Goal: Task Accomplishment & Management: Manage account settings

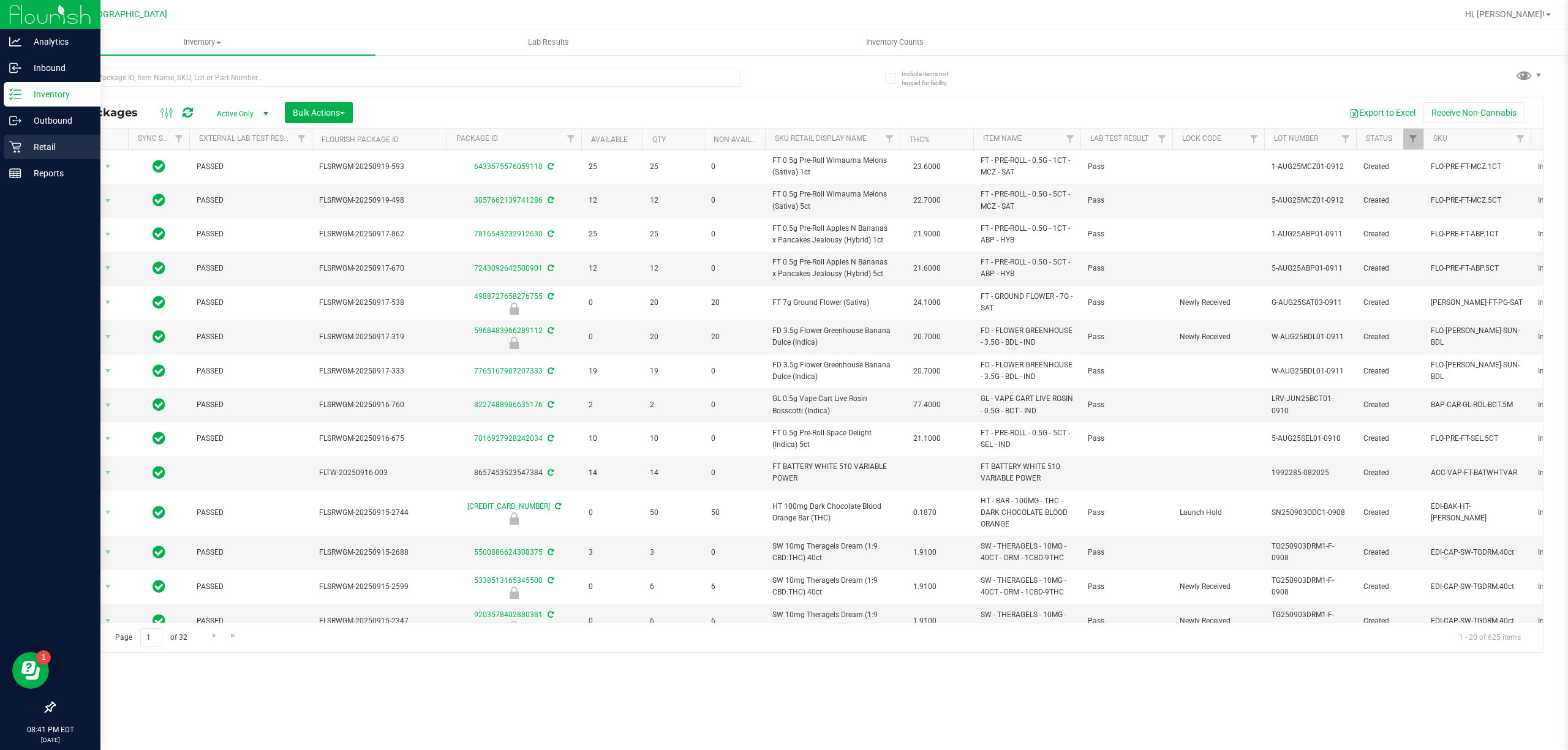
click at [40, 152] on p "Retail" at bounding box center [58, 147] width 74 height 15
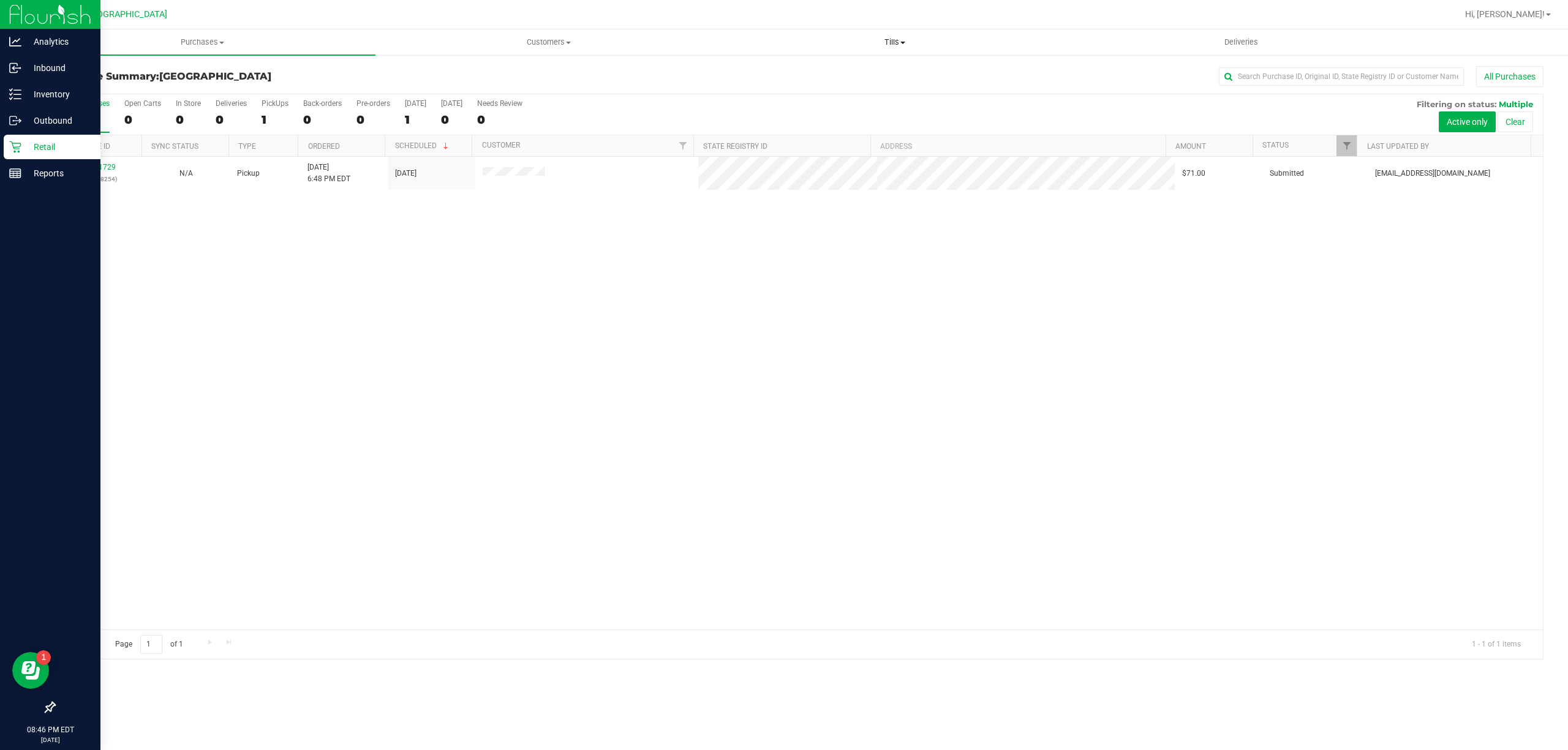
click at [888, 38] on span "Tills" at bounding box center [894, 42] width 345 height 11
click at [880, 72] on li "Manage tills" at bounding box center [894, 74] width 346 height 15
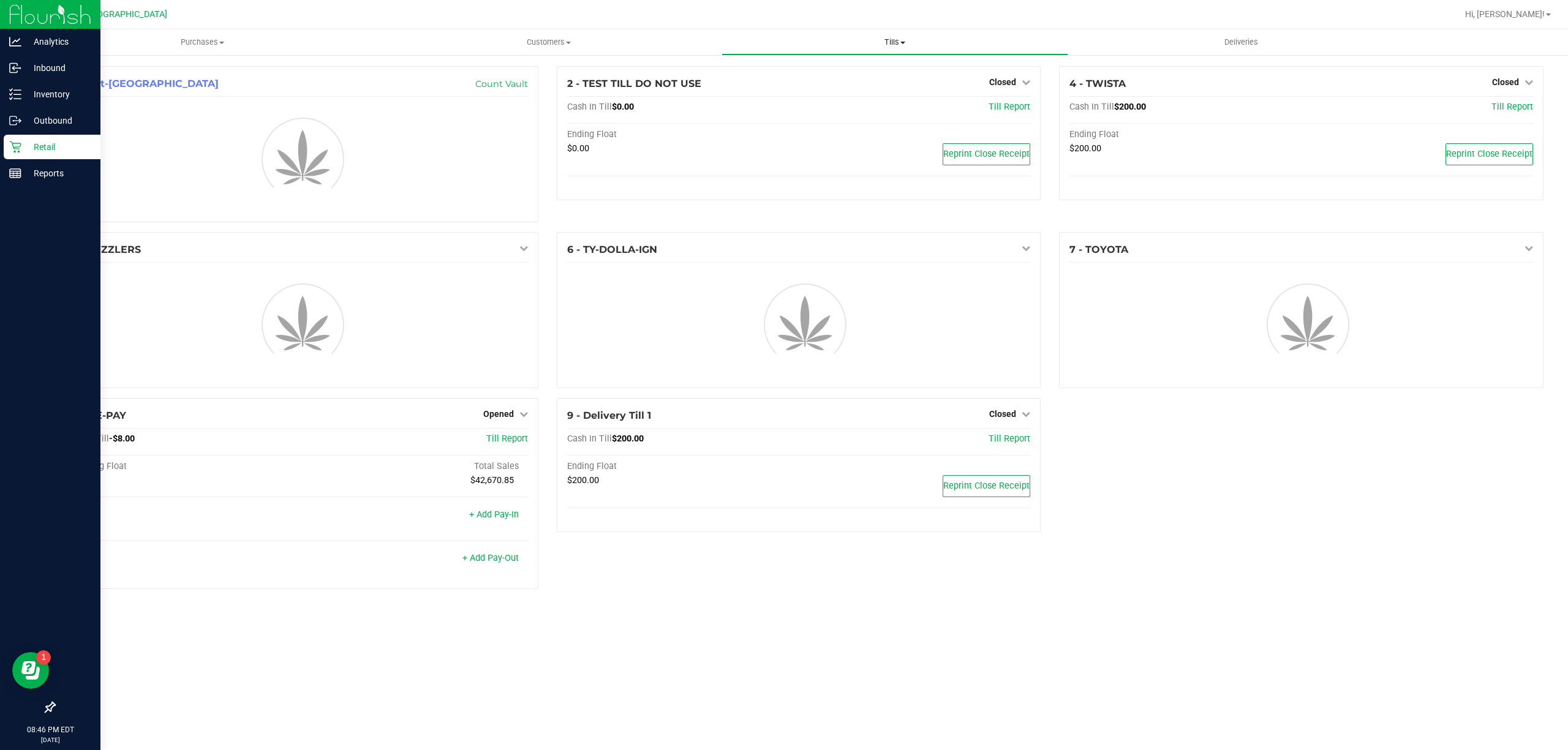
click at [888, 38] on span "Tills" at bounding box center [894, 42] width 345 height 11
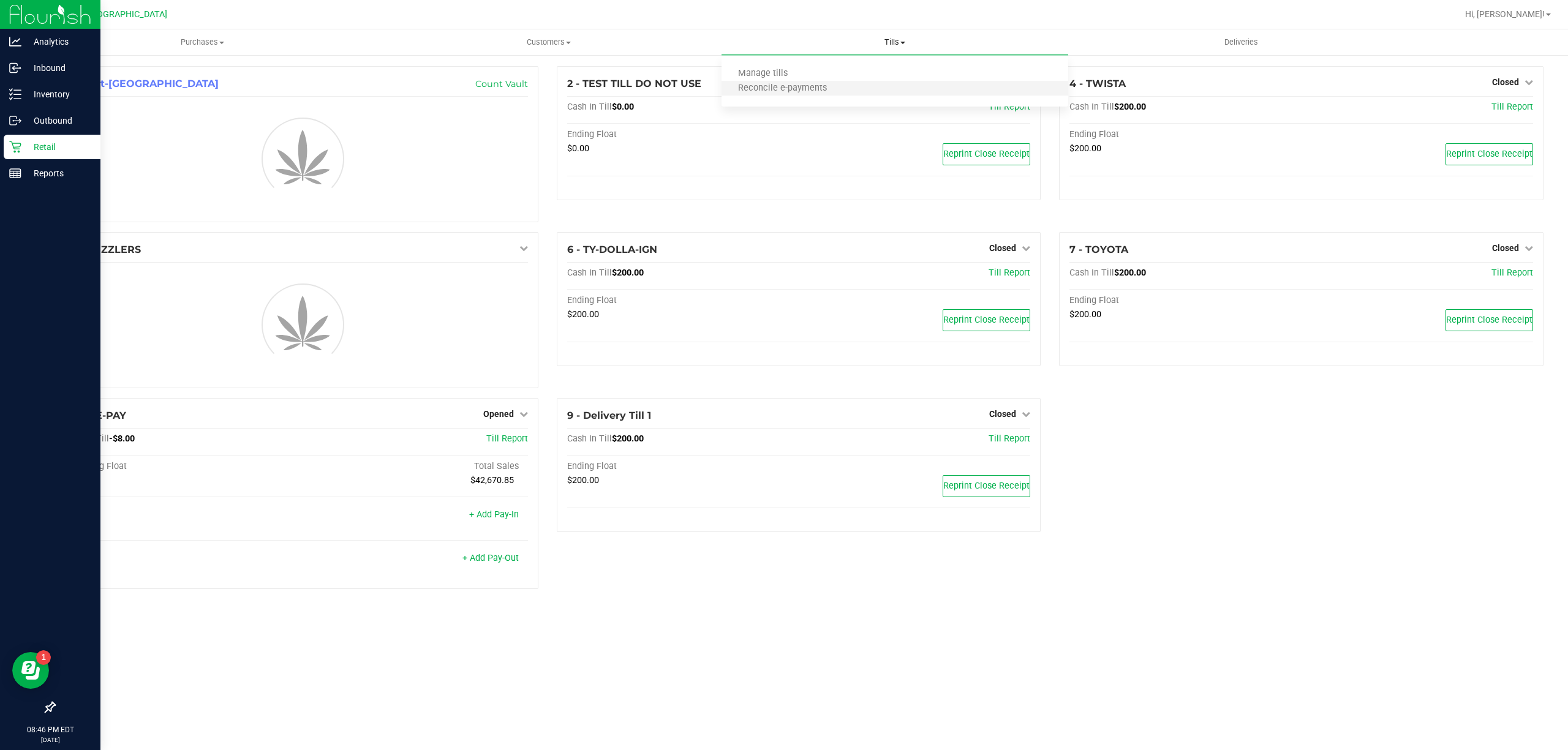
click at [859, 87] on li "Reconcile e-payments" at bounding box center [894, 89] width 346 height 15
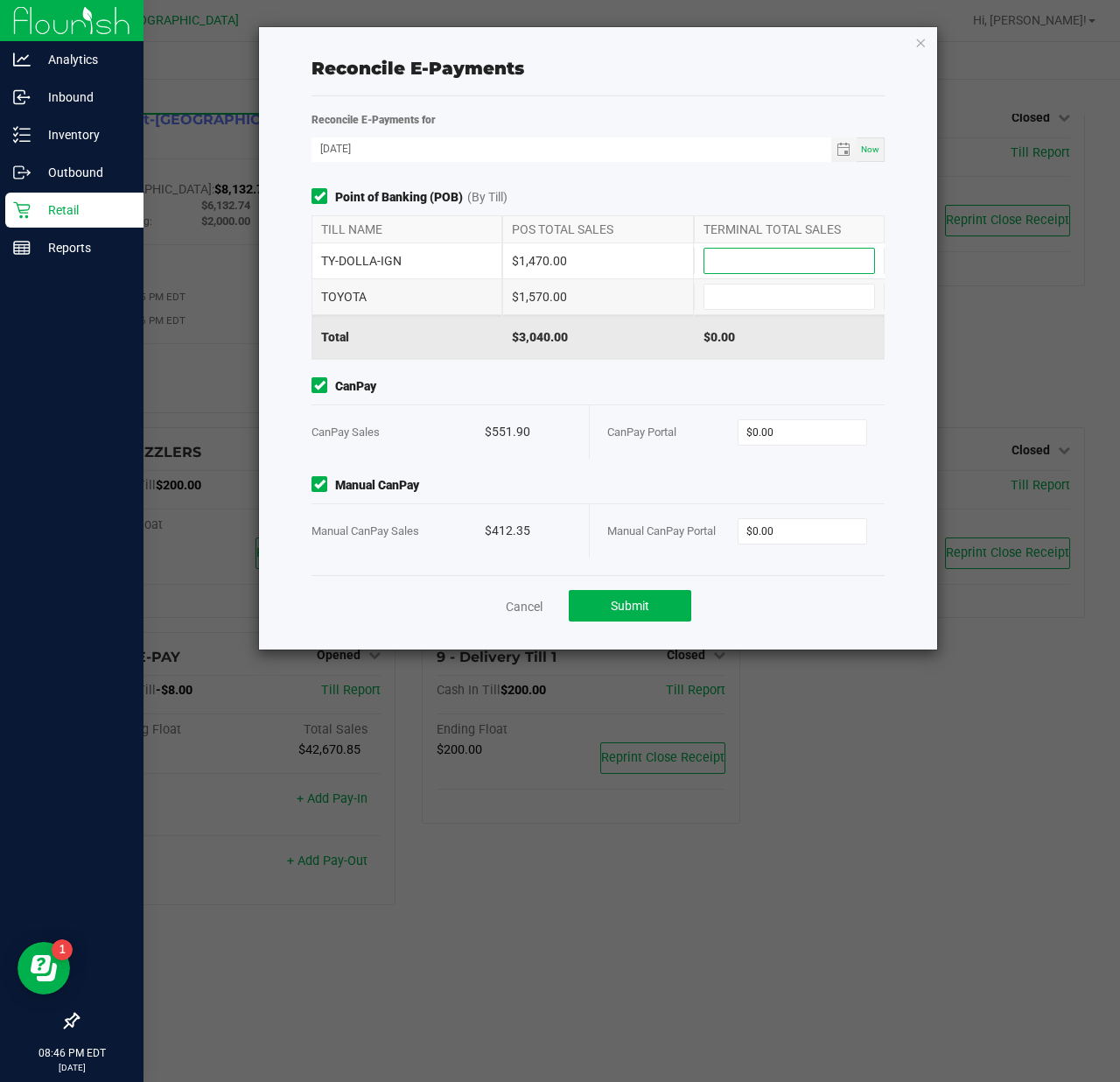
click at [754, 264] on input at bounding box center [789, 261] width 170 height 25
type input "$1,470.00"
click at [802, 291] on input at bounding box center [789, 297] width 170 height 25
type input "$1,570.00"
click at [768, 435] on input "0" at bounding box center [803, 433] width 128 height 25
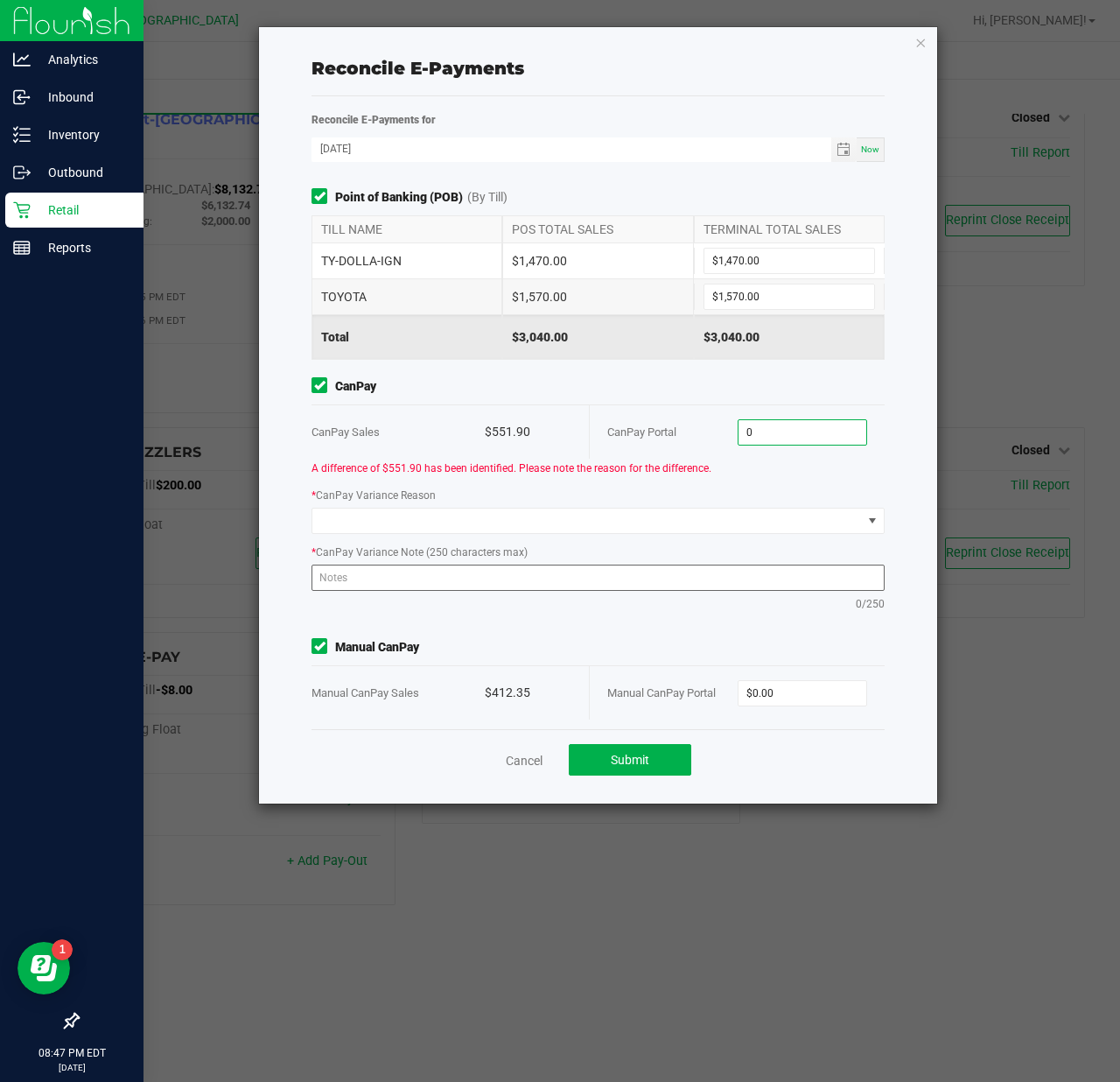
scroll to position [7, 0]
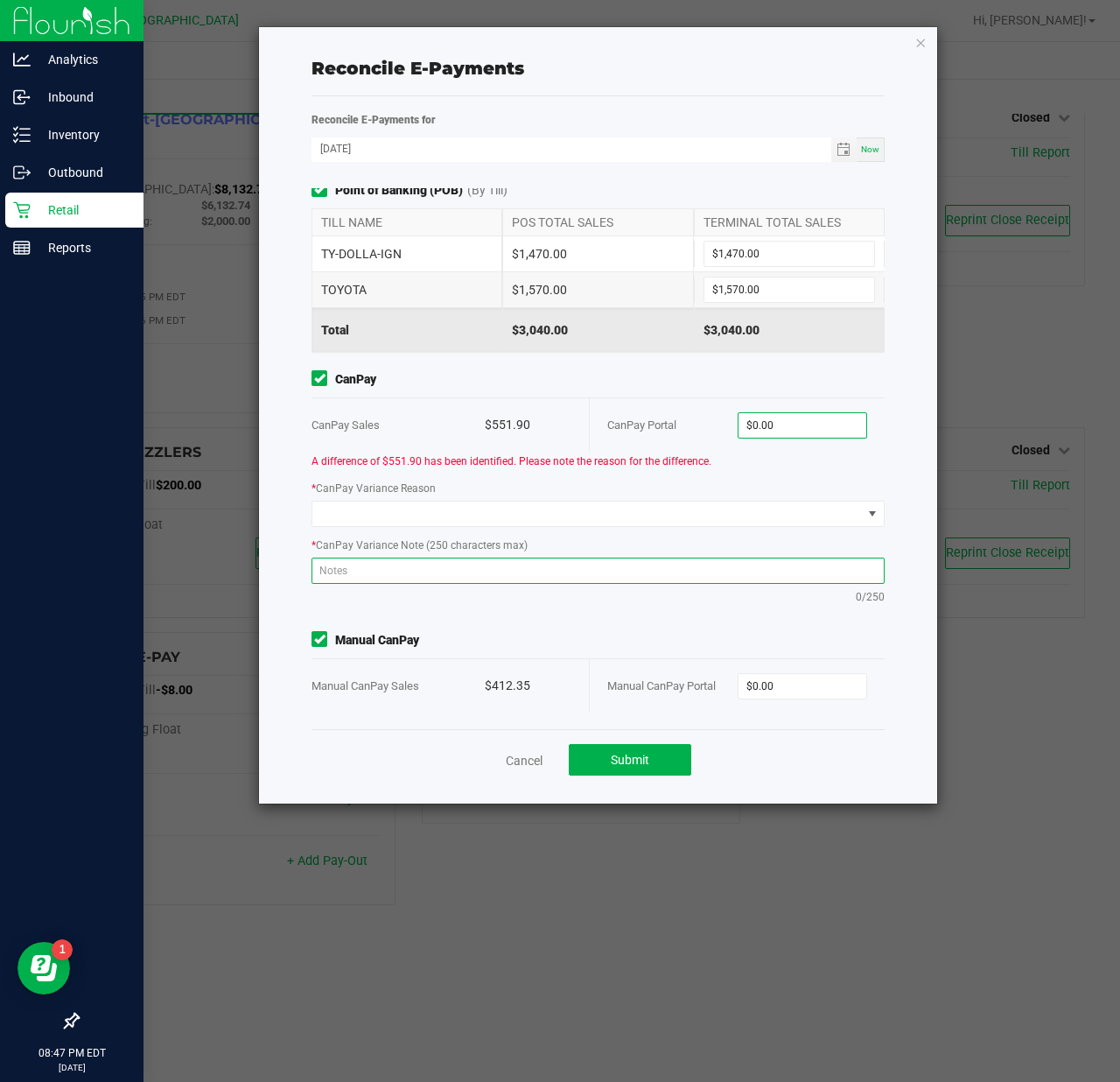
click at [664, 573] on textarea at bounding box center [598, 570] width 573 height 26
click at [788, 421] on input "0" at bounding box center [803, 426] width 128 height 25
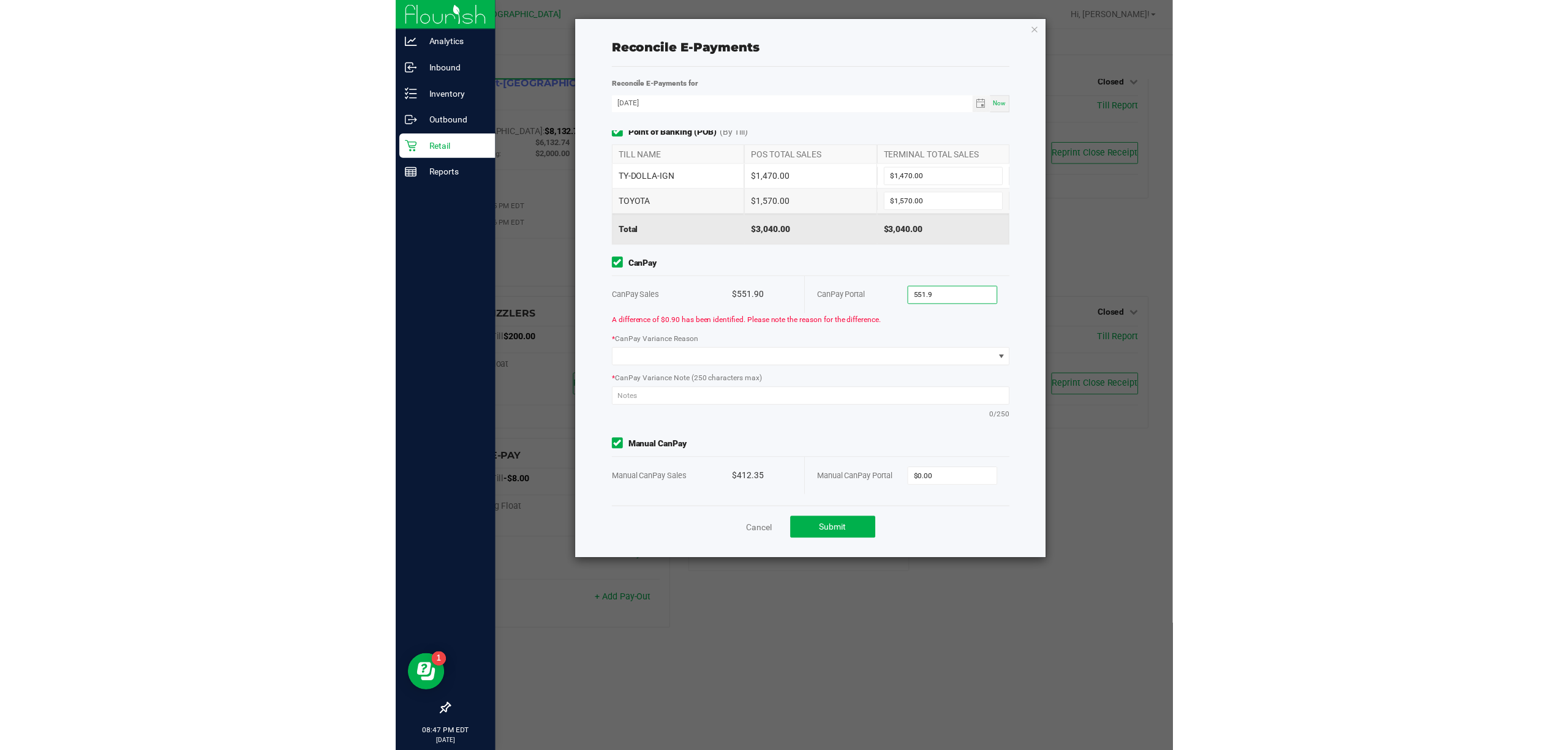
scroll to position [0, 0]
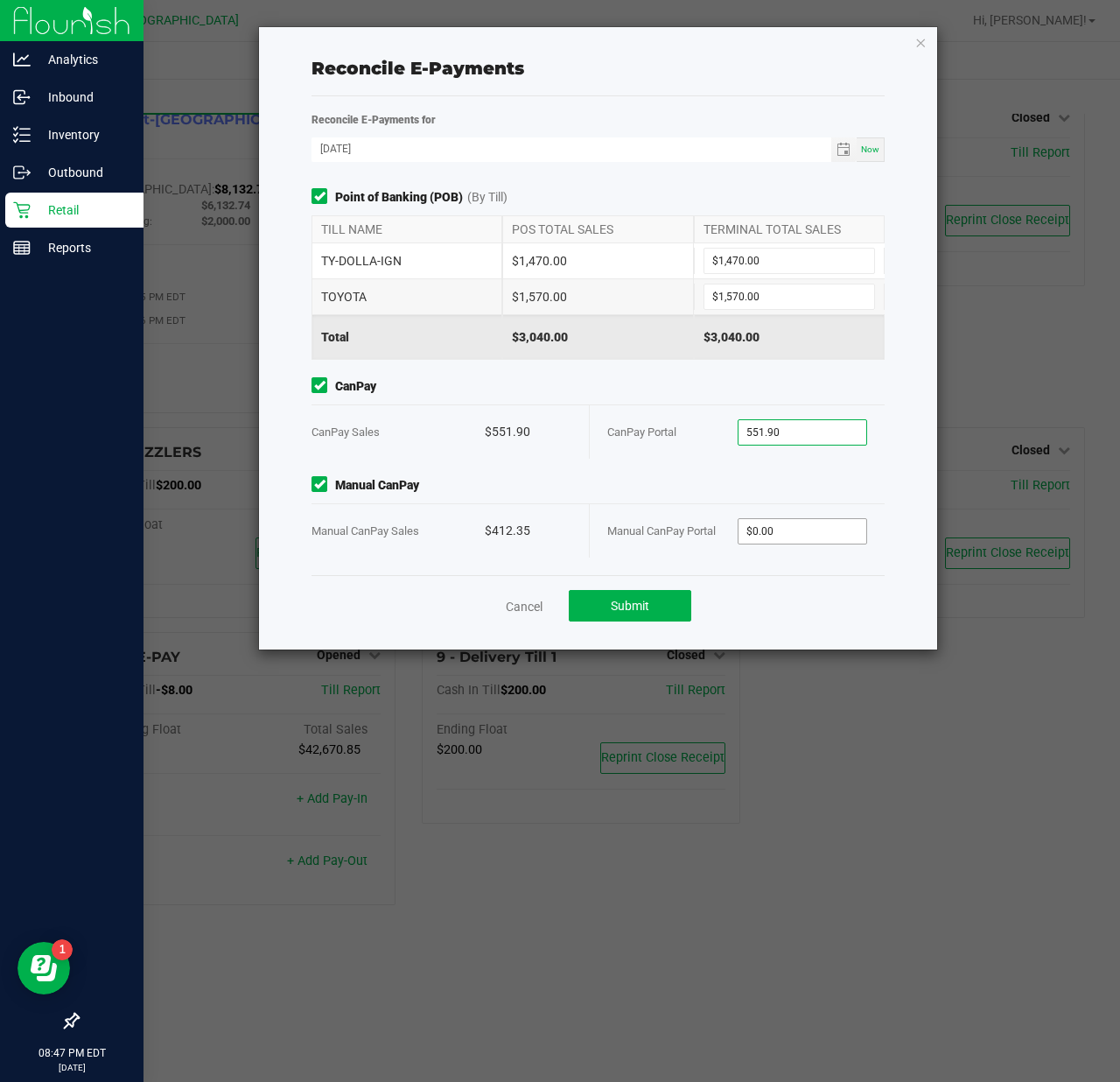
type input "$551.90"
click at [799, 534] on input "0" at bounding box center [803, 531] width 128 height 25
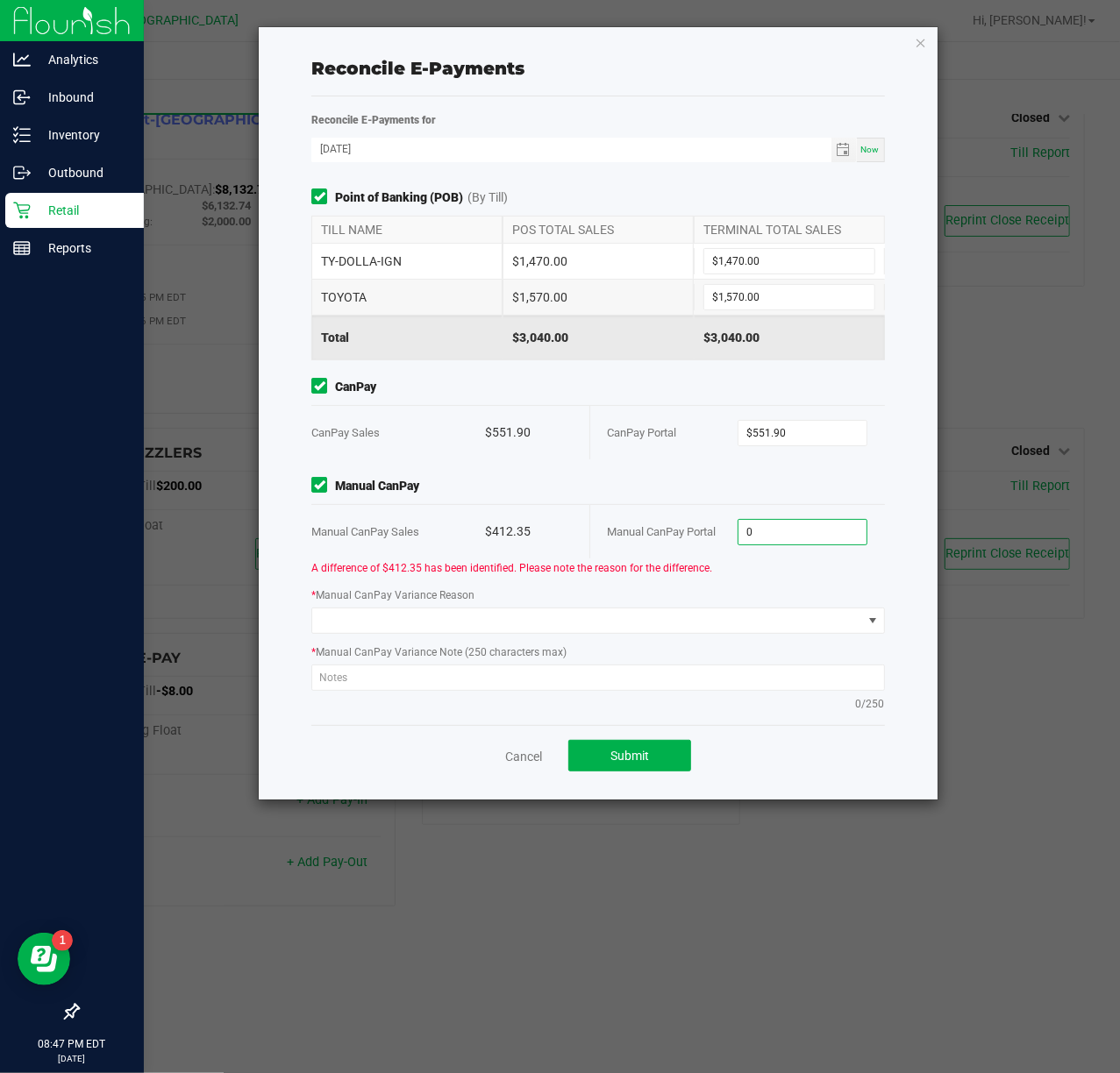
click at [772, 529] on input "0" at bounding box center [802, 532] width 128 height 25
type input "$0.00"
click at [909, 40] on div "Reconcile E-Payments Reconcile E-Payments for 09/26/2025 Now Point of Banking (…" at bounding box center [597, 413] width 678 height 772
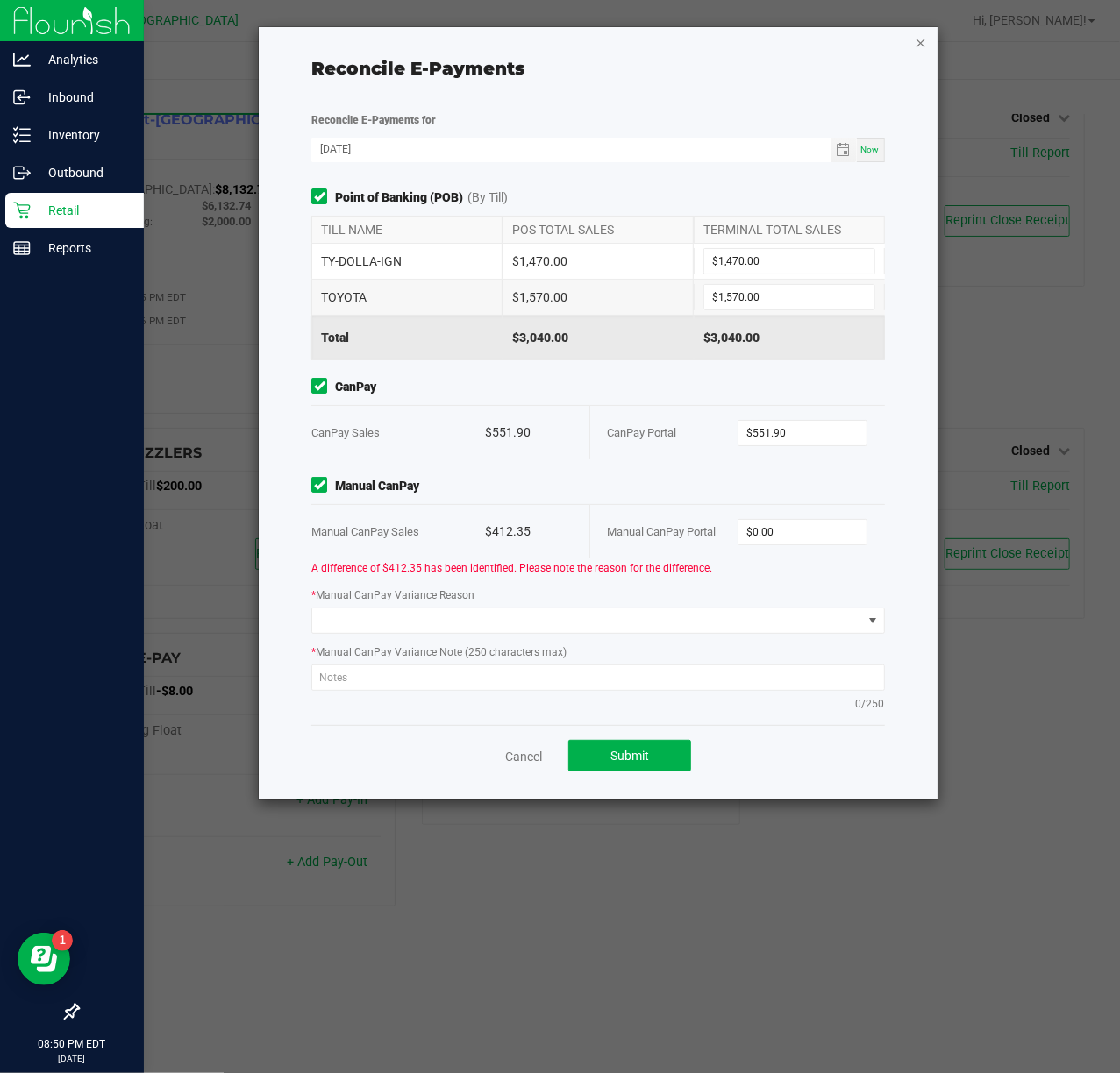
click at [917, 44] on icon "button" at bounding box center [920, 42] width 12 height 21
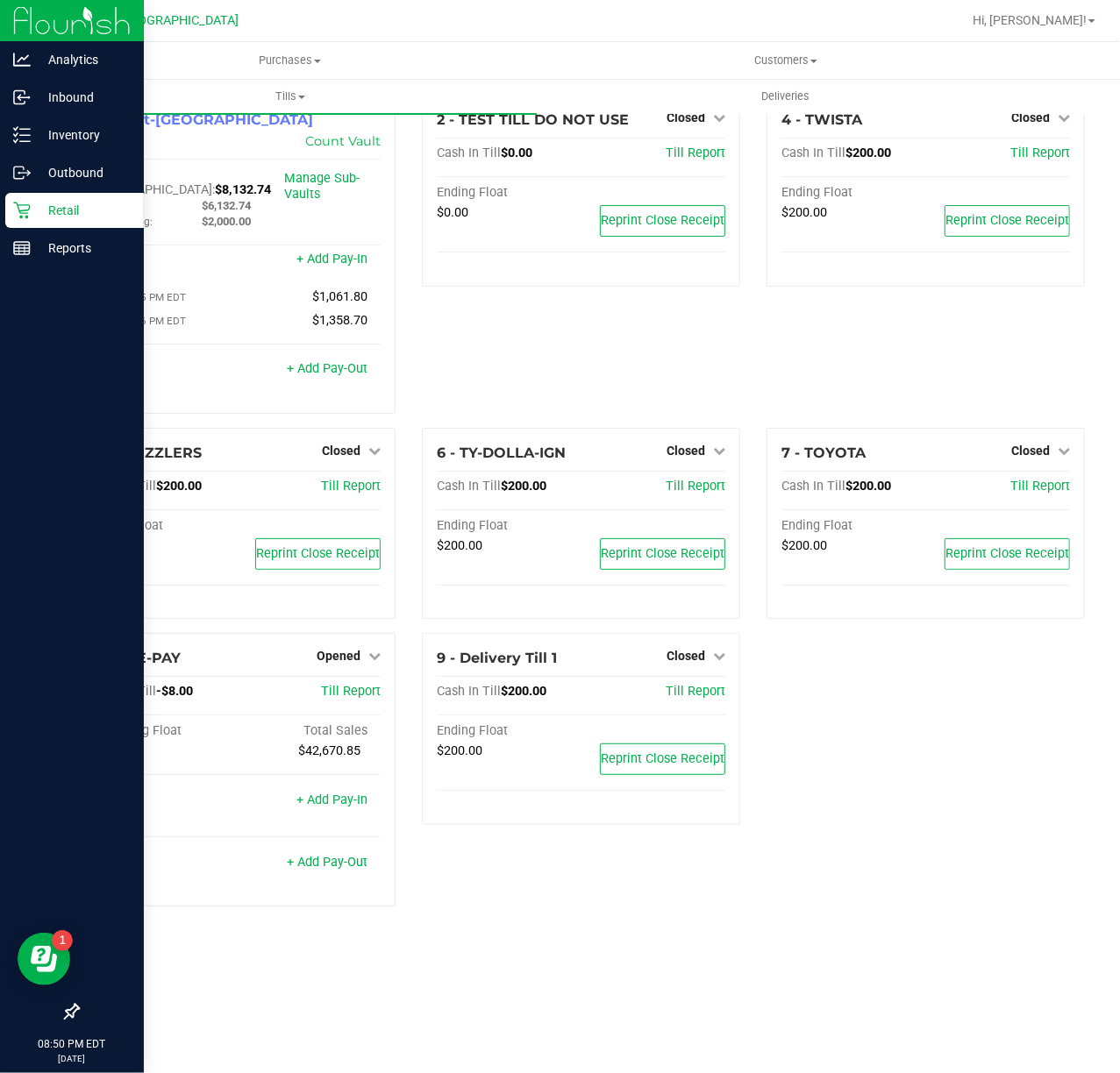
click at [790, 327] on div "4 - TWISTA Closed Open Till Cash In Till $200.00 Till Report Ending Float $200.…" at bounding box center [925, 261] width 345 height 333
click at [800, 50] on uib-tab-heading "Customers All customers Add a new customer All physicians" at bounding box center [785, 61] width 494 height 36
click at [801, 54] on span "Customers" at bounding box center [786, 61] width 496 height 15
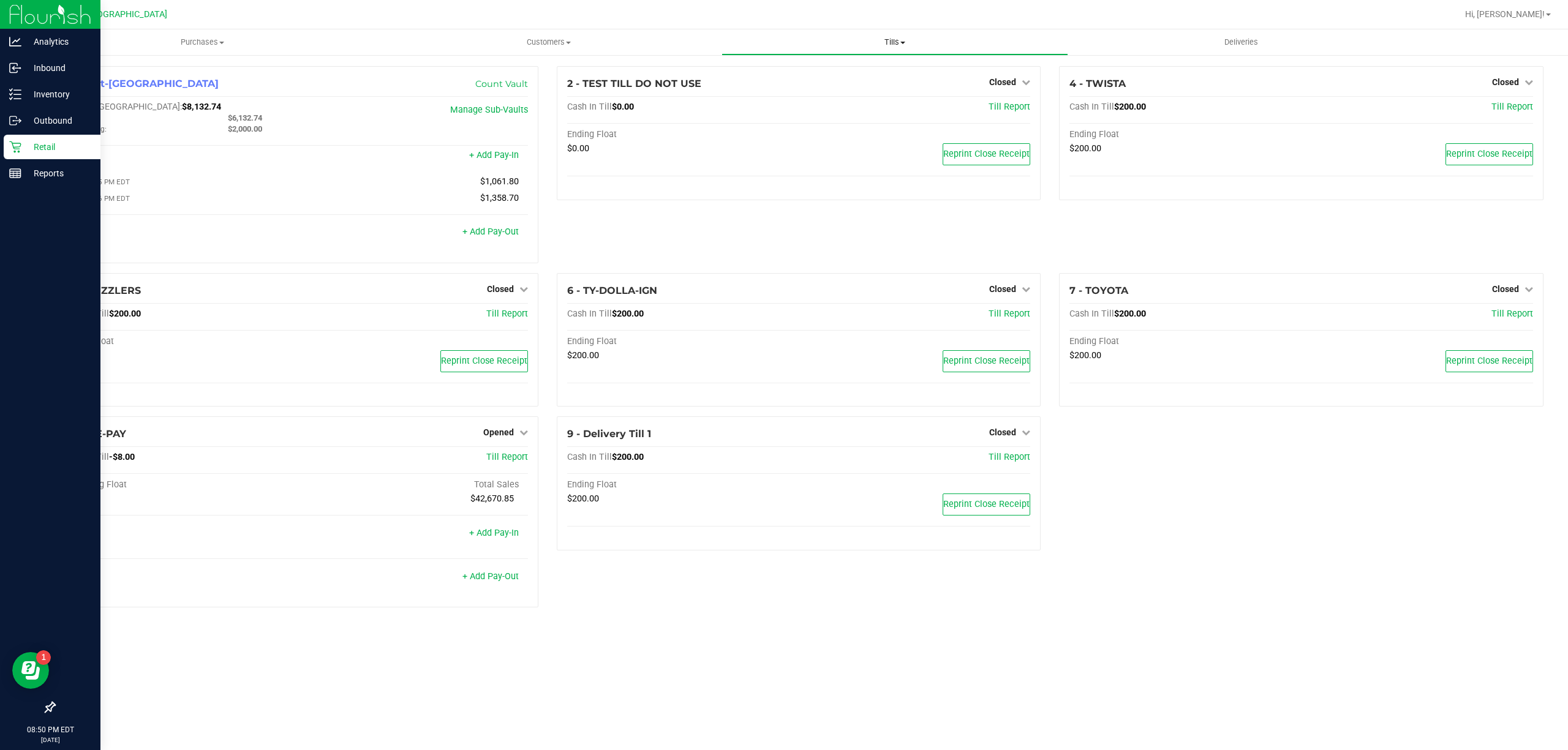
click at [863, 40] on span "Tills" at bounding box center [894, 42] width 345 height 11
click at [780, 87] on span "Reconcile e-payments" at bounding box center [782, 89] width 122 height 11
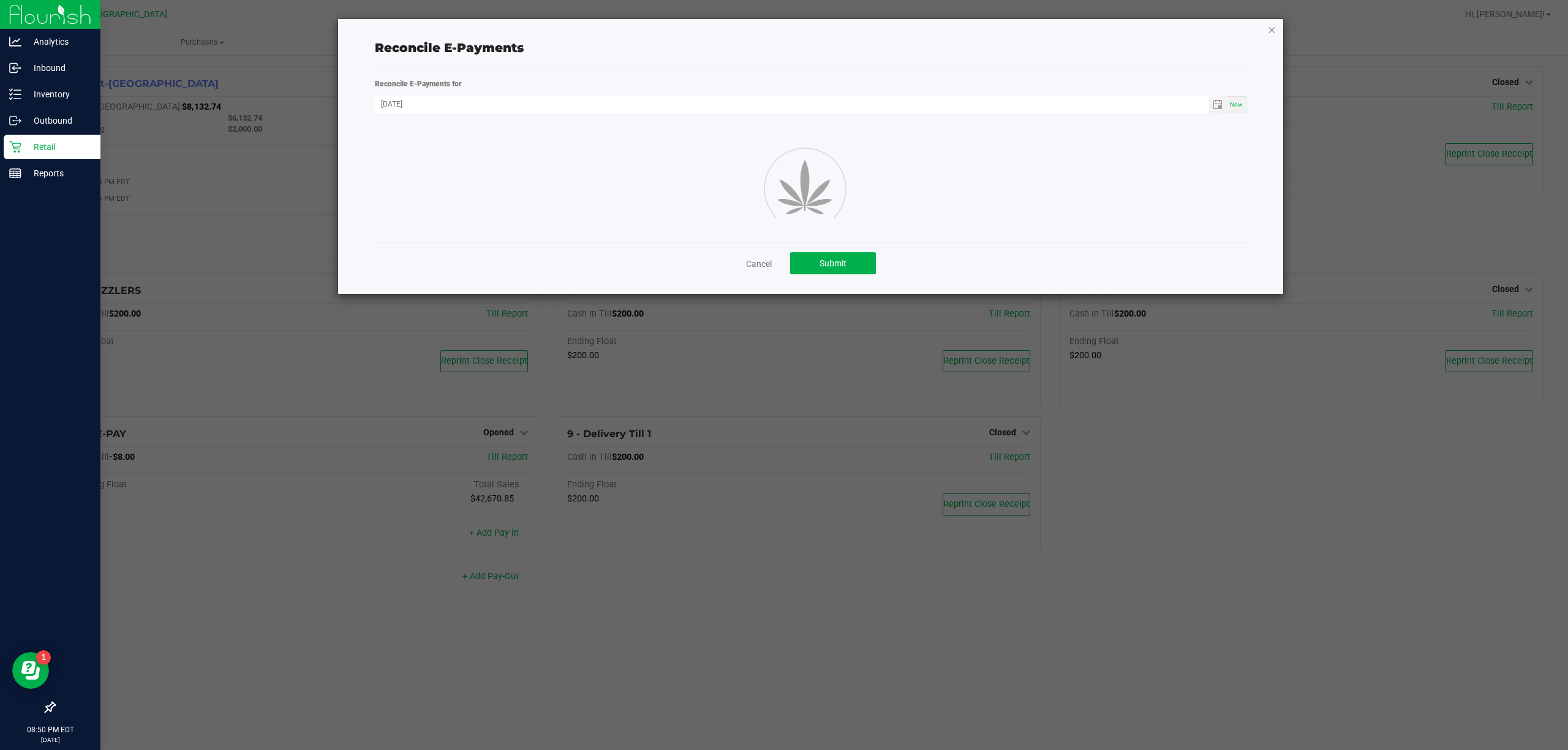
click at [1269, 33] on icon "button" at bounding box center [1271, 30] width 9 height 15
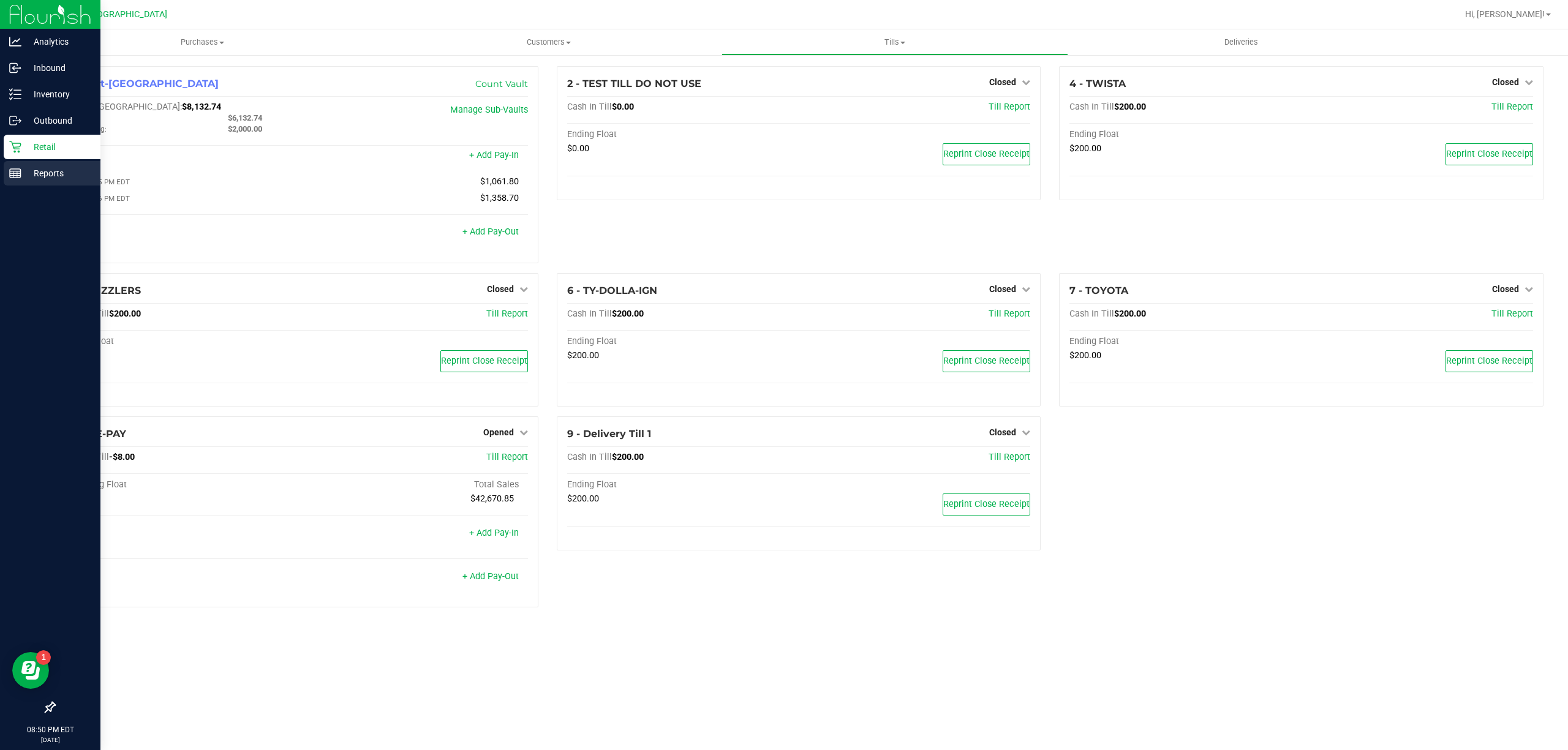
click at [68, 184] on div "Reports" at bounding box center [52, 173] width 97 height 25
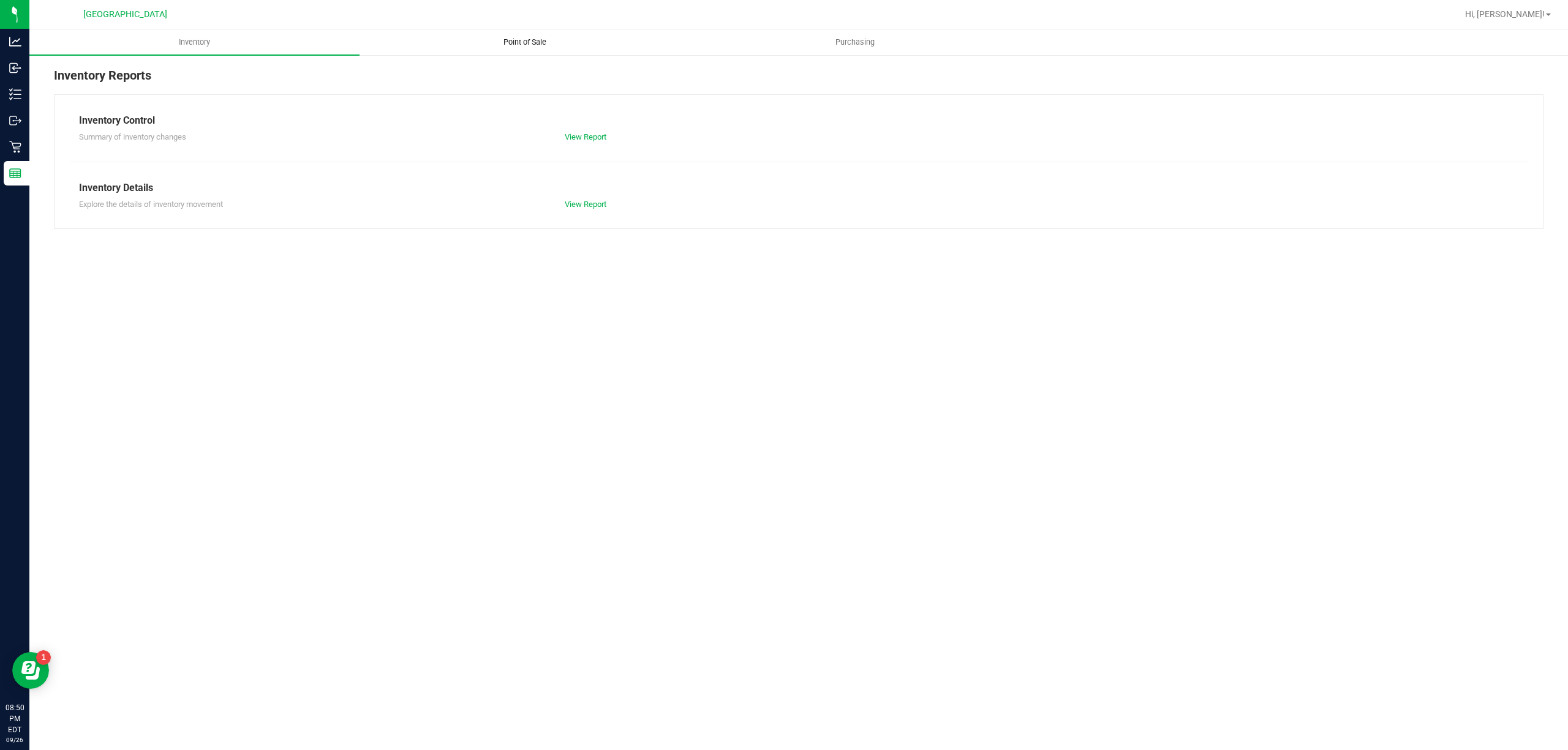
click at [509, 40] on span "Point of Sale" at bounding box center [525, 42] width 76 height 11
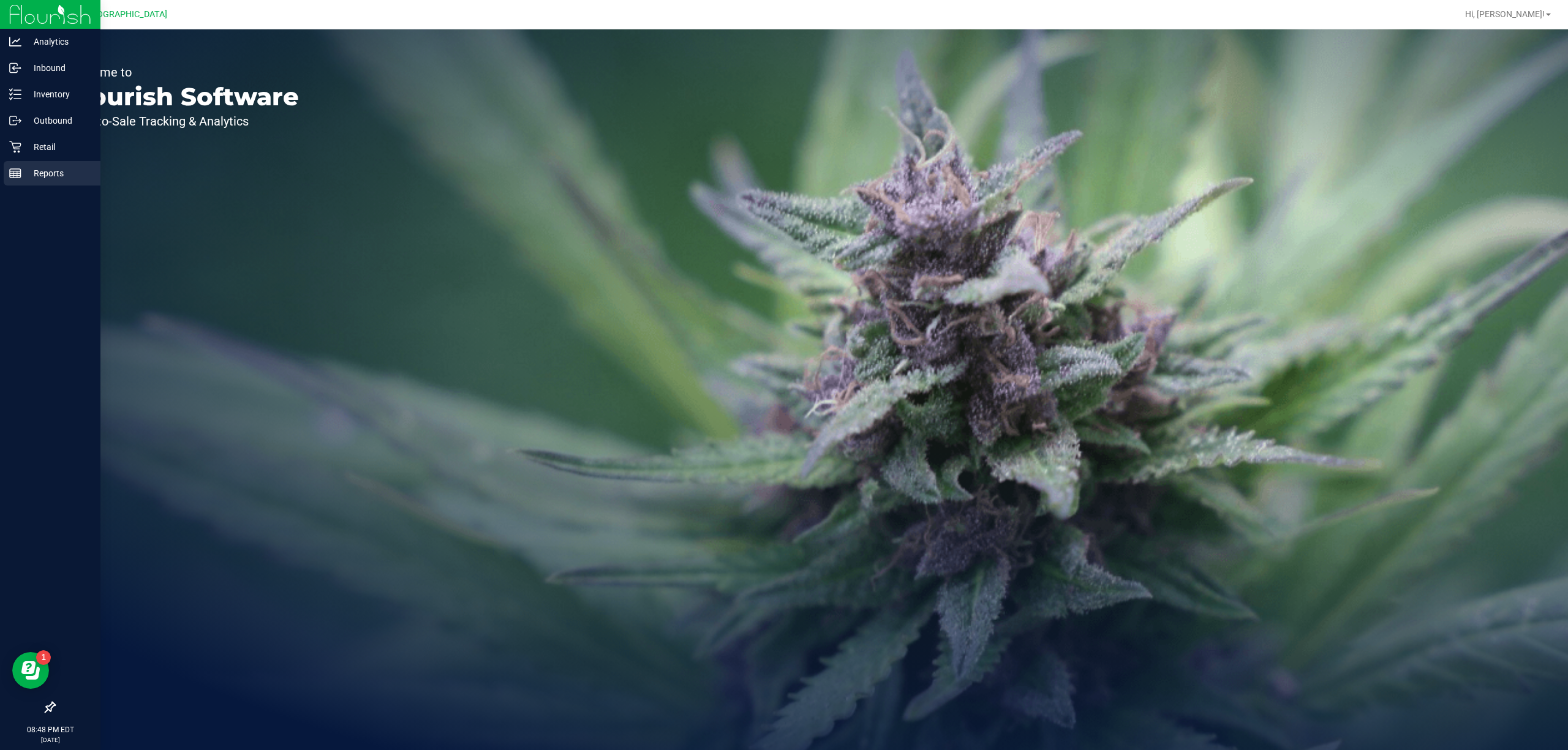
click at [60, 172] on p "Reports" at bounding box center [58, 173] width 74 height 15
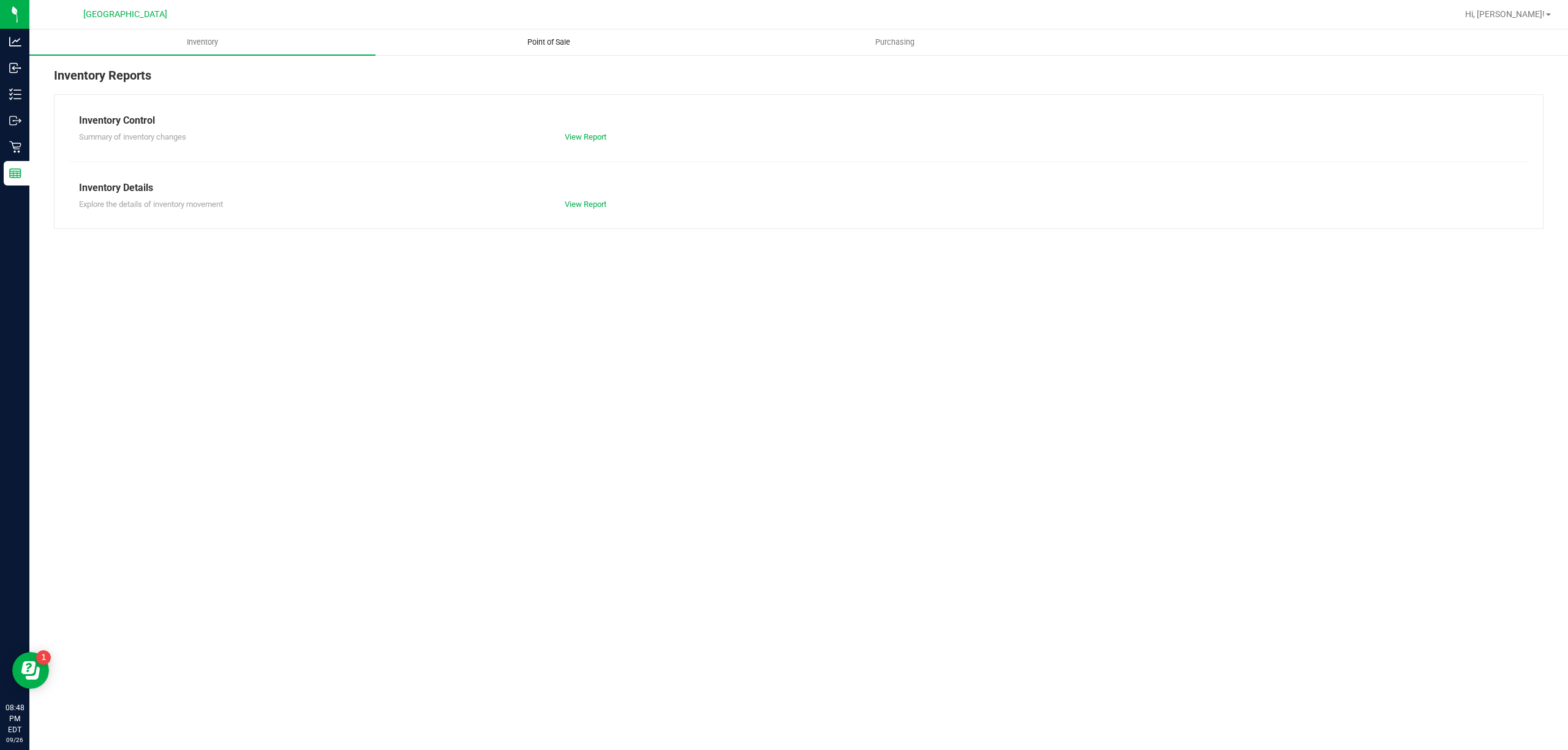
click at [523, 43] on span "Point of Sale" at bounding box center [548, 42] width 76 height 11
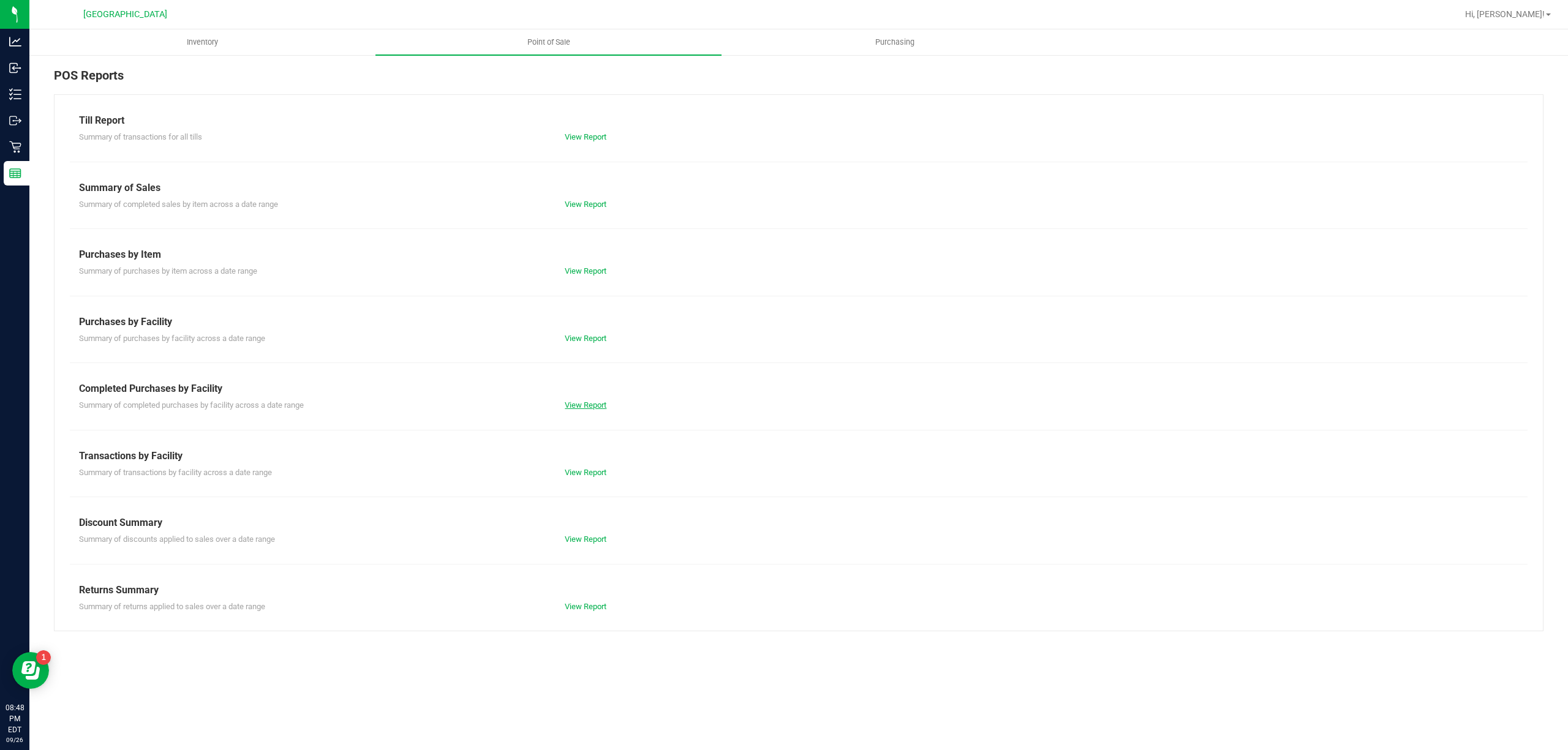
click at [590, 405] on link "View Report" at bounding box center [586, 405] width 42 height 9
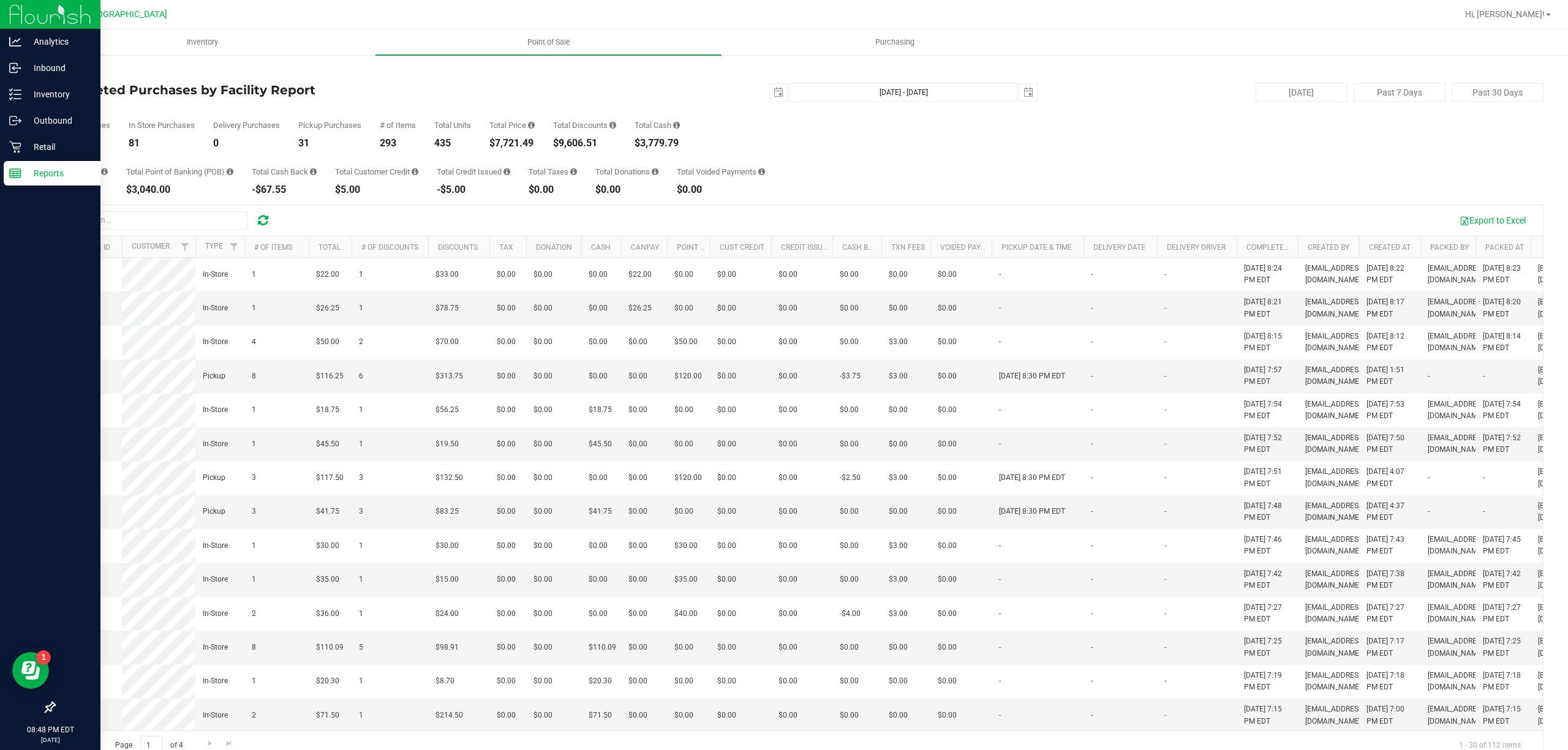
click at [30, 172] on p "Reports" at bounding box center [58, 173] width 74 height 15
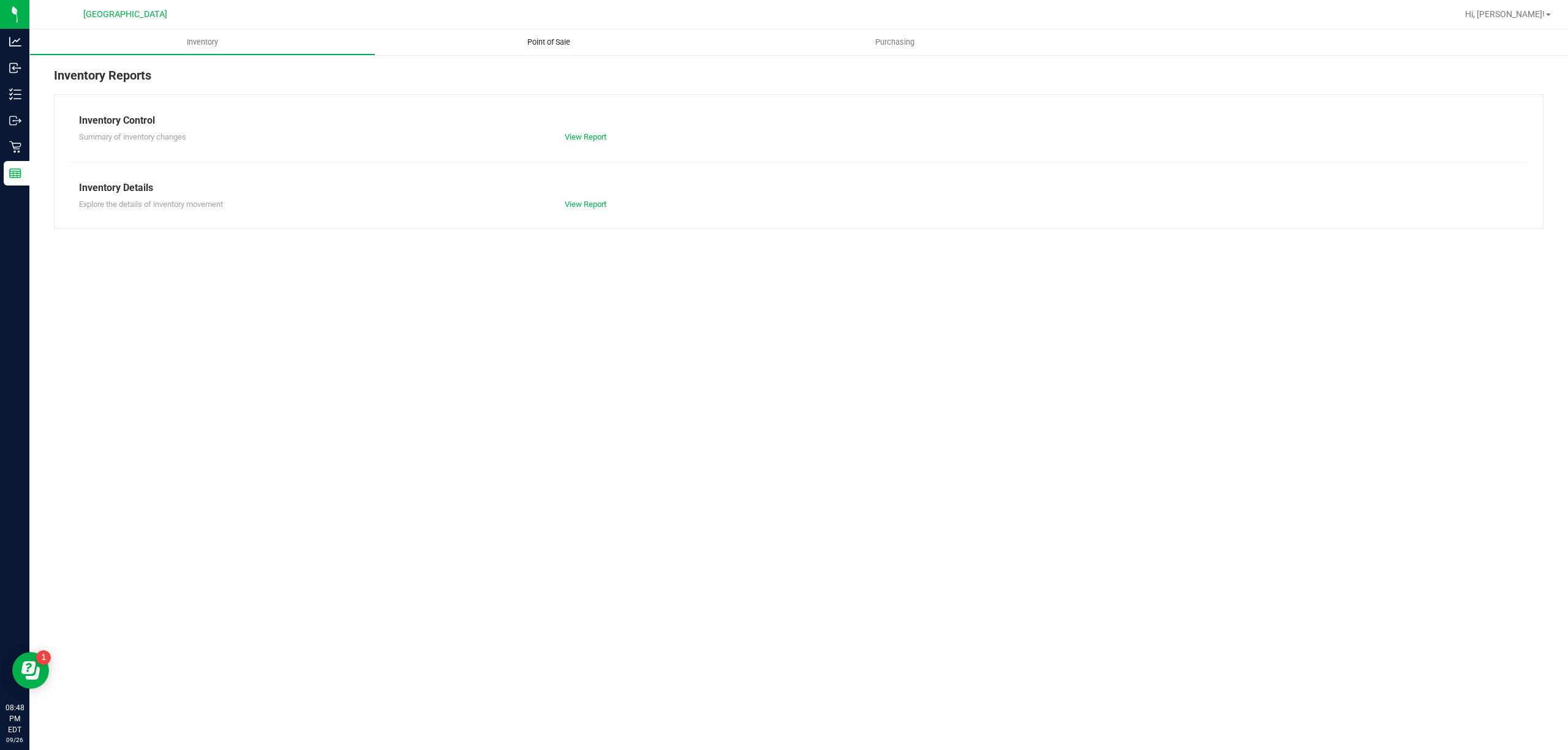
click at [540, 42] on span "Point of Sale" at bounding box center [548, 42] width 76 height 11
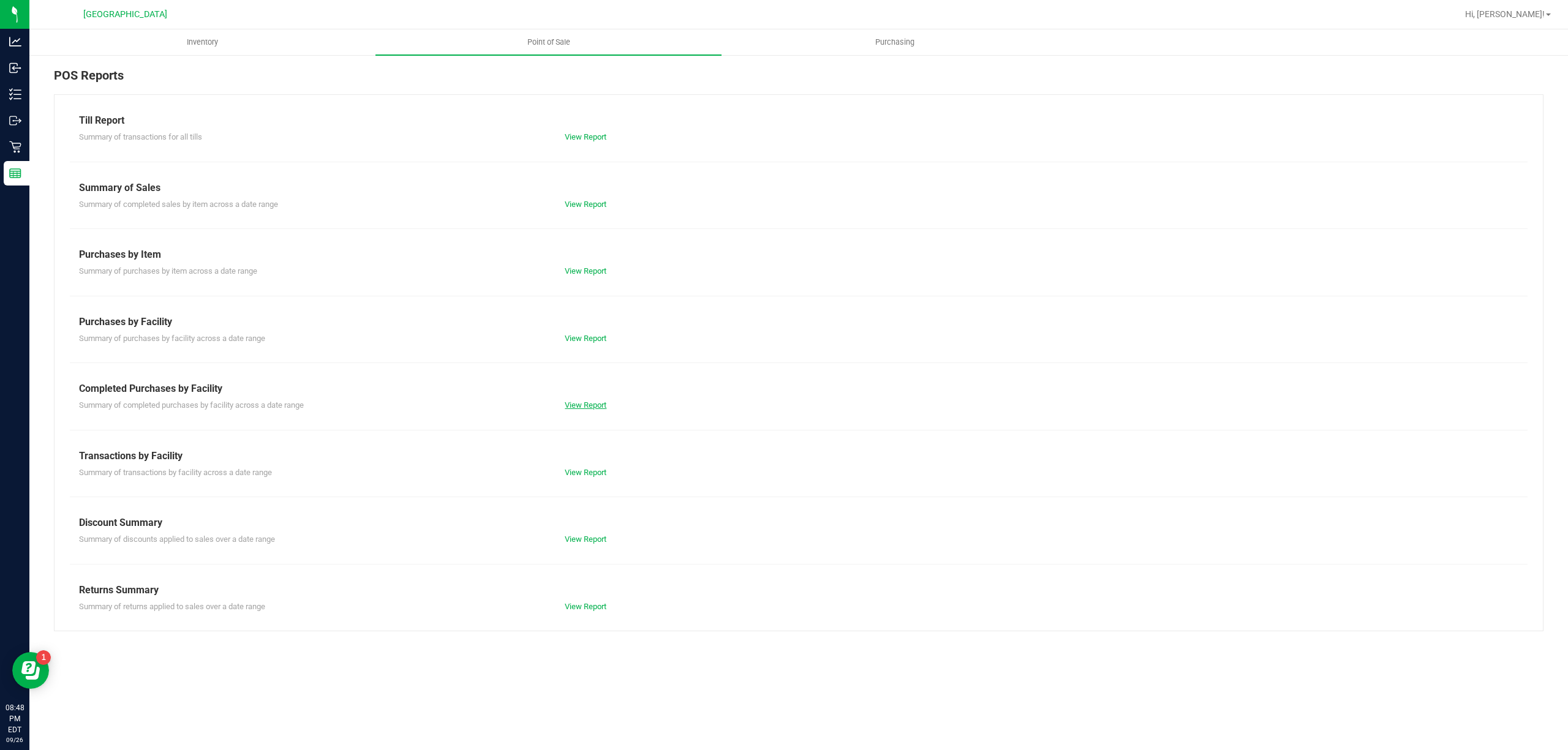
click at [598, 400] on link "View Report" at bounding box center [586, 405] width 42 height 9
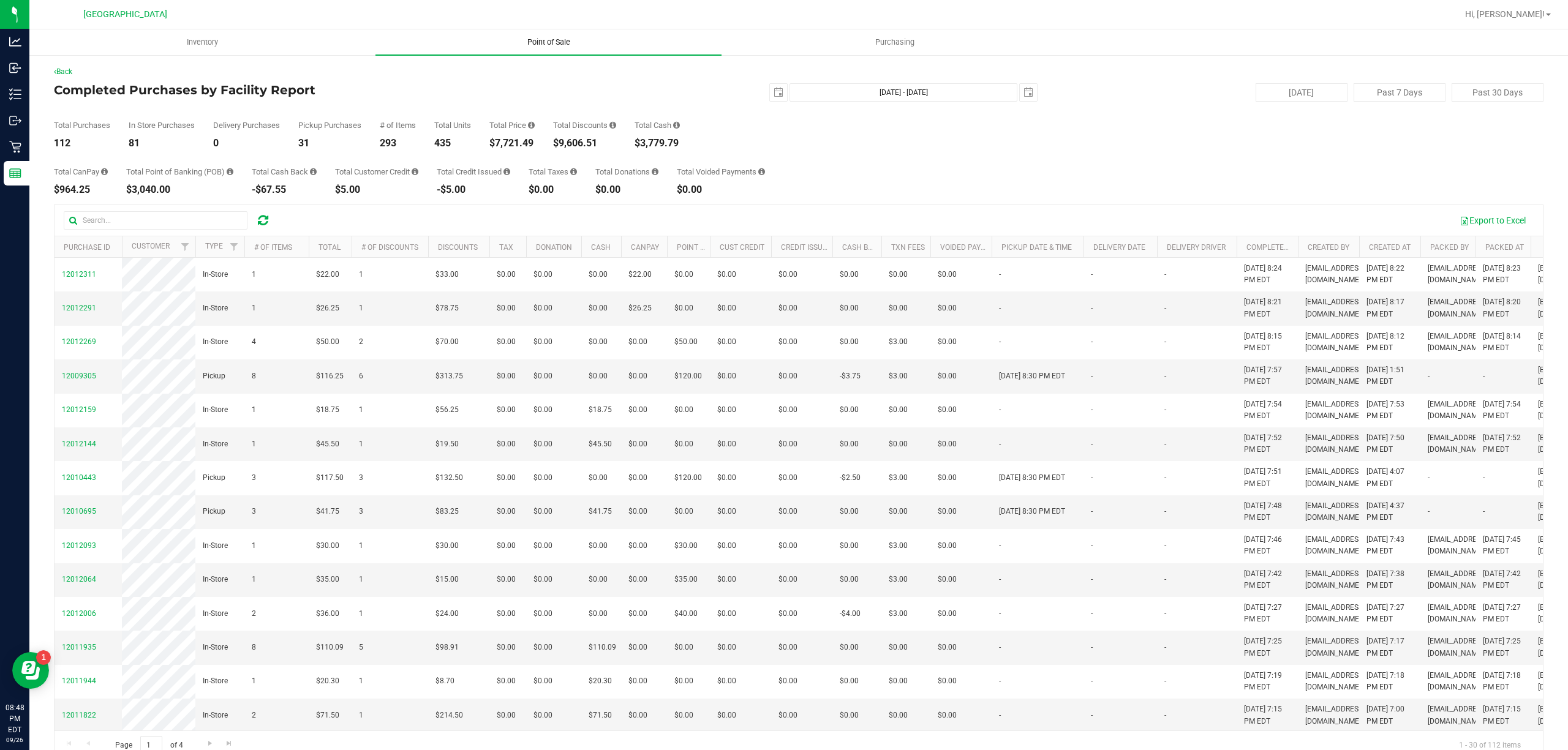
click at [537, 35] on uib-tab-heading "Point of Sale" at bounding box center [549, 42] width 346 height 25
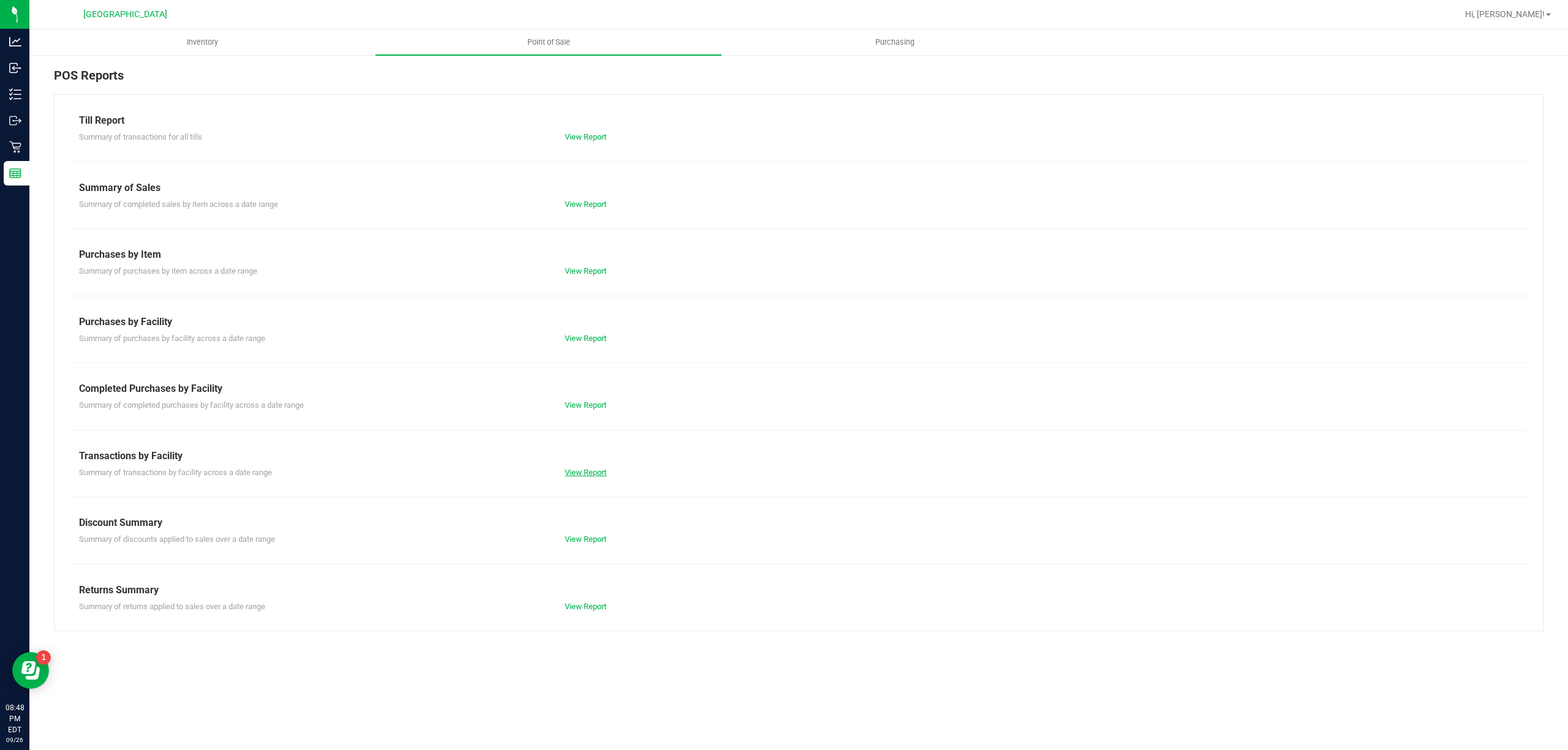
click at [584, 474] on link "View Report" at bounding box center [586, 472] width 42 height 9
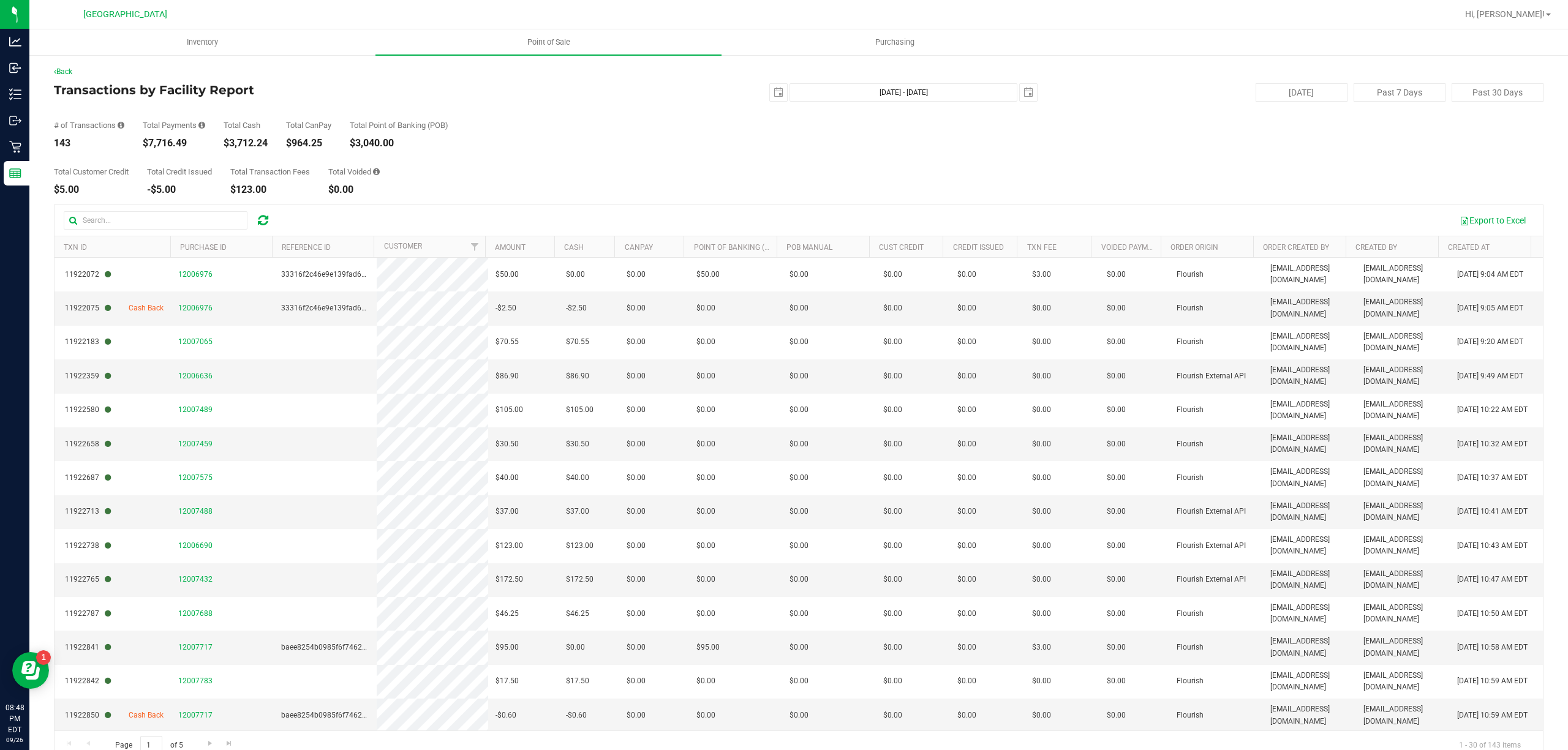
click at [313, 143] on div "$964.25" at bounding box center [309, 143] width 46 height 10
click at [306, 136] on div "Total CanPay $964.25" at bounding box center [309, 135] width 46 height 27
click at [643, 168] on div "Total Customer Credit $5.00 Total Credit Issued -$5.00 Total Transaction Fees $…" at bounding box center [798, 171] width 1489 height 46
click at [570, 44] on span "Point of Sale" at bounding box center [548, 42] width 76 height 11
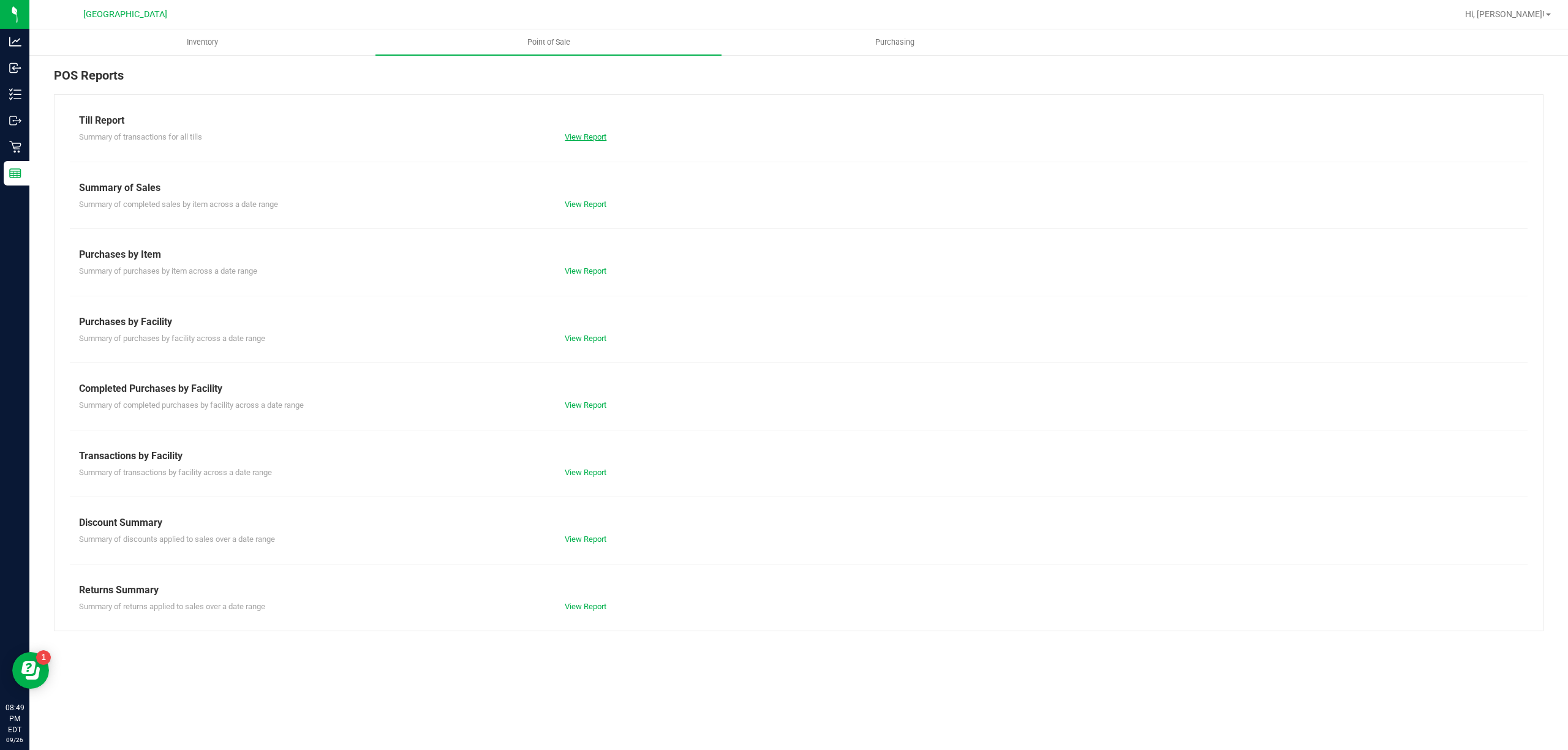
click at [566, 135] on link "View Report" at bounding box center [586, 137] width 42 height 9
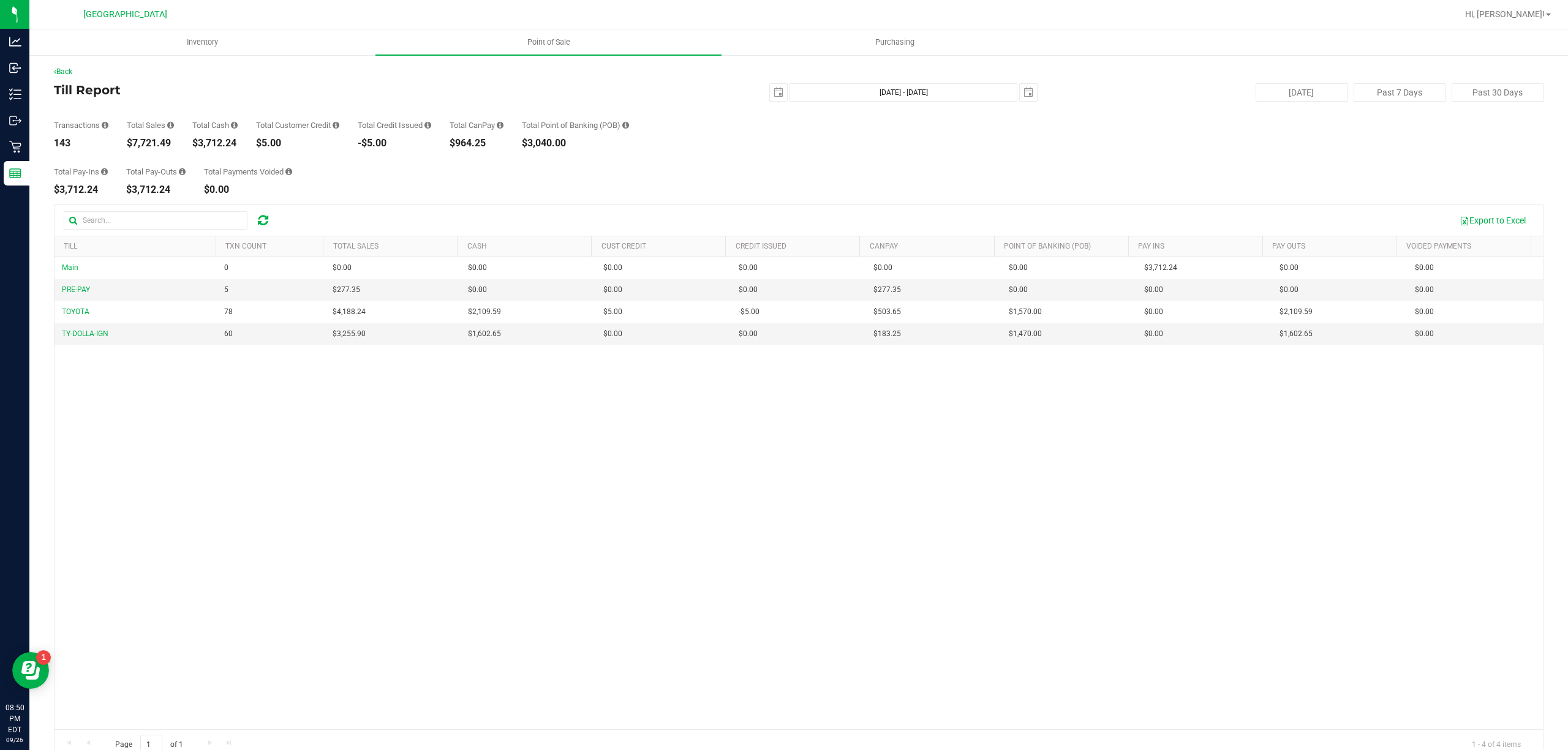
drag, startPoint x: 405, startPoint y: 320, endPoint x: 972, endPoint y: 509, distance: 597.7
click at [974, 510] on div "Main 0 $0.00 $0.00 $0.00 $0.00 $0.00 $0.00 $0.00 $0.00 $0.00 $0.00 $0.00 $0.00 …" at bounding box center [798, 493] width 1488 height 473
click at [529, 540] on div "Main 0 $0.00 $0.00 $0.00 $0.00 $0.00 $0.00 $0.00 $0.00 $0.00 $0.00 $0.00 $0.00 …" at bounding box center [798, 493] width 1488 height 473
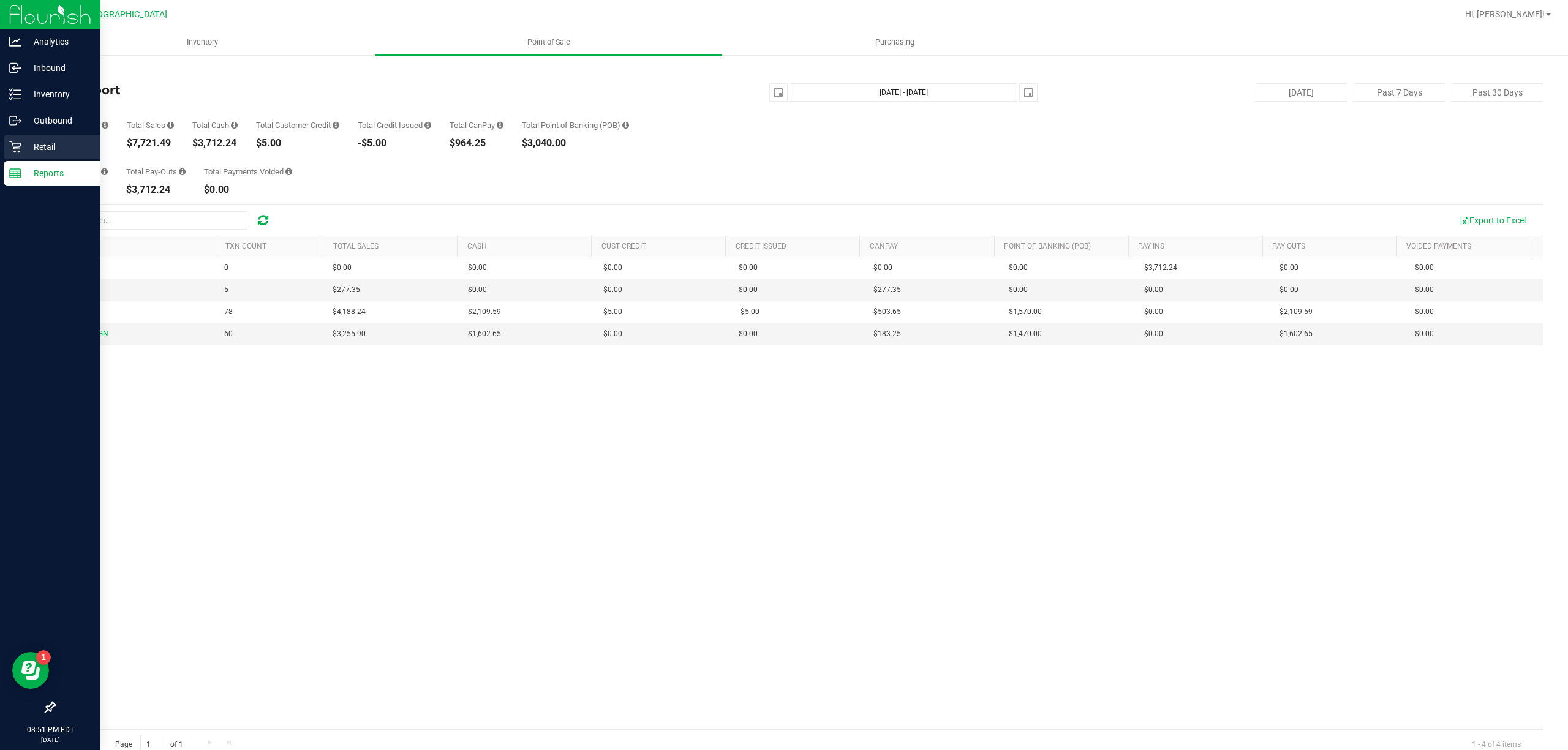
click at [43, 142] on p "Retail" at bounding box center [58, 147] width 74 height 15
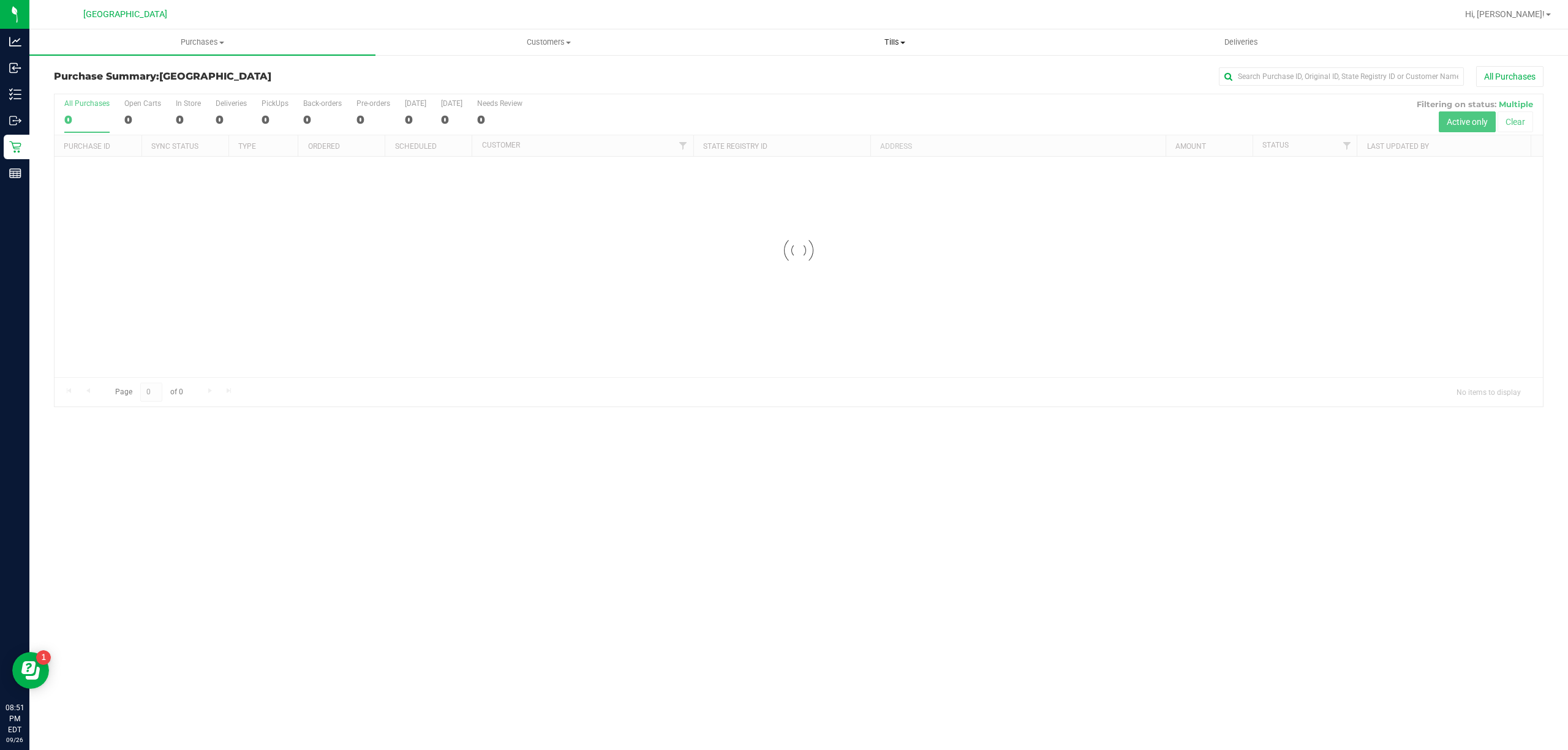
click at [892, 44] on span "Tills" at bounding box center [894, 42] width 345 height 11
click at [851, 84] on li "Reconcile e-payments" at bounding box center [894, 89] width 346 height 15
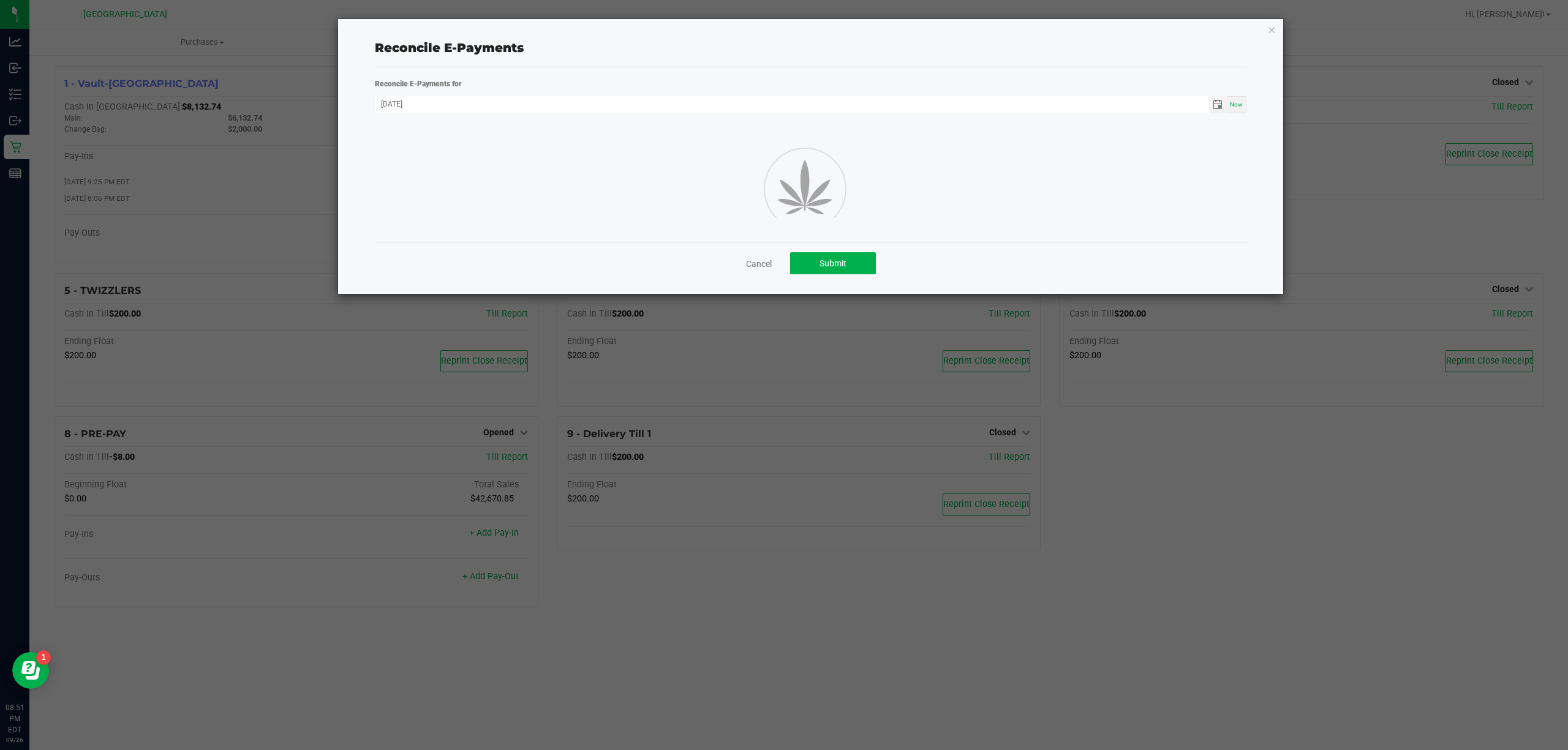
drag, startPoint x: 742, startPoint y: 111, endPoint x: 572, endPoint y: 150, distance: 174.4
click at [572, 150] on div at bounding box center [811, 186] width 890 height 110
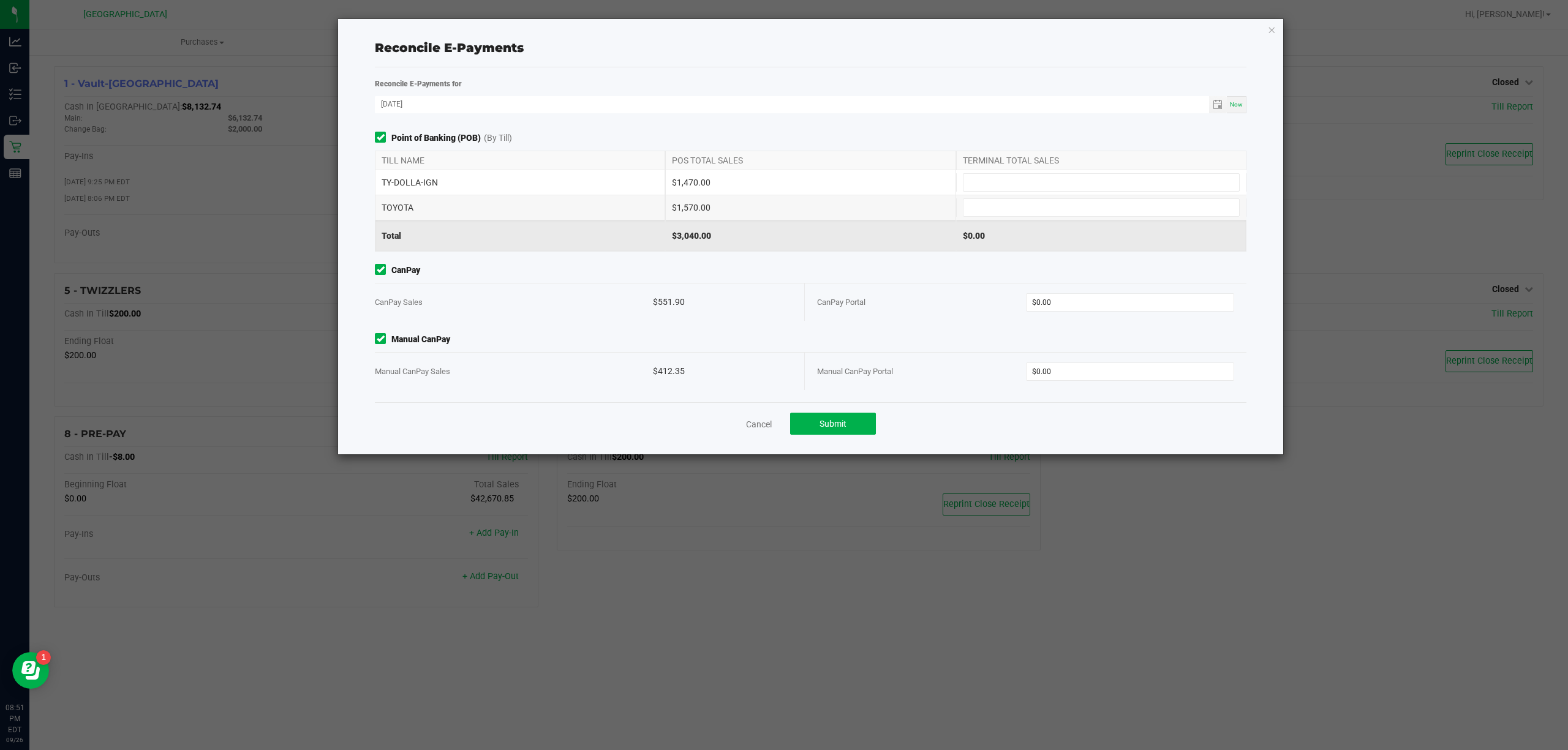
click at [674, 376] on div "$412.35" at bounding box center [722, 372] width 139 height 38
click at [684, 373] on div "$412.35" at bounding box center [722, 372] width 139 height 38
click at [734, 373] on div "$412.35" at bounding box center [722, 372] width 139 height 38
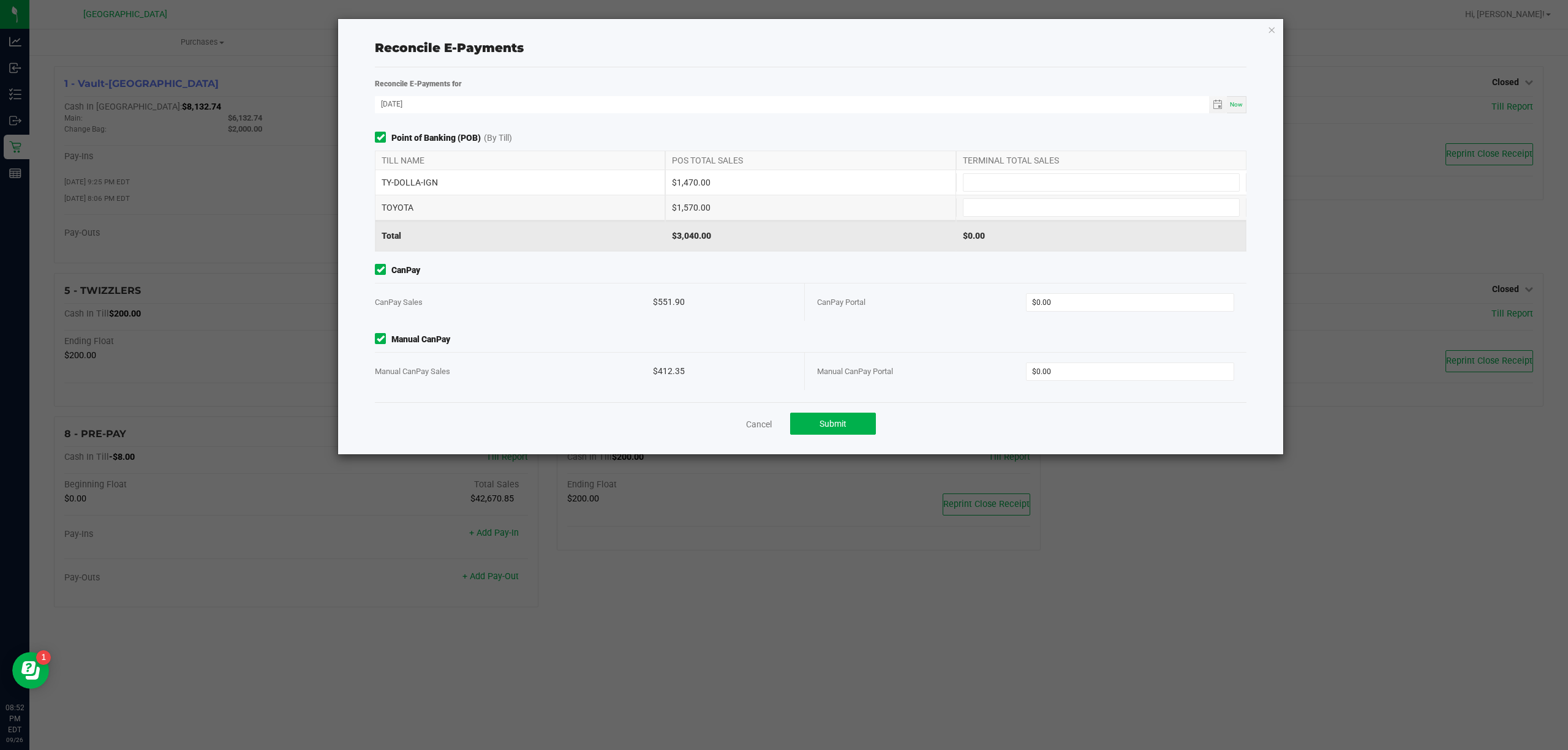
drag, startPoint x: 845, startPoint y: 407, endPoint x: 788, endPoint y: 408, distance: 57.0
drag, startPoint x: 788, startPoint y: 408, endPoint x: 750, endPoint y: 425, distance: 41.6
click at [750, 425] on link "Cancel" at bounding box center [759, 424] width 25 height 12
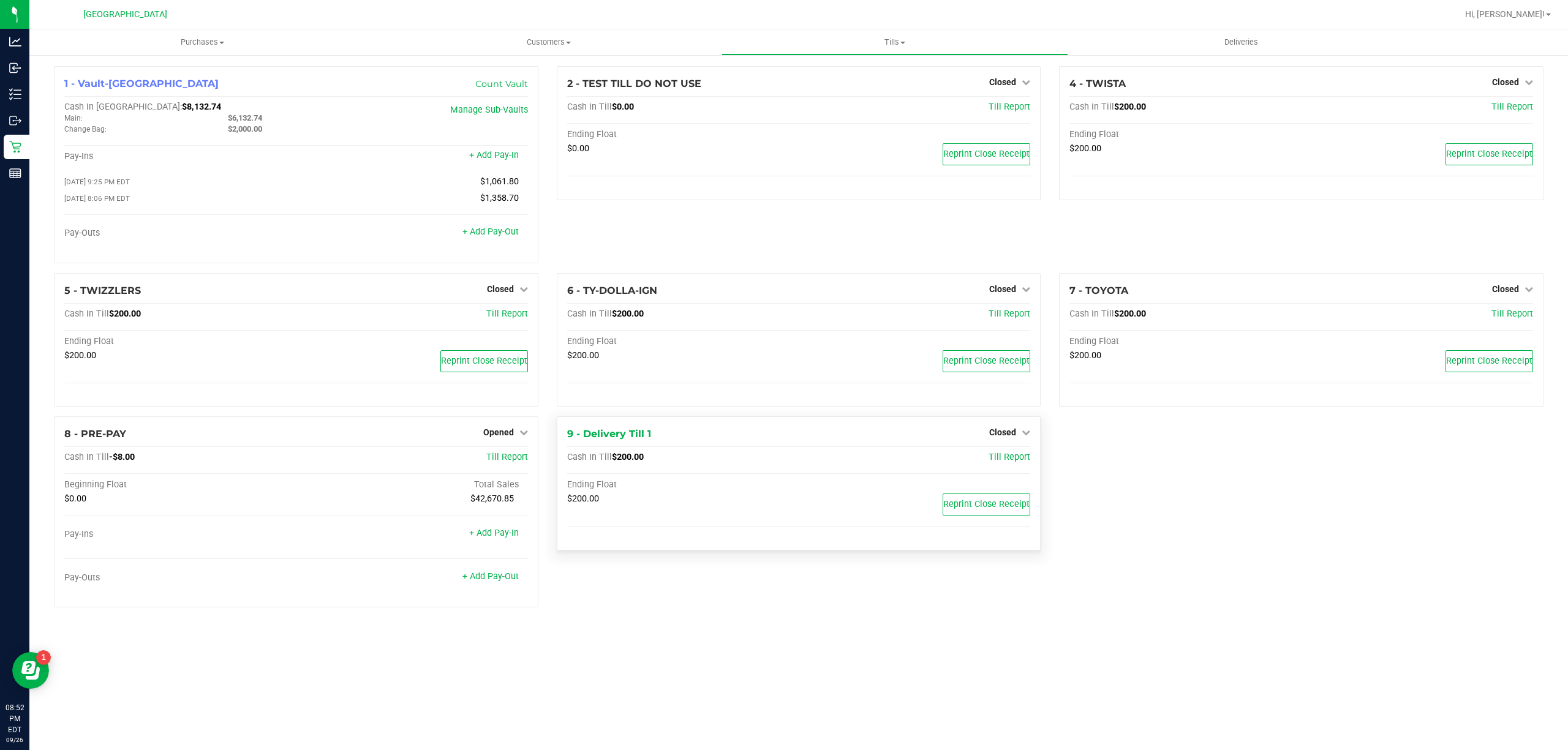
click at [733, 504] on div "$200.00" at bounding box center [682, 499] width 231 height 11
click at [902, 45] on span "Tills" at bounding box center [894, 42] width 345 height 11
click at [893, 89] on li "Reconcile e-payments" at bounding box center [894, 89] width 346 height 15
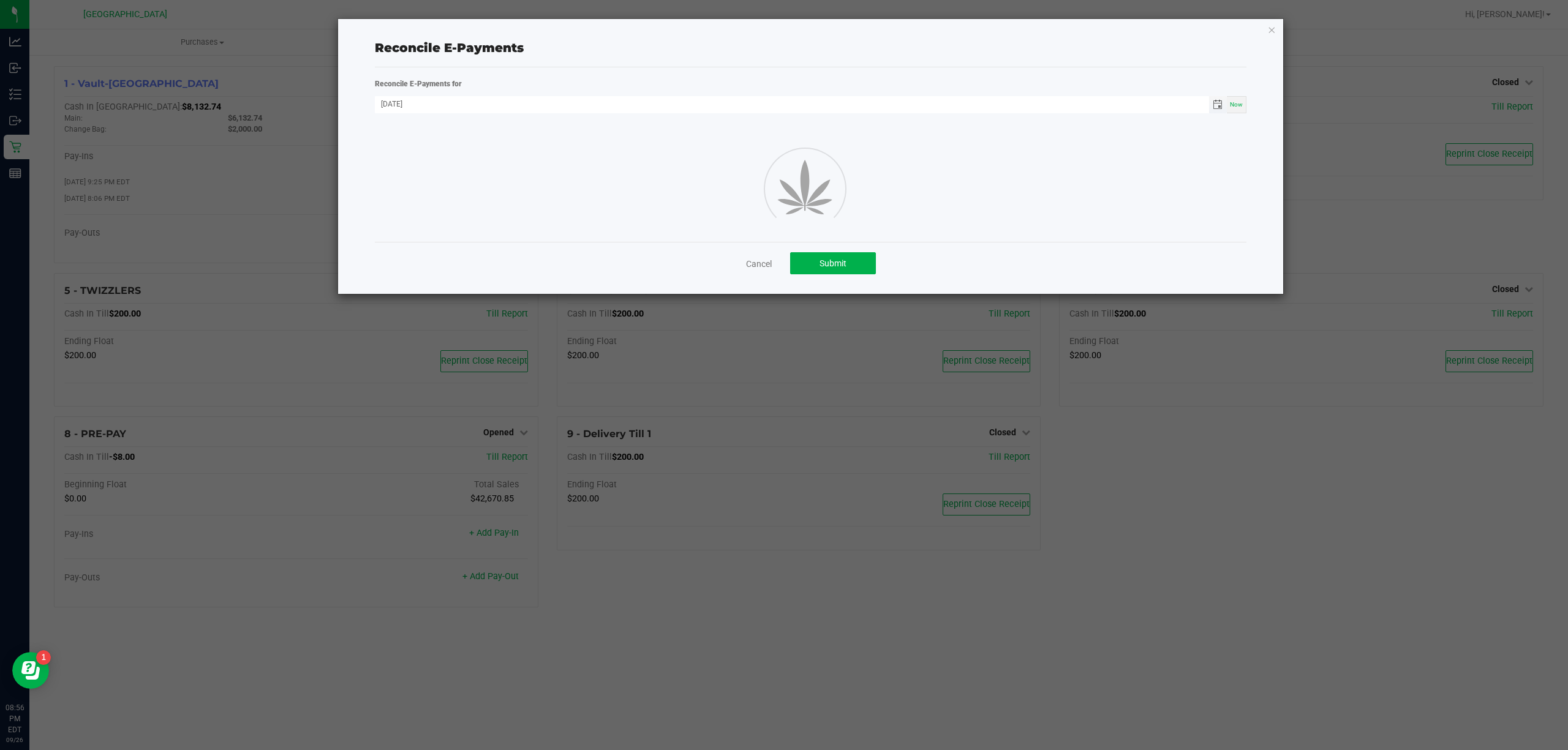
click at [1220, 103] on span "Toggle calendar" at bounding box center [1217, 105] width 10 height 10
click at [503, 224] on span "25" at bounding box center [502, 226] width 17 height 19
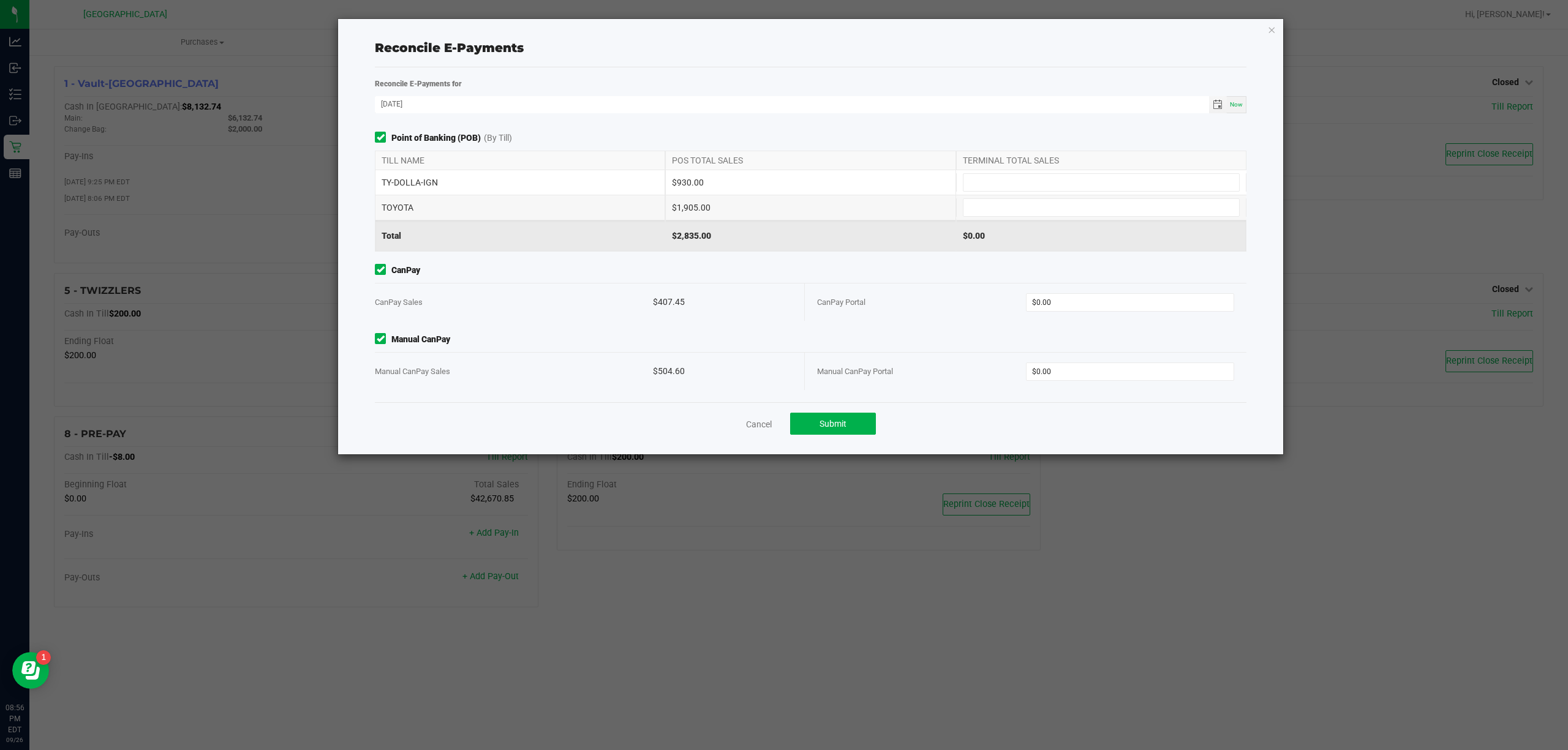
click at [1231, 99] on div "Now" at bounding box center [1236, 105] width 19 height 17
type input "[DATE]"
click at [1127, 380] on input "0" at bounding box center [1130, 372] width 207 height 17
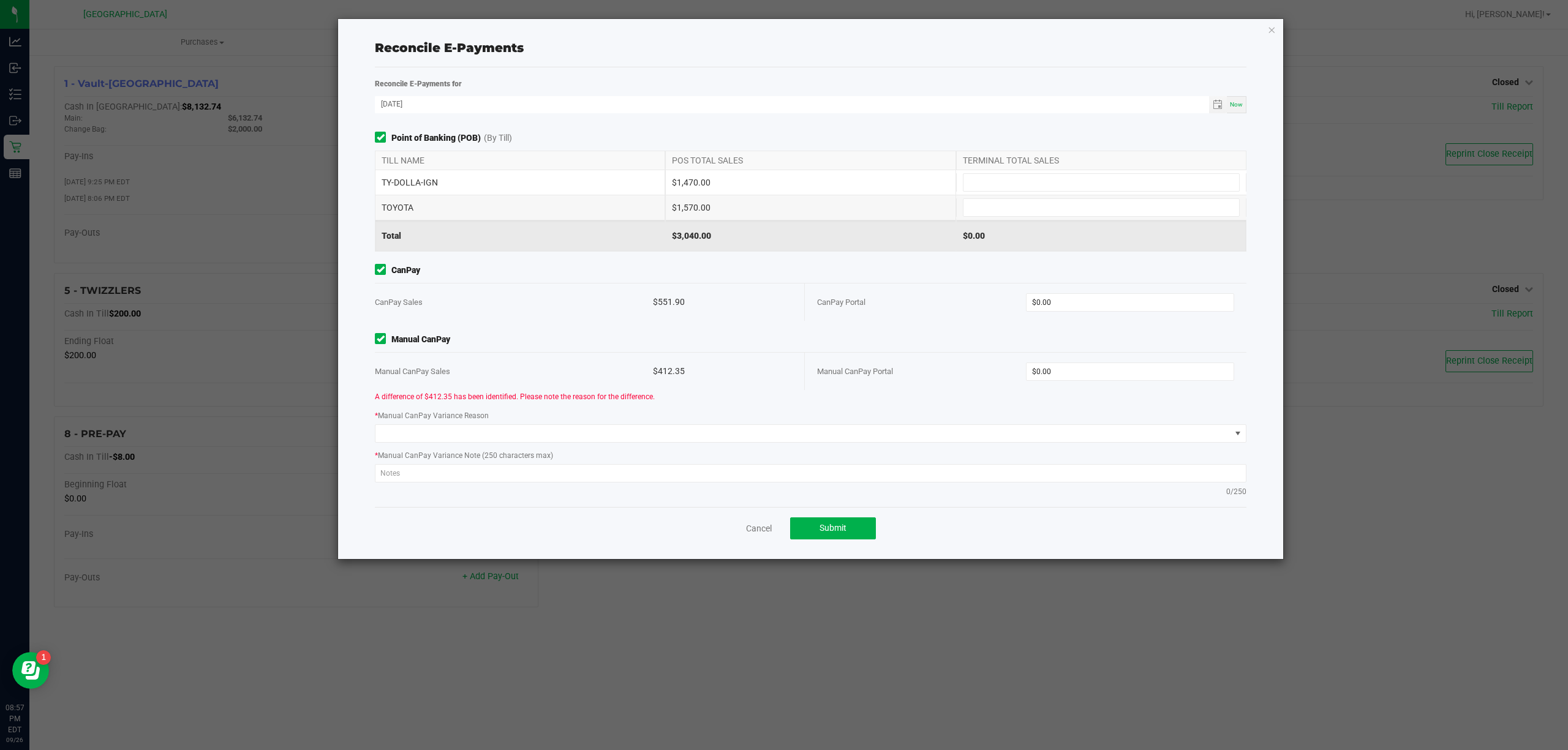
type input "$0.00"
click at [638, 684] on ngb-modal-window "Reconcile E-Payments Reconcile E-Payments for [DATE] Now Point of Banking (POB)…" at bounding box center [788, 375] width 1577 height 750
click at [749, 530] on link "Cancel" at bounding box center [759, 529] width 25 height 12
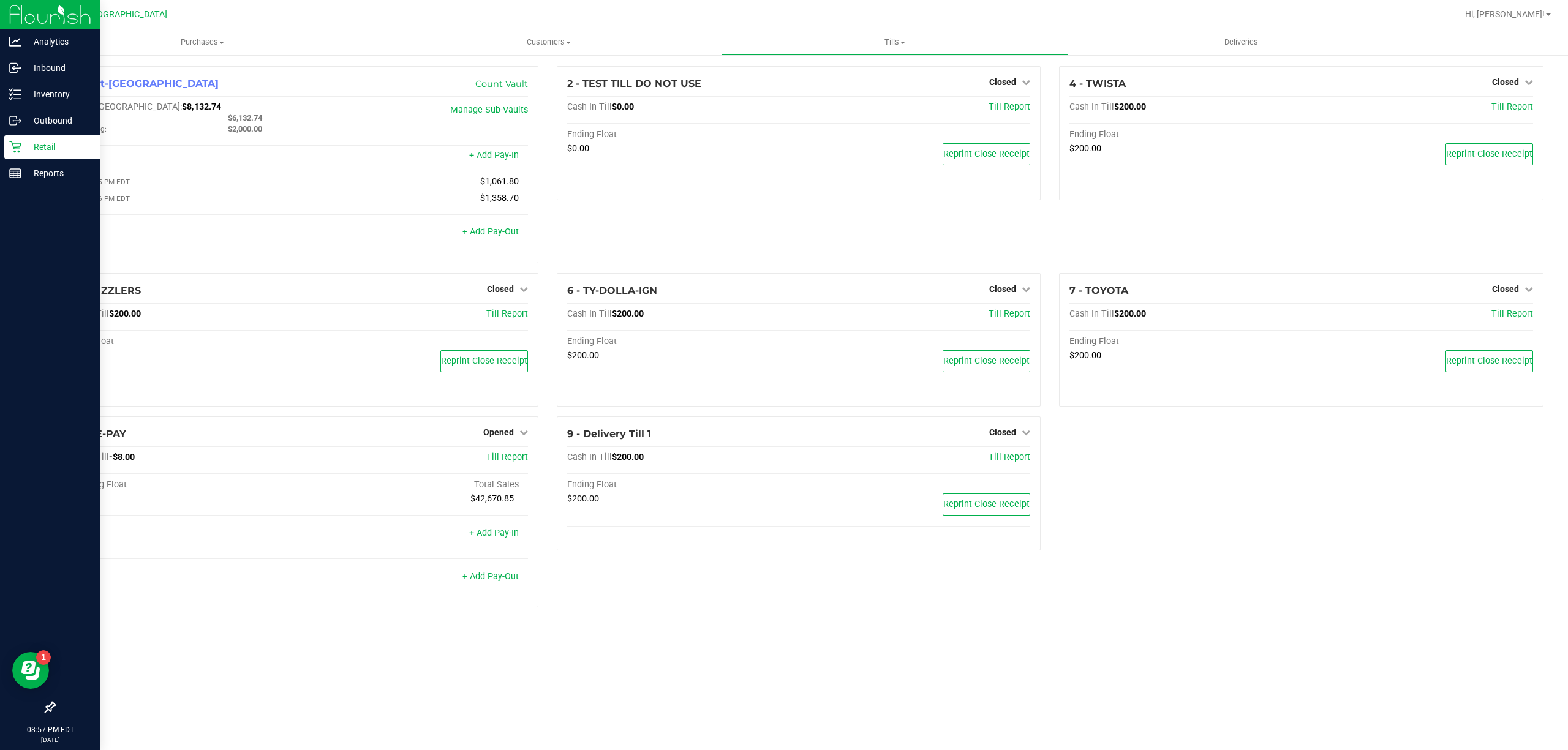
click at [34, 141] on p "Retail" at bounding box center [58, 147] width 74 height 15
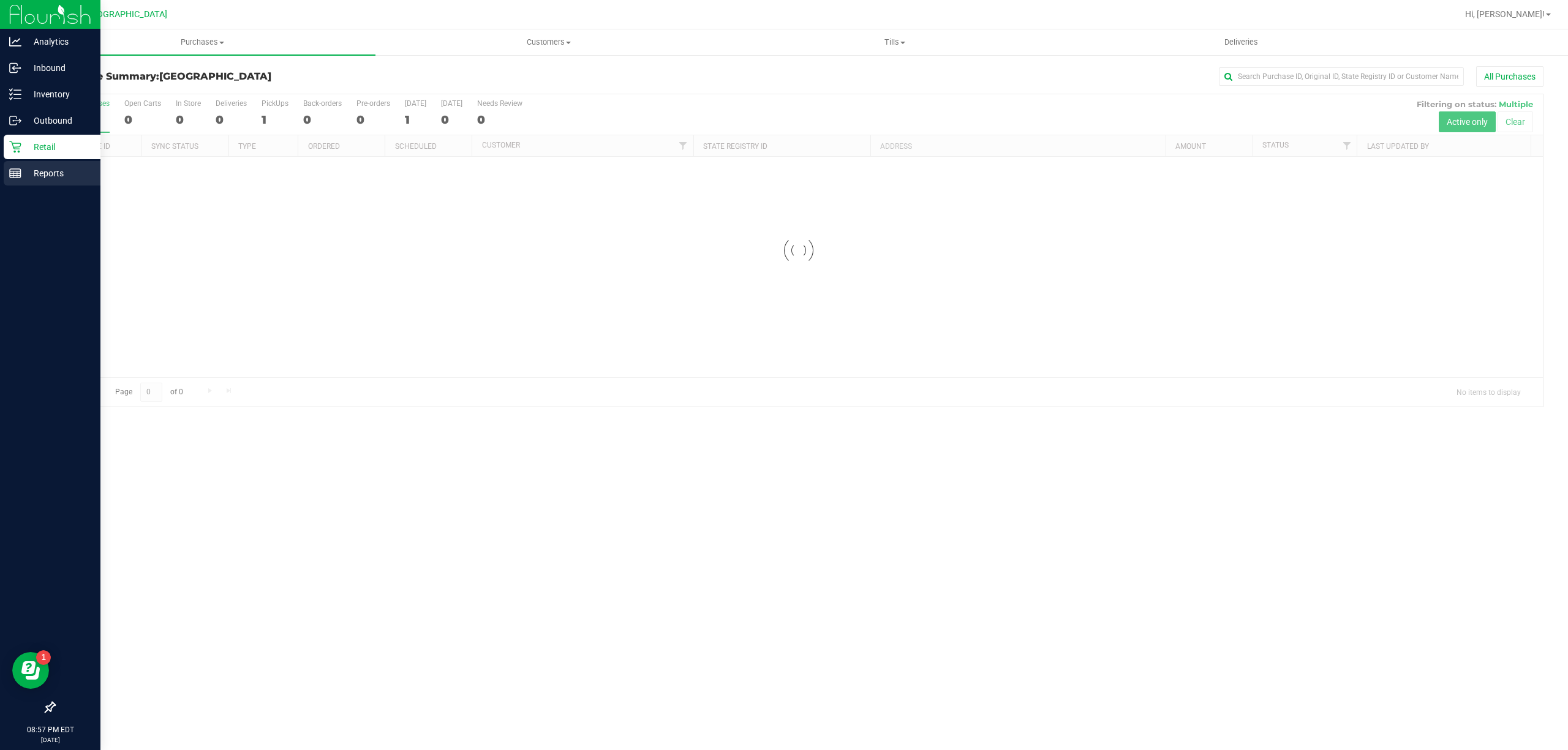
click at [74, 169] on p "Reports" at bounding box center [58, 173] width 74 height 15
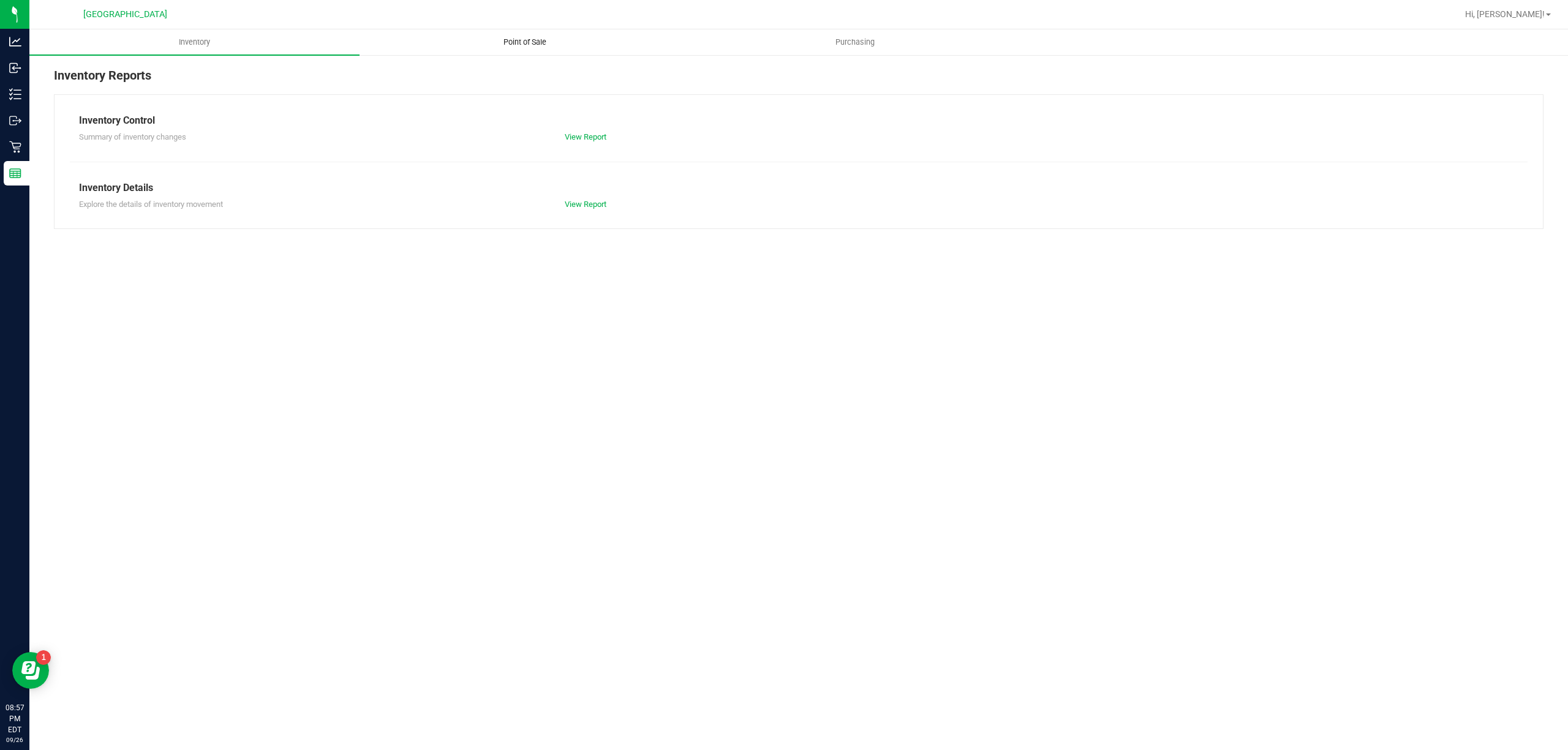
click at [491, 42] on span "Point of Sale" at bounding box center [525, 42] width 76 height 11
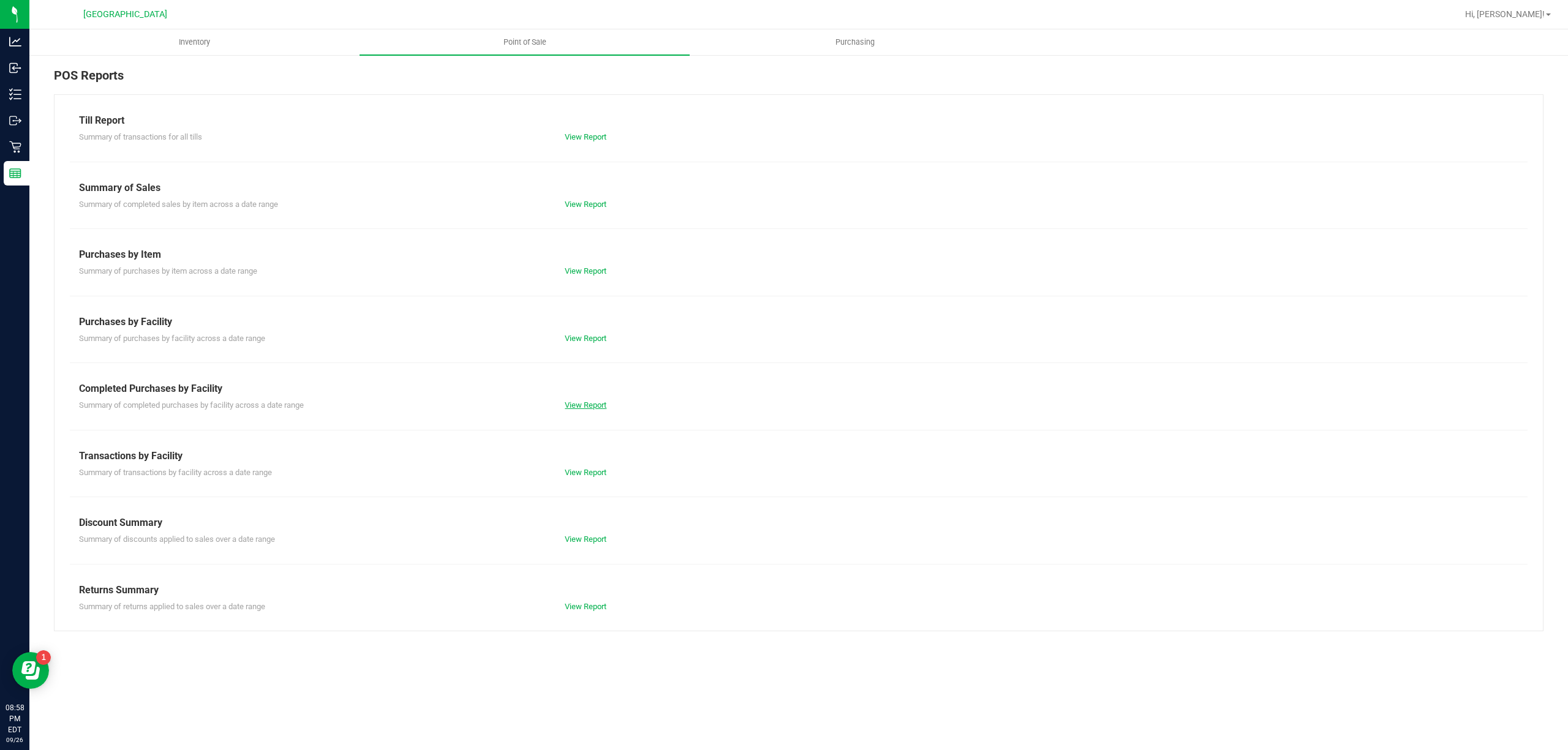
click at [578, 407] on link "View Report" at bounding box center [586, 405] width 42 height 9
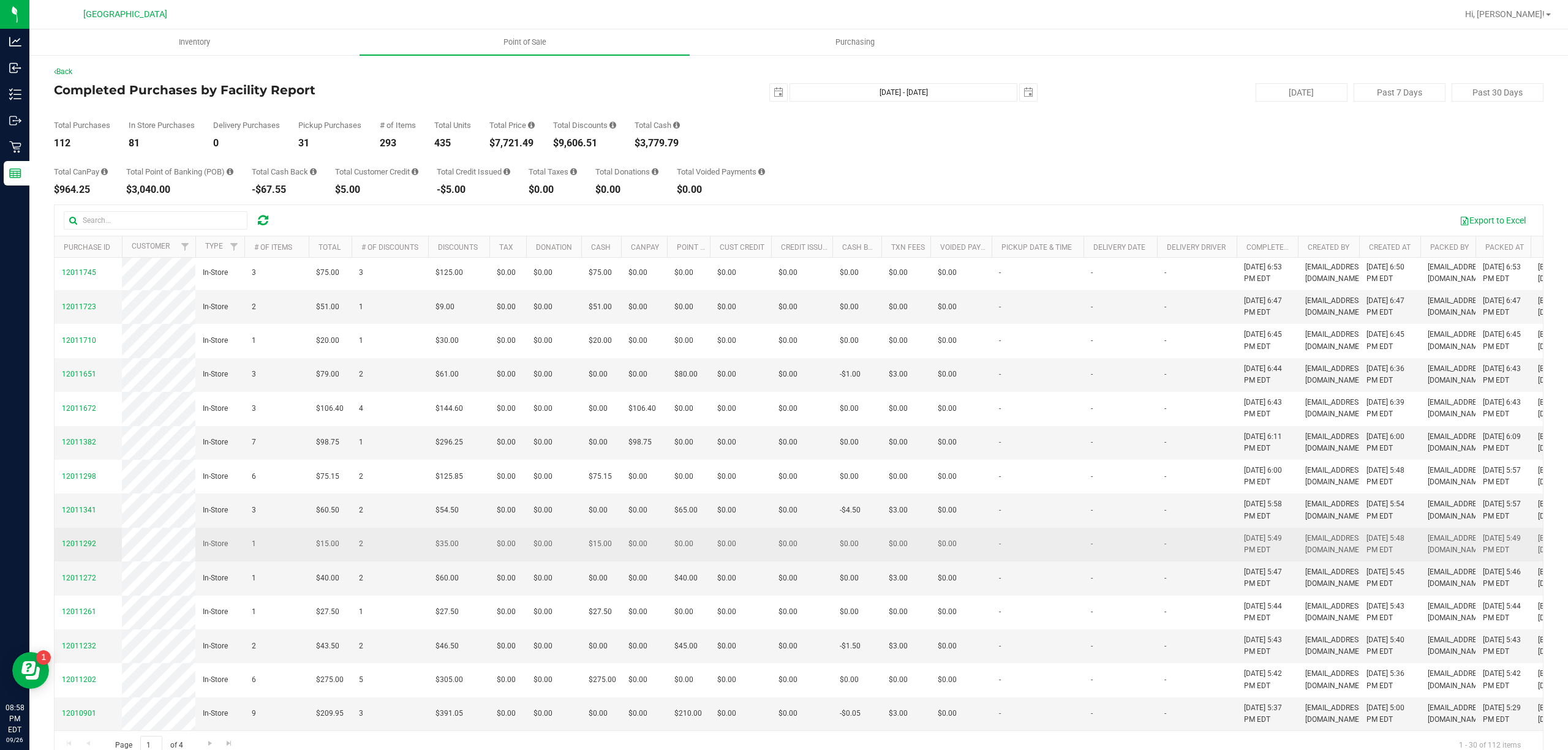
scroll to position [868, 0]
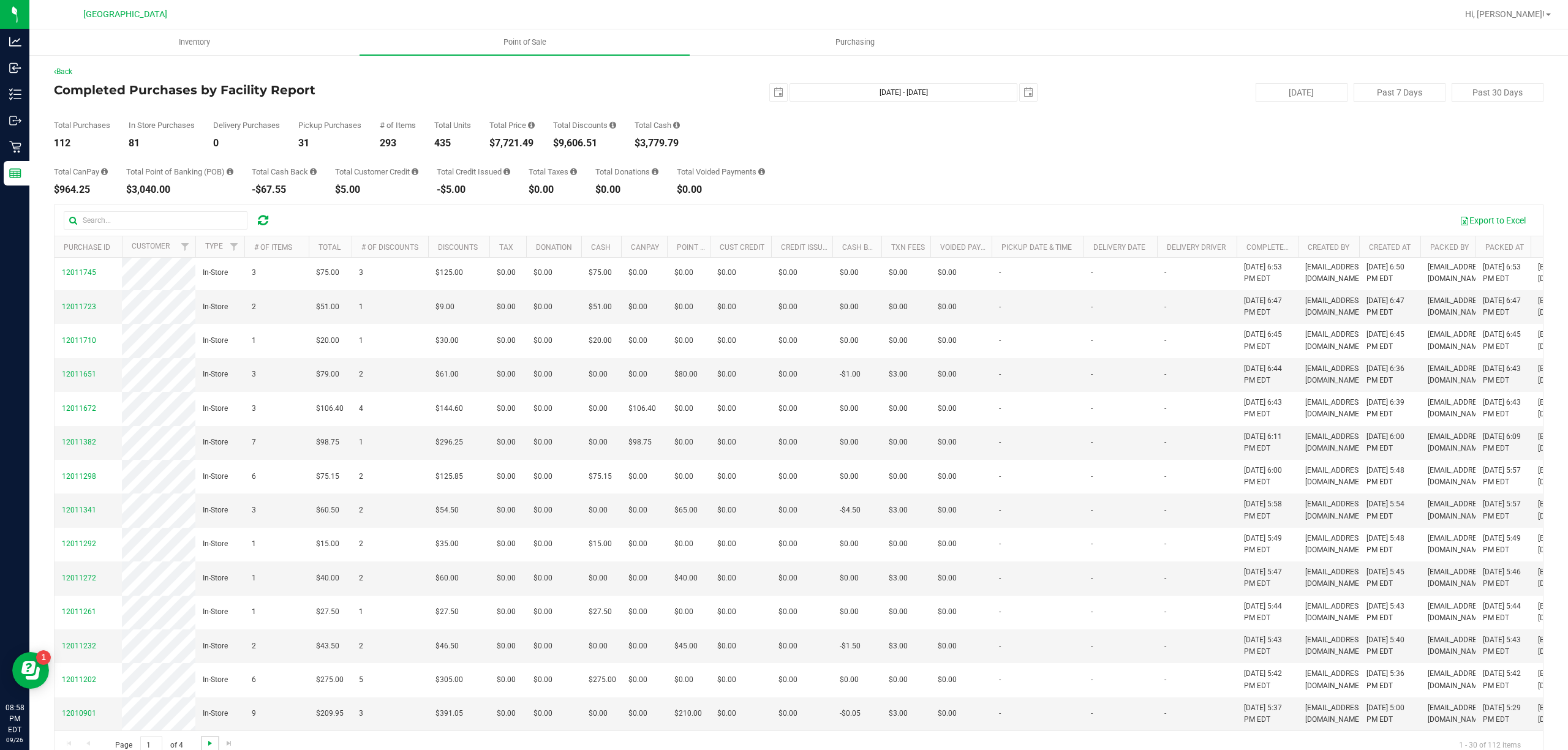
click at [208, 747] on span "Go to the next page" at bounding box center [210, 743] width 10 height 10
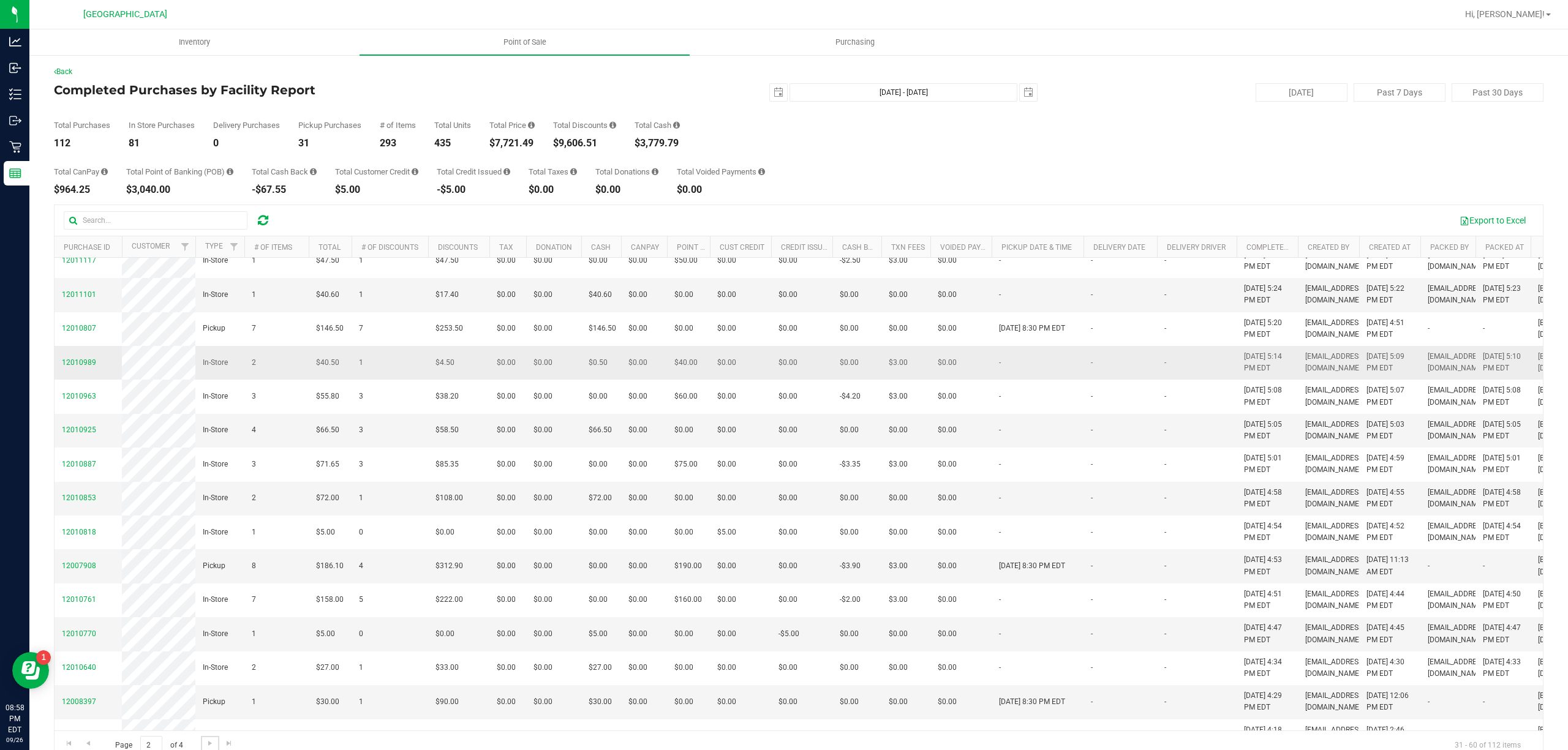
scroll to position [163, 0]
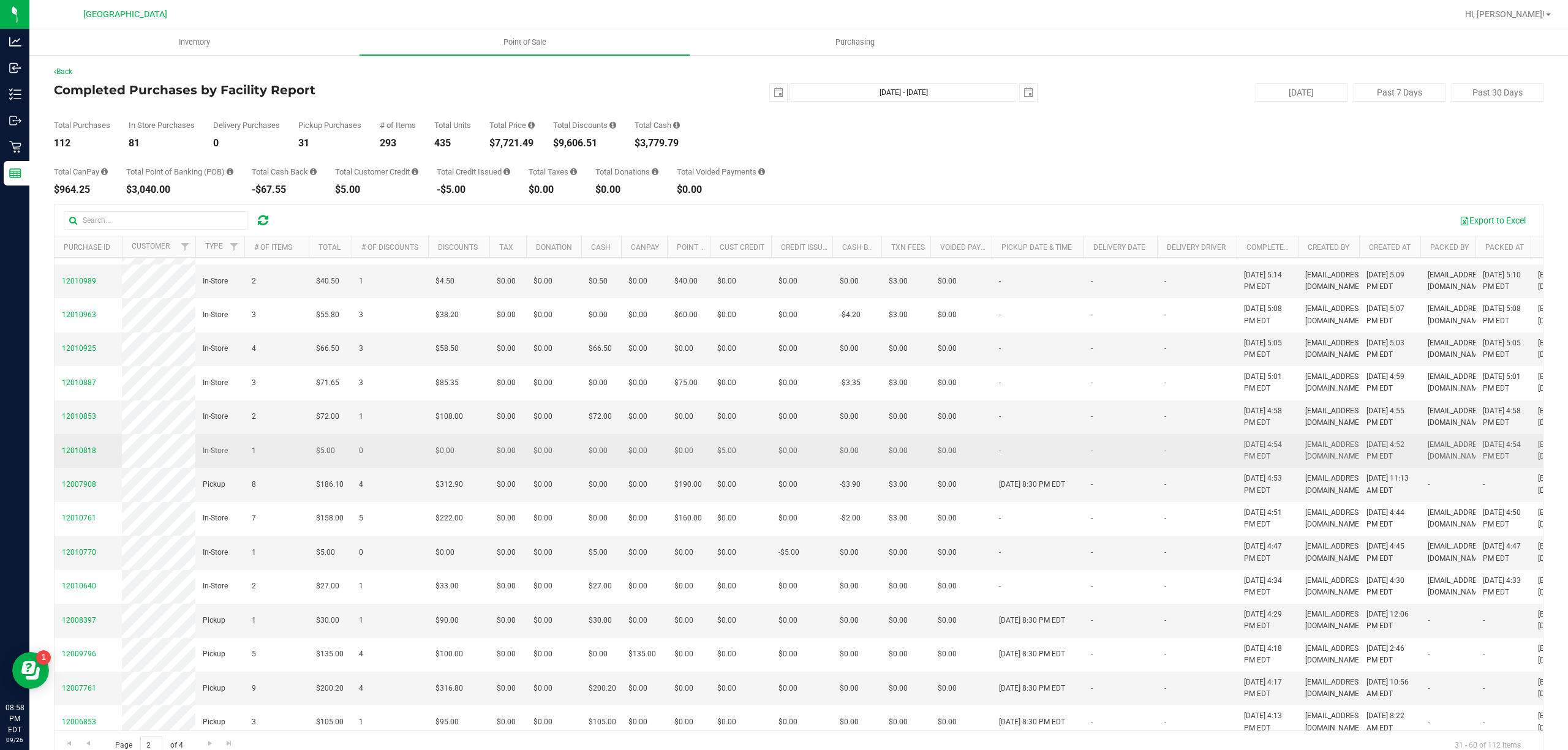
drag, startPoint x: 338, startPoint y: 545, endPoint x: 339, endPoint y: 559, distance: 14.0
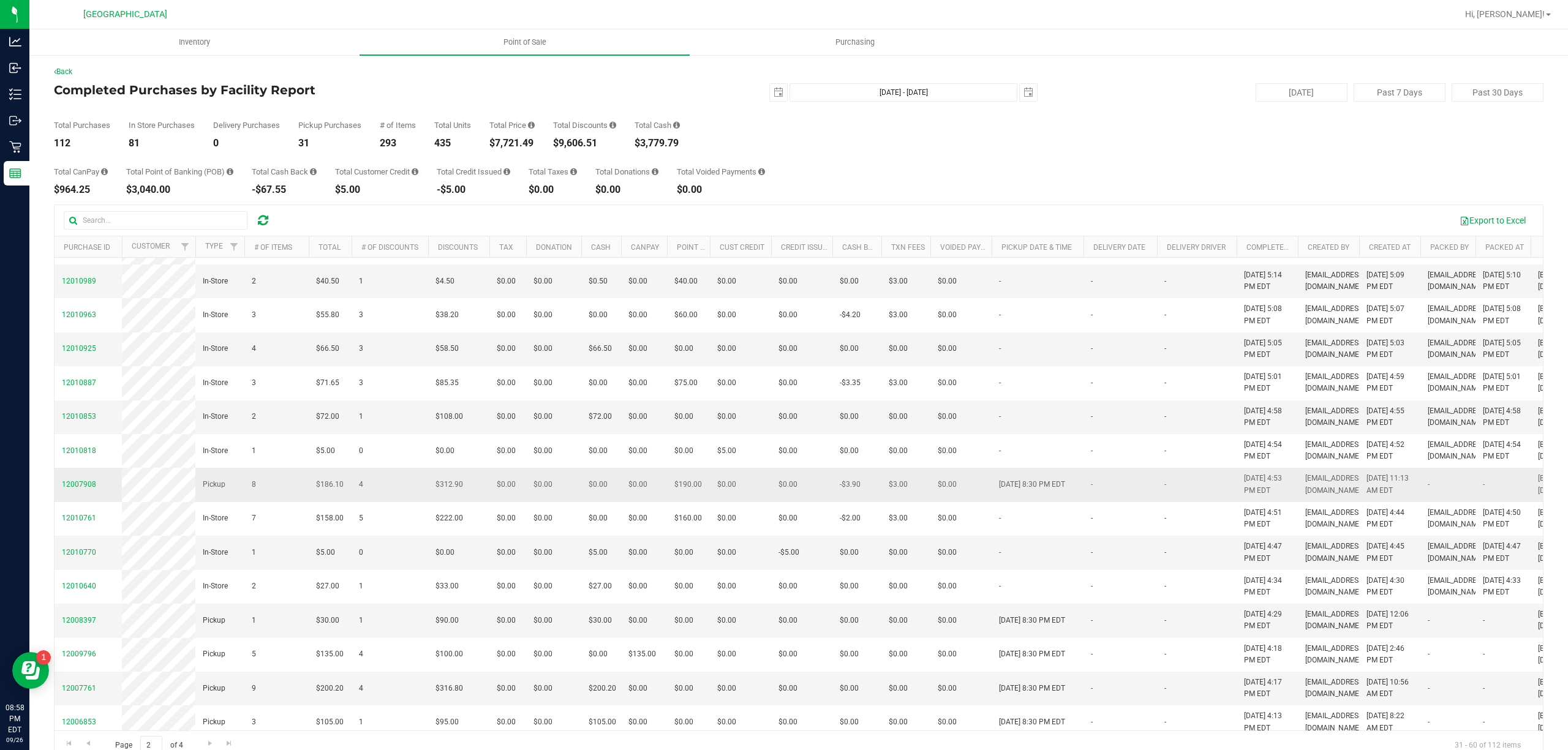
drag, startPoint x: 339, startPoint y: 559, endPoint x: 348, endPoint y: 613, distance: 54.7
click at [348, 502] on td "$186.10" at bounding box center [330, 484] width 43 height 34
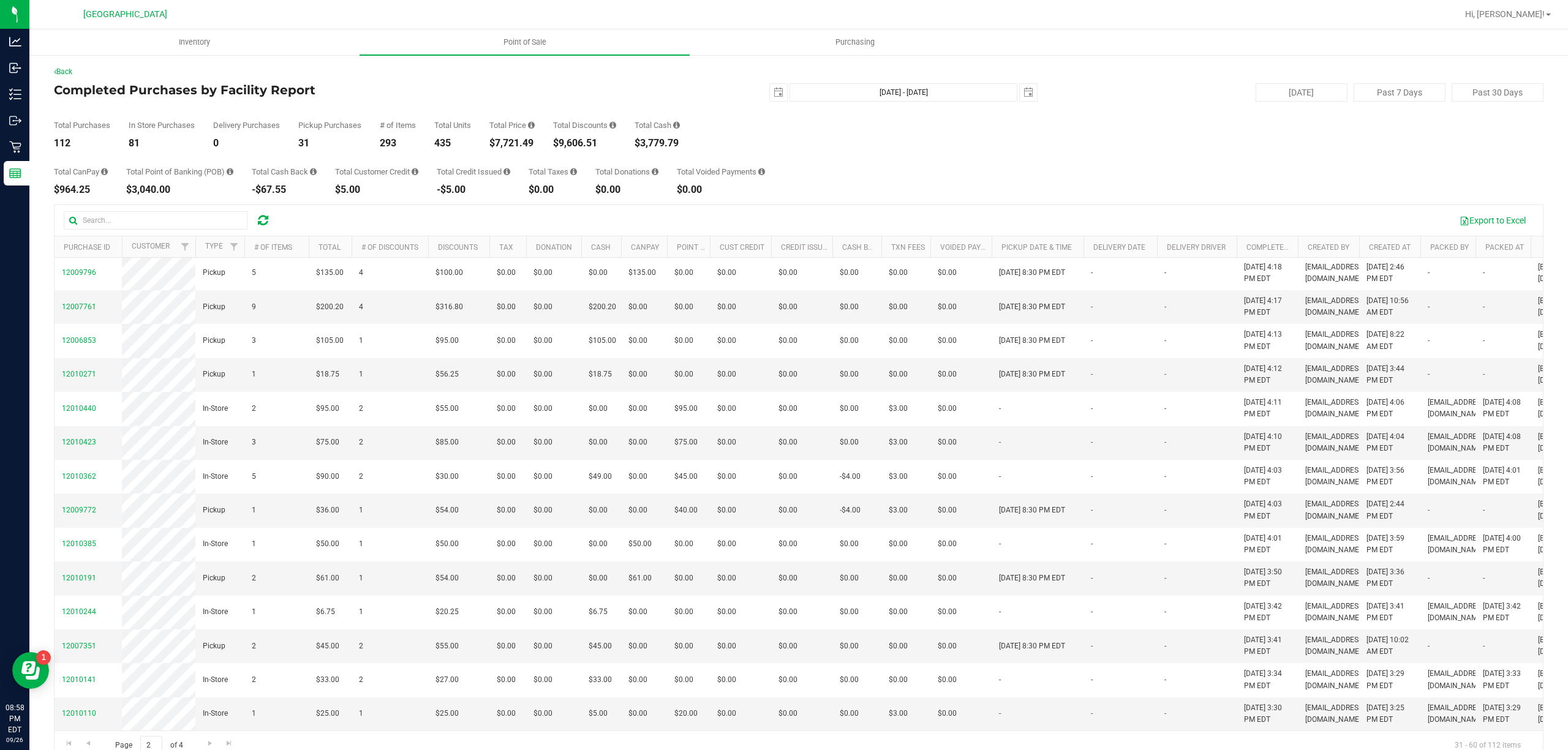
scroll to position [23, 0]
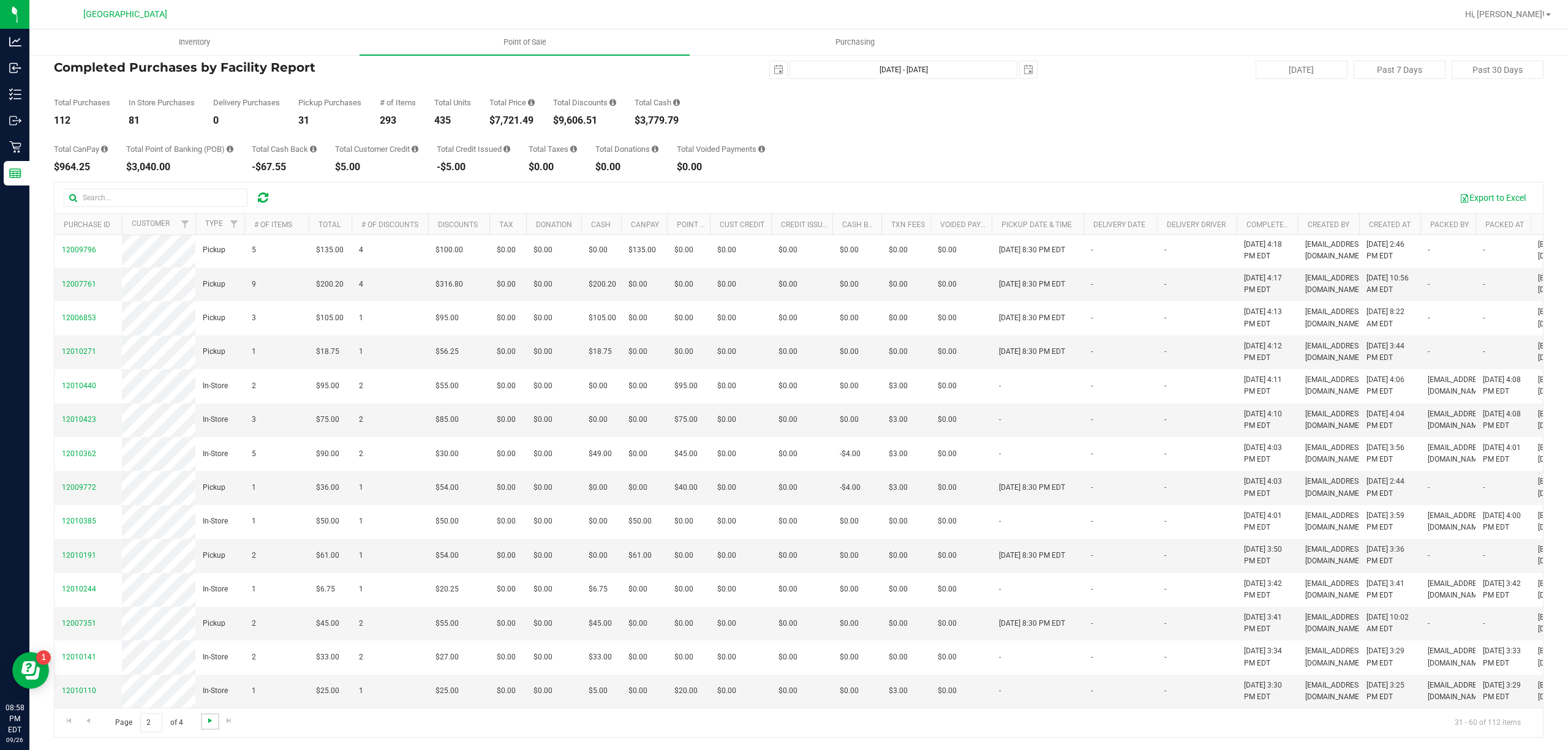
click at [211, 724] on span "Go to the next page" at bounding box center [210, 720] width 10 height 10
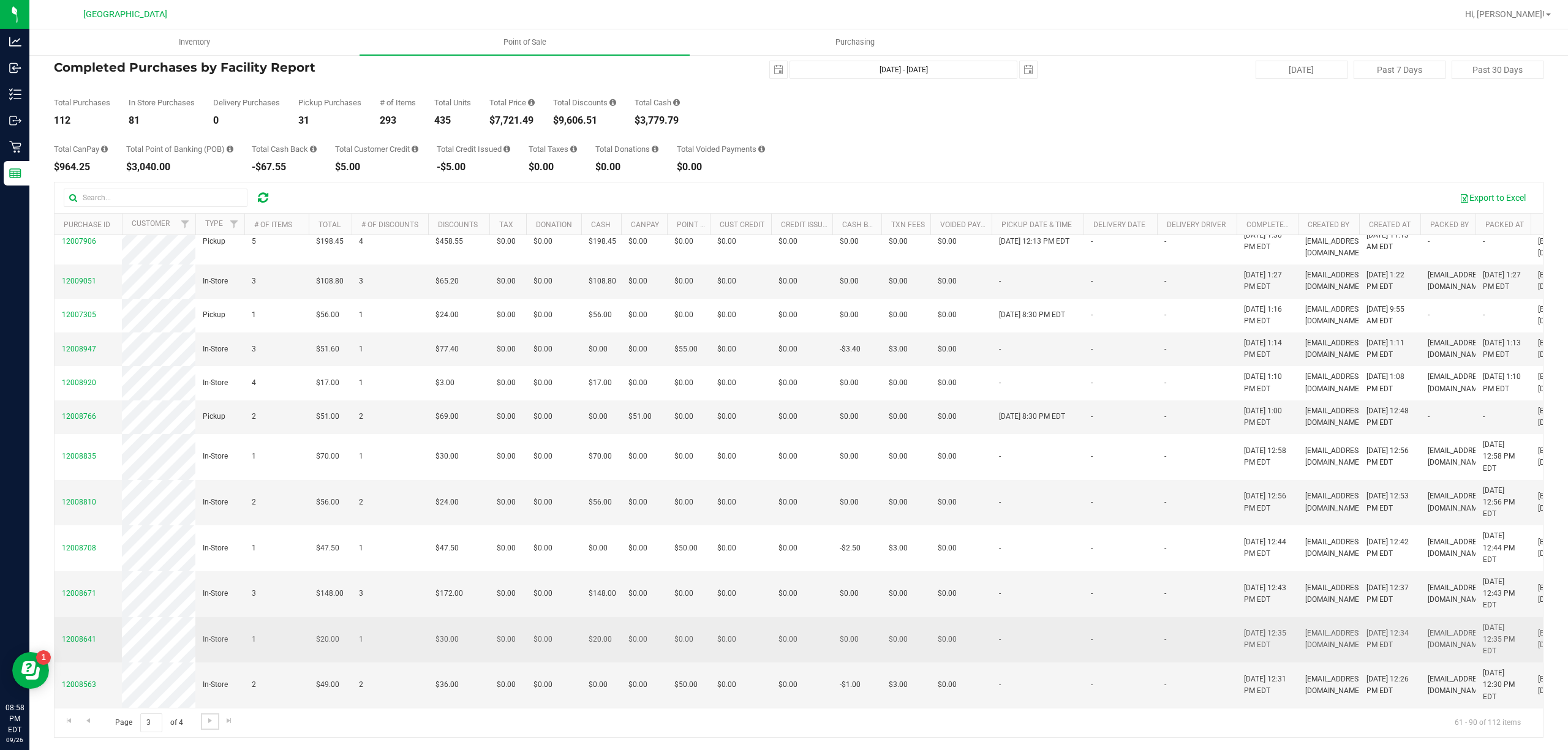
scroll to position [821, 0]
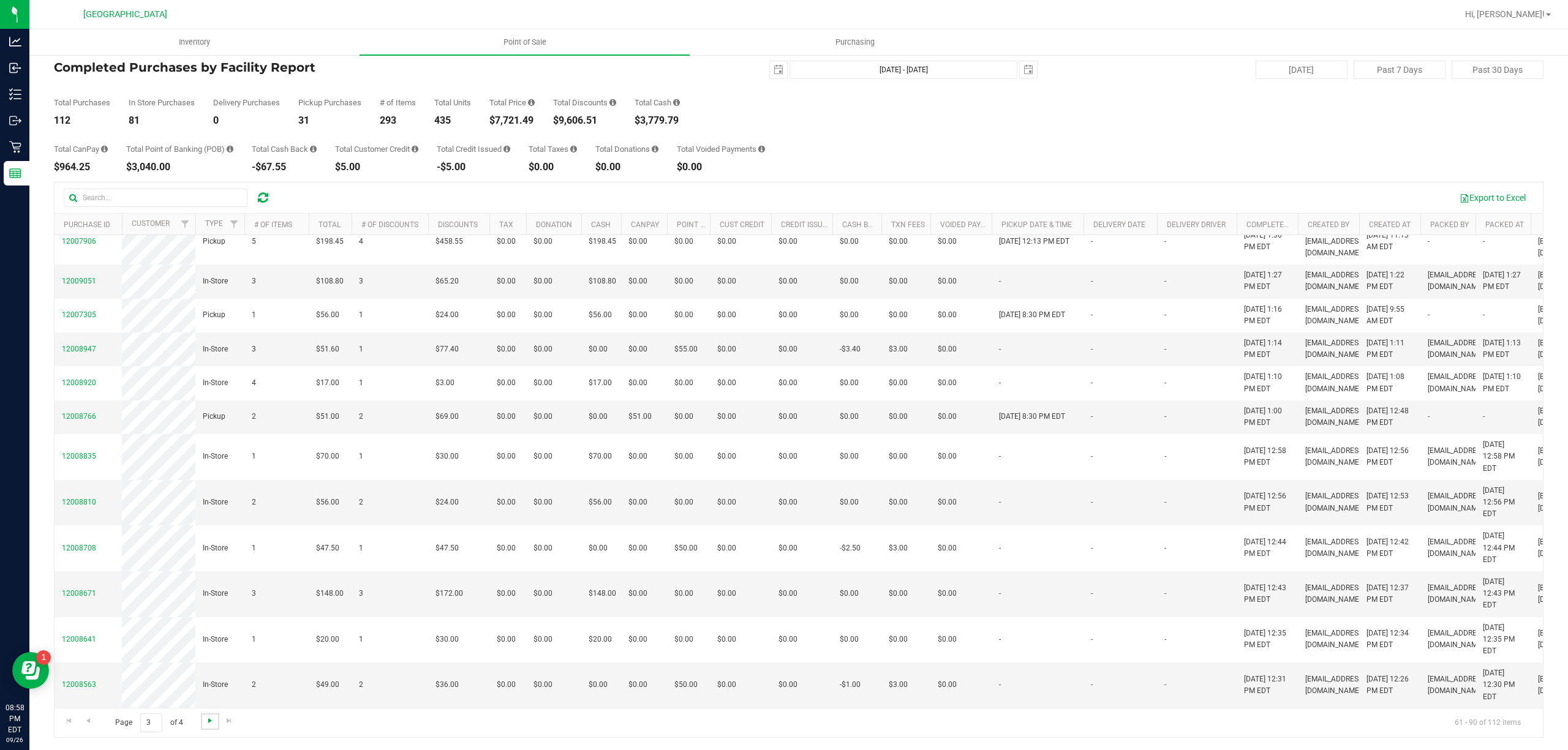
click at [211, 720] on span "Go to the next page" at bounding box center [210, 720] width 10 height 10
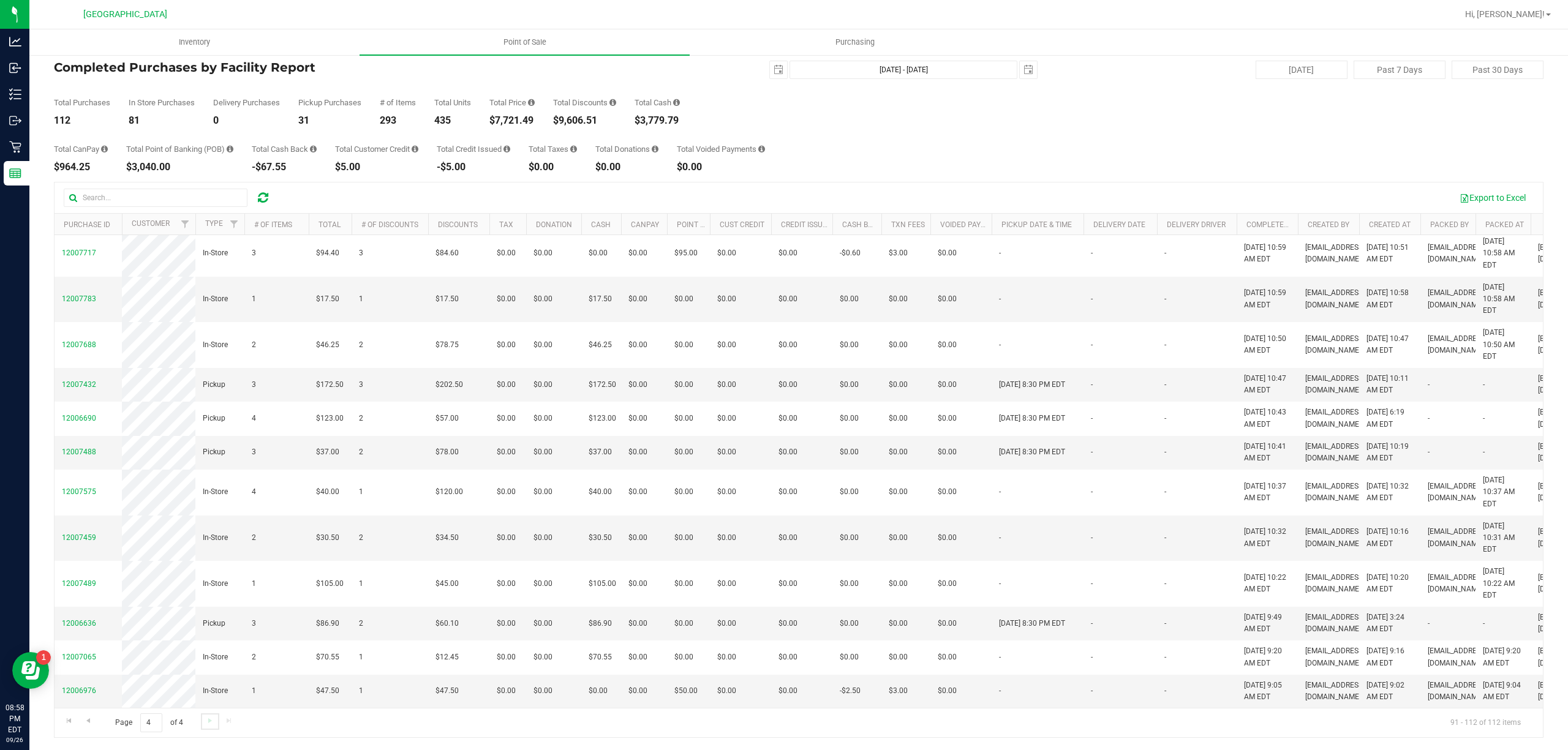
scroll to position [0, 0]
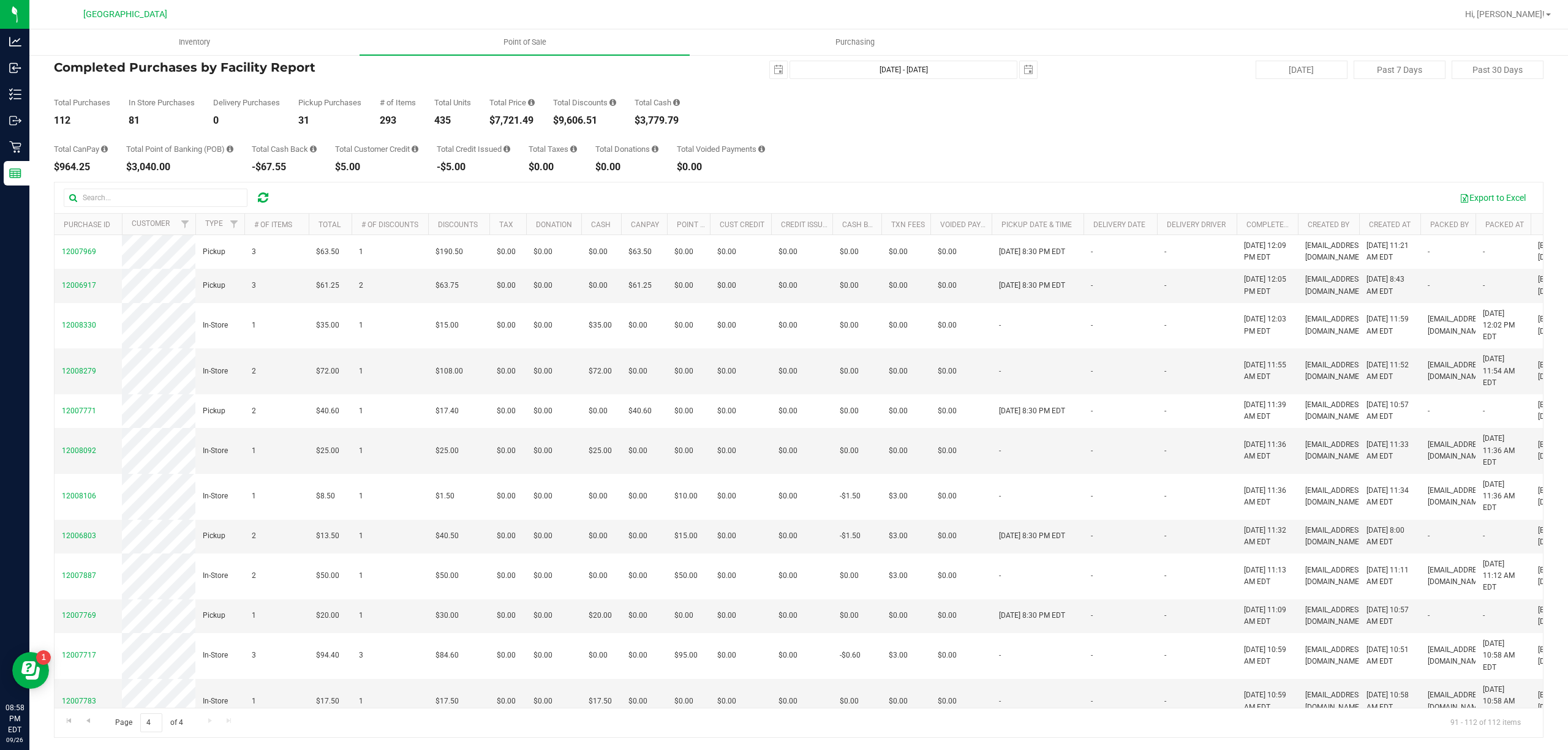
drag, startPoint x: 211, startPoint y: 720, endPoint x: 304, endPoint y: 727, distance: 93.3
click at [304, 727] on div "Page 4 of 4 91 - 112 of 112 items" at bounding box center [798, 722] width 1488 height 30
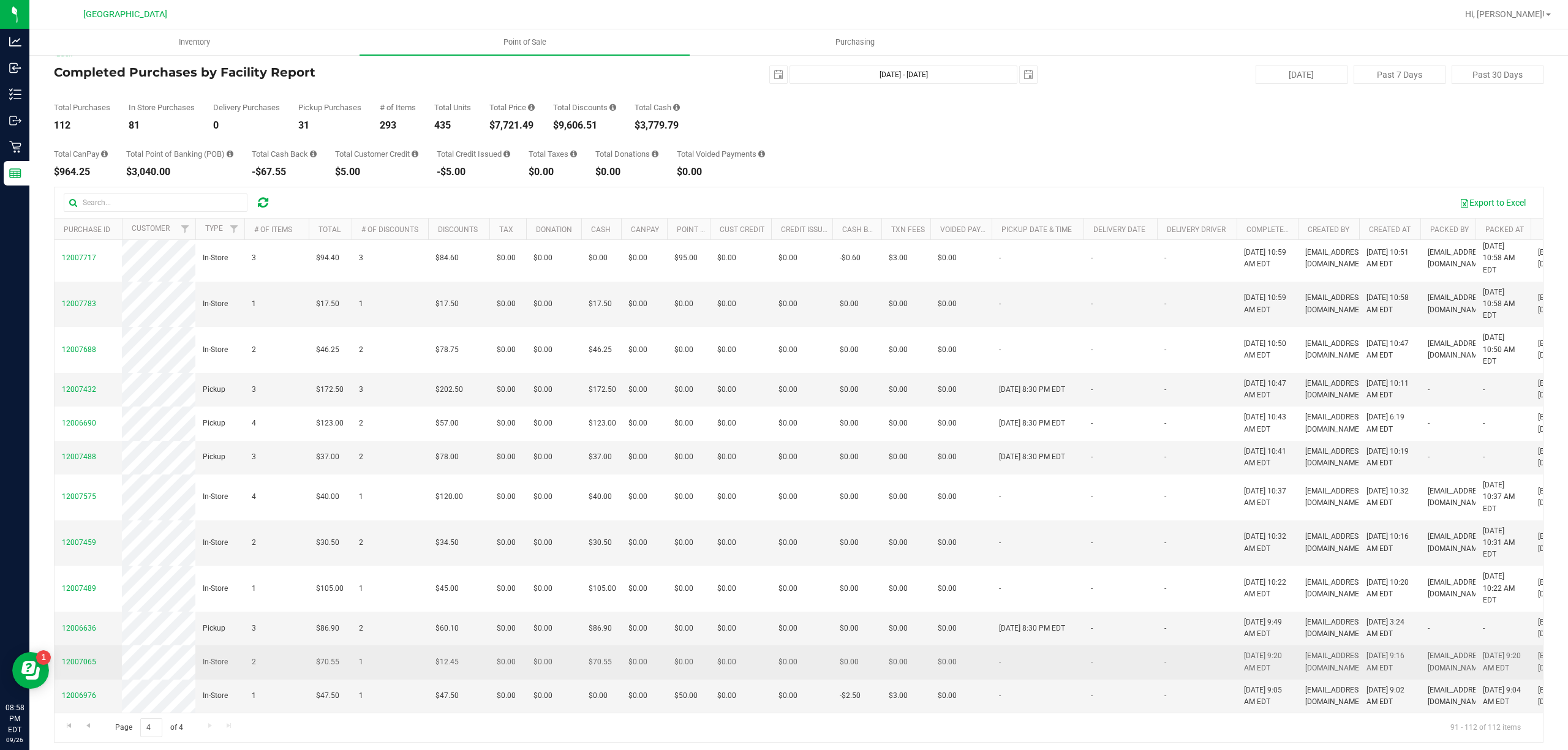
scroll to position [23, 0]
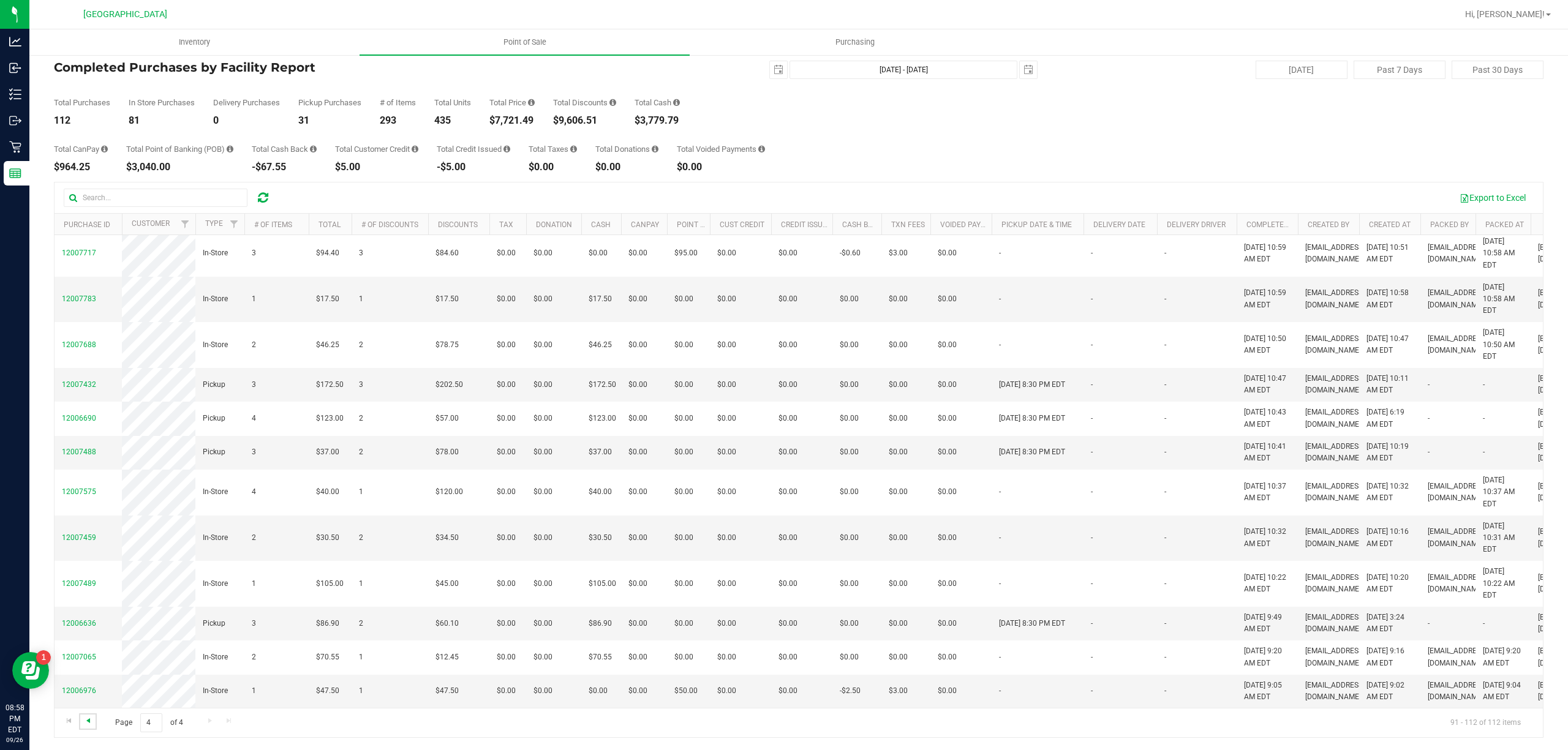
click at [91, 721] on span "Go to the previous page" at bounding box center [88, 720] width 10 height 10
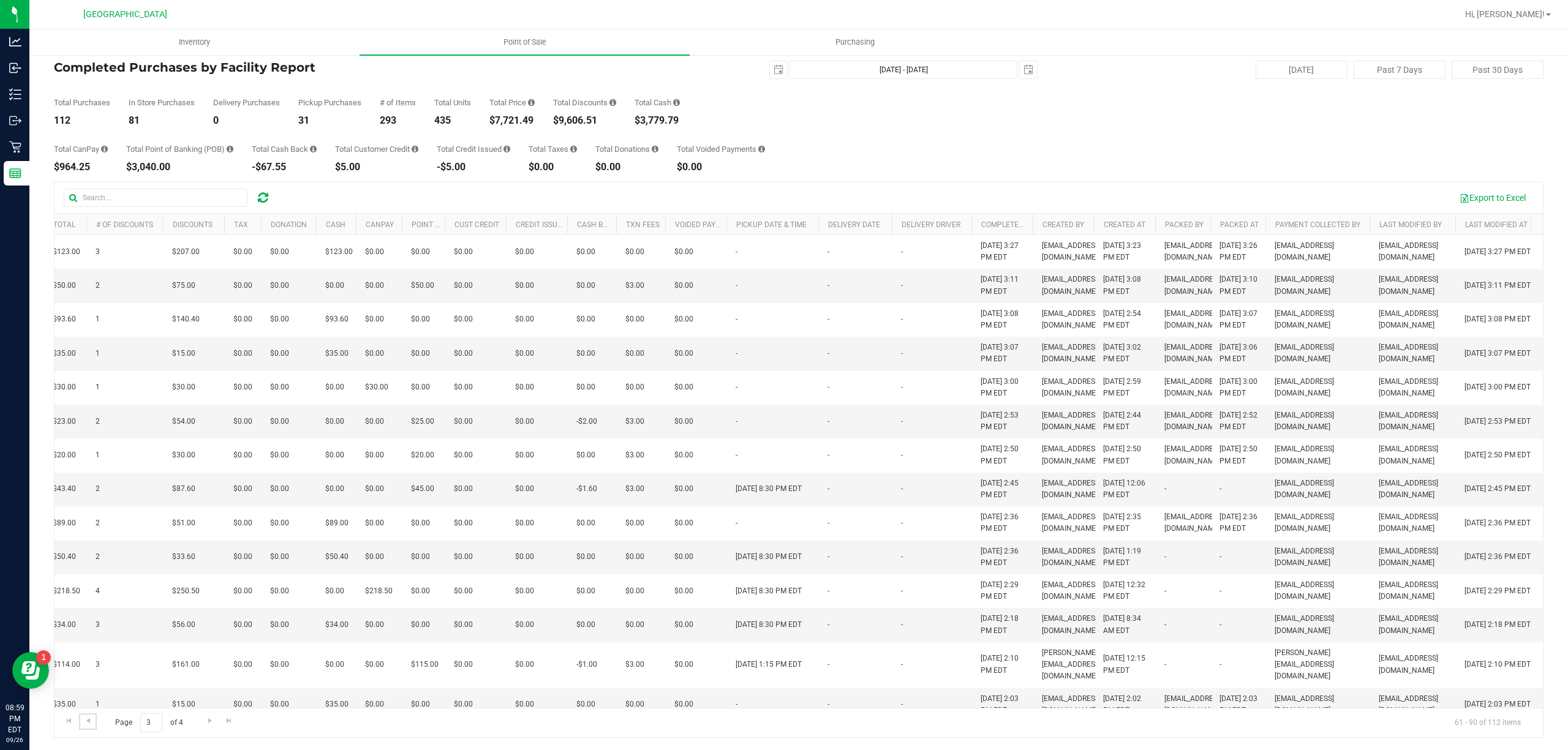
scroll to position [0, 0]
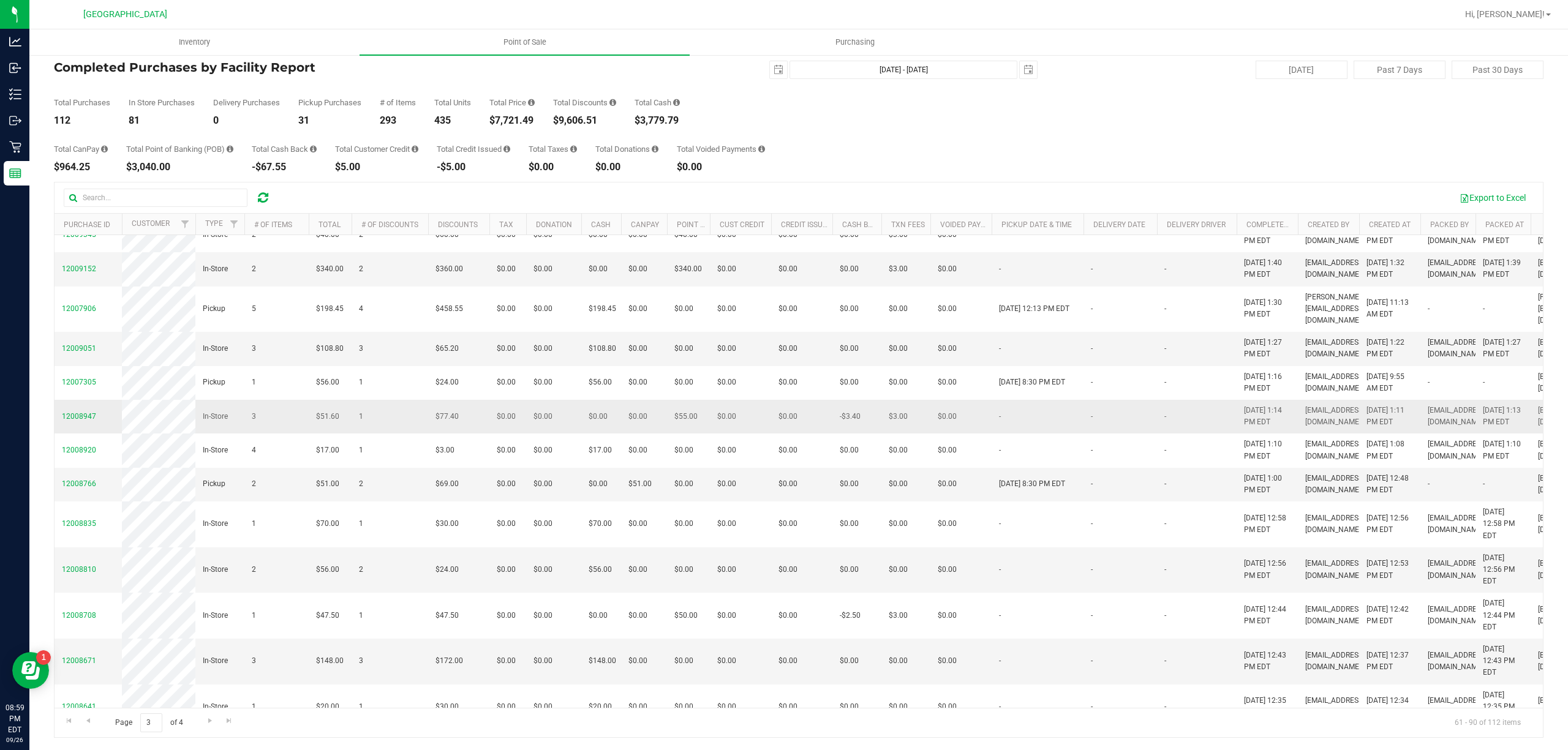
drag, startPoint x: 650, startPoint y: 581, endPoint x: 645, endPoint y: 569, distance: 13.0
click at [645, 423] on span "$0.00" at bounding box center [638, 417] width 19 height 11
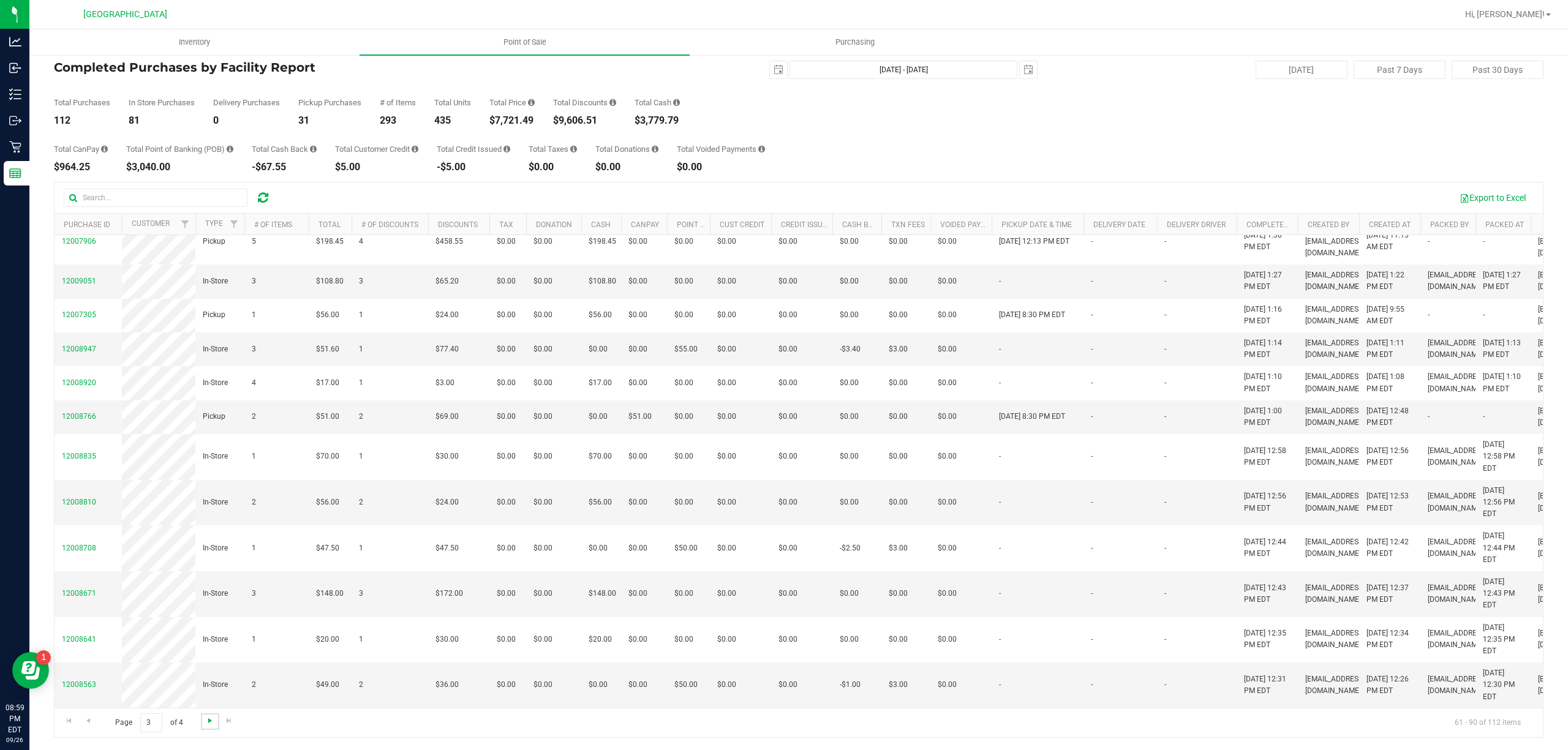
click at [212, 720] on span "Go to the next page" at bounding box center [210, 720] width 10 height 10
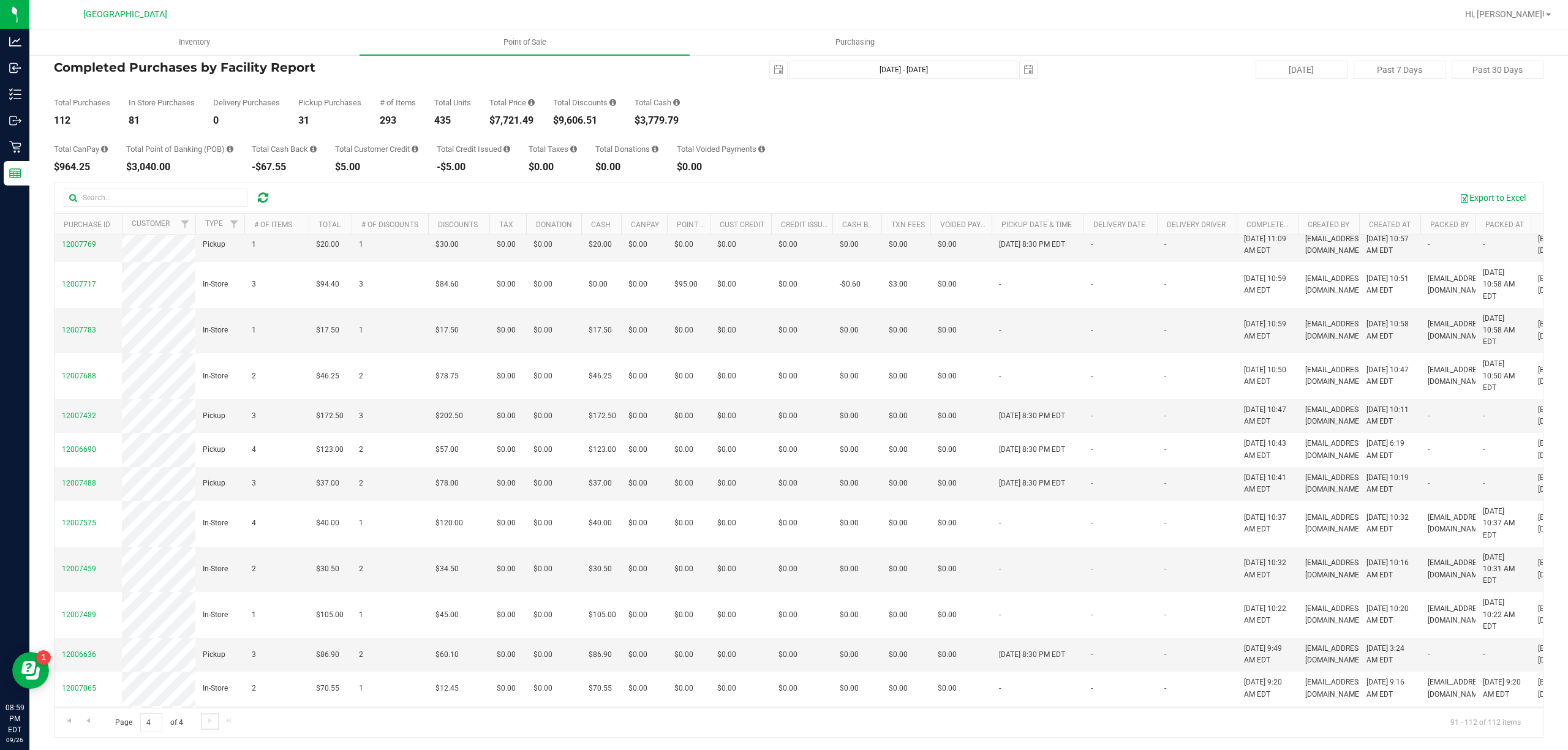
scroll to position [408, 0]
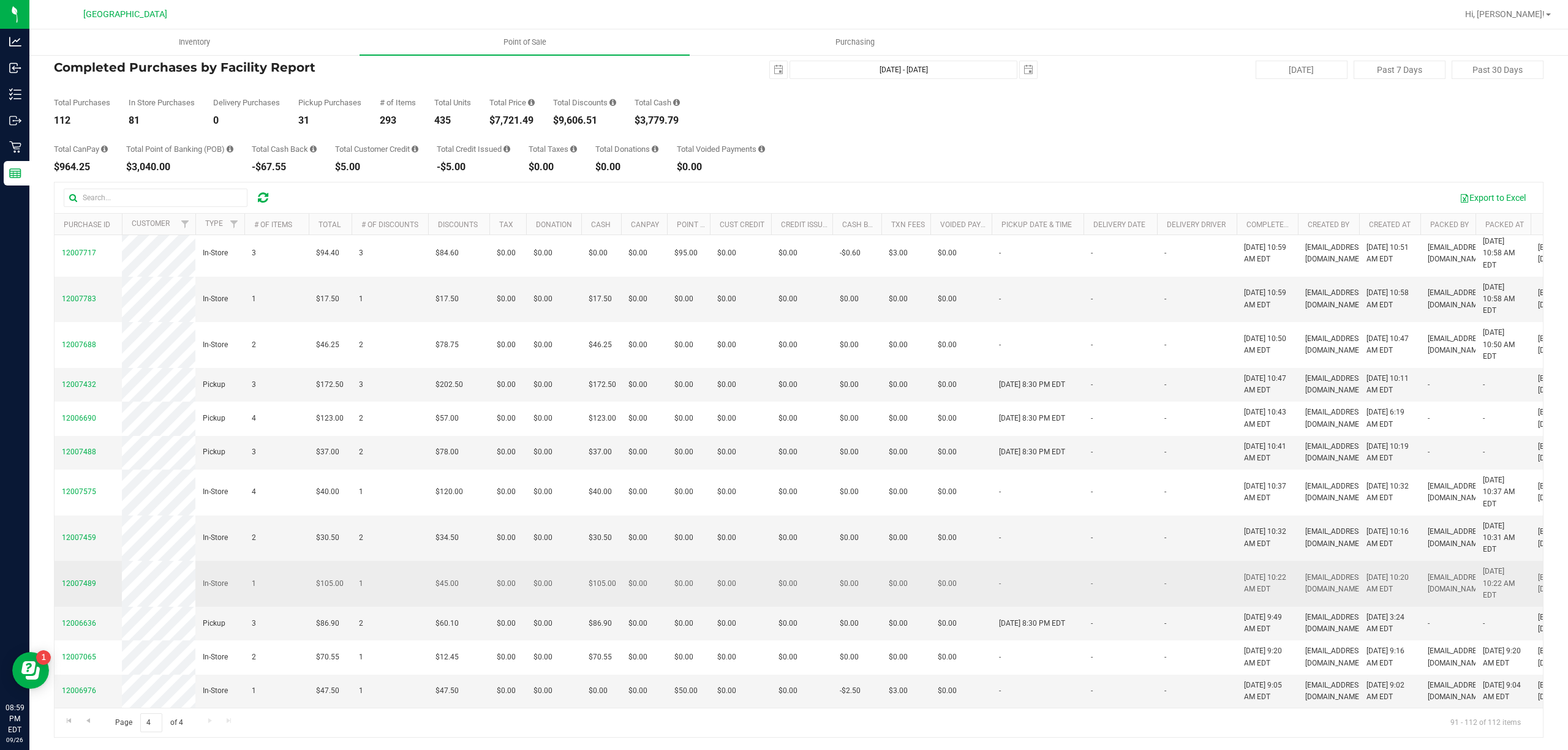
click at [640, 566] on td "$0.00" at bounding box center [644, 584] width 46 height 46
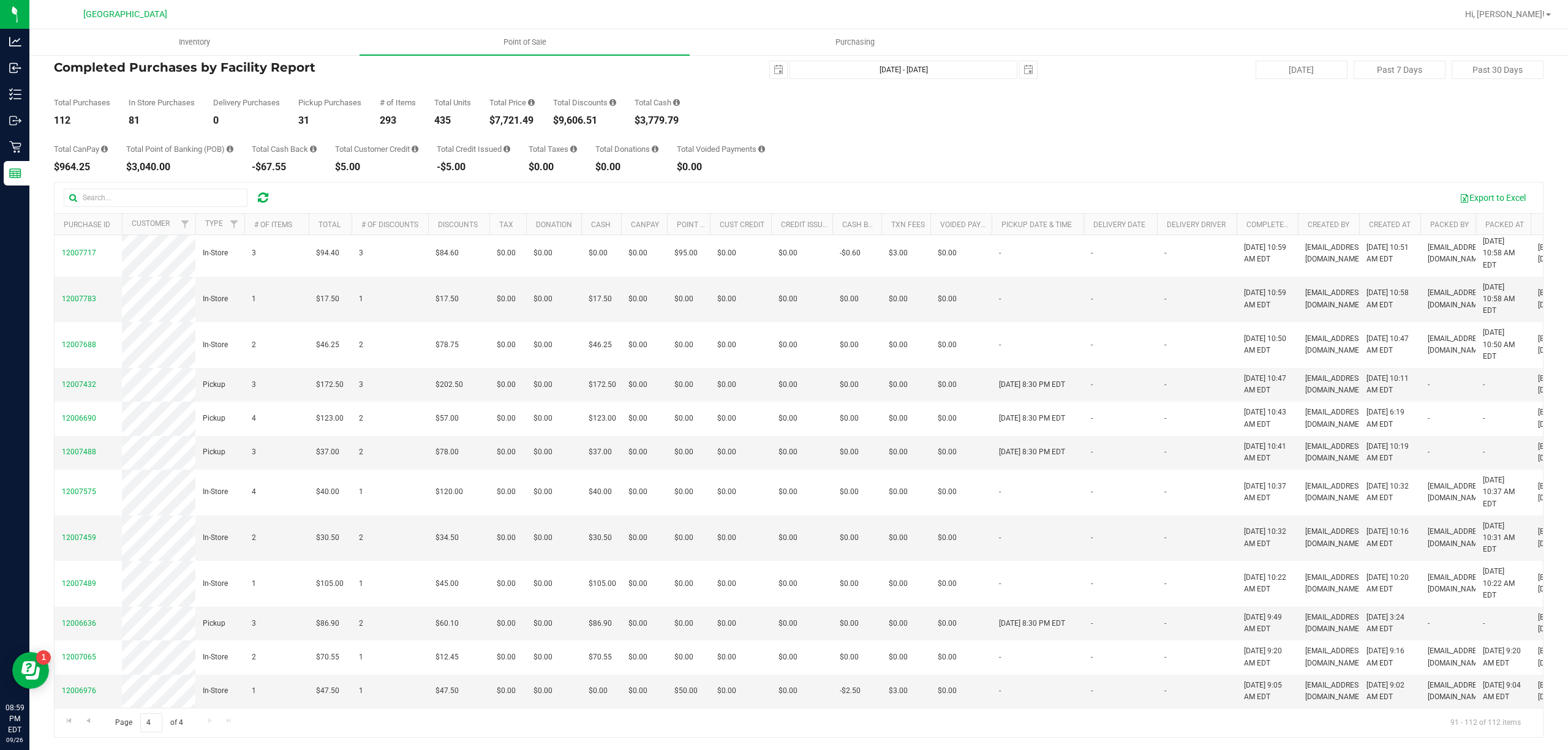
click at [207, 718] on div "Page 4 of 4 91 - 112 of 112 items" at bounding box center [798, 722] width 1488 height 30
drag, startPoint x: 214, startPoint y: 726, endPoint x: 159, endPoint y: 718, distance: 55.6
click at [209, 724] on div "Page 4 of 4 91 - 112 of 112 items" at bounding box center [798, 722] width 1488 height 30
click at [86, 718] on span "Go to the previous page" at bounding box center [88, 720] width 10 height 10
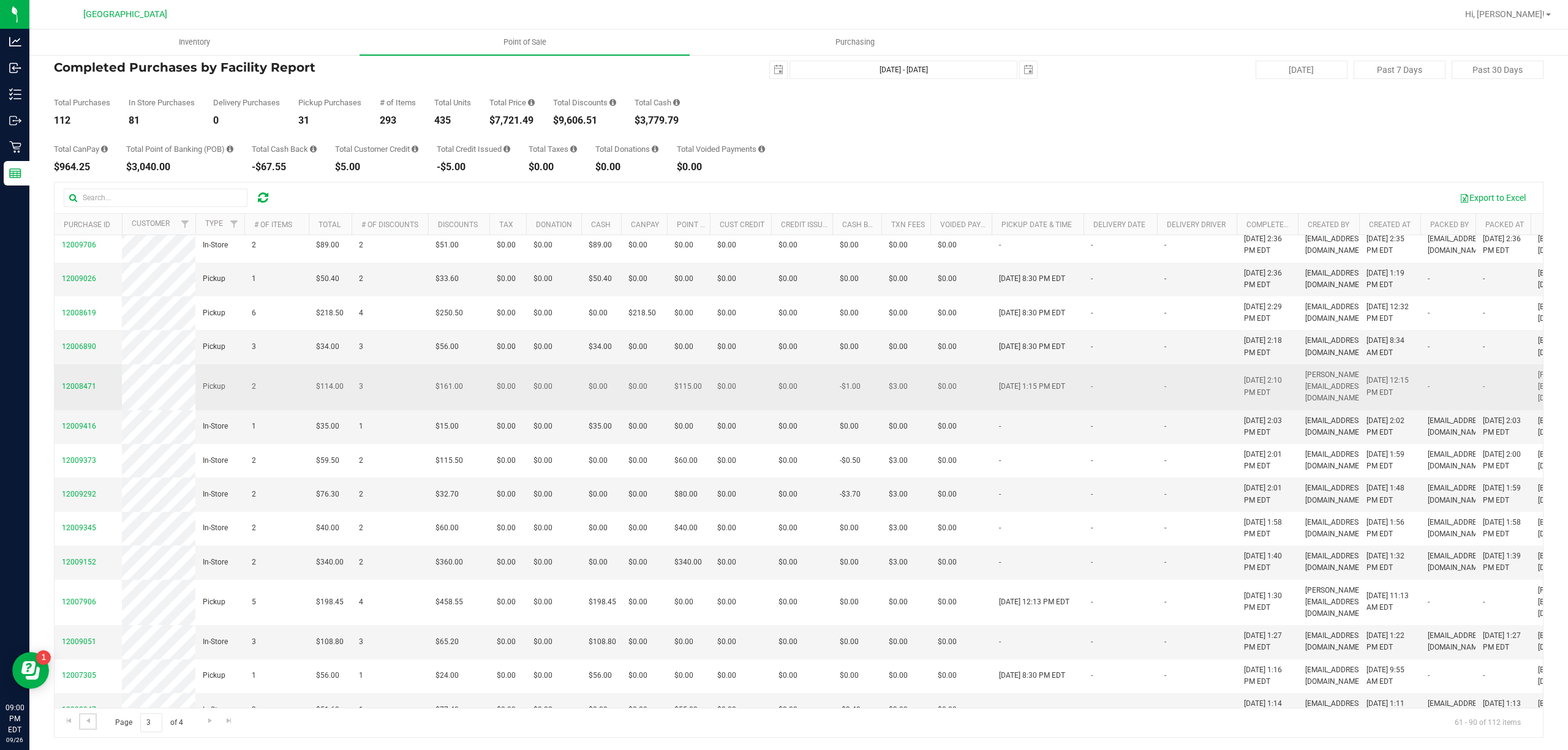
scroll to position [250, 0]
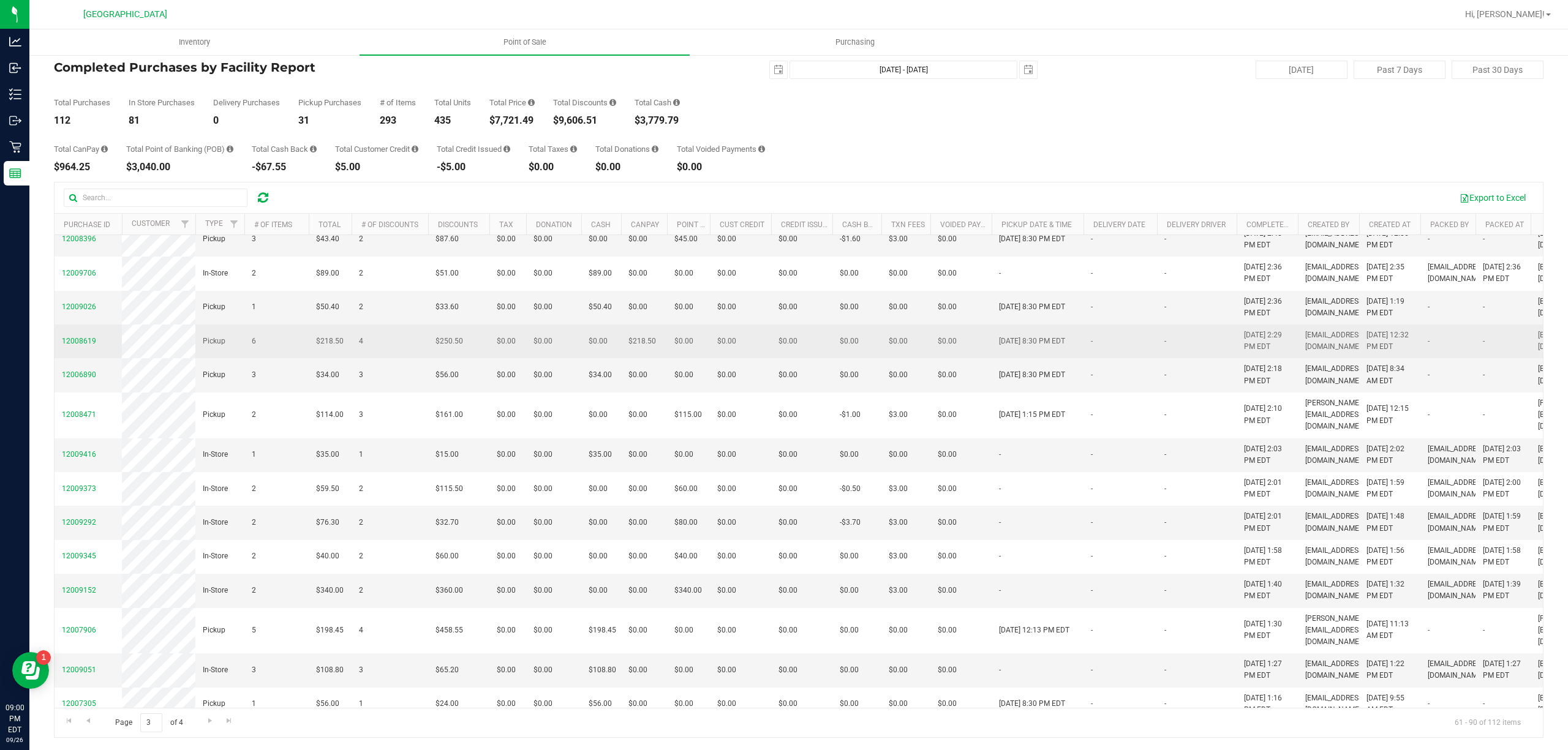
click at [648, 347] on span "$218.50" at bounding box center [642, 341] width 28 height 11
drag, startPoint x: 625, startPoint y: 437, endPoint x: 417, endPoint y: 429, distance: 208.2
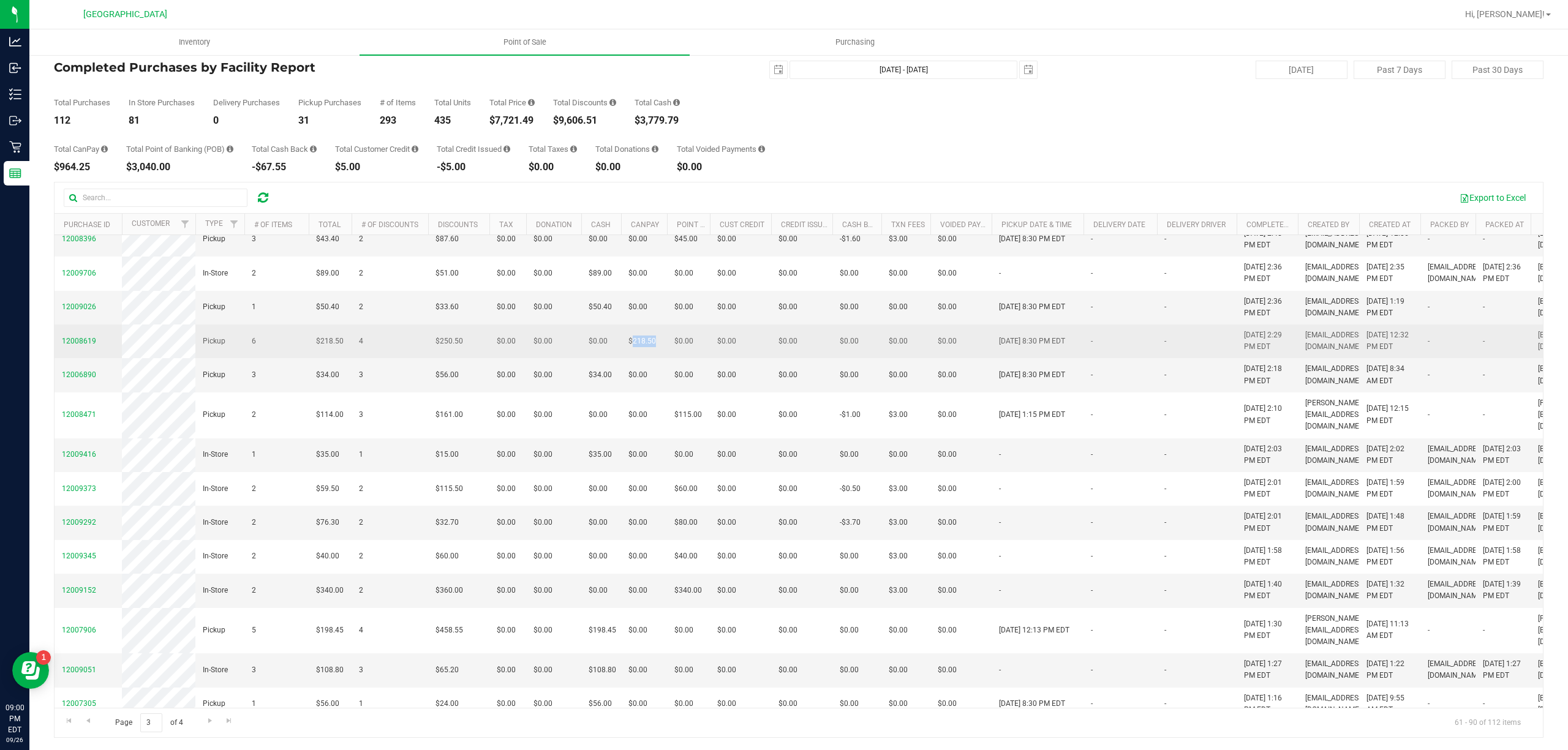
click at [625, 358] on td "$218.50" at bounding box center [644, 341] width 46 height 34
click at [89, 345] on span "12008619" at bounding box center [79, 341] width 34 height 9
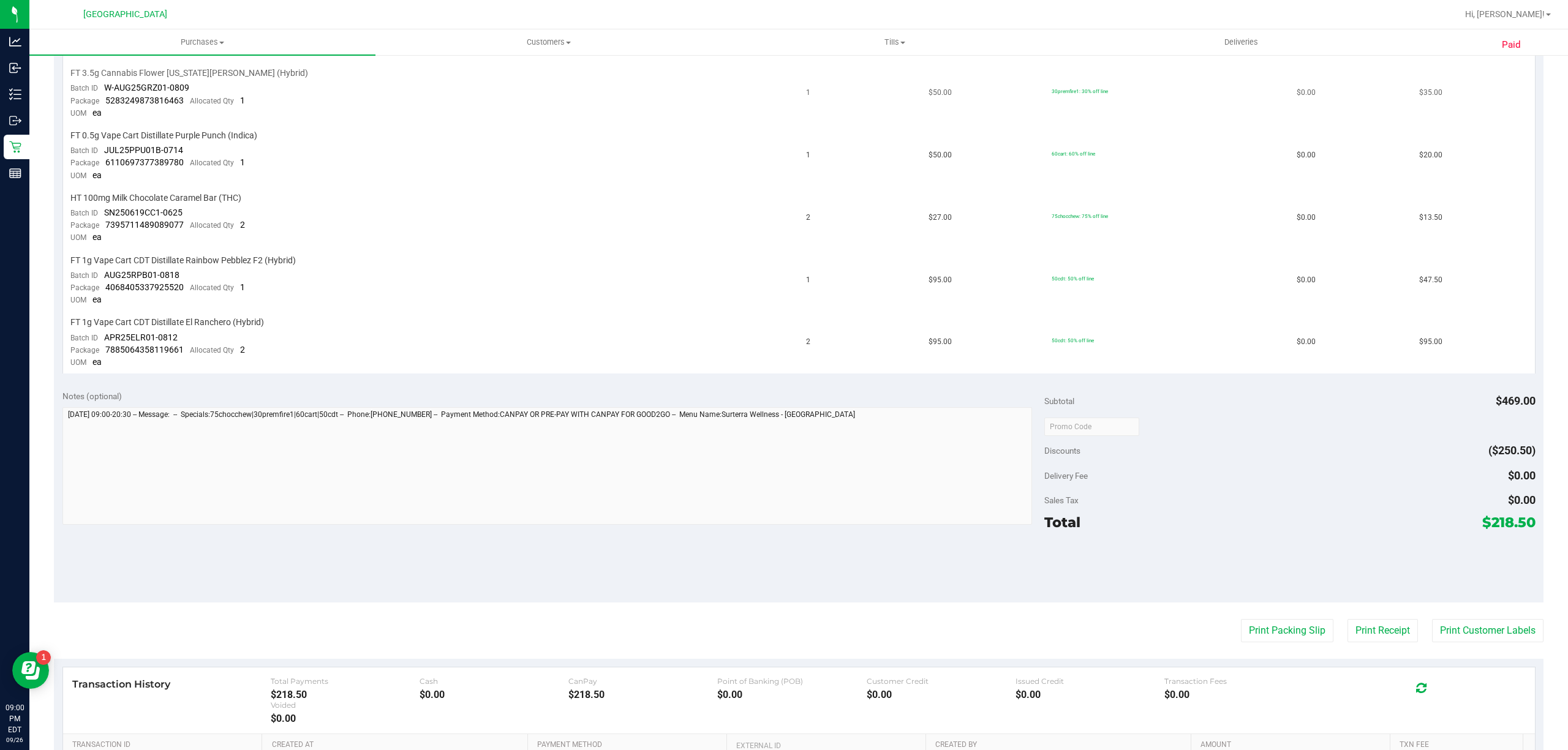
scroll to position [408, 0]
click at [1271, 621] on button "Print Packing Slip" at bounding box center [1287, 630] width 93 height 23
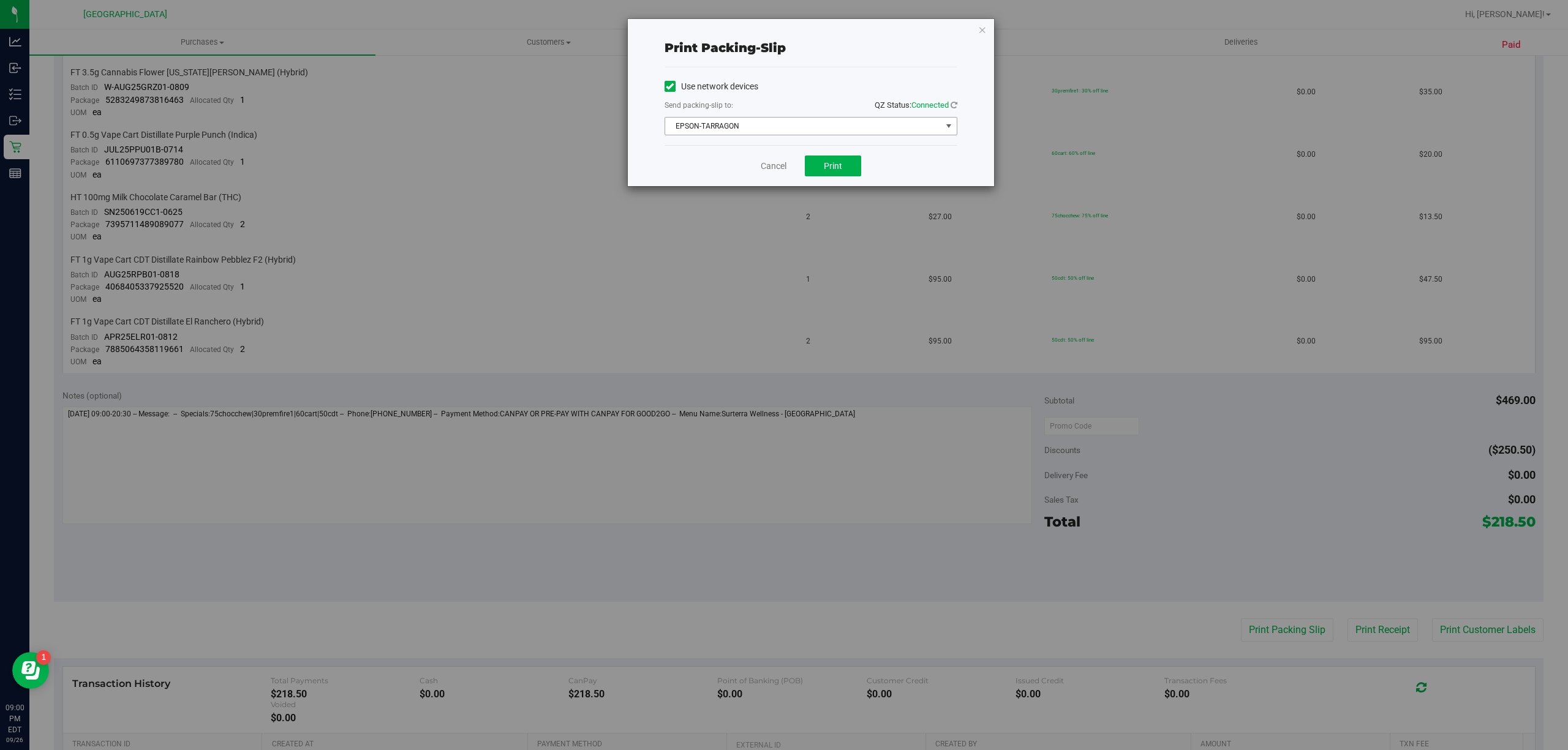
click at [752, 125] on span "EPSON-TARRAGON" at bounding box center [803, 126] width 276 height 17
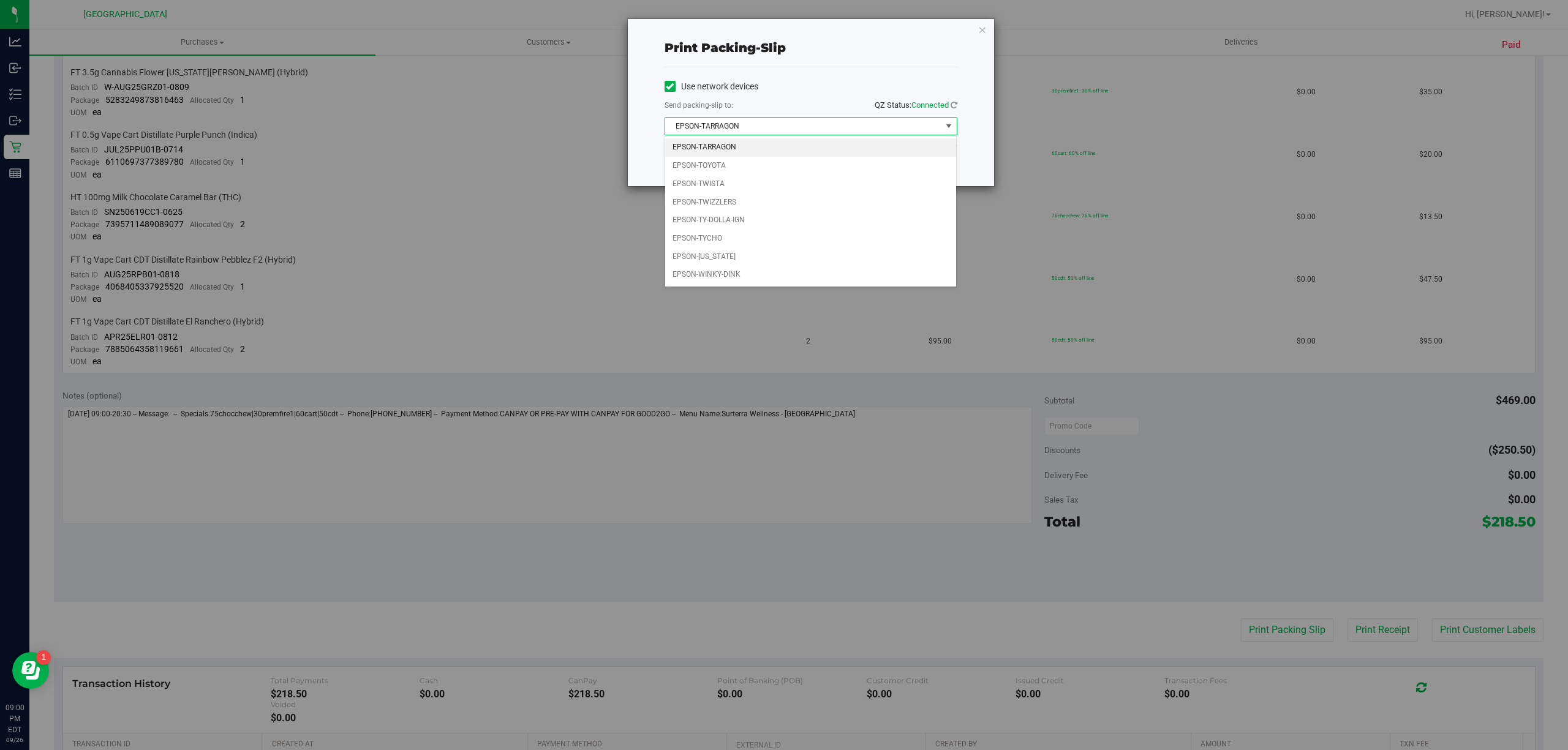
click at [752, 125] on span "EPSON-TARRAGON" at bounding box center [803, 126] width 276 height 17
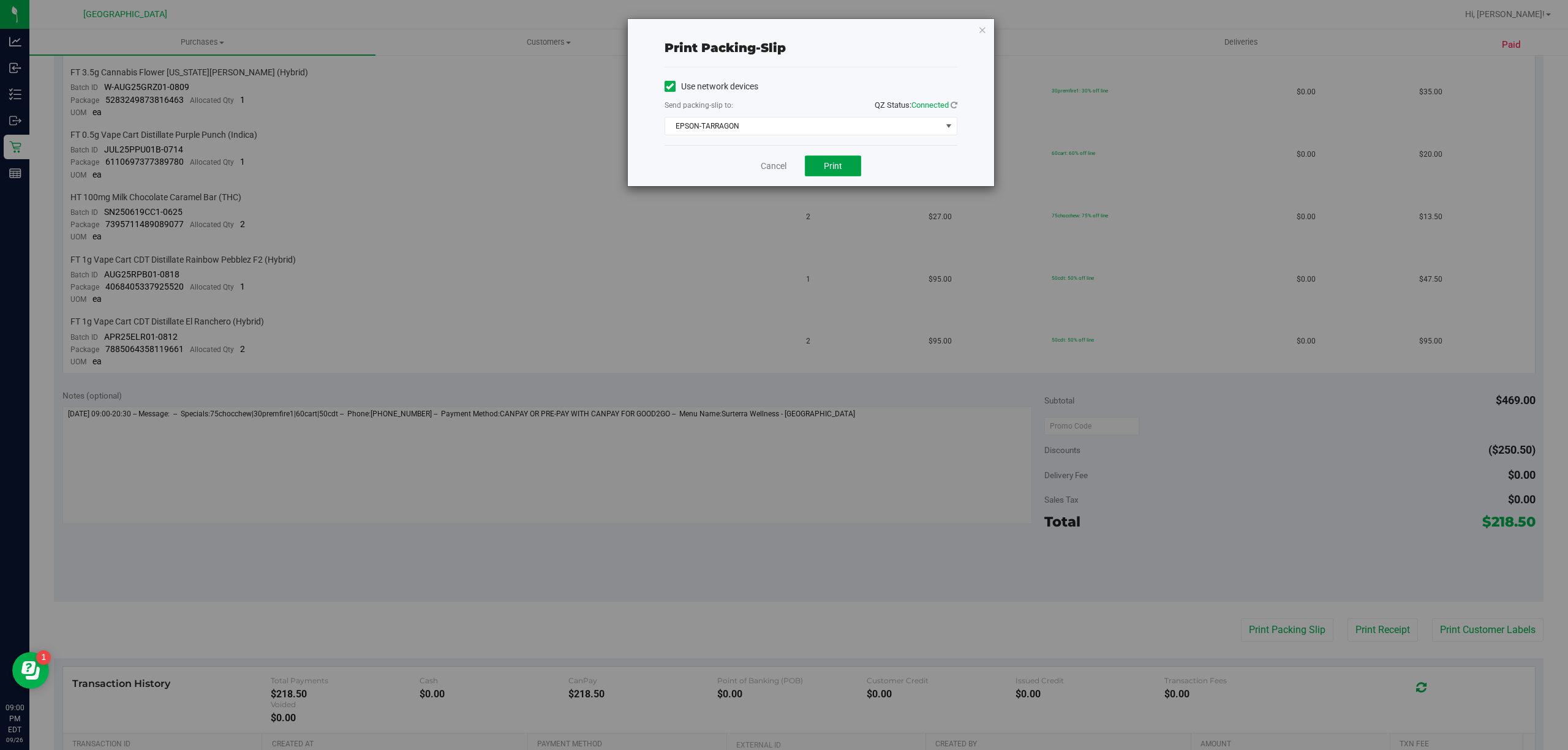
click at [829, 170] on span "Print" at bounding box center [833, 166] width 18 height 10
click at [775, 168] on link "Cancel" at bounding box center [774, 166] width 25 height 13
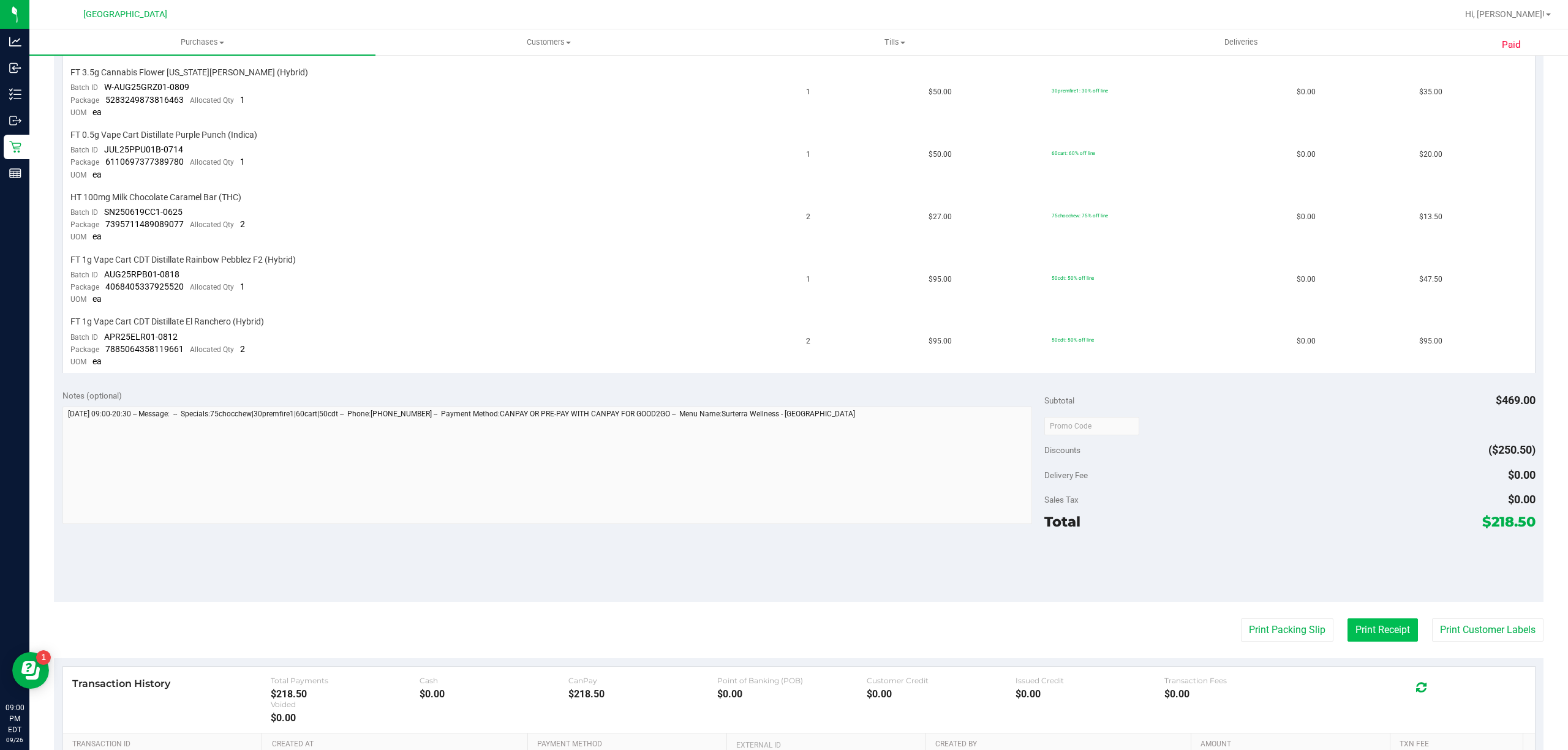
click at [1390, 625] on button "Print Receipt" at bounding box center [1382, 630] width 70 height 23
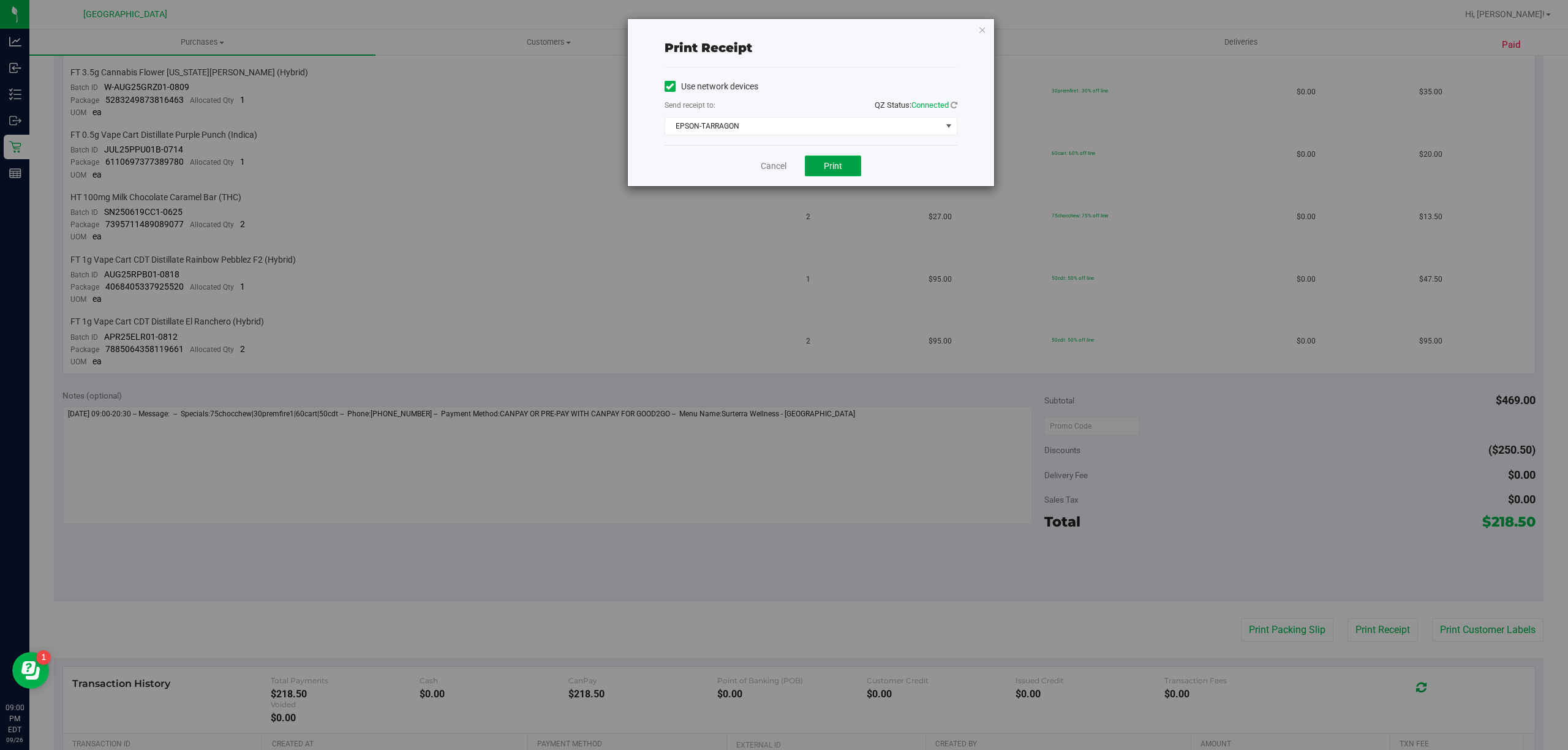
click at [840, 174] on button "Print" at bounding box center [833, 166] width 56 height 21
click at [762, 168] on link "Cancel" at bounding box center [774, 166] width 25 height 13
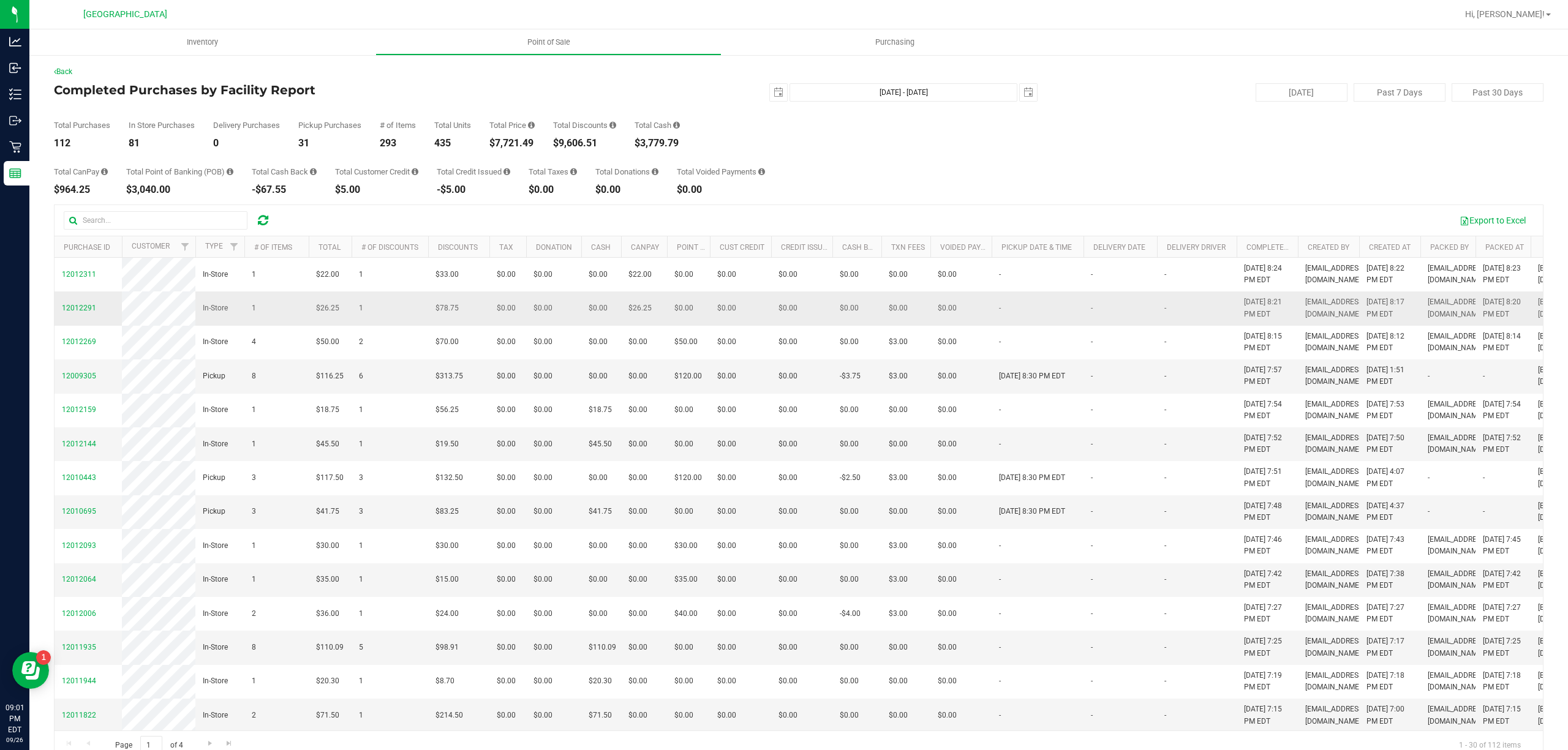
drag, startPoint x: 645, startPoint y: 313, endPoint x: 645, endPoint y: 319, distance: 6.0
drag, startPoint x: 645, startPoint y: 319, endPoint x: 626, endPoint y: 334, distance: 24.2
click at [626, 325] on td "$26.25" at bounding box center [644, 309] width 46 height 34
click at [652, 325] on td "$26.25" at bounding box center [644, 309] width 46 height 34
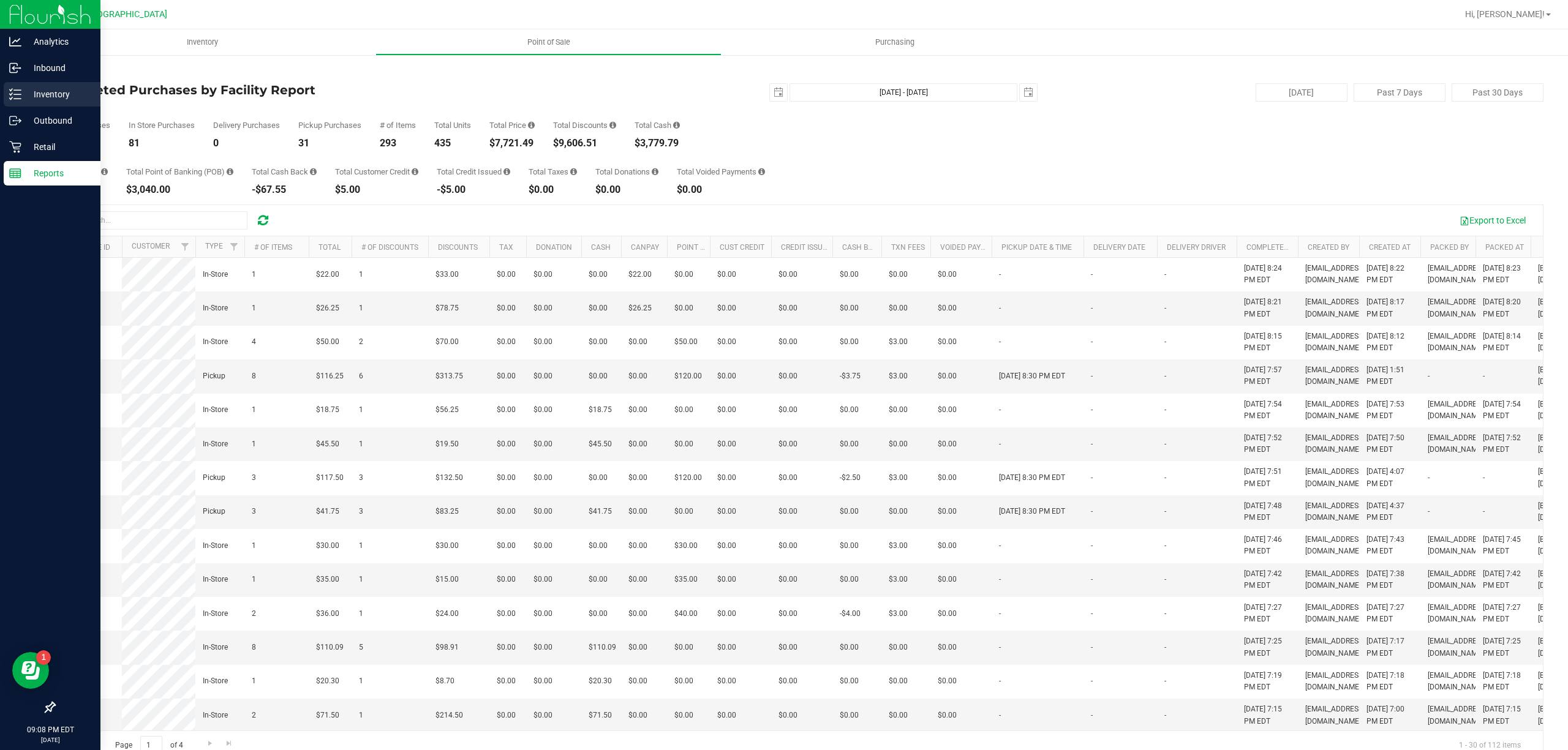
click at [19, 92] on icon at bounding box center [15, 94] width 12 height 12
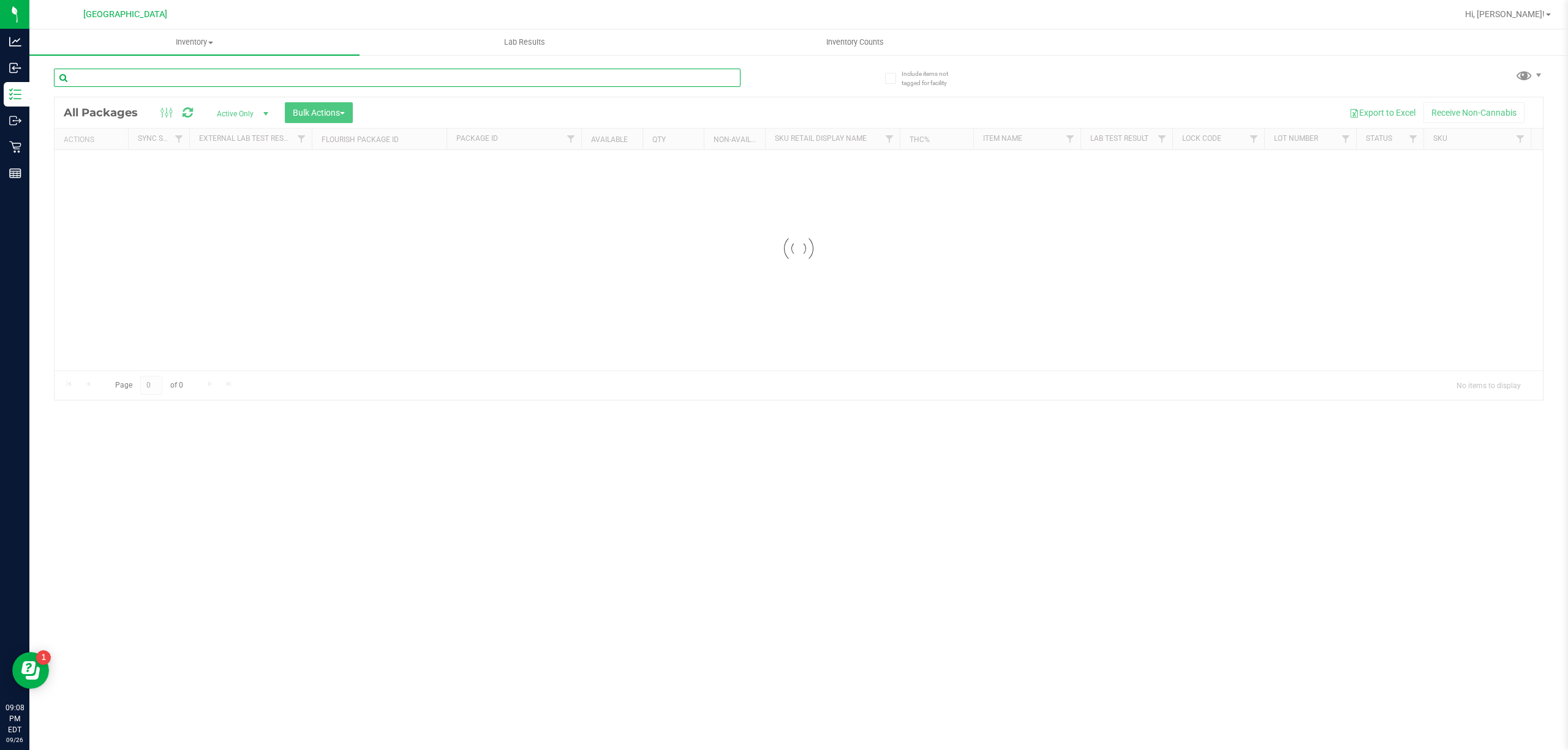
click at [228, 74] on input "text" at bounding box center [397, 77] width 686 height 18
click at [666, 76] on input "[CREDIT_CARD_NUMBER]" at bounding box center [397, 77] width 686 height 18
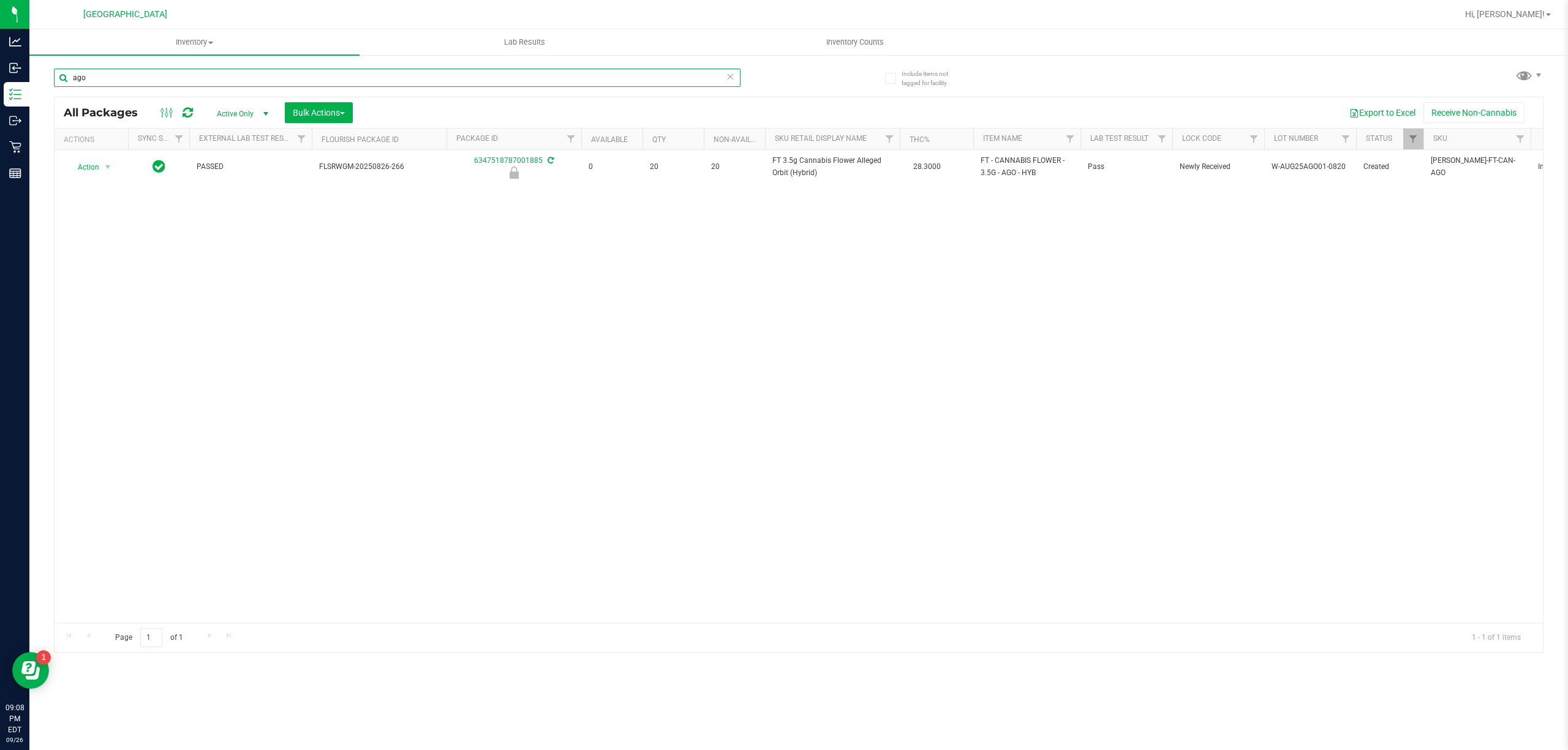
click at [644, 69] on input "ago" at bounding box center [397, 77] width 686 height 18
click at [645, 69] on input "ago" at bounding box center [397, 77] width 686 height 18
type input "6"
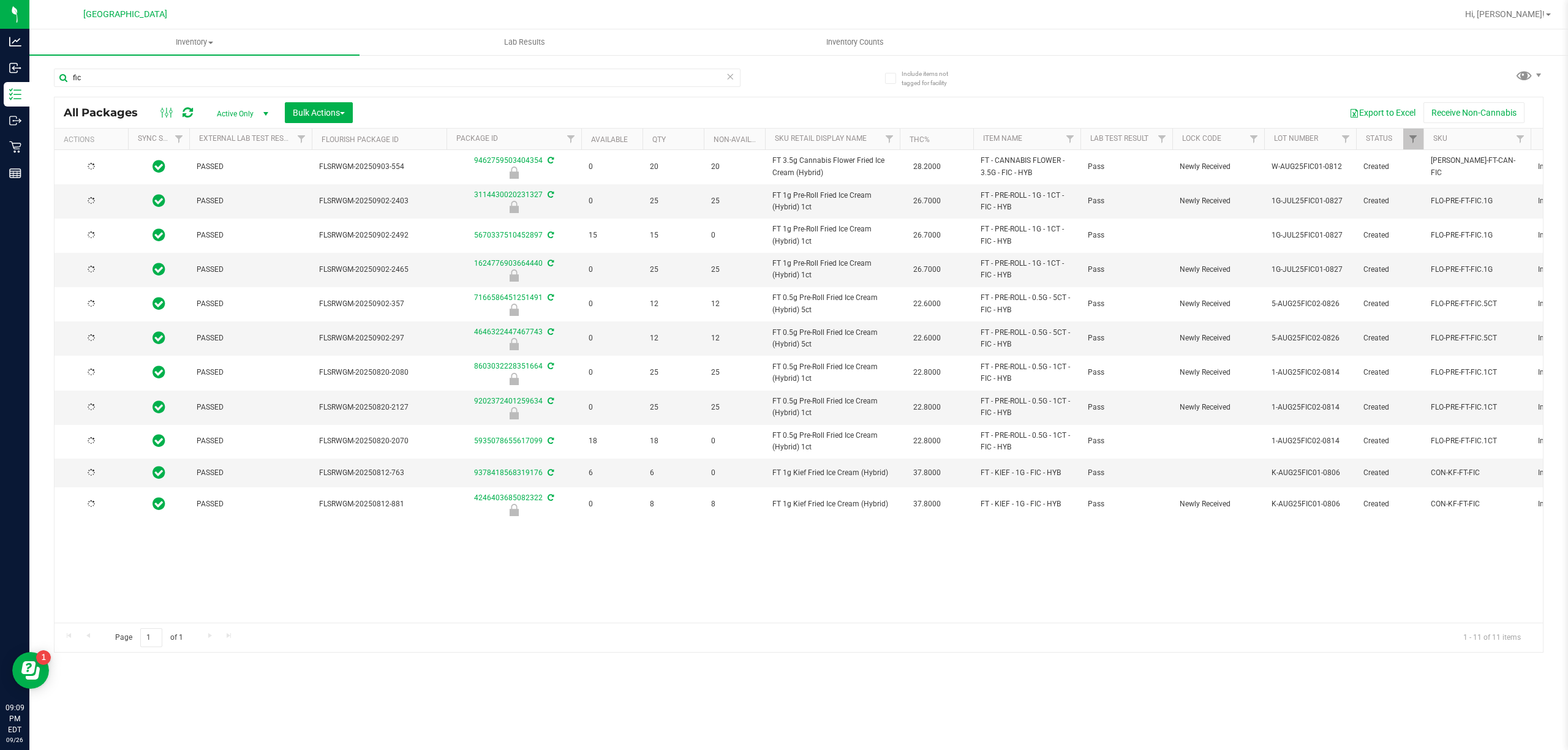
click at [817, 169] on span "FT 3.5g Cannabis Flower Fried Ice Cream (Hybrid)" at bounding box center [832, 166] width 120 height 23
click at [659, 79] on input "fic" at bounding box center [397, 77] width 686 height 18
click at [659, 78] on input "fic" at bounding box center [397, 77] width 686 height 18
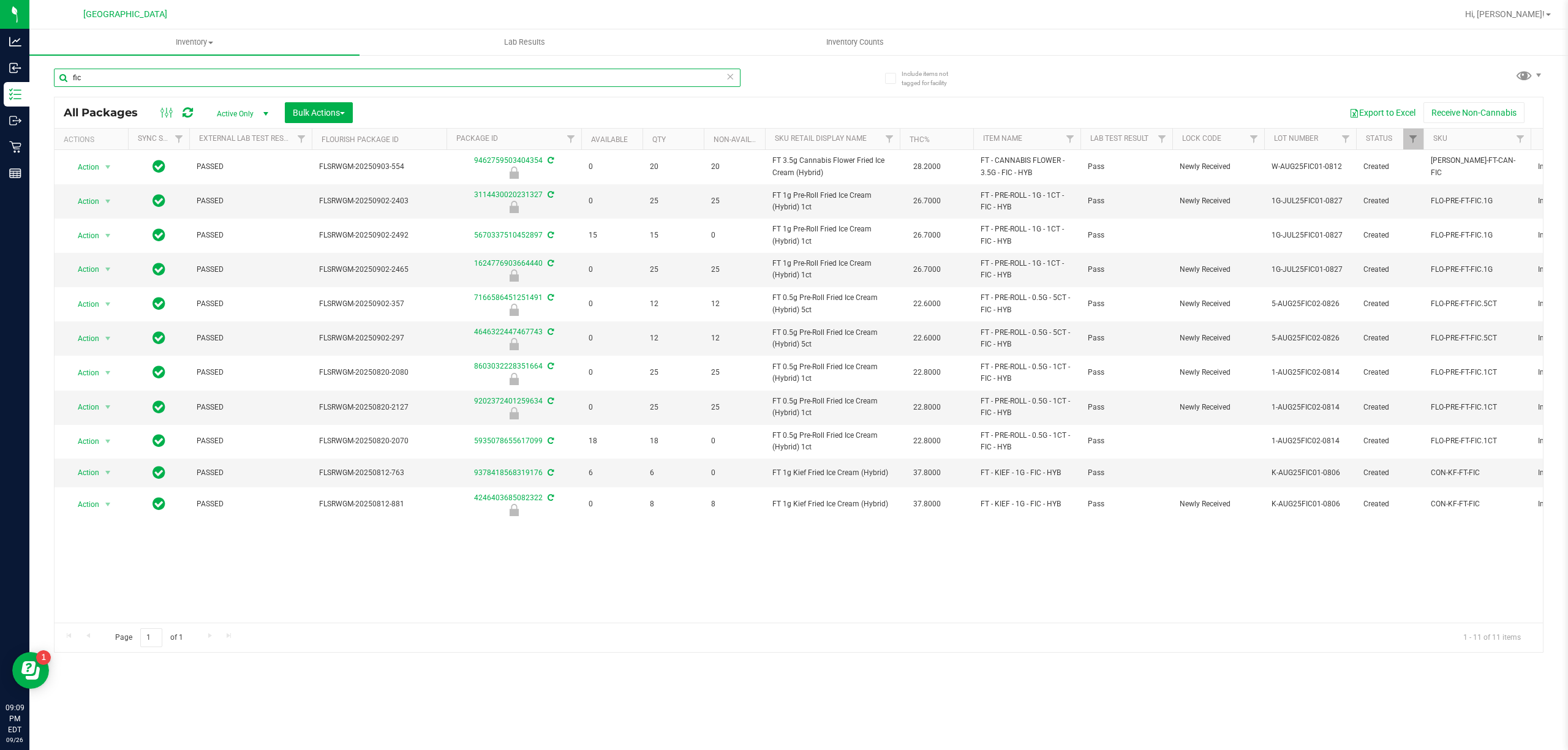
paste input "FT 3.5g Cannabis Flower Fried Ice Cream (Hybrid)"
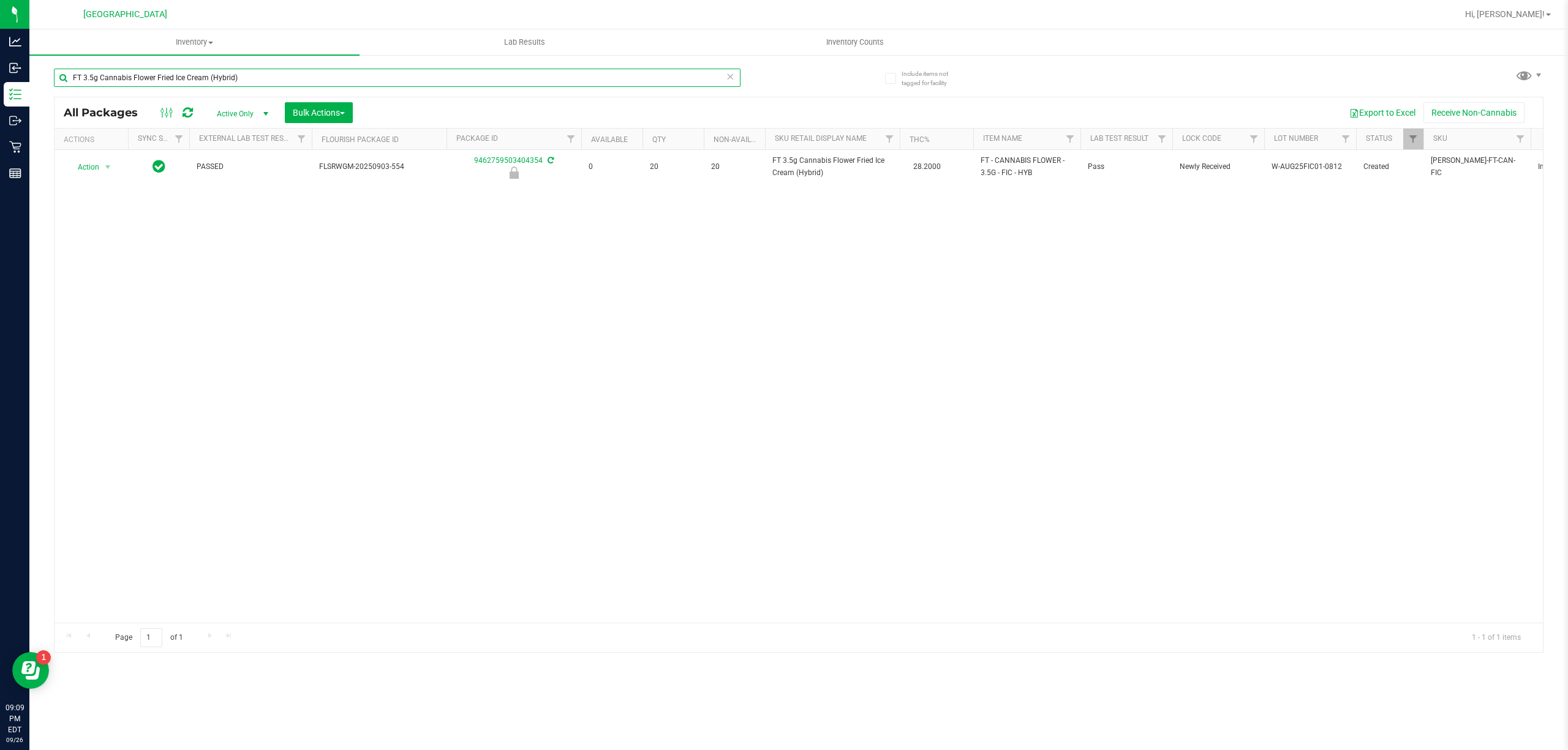
click at [698, 82] on input "FT 3.5g Cannabis Flower Fried Ice Cream (Hybrid)" at bounding box center [397, 77] width 686 height 18
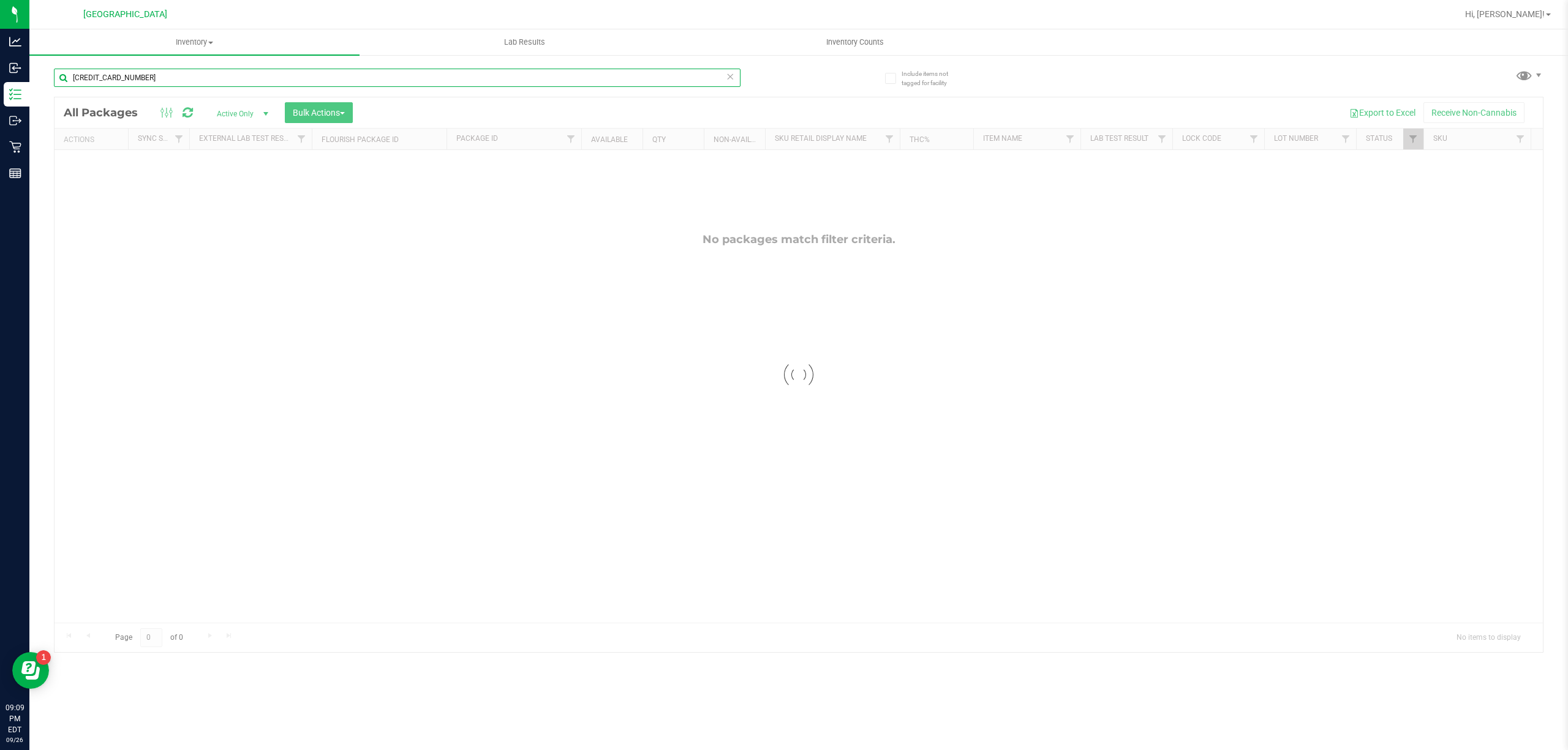
click at [638, 76] on input "[CREDIT_CARD_NUMBER]" at bounding box center [397, 77] width 686 height 18
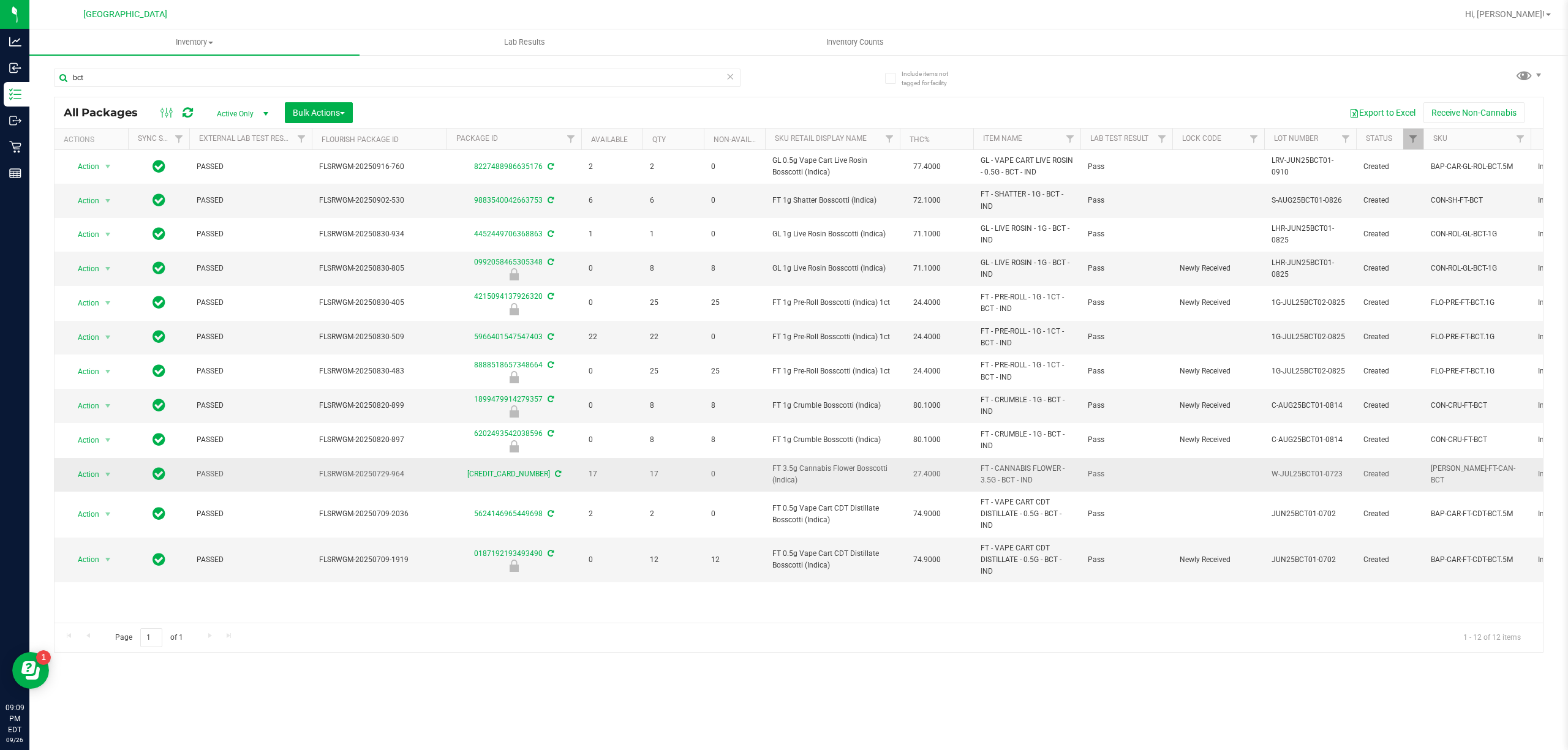
click at [835, 479] on span "FT 3.5g Cannabis Flower Bosscotti (Indica)" at bounding box center [832, 474] width 120 height 23
click at [834, 478] on span "FT 3.5g Cannabis Flower Bosscotti (Indica)" at bounding box center [832, 474] width 120 height 23
click at [834, 474] on span "FT 3.5g Cannabis Flower Bosscotti (Indica)" at bounding box center [832, 474] width 120 height 23
click at [834, 474] on span "FT 3.5g Cannabis Flower Bosscotti (Indica)" at bounding box center [832, 474] width 120 height 23
click at [835, 474] on span "FT 3.5g Cannabis Flower Bosscotti (Indica)" at bounding box center [832, 474] width 120 height 23
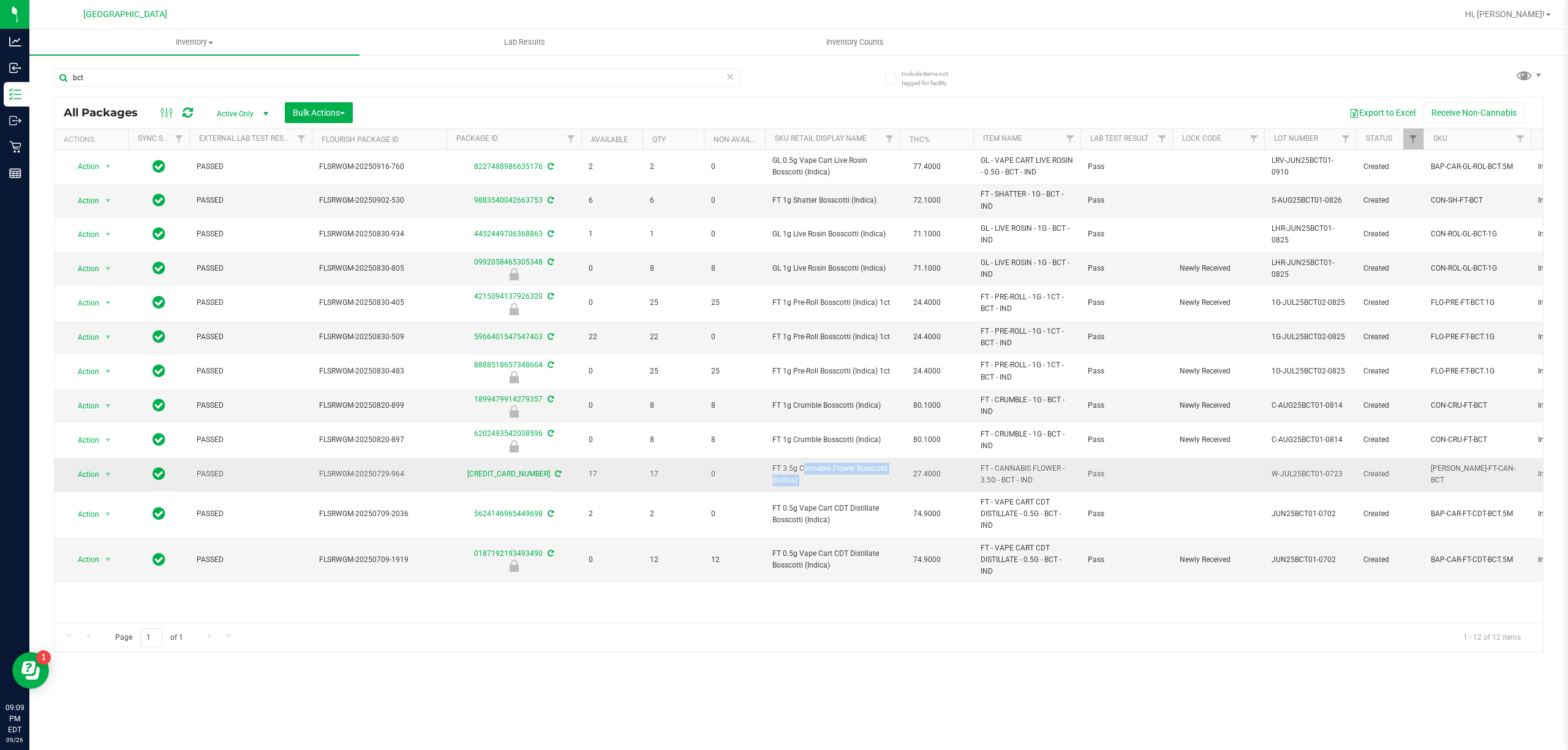
copy td "FT 3.5g Cannabis Flower Bosscotti (Indica)"
click at [490, 76] on input "bct" at bounding box center [397, 77] width 686 height 18
paste input "FT 3.5g Cannabis Flower Bosscotti (Indica)"
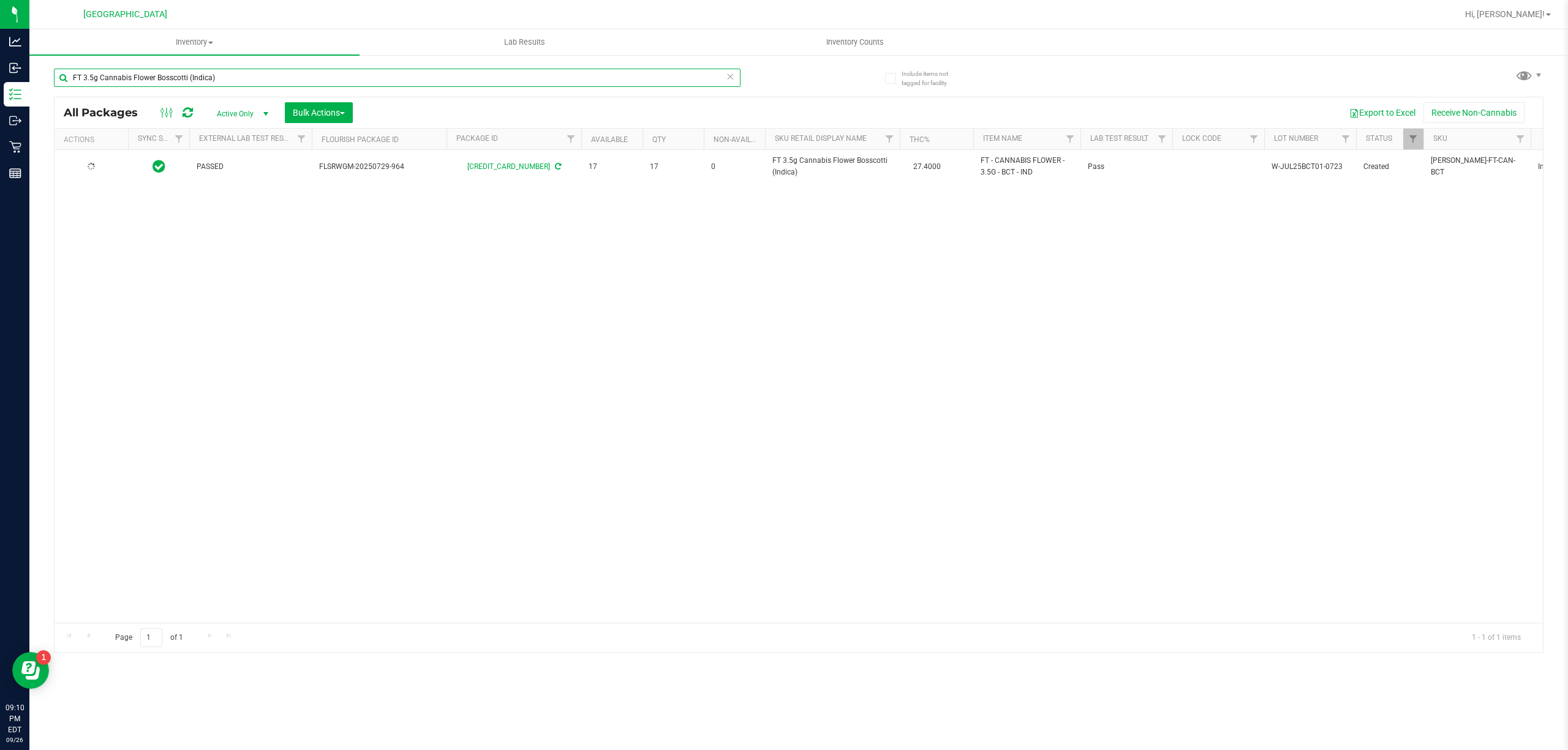
click at [509, 79] on input "FT 3.5g Cannabis Flower Bosscotti (Indica)" at bounding box center [397, 77] width 686 height 18
click at [509, 78] on input "FT 3.5g Cannabis Flower Bosscotti (Indica)" at bounding box center [397, 77] width 686 height 18
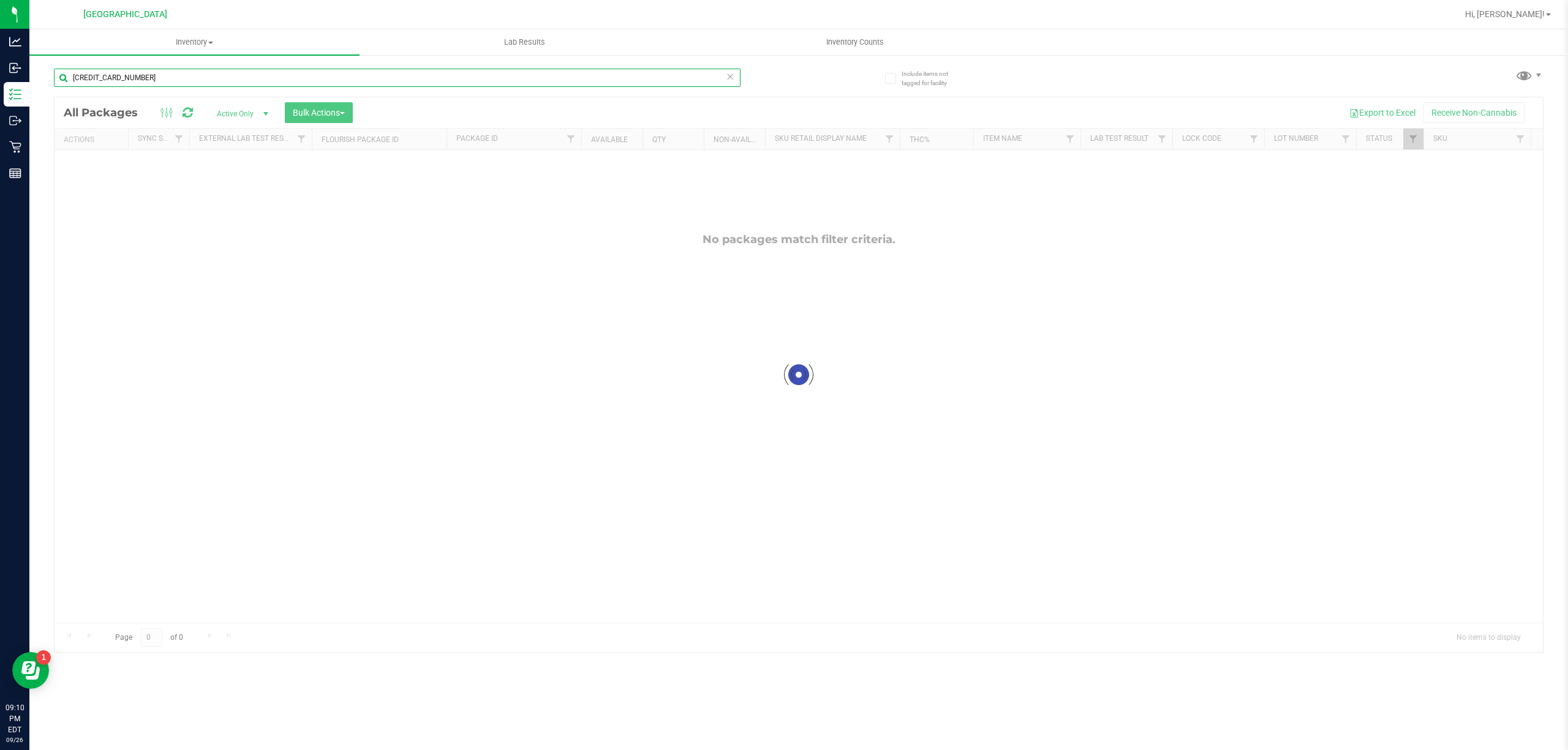
click at [508, 83] on input "[CREDIT_CARD_NUMBER]" at bounding box center [397, 77] width 686 height 18
click at [227, 88] on div "0664785161701952" at bounding box center [397, 83] width 686 height 28
click at [227, 87] on div "0664785161701952" at bounding box center [397, 83] width 686 height 28
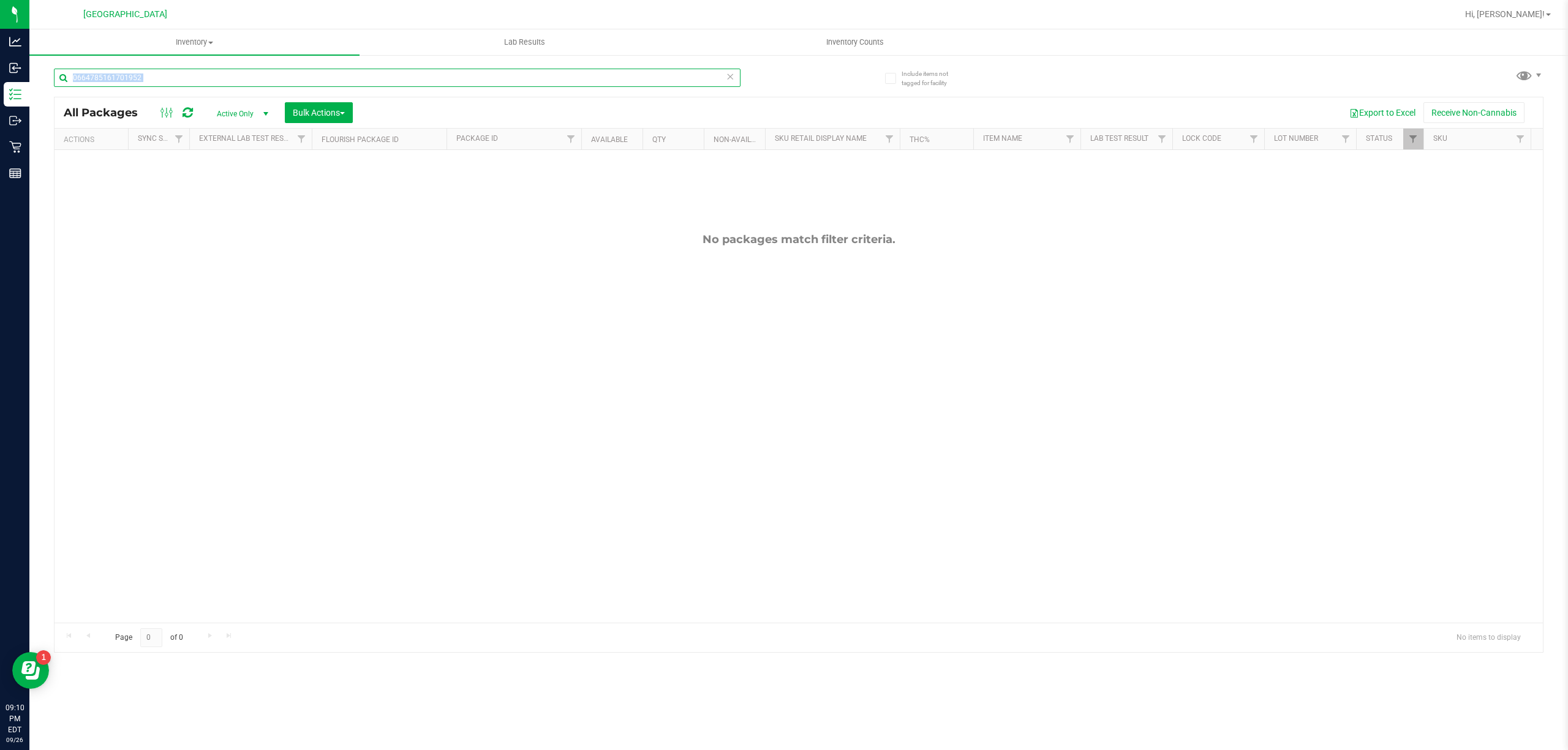
click at [228, 85] on input "0664785161701952" at bounding box center [397, 77] width 686 height 18
click at [228, 84] on input "0664785161701952" at bounding box center [397, 77] width 686 height 18
type input "5264688810006745"
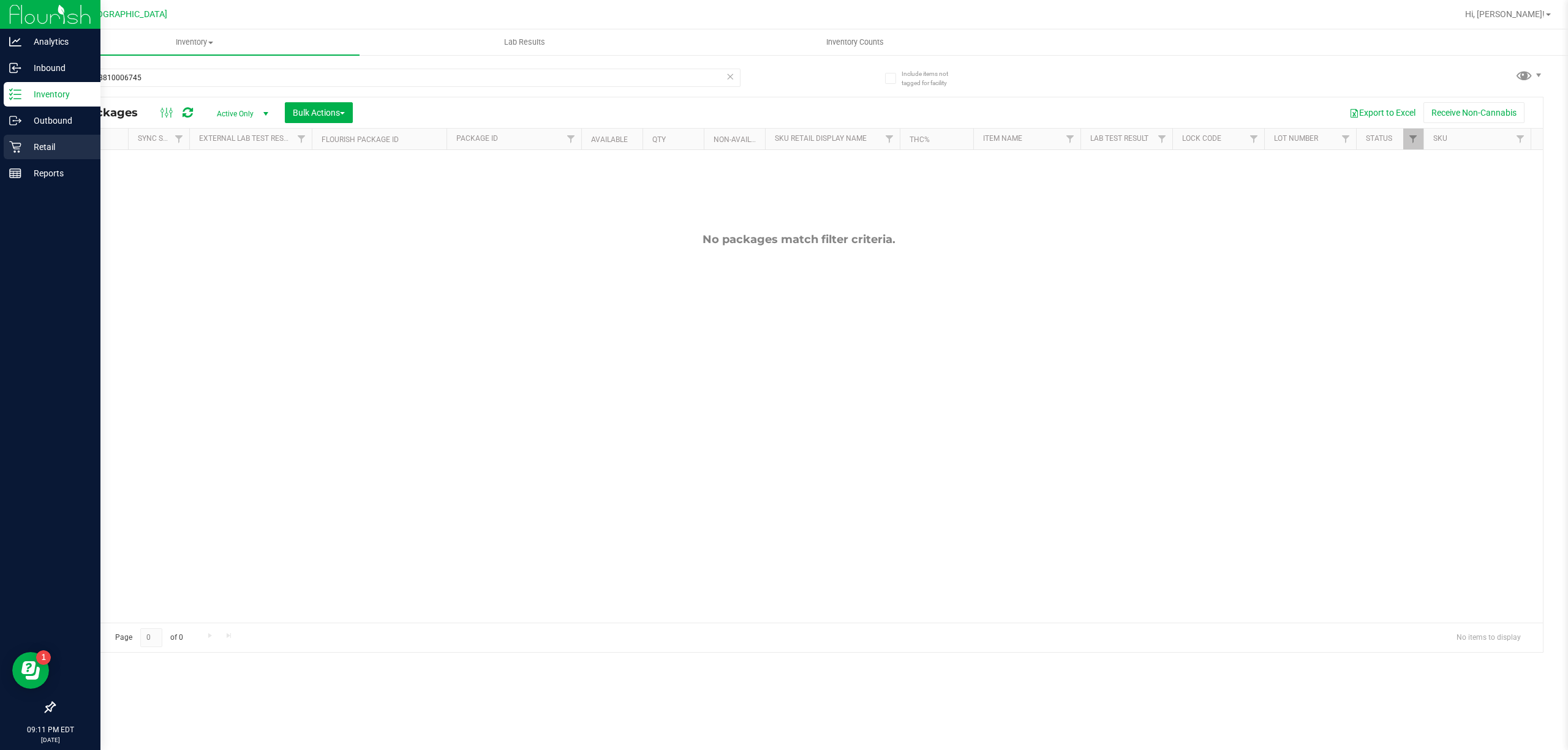
click at [13, 152] on icon at bounding box center [15, 147] width 11 height 11
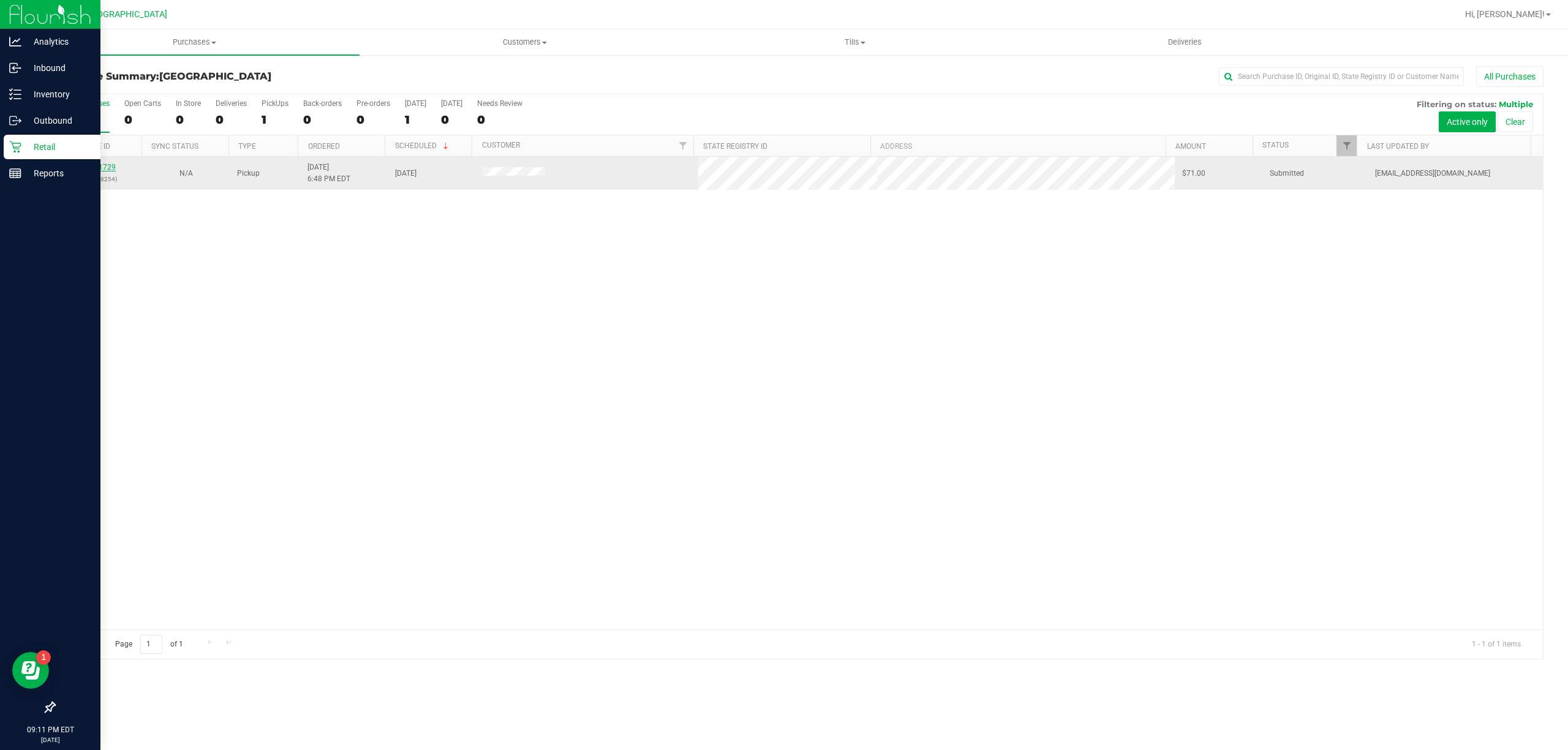
click at [104, 166] on link "12011729" at bounding box center [98, 167] width 34 height 9
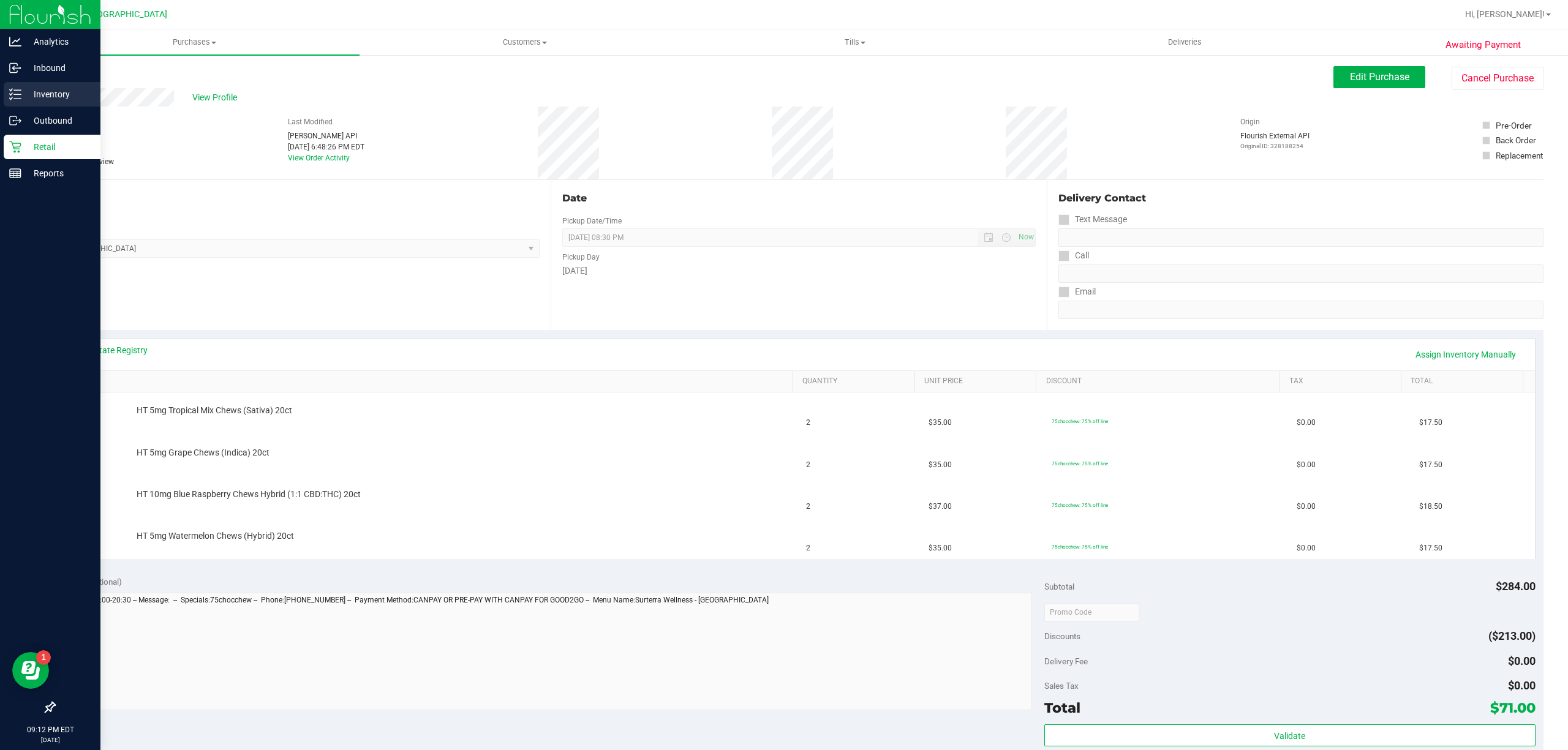
click at [46, 94] on p "Inventory" at bounding box center [58, 95] width 74 height 15
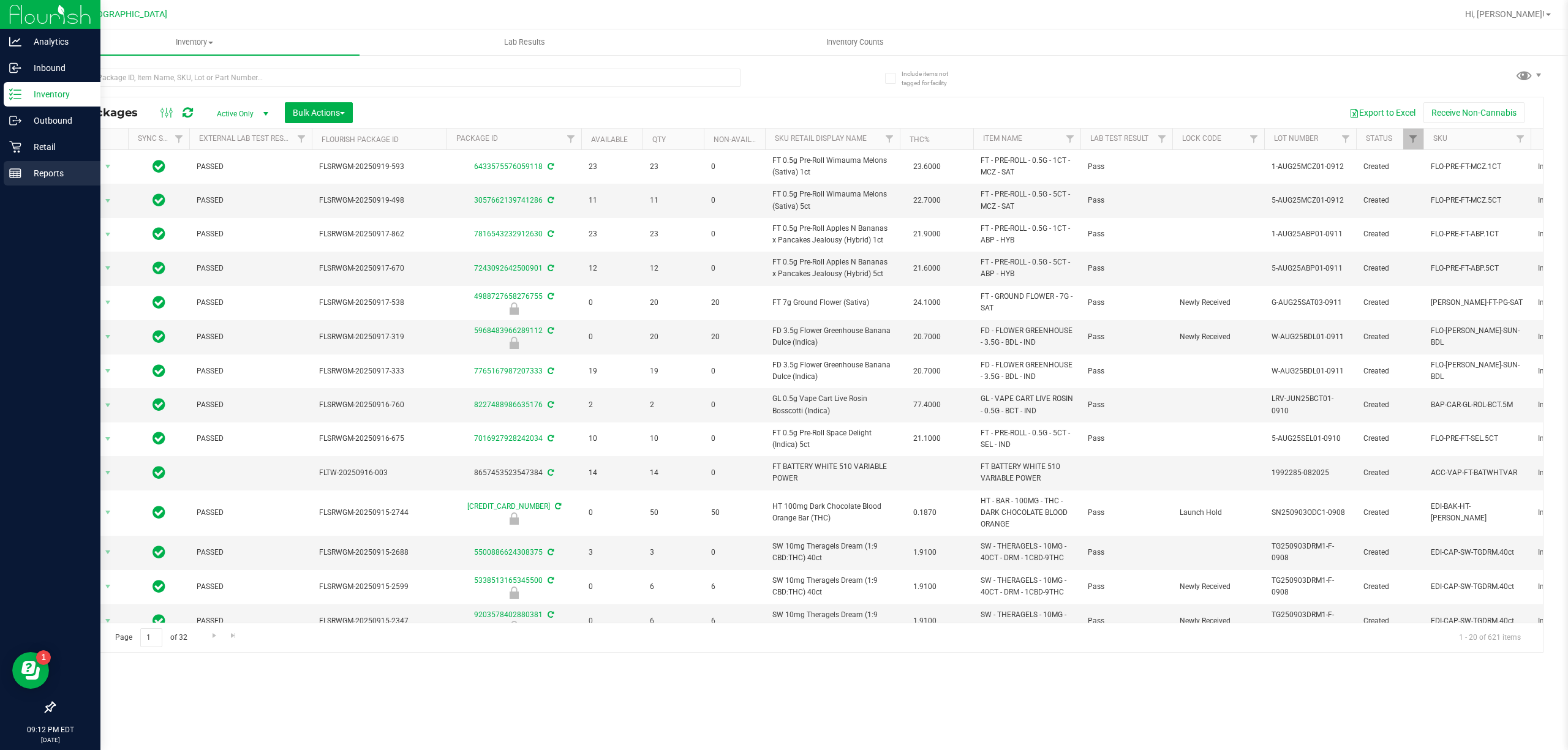
click at [23, 162] on div "Reports" at bounding box center [52, 173] width 97 height 25
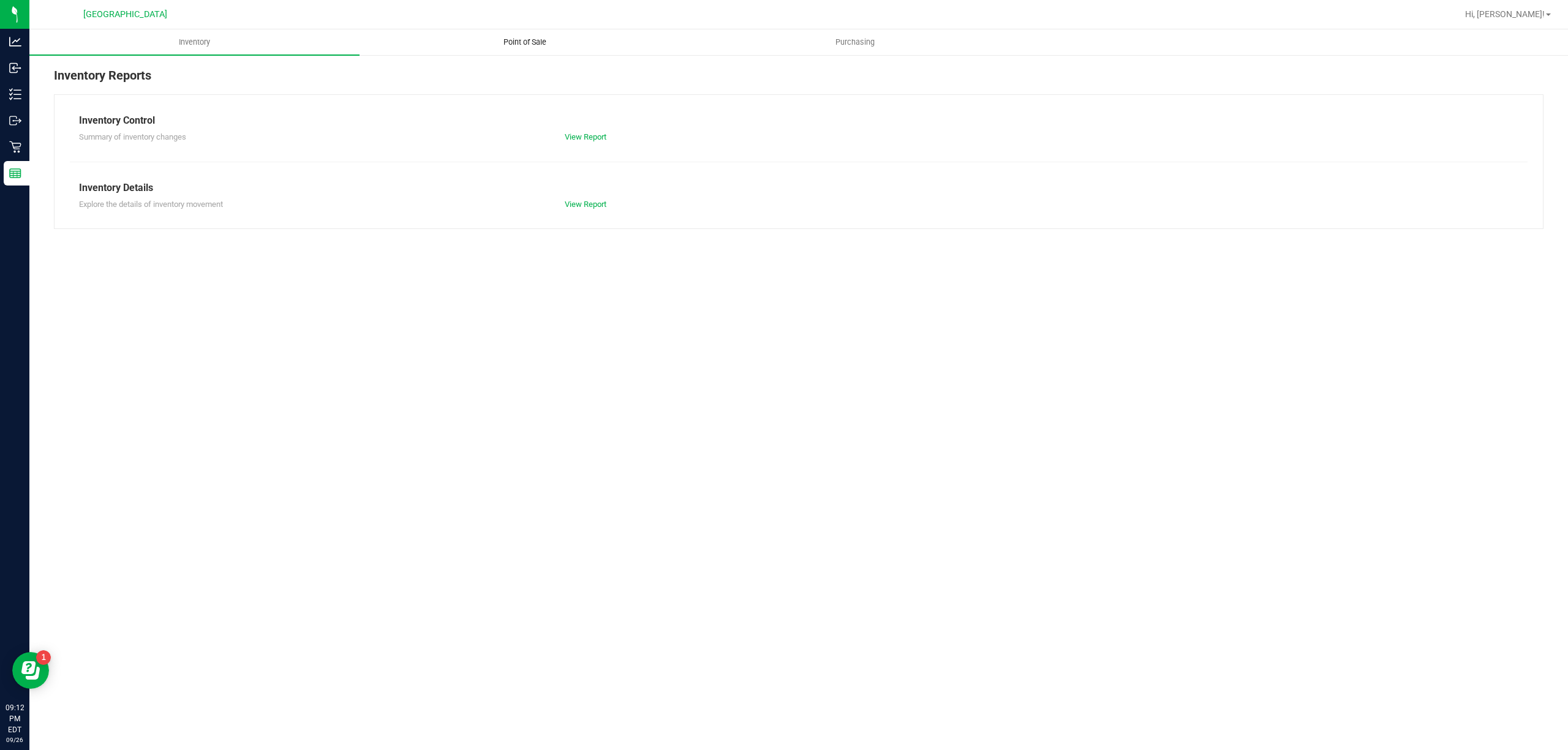
click at [531, 38] on span "Point of Sale" at bounding box center [525, 42] width 76 height 11
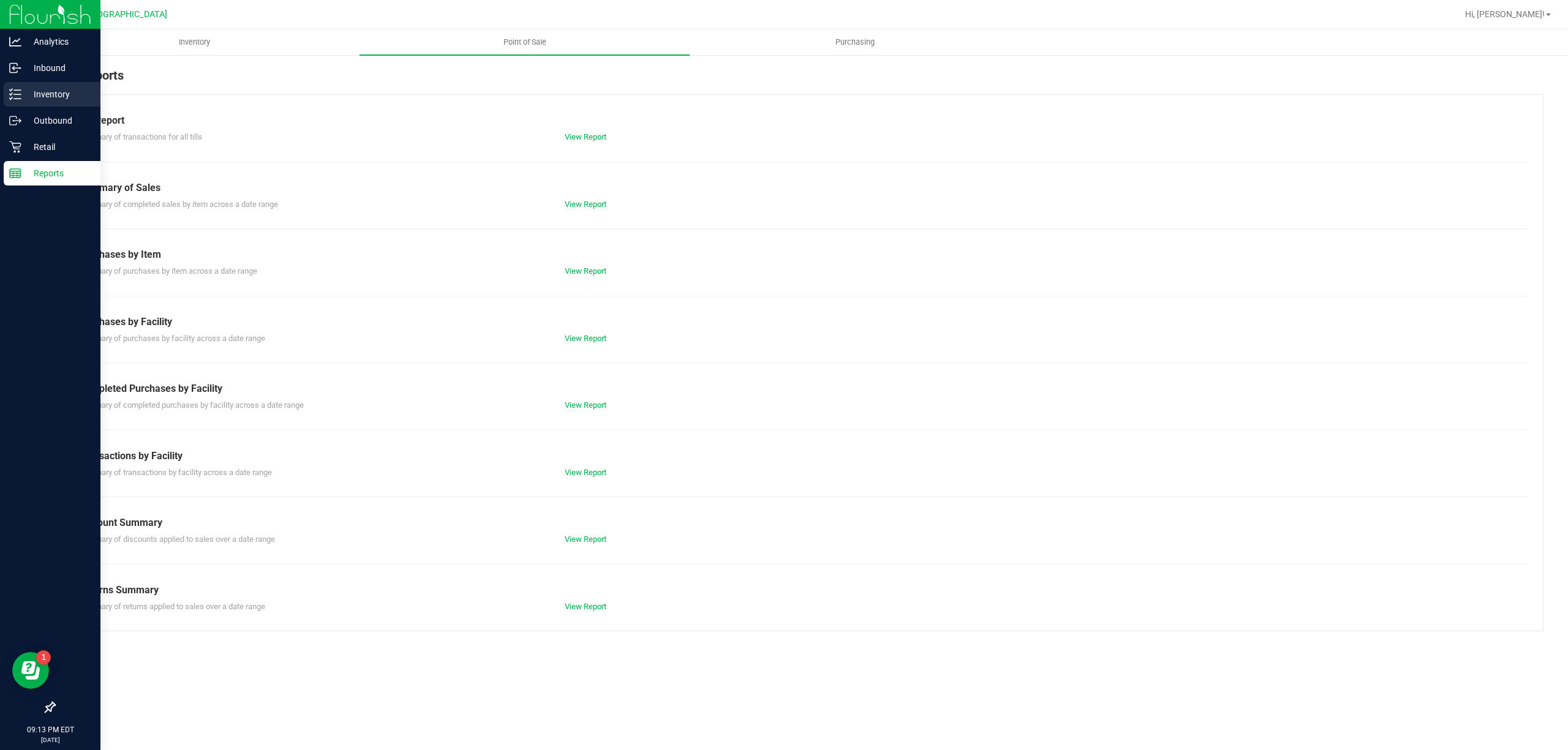
click at [64, 84] on div "Inventory" at bounding box center [52, 94] width 97 height 25
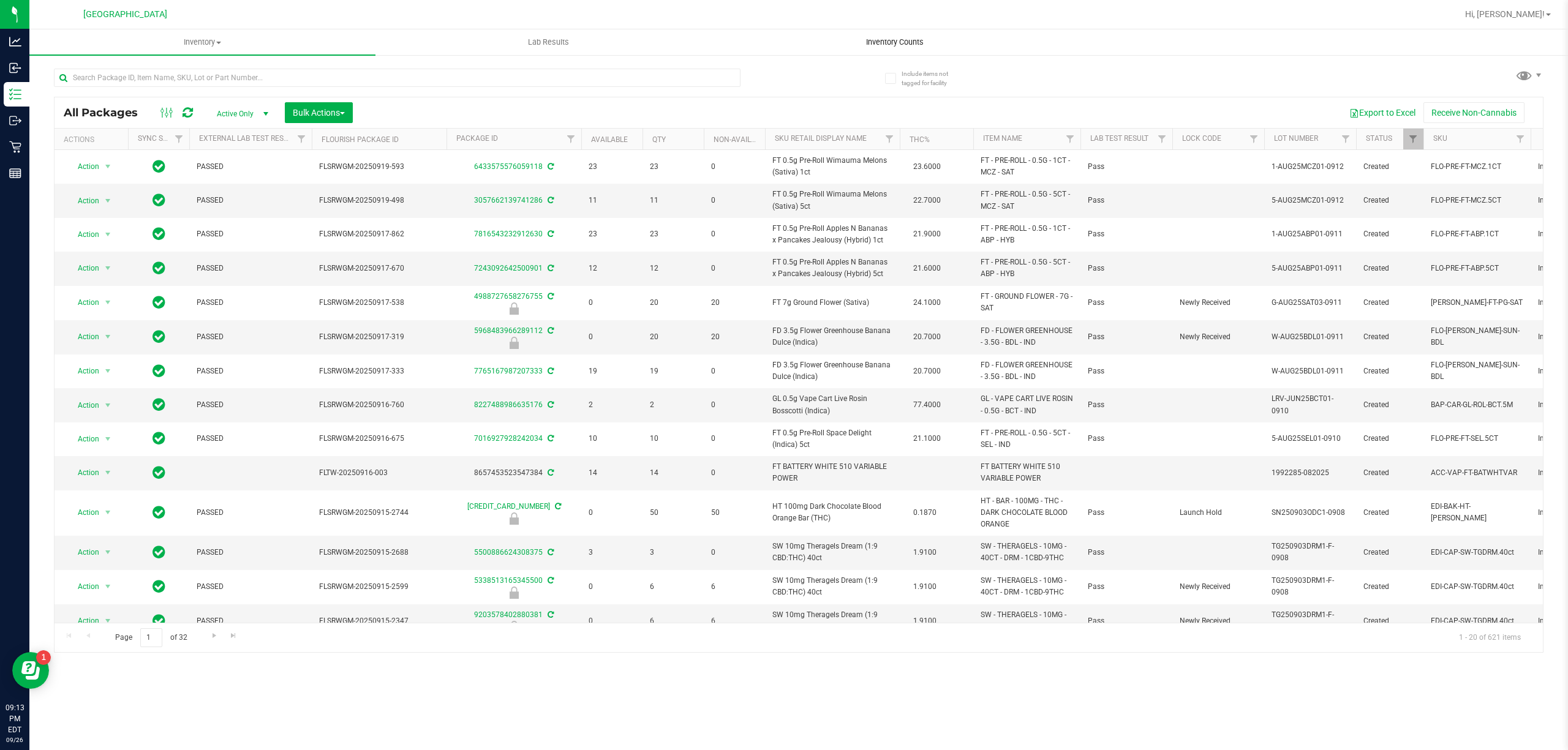
click at [877, 42] on span "Inventory Counts" at bounding box center [894, 42] width 91 height 11
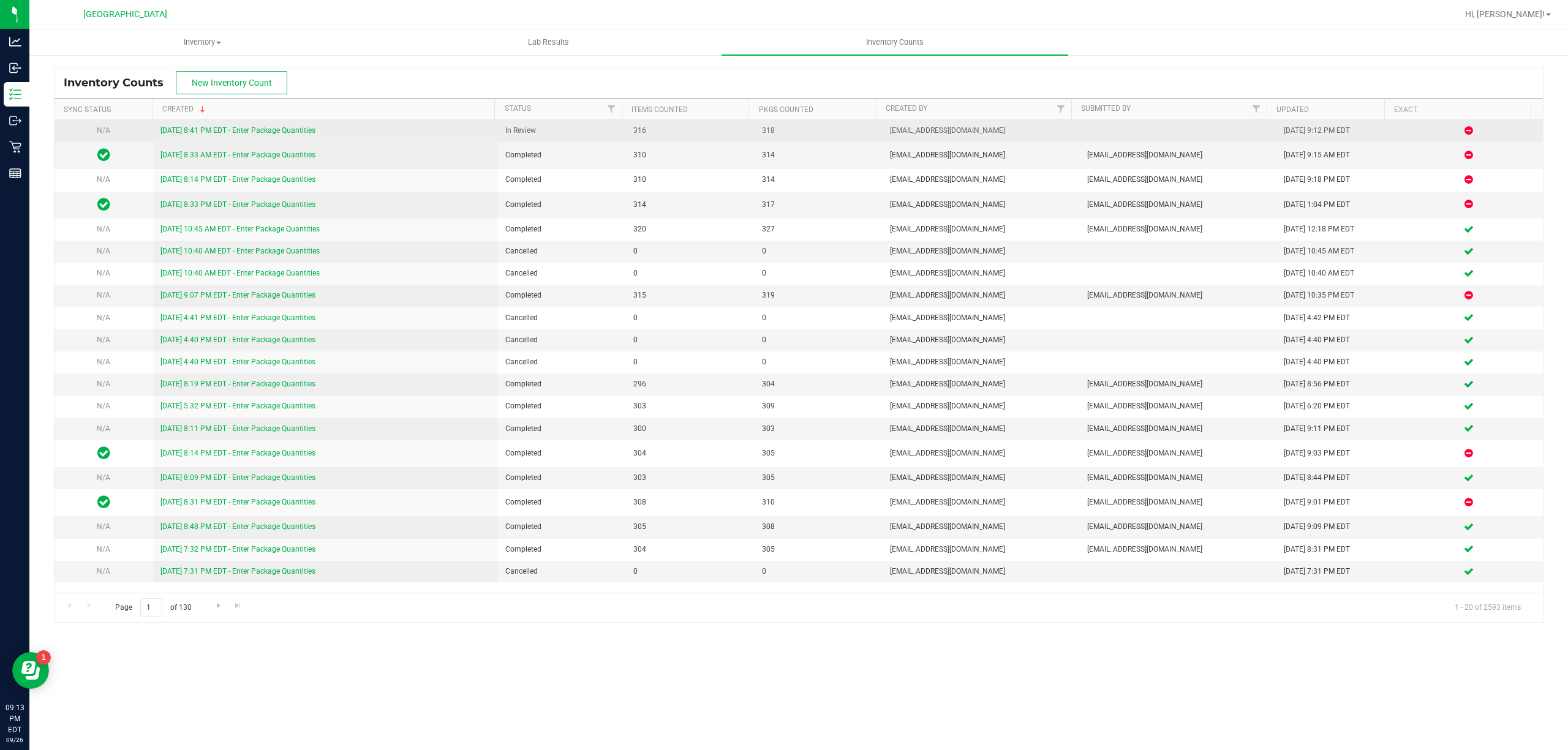
click at [219, 131] on link "[DATE] 8:41 PM EDT - Enter Package Quantities" at bounding box center [238, 130] width 155 height 9
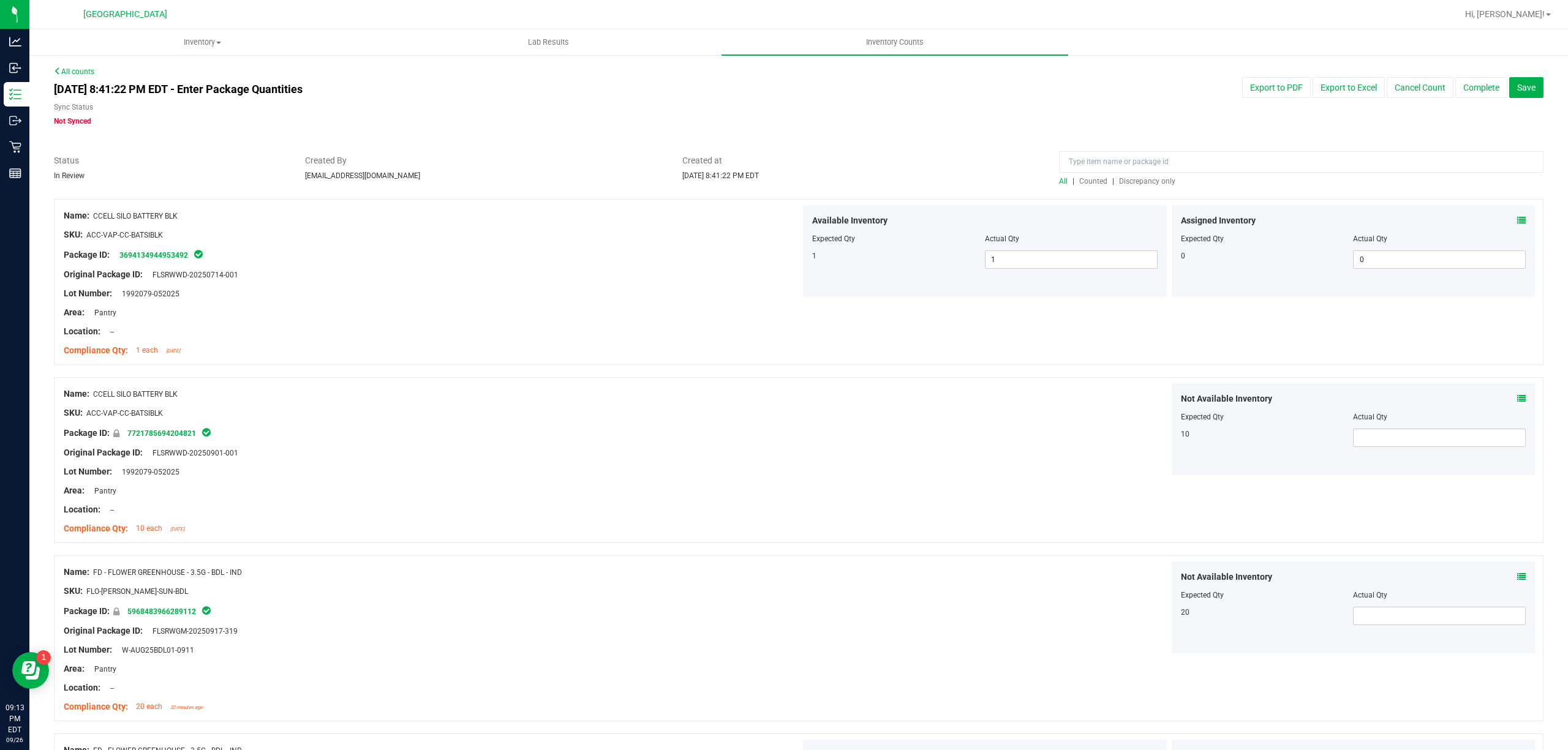
click at [1126, 177] on span "Discrepancy only" at bounding box center [1147, 181] width 56 height 9
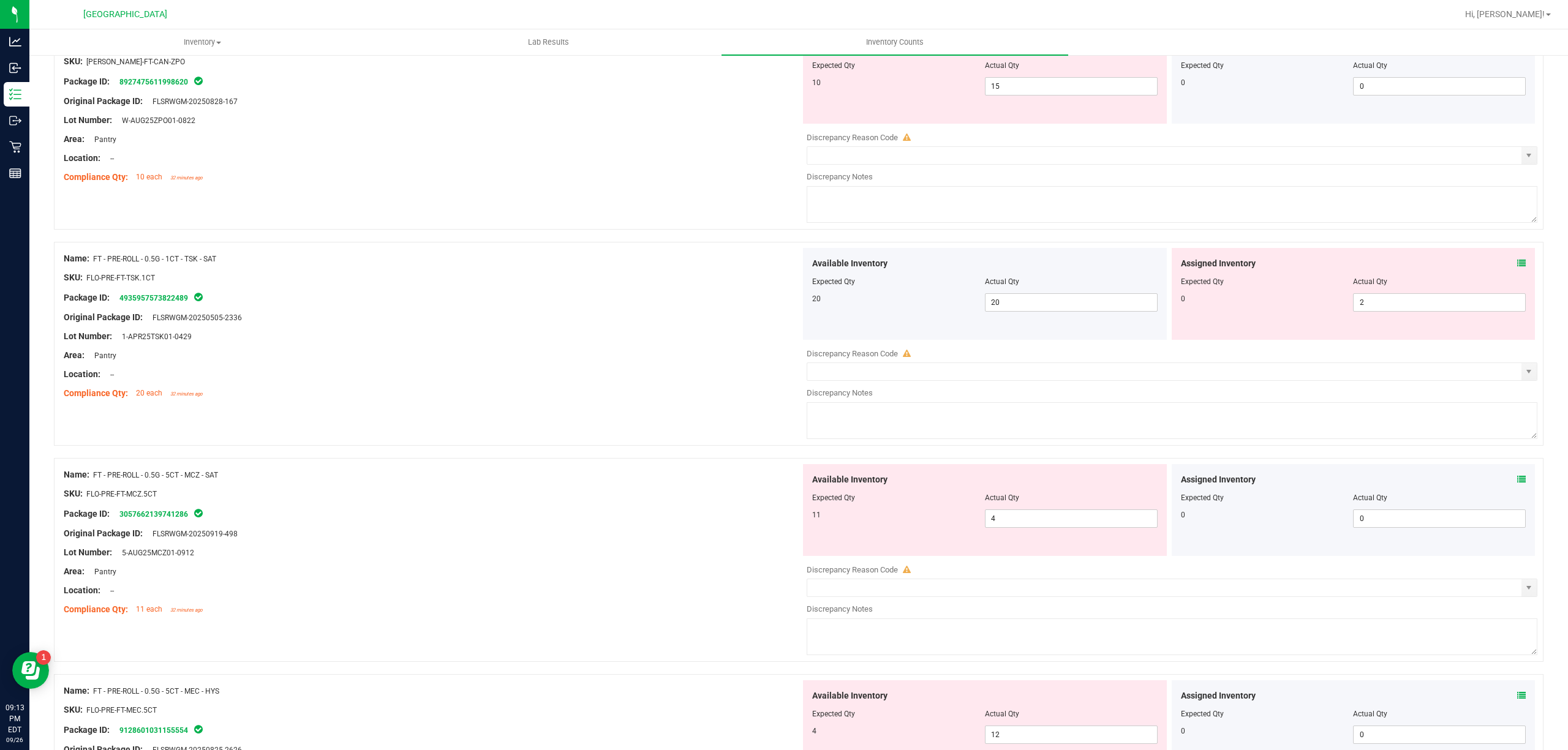
scroll to position [3826, 0]
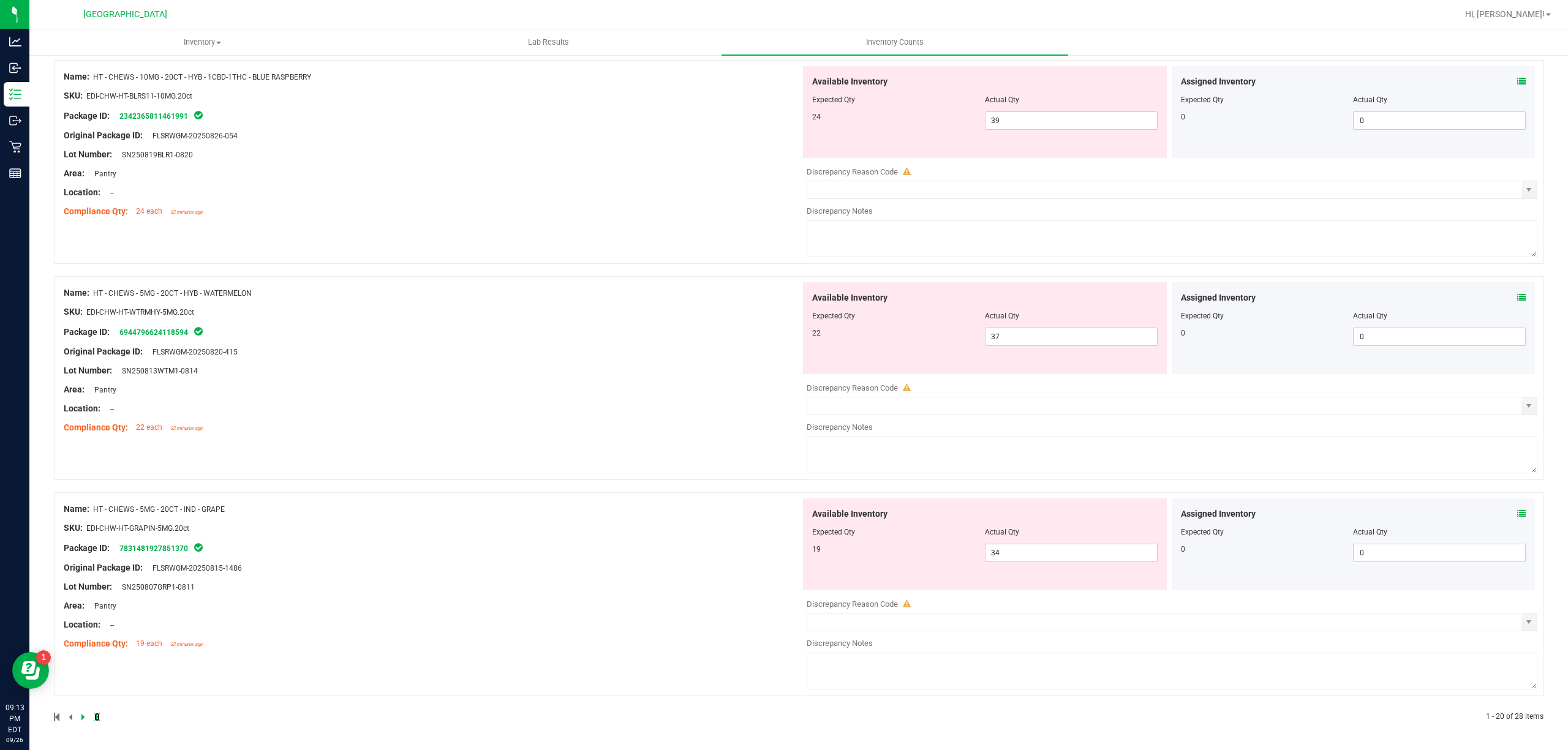
click at [96, 713] on link at bounding box center [97, 717] width 5 height 9
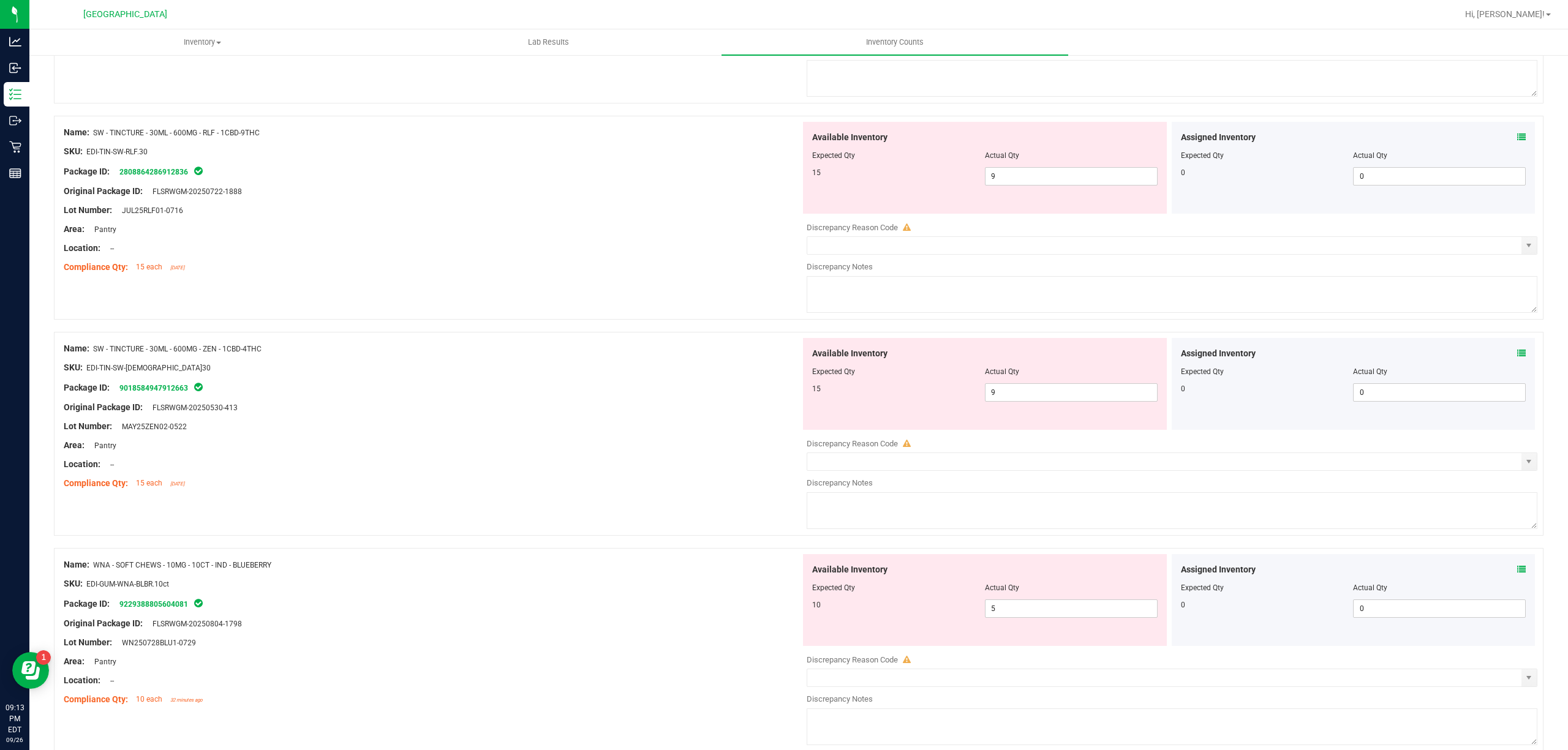
scroll to position [1225, 0]
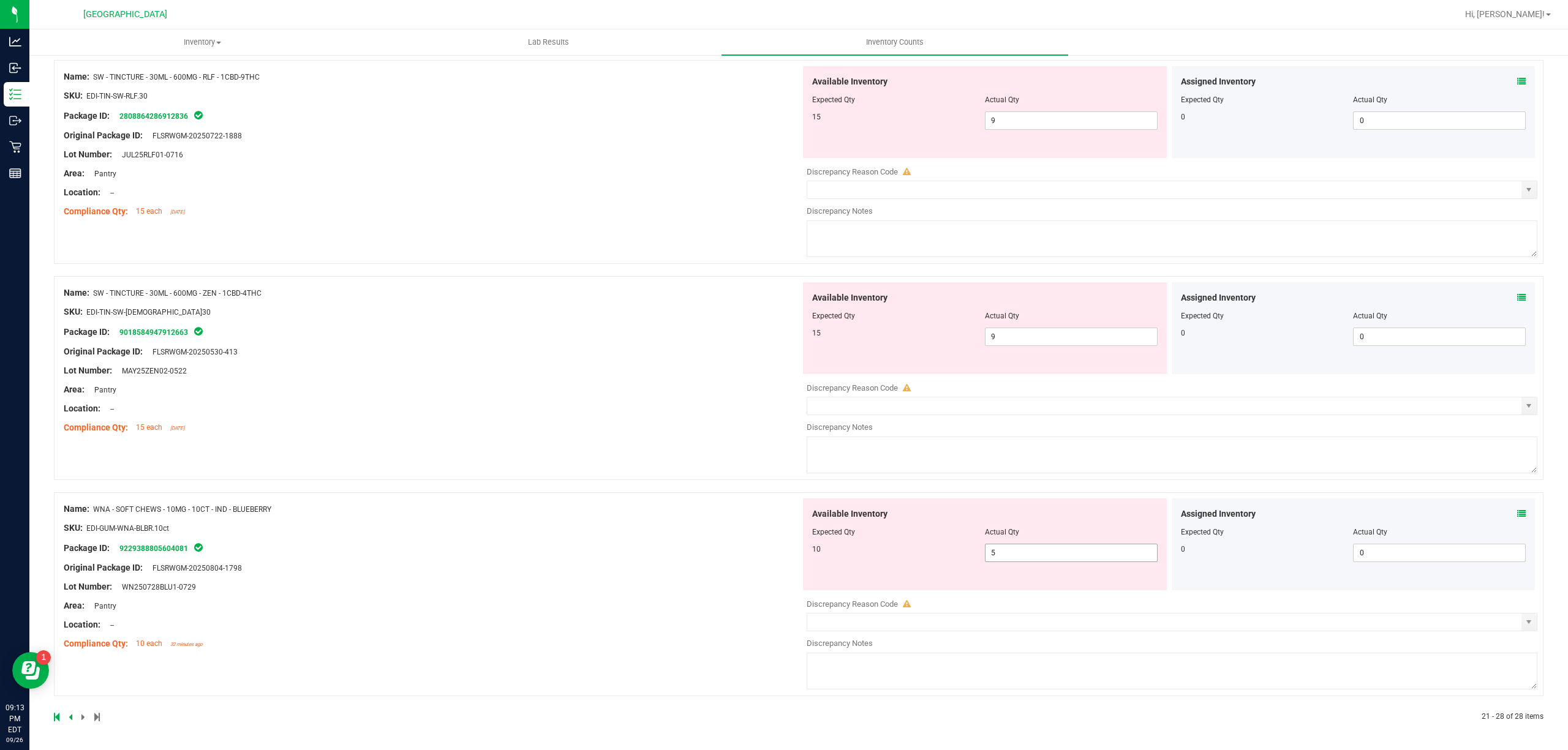
click at [1053, 559] on span "5 5" at bounding box center [1071, 553] width 172 height 18
type input "10"
click at [598, 361] on div "Name: SW - TINCTURE - 30ML - 600MG - ZEN - 1CBD-4THC SKU: EDI-TIN-SW-[DEMOGRAPH…" at bounding box center [432, 360] width 737 height 156
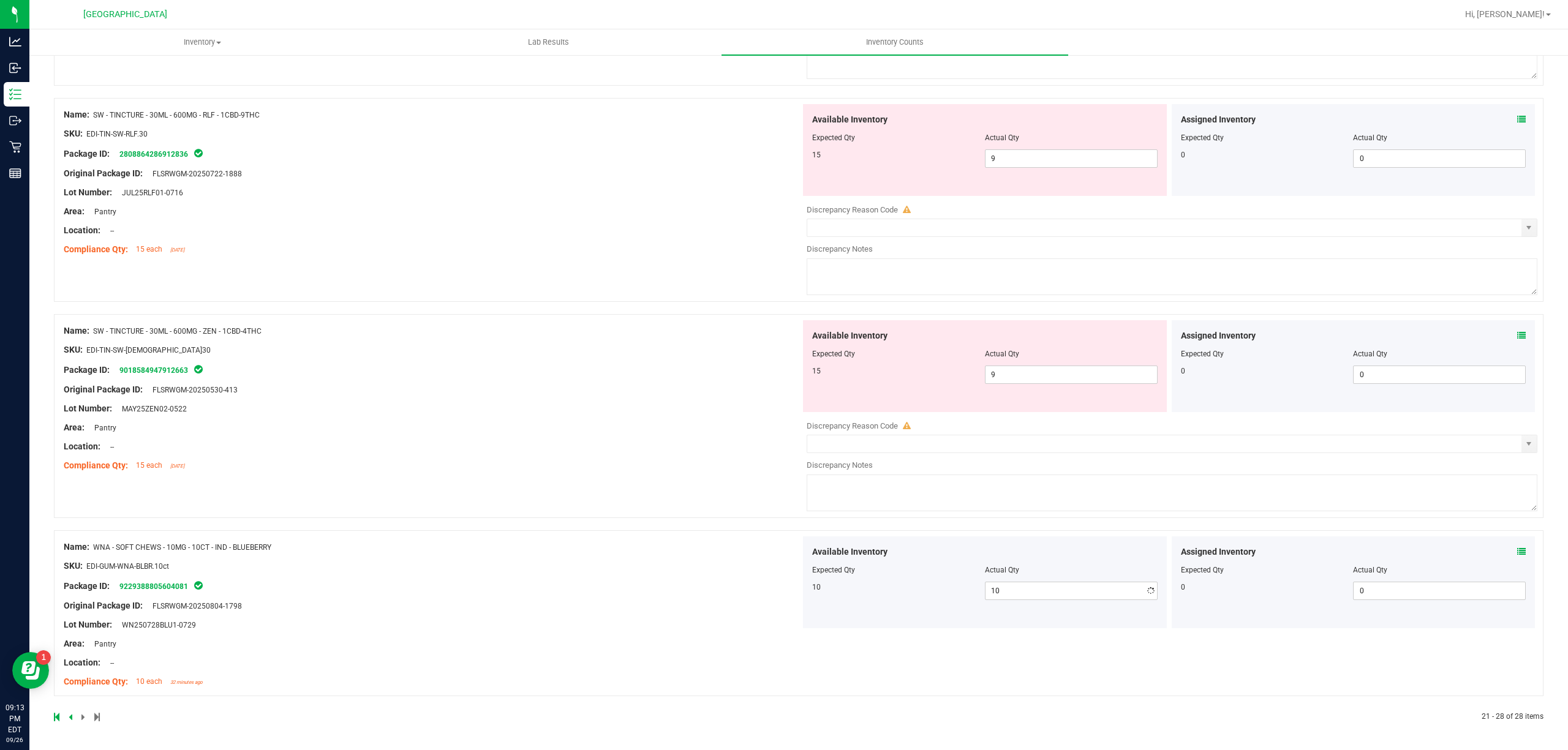
scroll to position [1186, 0]
click at [1010, 370] on span "9 9" at bounding box center [1071, 374] width 172 height 18
type input "15"
click at [643, 306] on div "Name: SW - TINCTURE - 30ML - 600MG - RLF - 1CBD-9THC SKU: EDI-TIN-SW-RLF.30 Pac…" at bounding box center [798, 206] width 1489 height 216
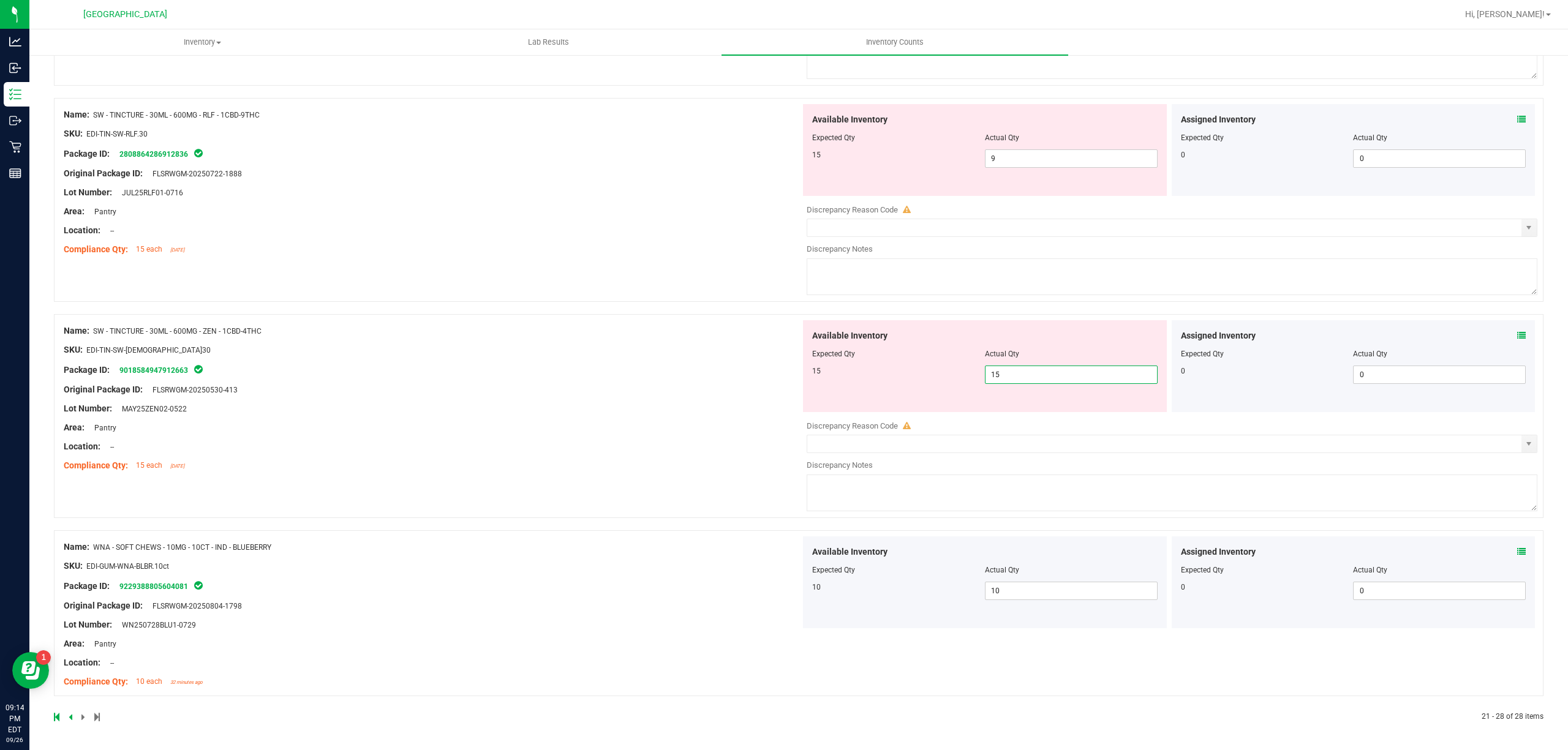
scroll to position [1148, 0]
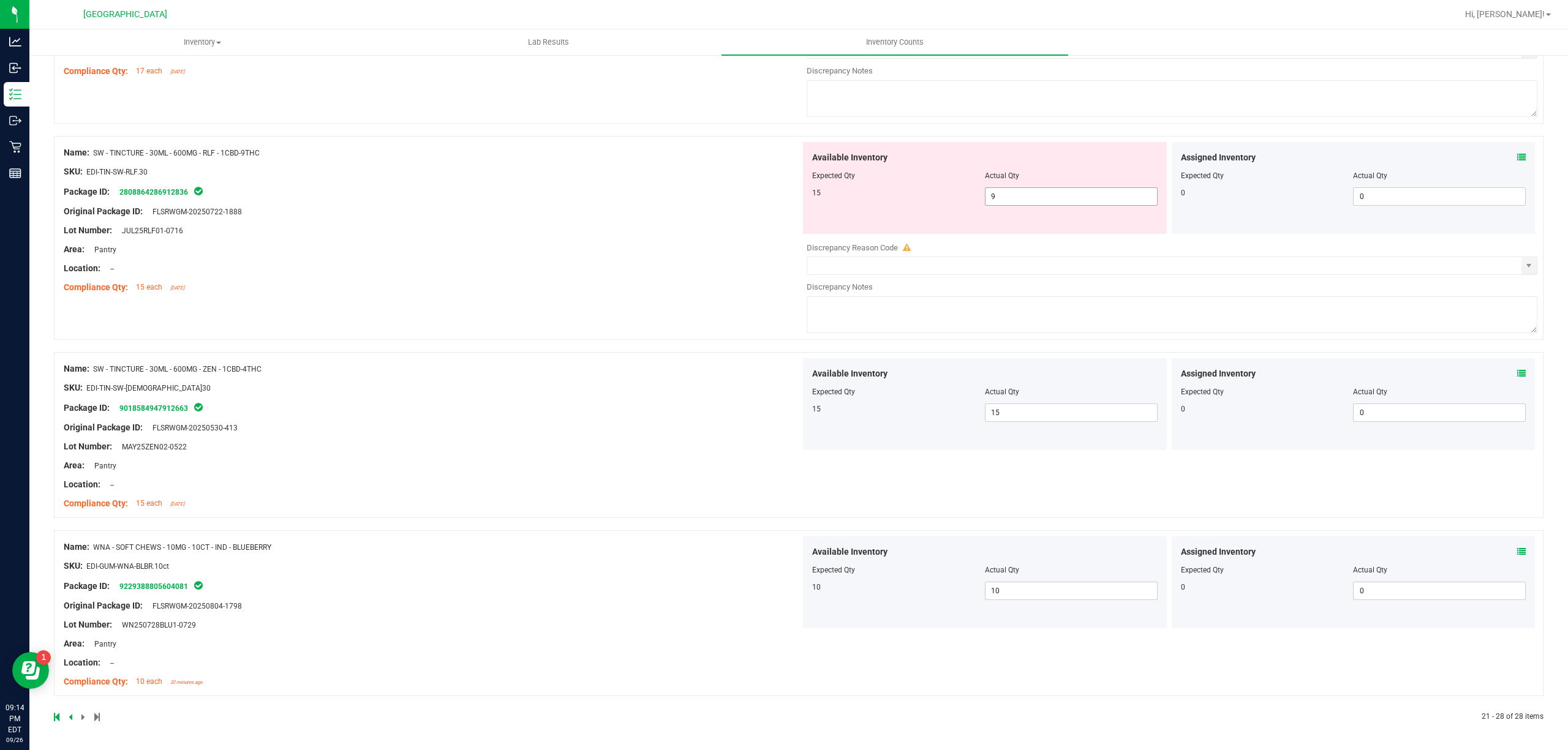
click at [1072, 197] on span "9 9" at bounding box center [1071, 196] width 172 height 18
type input "15"
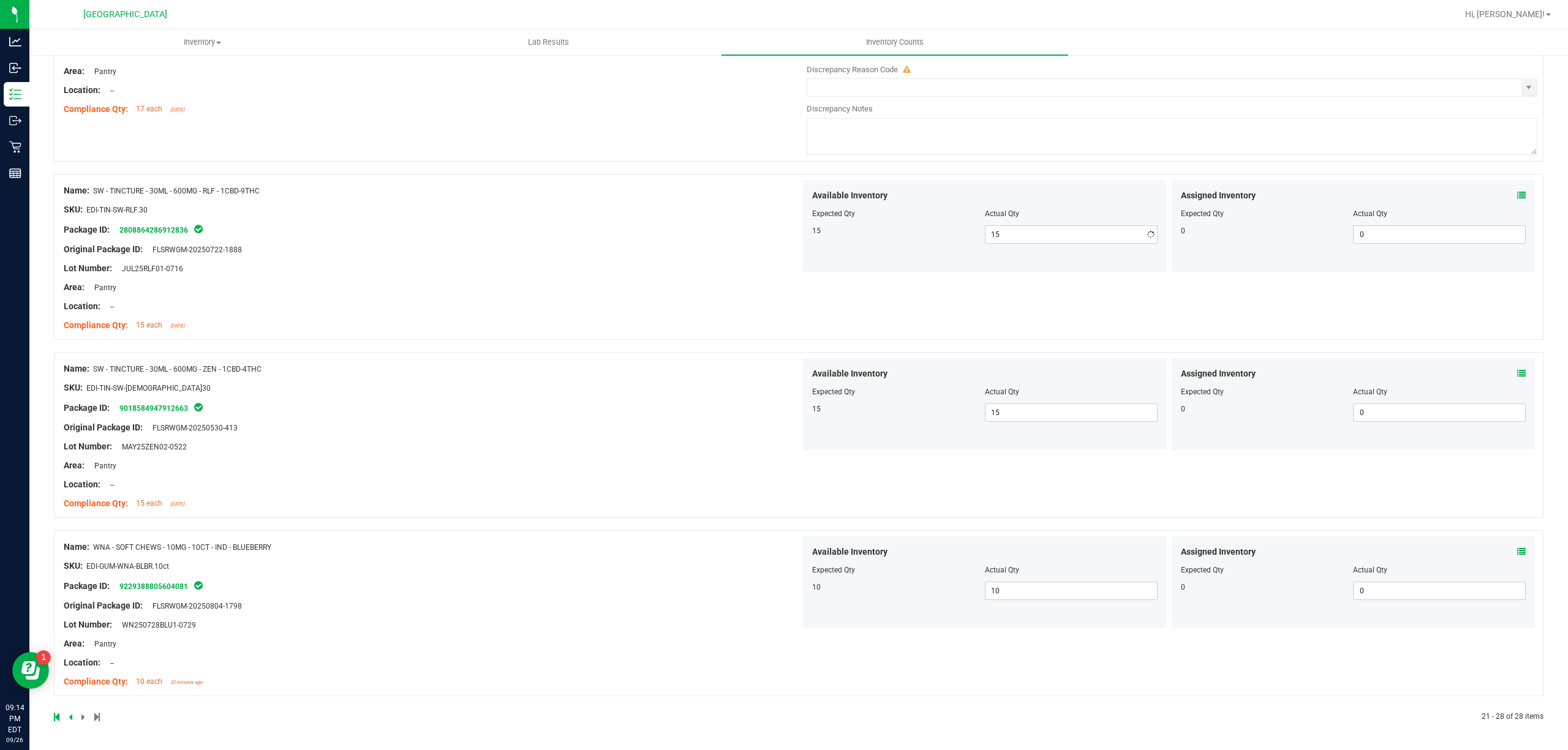
click at [537, 270] on div "Name: SW - TINCTURE - 30ML - 600MG - RLF - 1CBD-9THC SKU: EDI-TIN-SW-RLF.30 Pac…" at bounding box center [432, 258] width 737 height 156
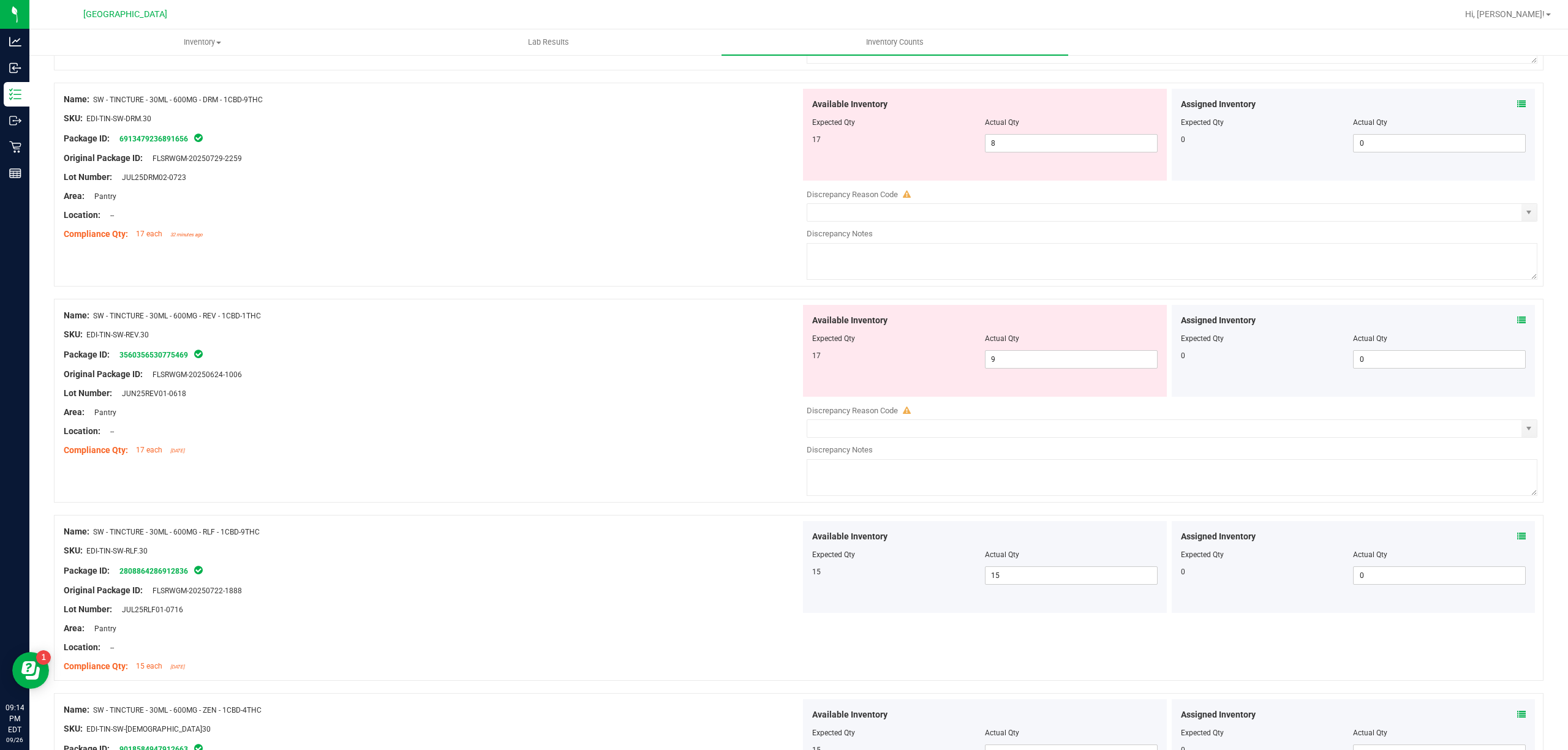
scroll to position [701, 0]
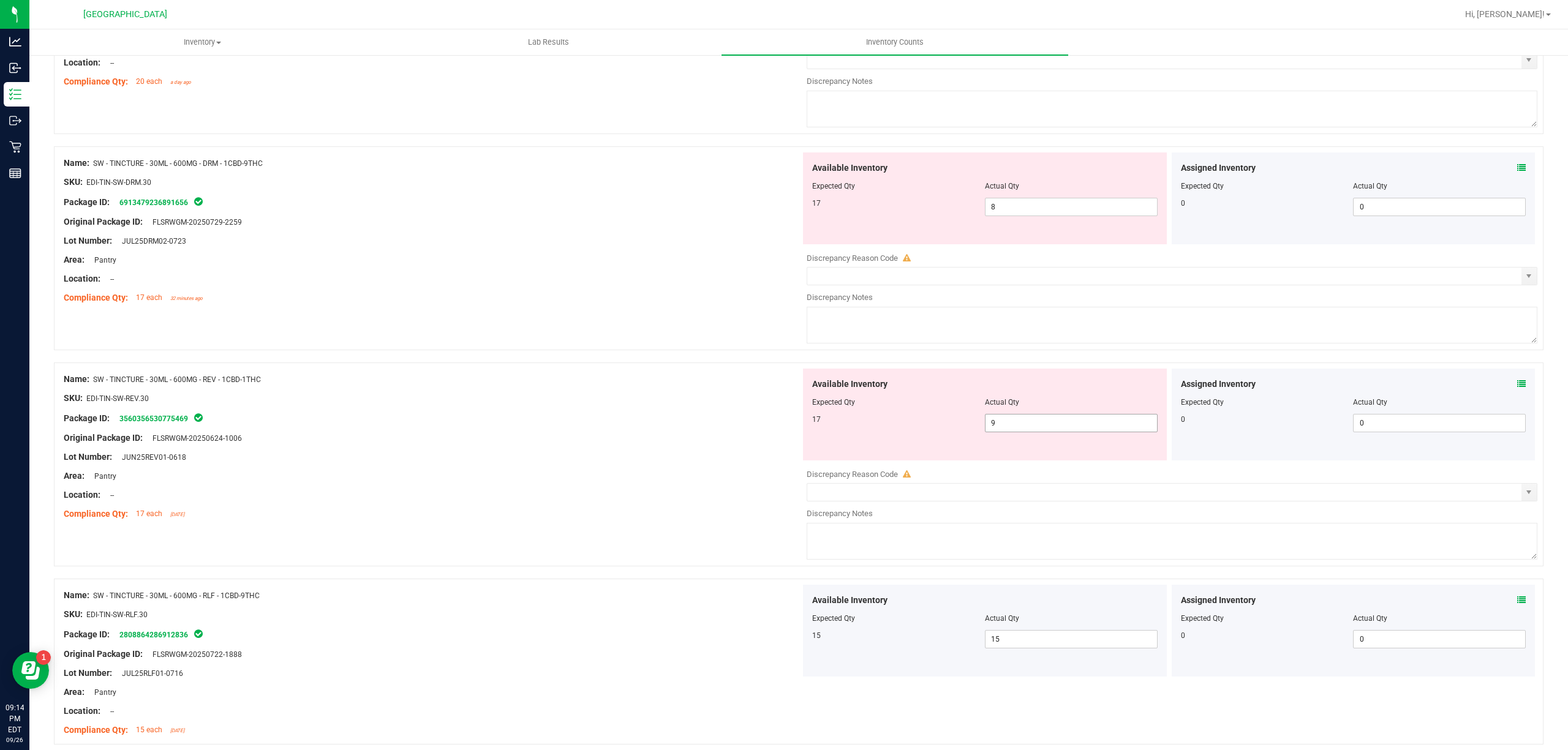
click at [1024, 425] on span "9 9" at bounding box center [1071, 423] width 172 height 18
type input "17"
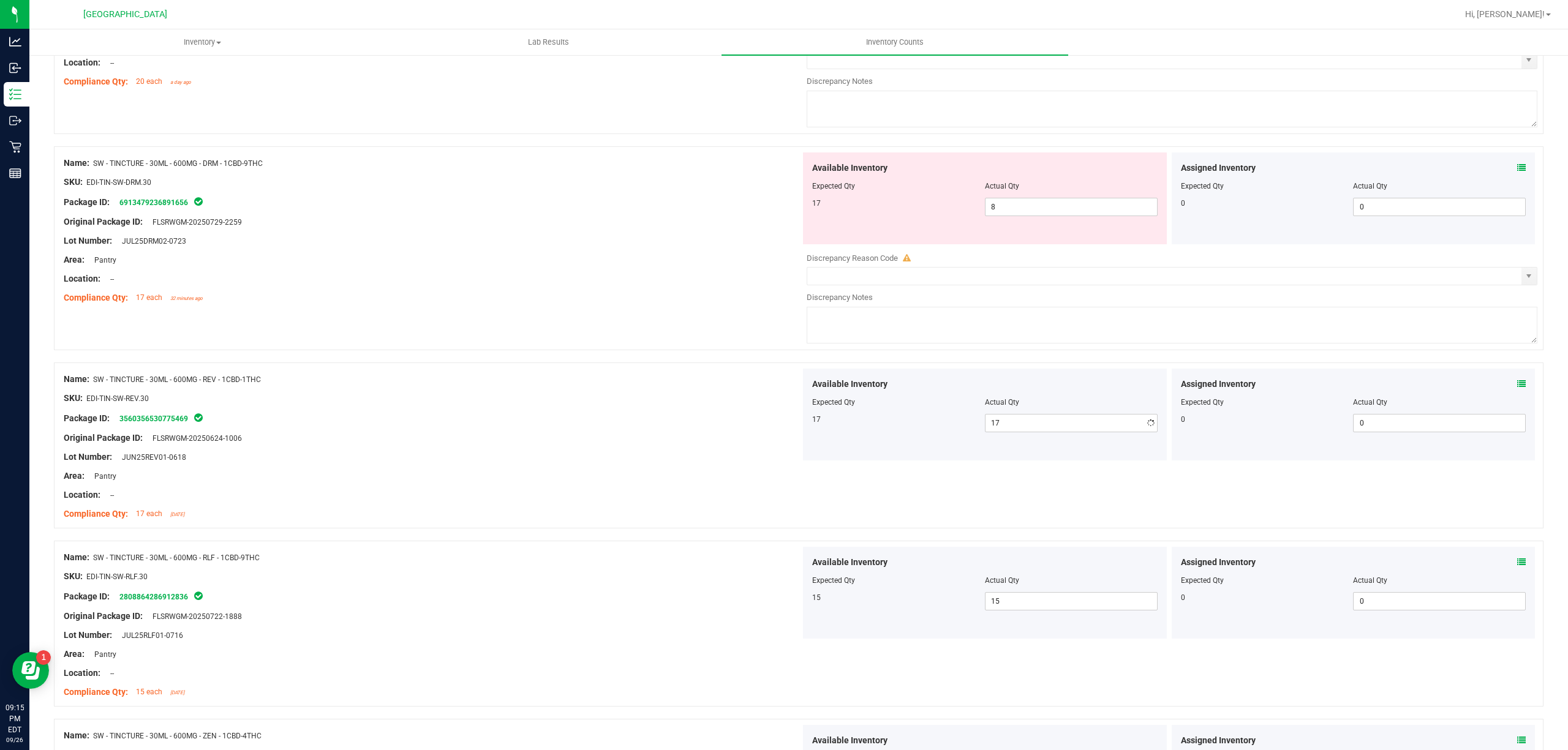
click at [702, 331] on div "Name: SW - TINCTURE - 30ML - 600MG - DRM - 1CBD-9THC SKU: EDI-TIN-SW-DRM.30 Pac…" at bounding box center [798, 248] width 1489 height 204
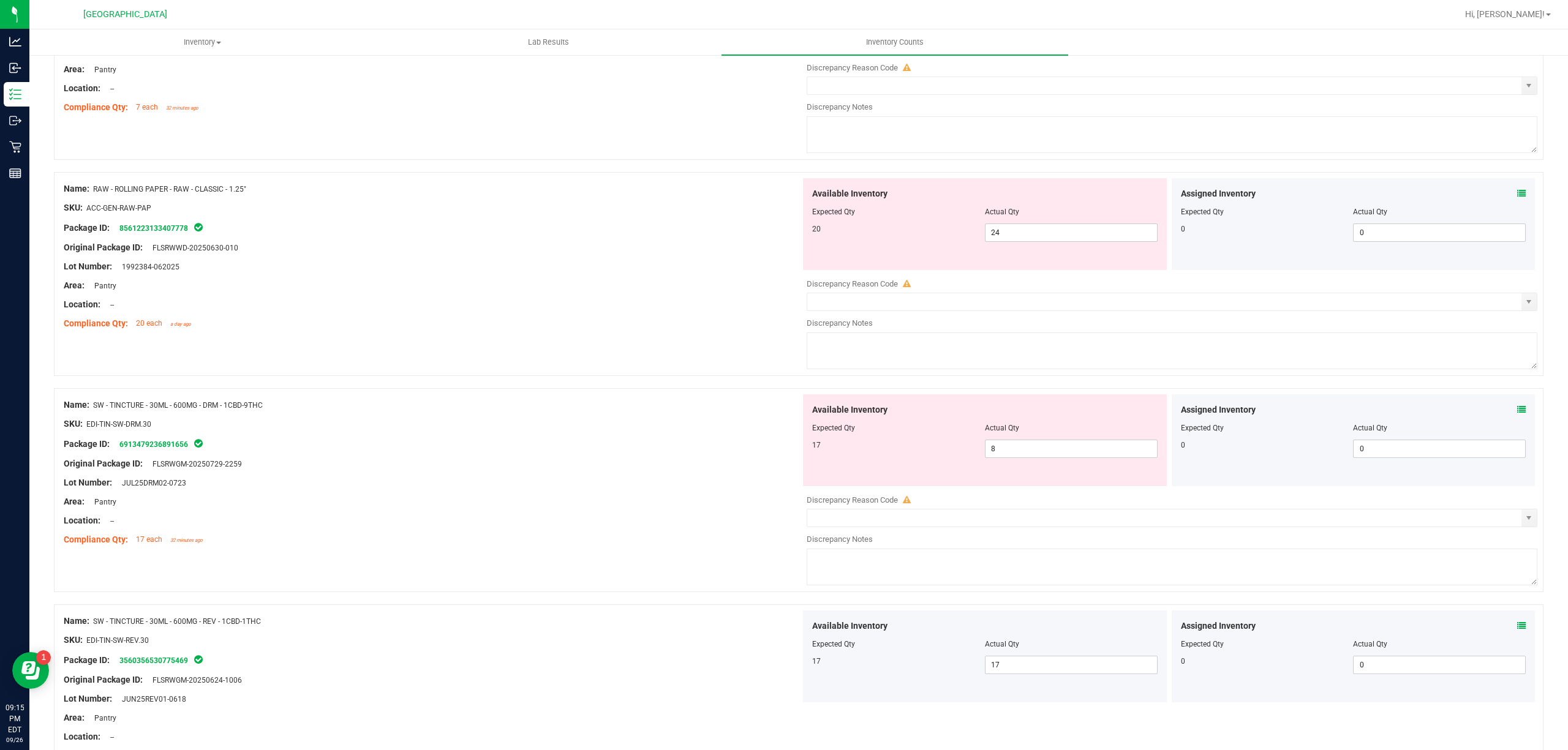
scroll to position [456, 0]
click at [1016, 445] on span "8 8" at bounding box center [1071, 451] width 172 height 18
type input "17"
click at [621, 294] on div "Area: Pantry" at bounding box center [432, 288] width 737 height 13
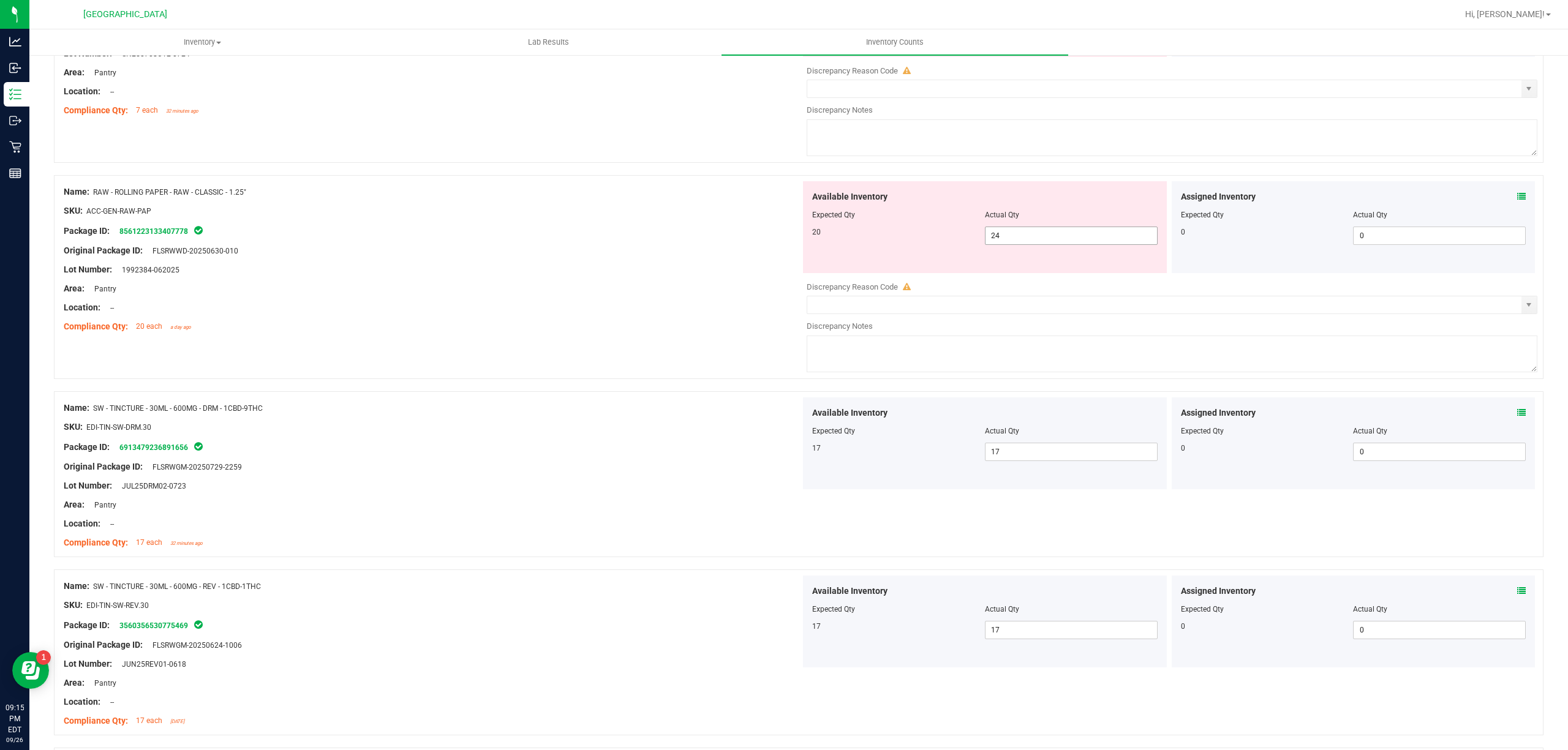
click at [1086, 236] on span "24 24" at bounding box center [1071, 235] width 172 height 18
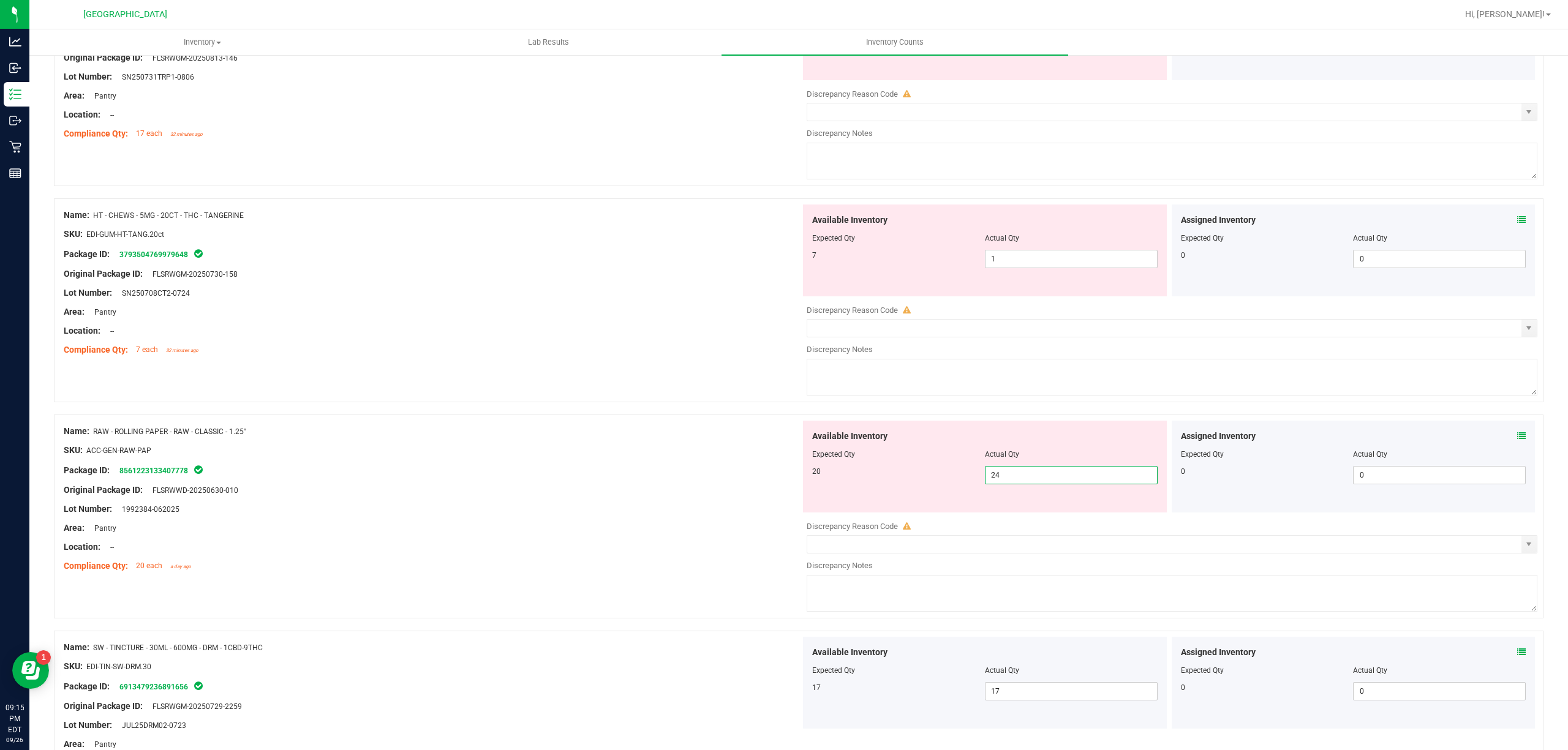
scroll to position [211, 0]
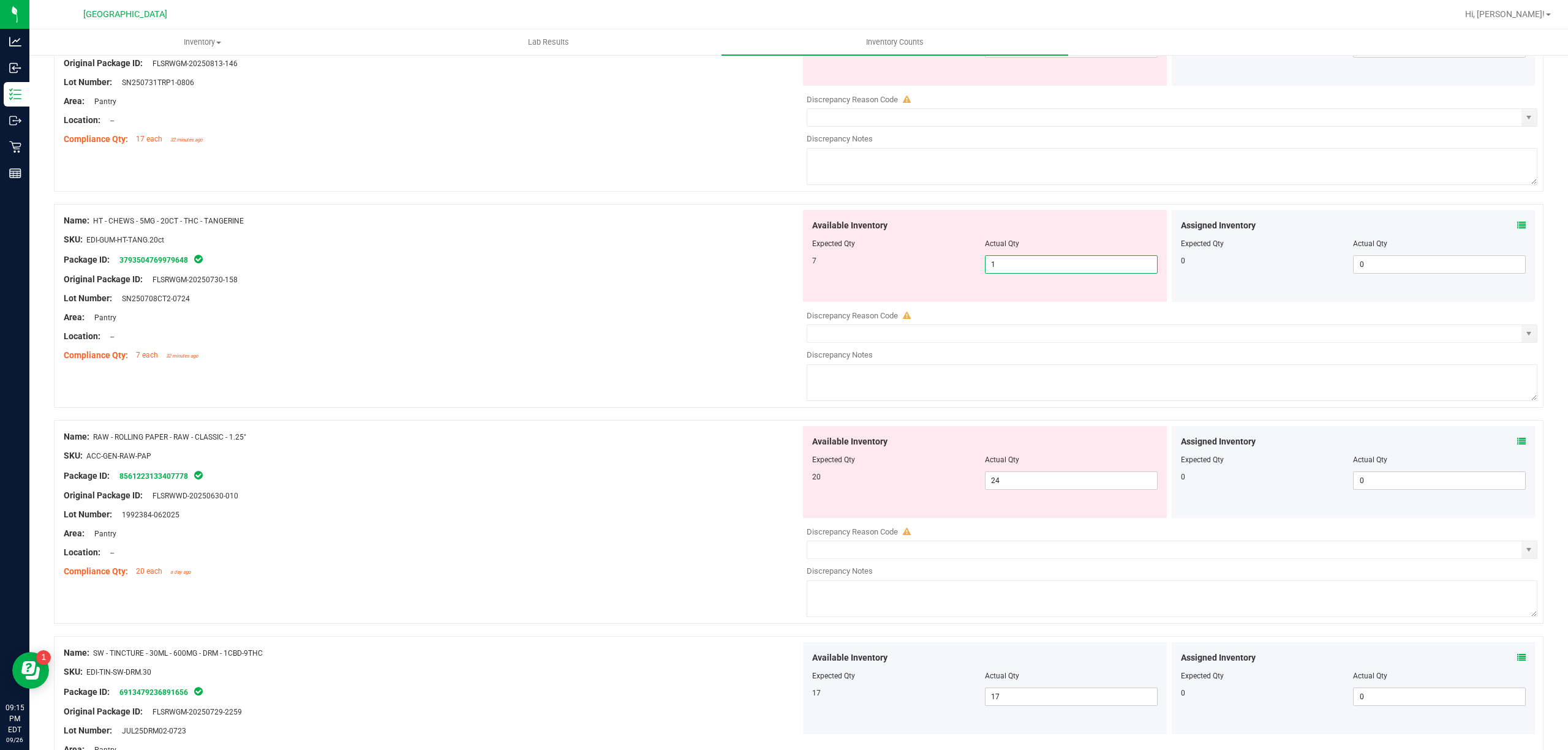
click at [1028, 265] on span "1 1" at bounding box center [1071, 264] width 172 height 18
type input "7"
click at [552, 421] on div "Name: RAW - ROLLING PAPER - RAW - CLASSIC - 1.25" SKU: ACC-GEN-RAW-PAP Package …" at bounding box center [798, 522] width 1489 height 204
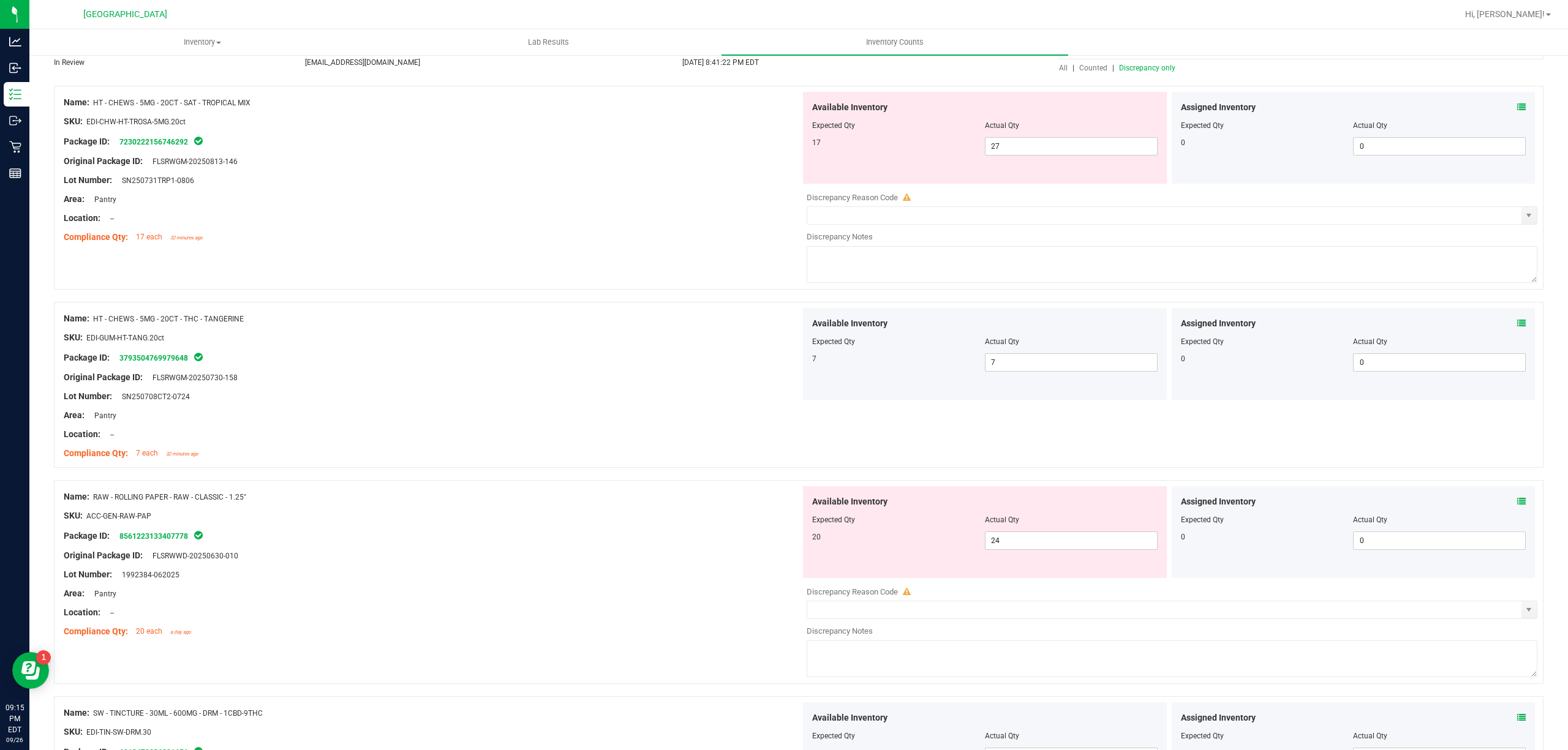
scroll to position [0, 0]
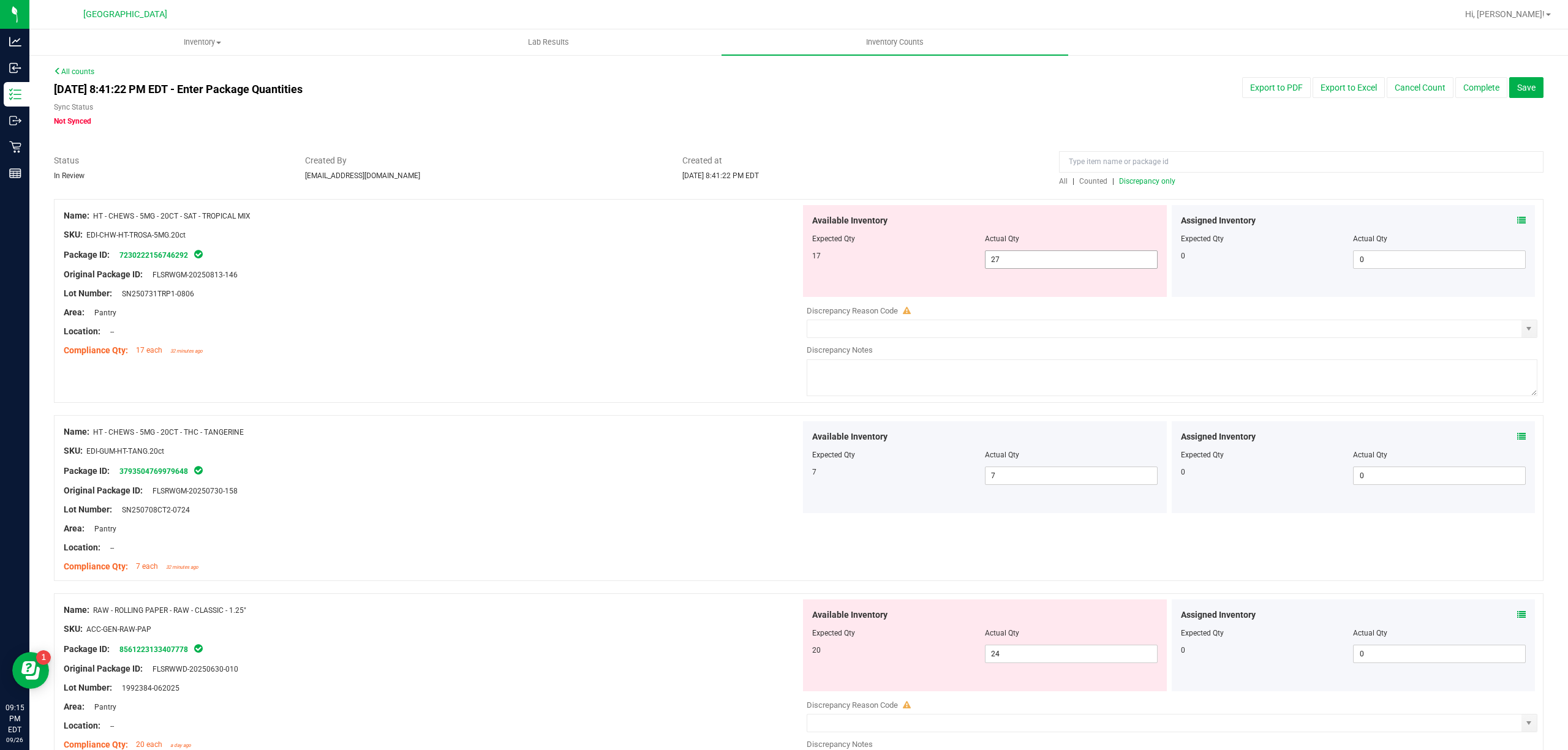
click at [1039, 262] on span "27 27" at bounding box center [1071, 259] width 172 height 18
type input "2"
type input "17"
click at [619, 328] on div "Location: --" at bounding box center [432, 331] width 737 height 13
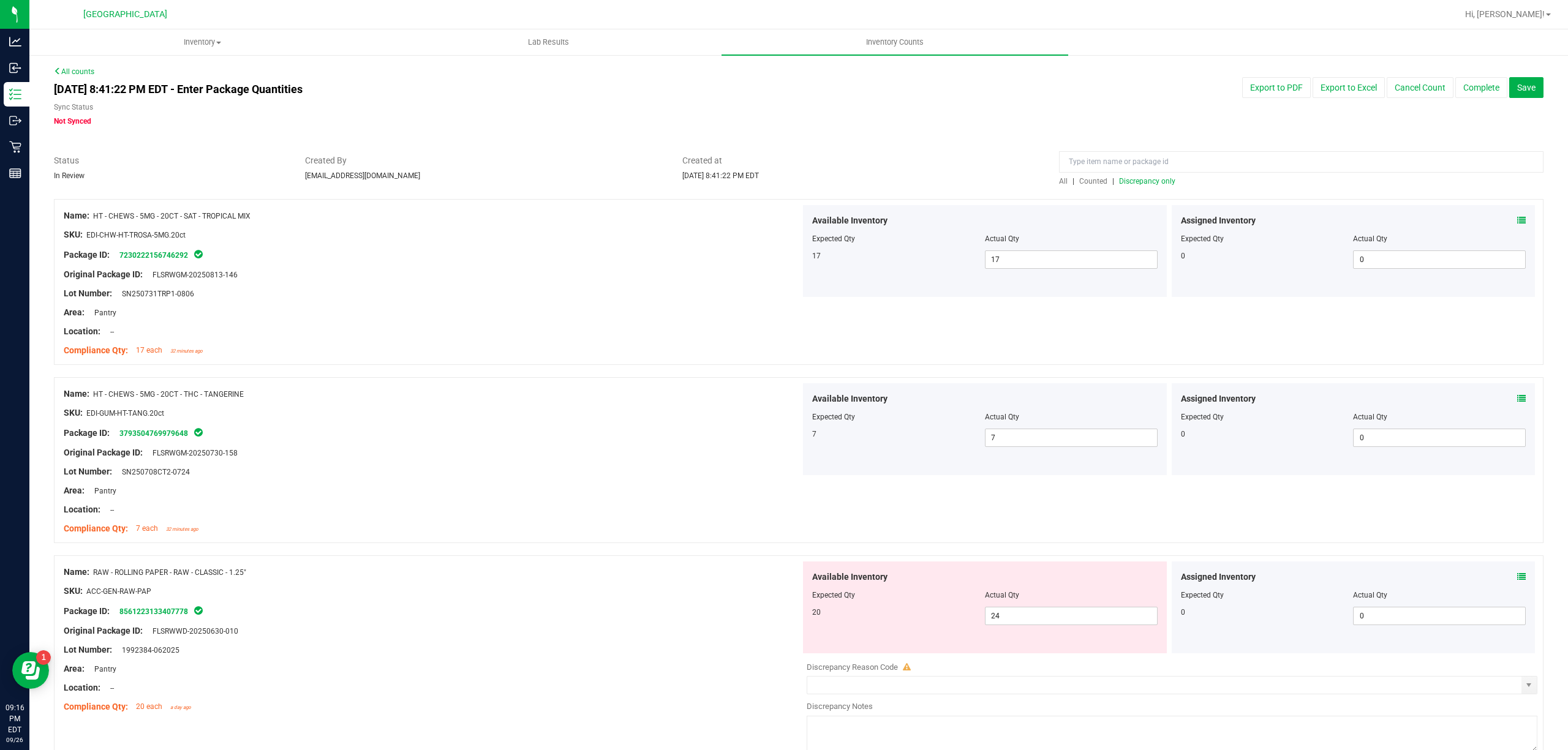
click at [1137, 181] on span "Discrepancy only" at bounding box center [1147, 181] width 56 height 9
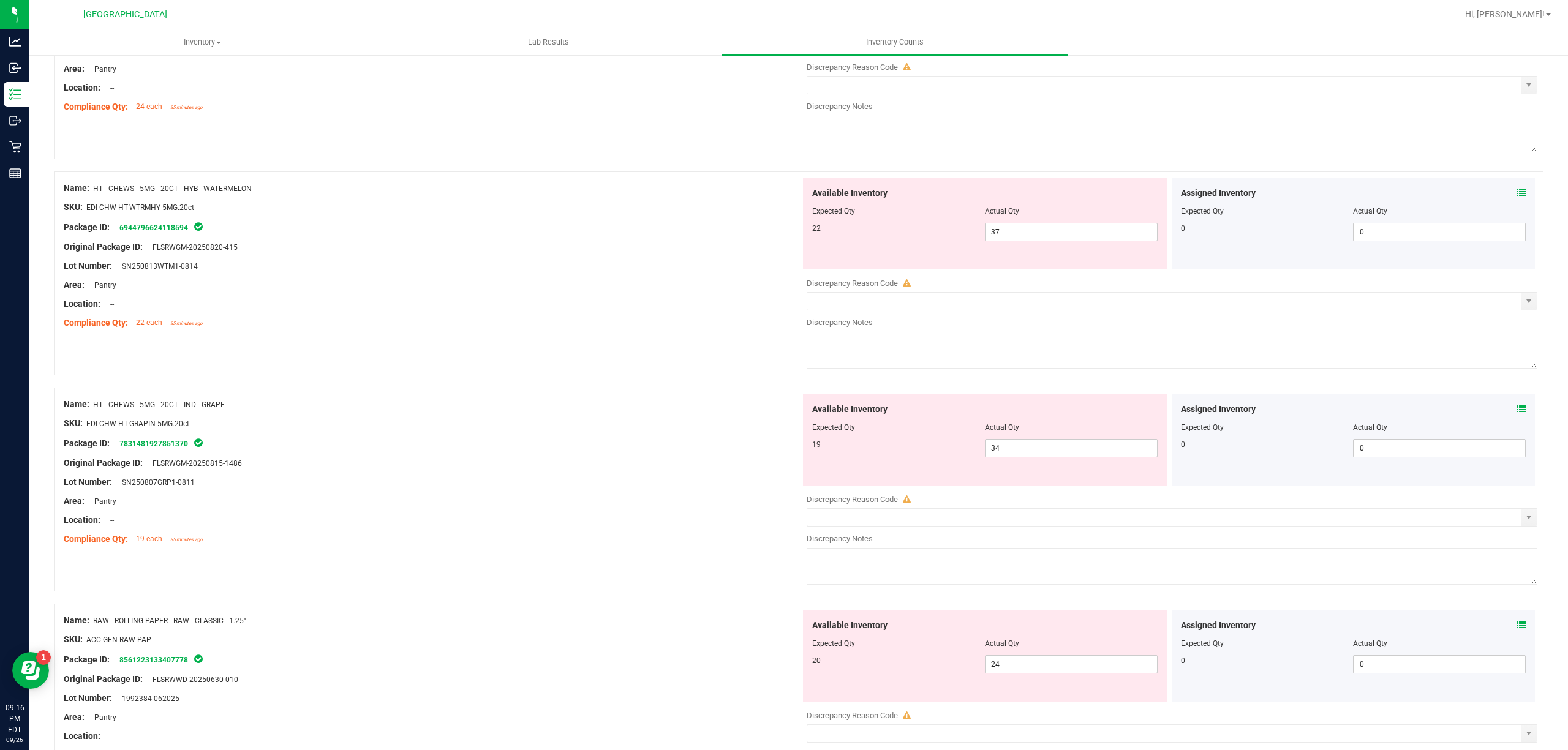
scroll to position [3826, 0]
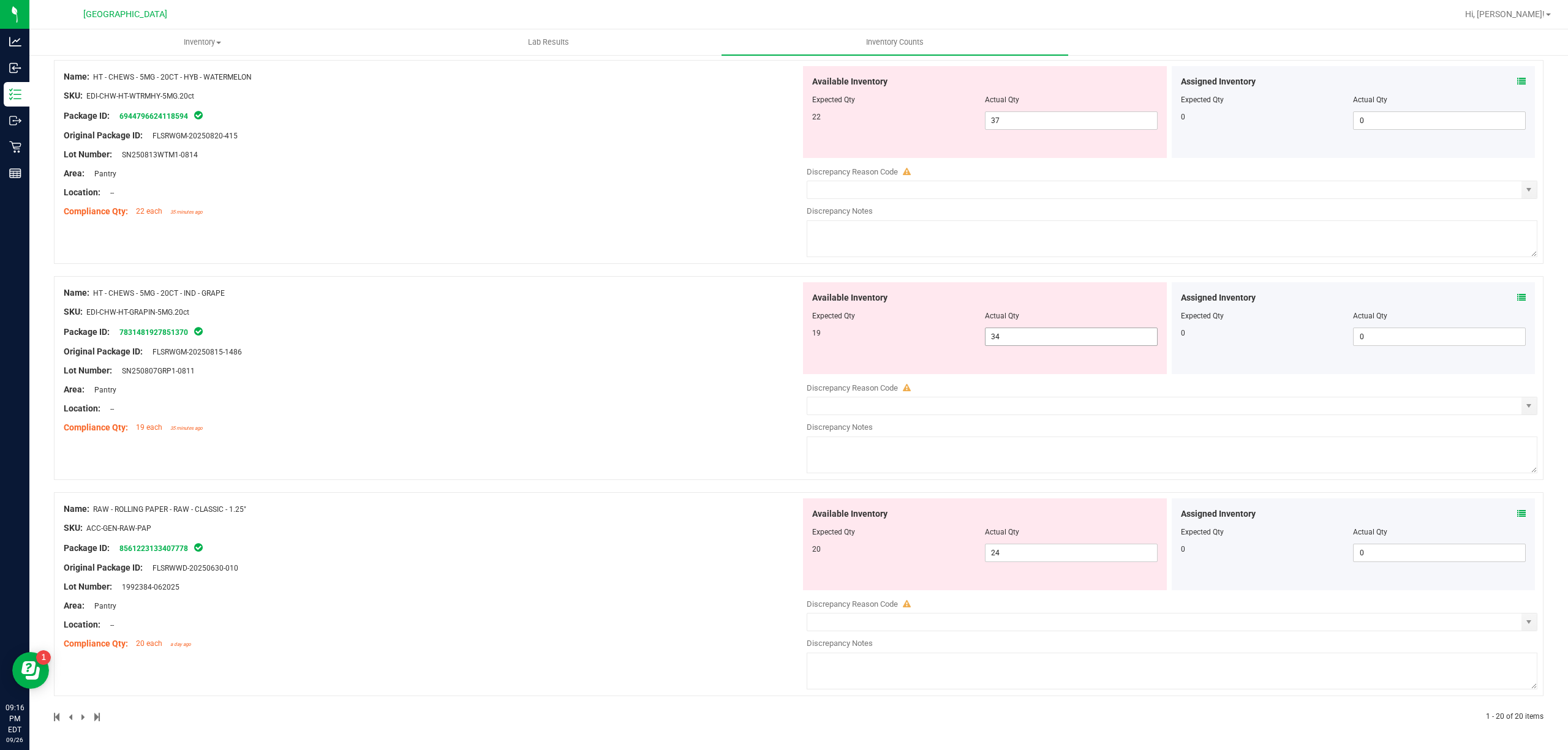
click at [1025, 329] on span "34 34" at bounding box center [1071, 336] width 172 height 18
type input "3"
type input "19"
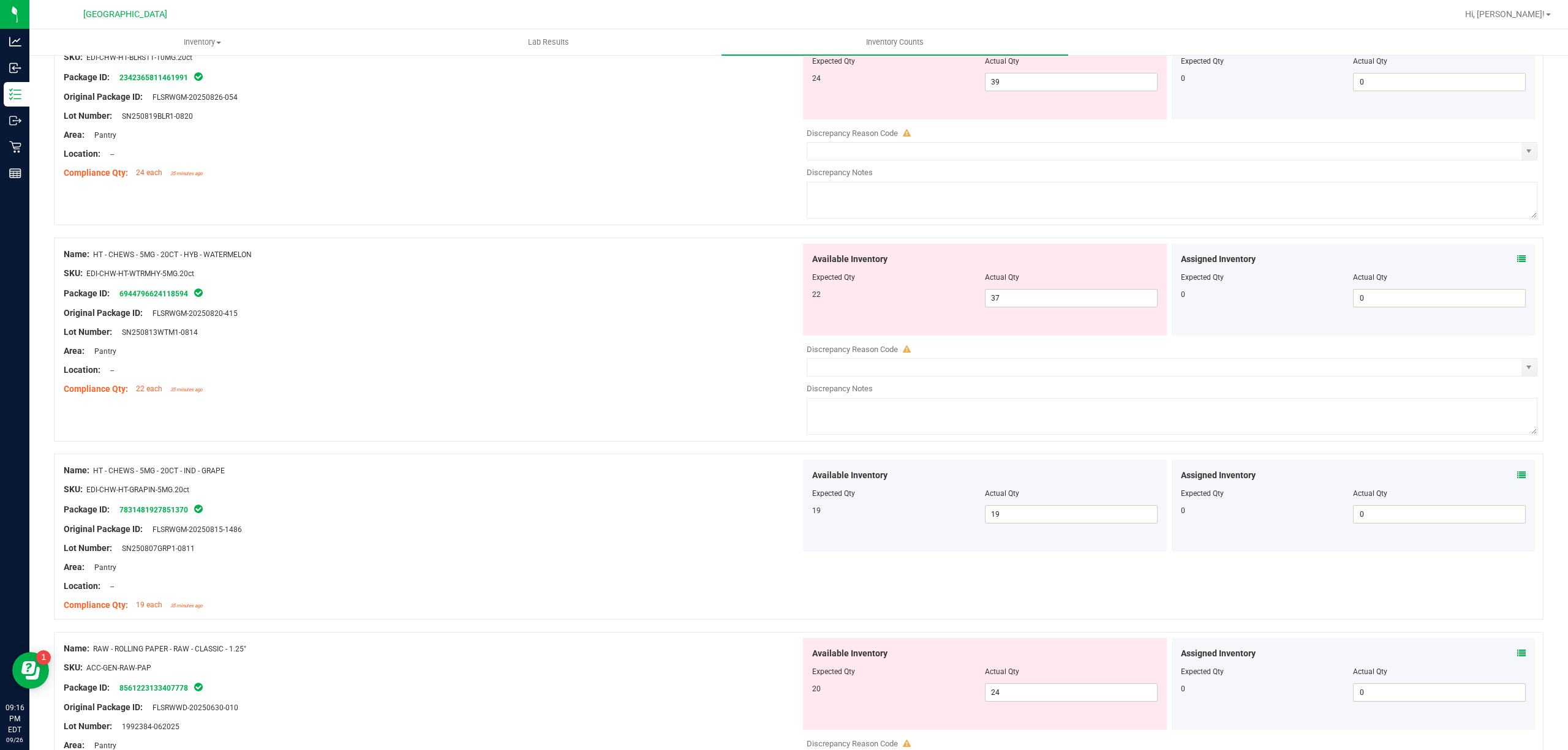
scroll to position [3624, 0]
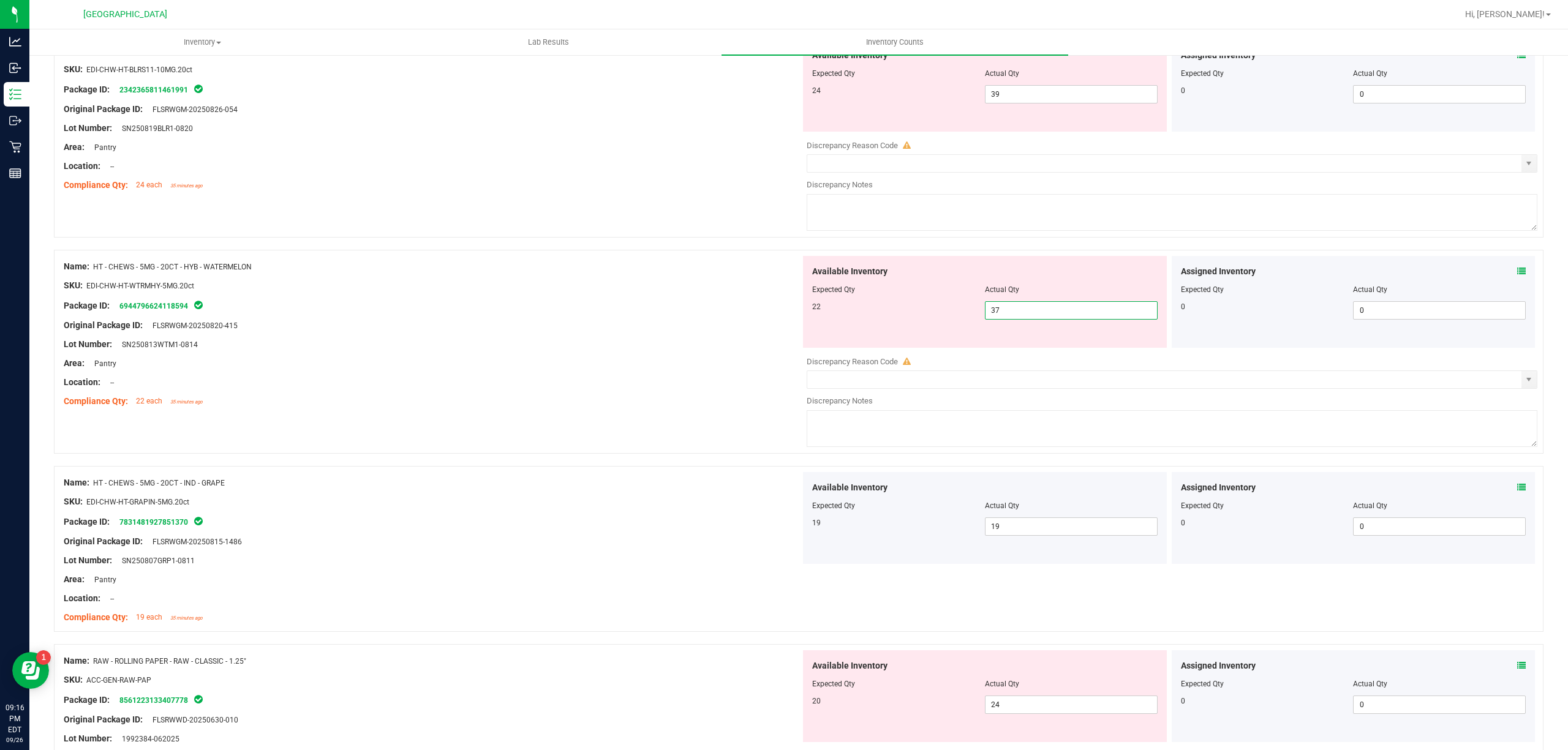
click at [1049, 320] on span "37 37" at bounding box center [1071, 310] width 172 height 18
type input "3"
type input "22"
click at [990, 214] on textarea at bounding box center [1171, 212] width 731 height 37
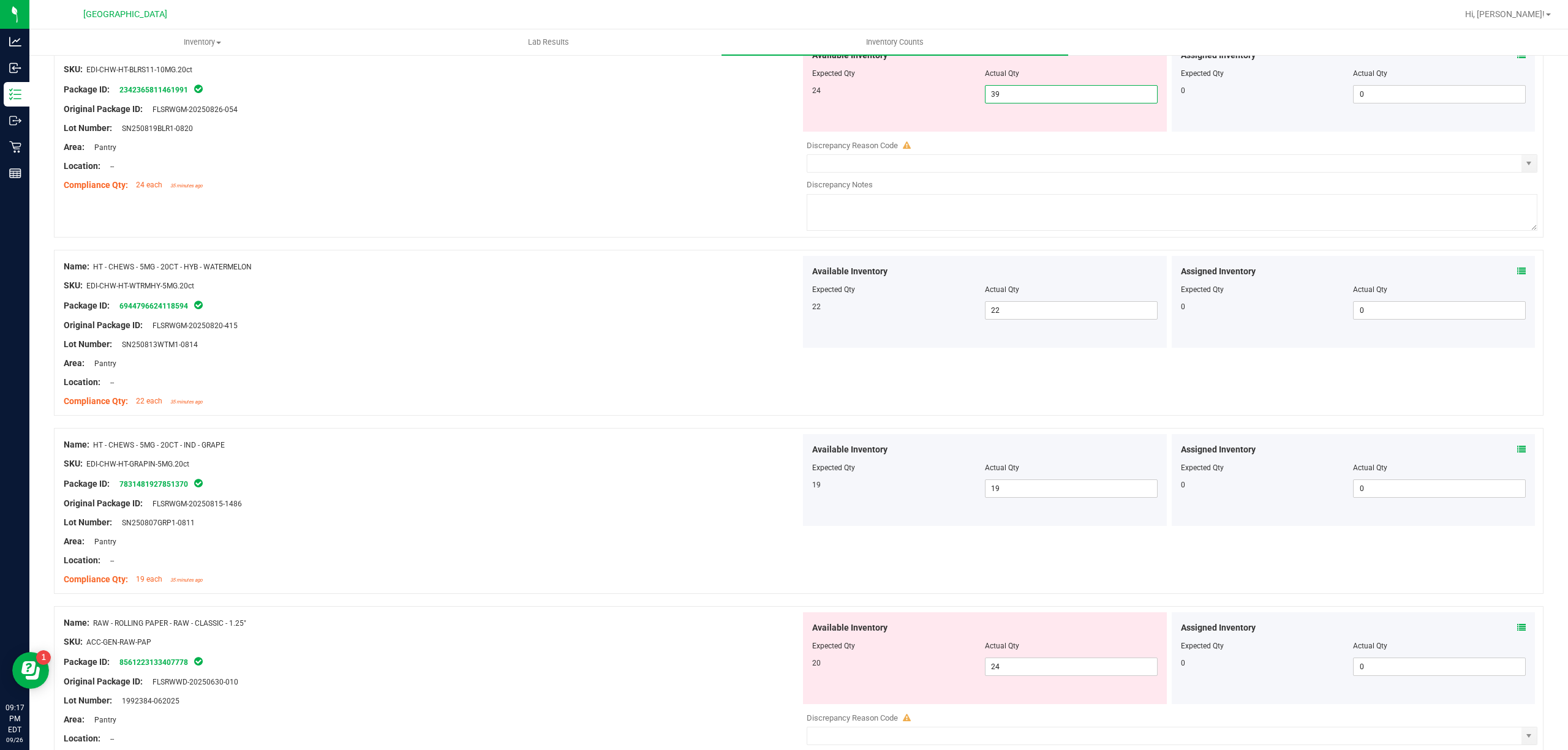
click at [1016, 102] on span "39 39" at bounding box center [1071, 94] width 172 height 18
type input "3"
type input "24"
click at [709, 92] on div "Package ID: 2342365811461991" at bounding box center [432, 89] width 737 height 15
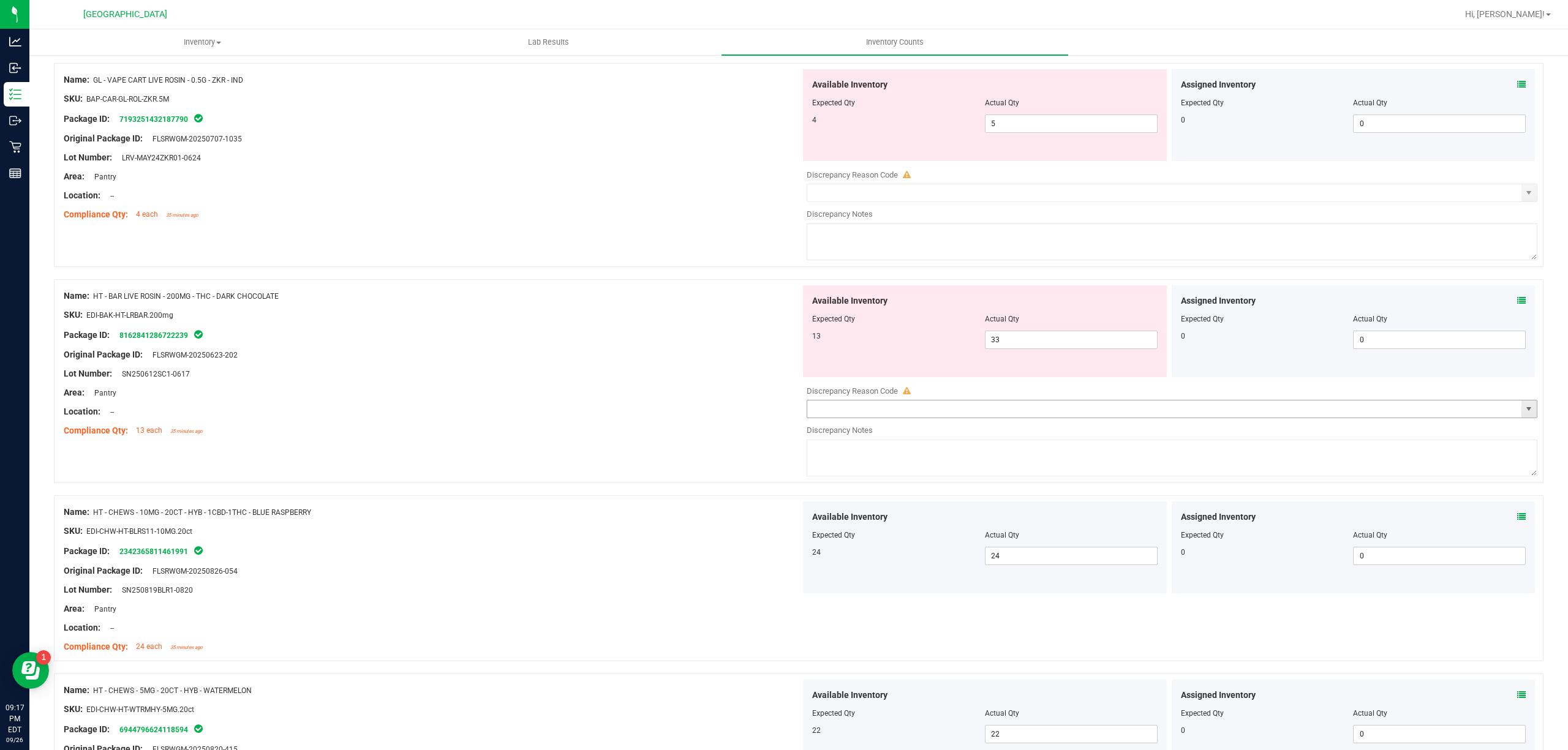
scroll to position [3134, 0]
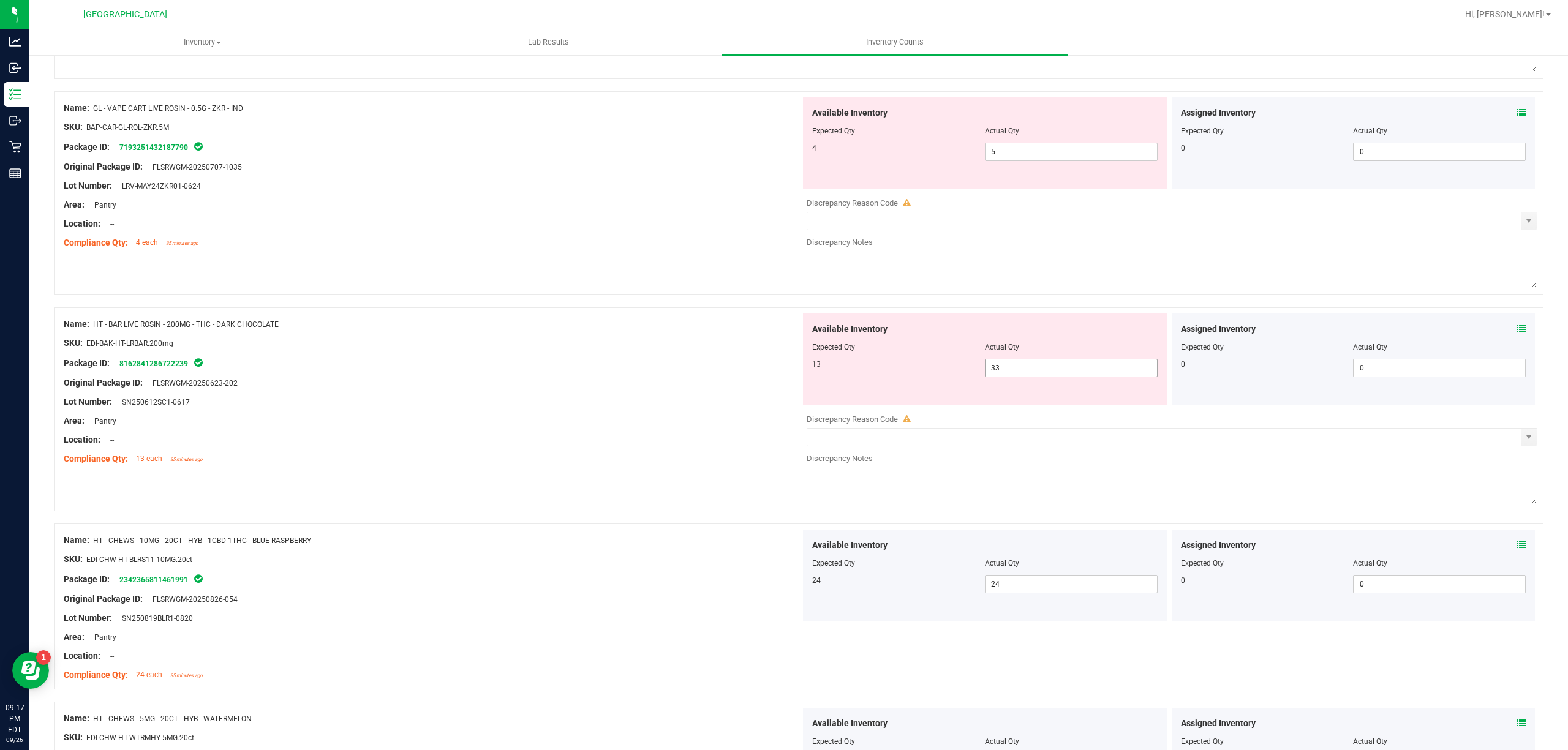
click at [1028, 377] on span "33 33" at bounding box center [1071, 368] width 172 height 18
type input "3"
type input "13"
click at [633, 245] on div "Compliance Qty: 4 each 35 minutes ago" at bounding box center [432, 242] width 737 height 13
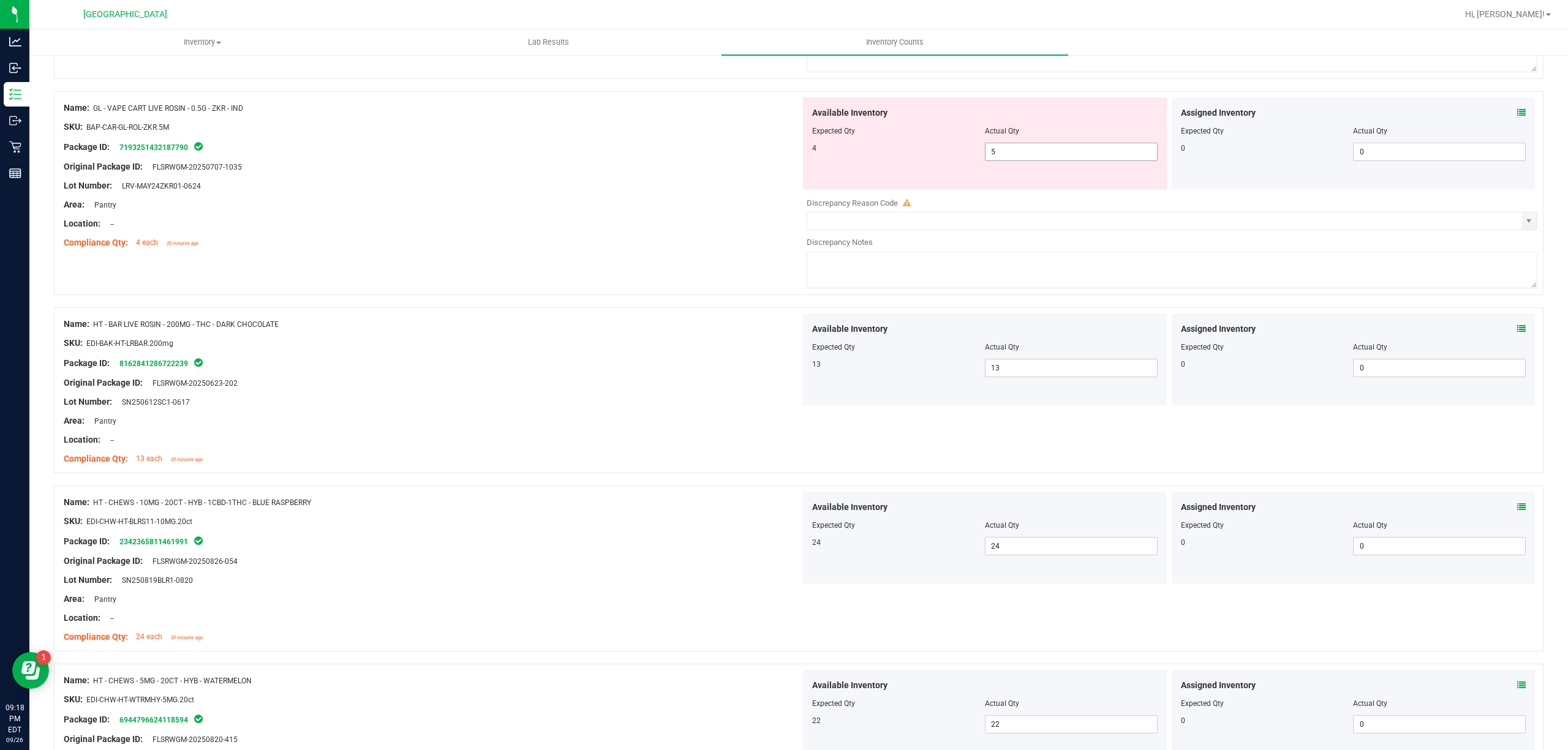
click at [1017, 160] on span "5 5" at bounding box center [1071, 152] width 172 height 18
type input "4"
click at [637, 343] on div "Name: HT - BAR LIVE ROSIN - 200MG - THC - DARK CHOCOLATE SKU: EDI-BAK-HT-LRBAR.…" at bounding box center [432, 391] width 737 height 156
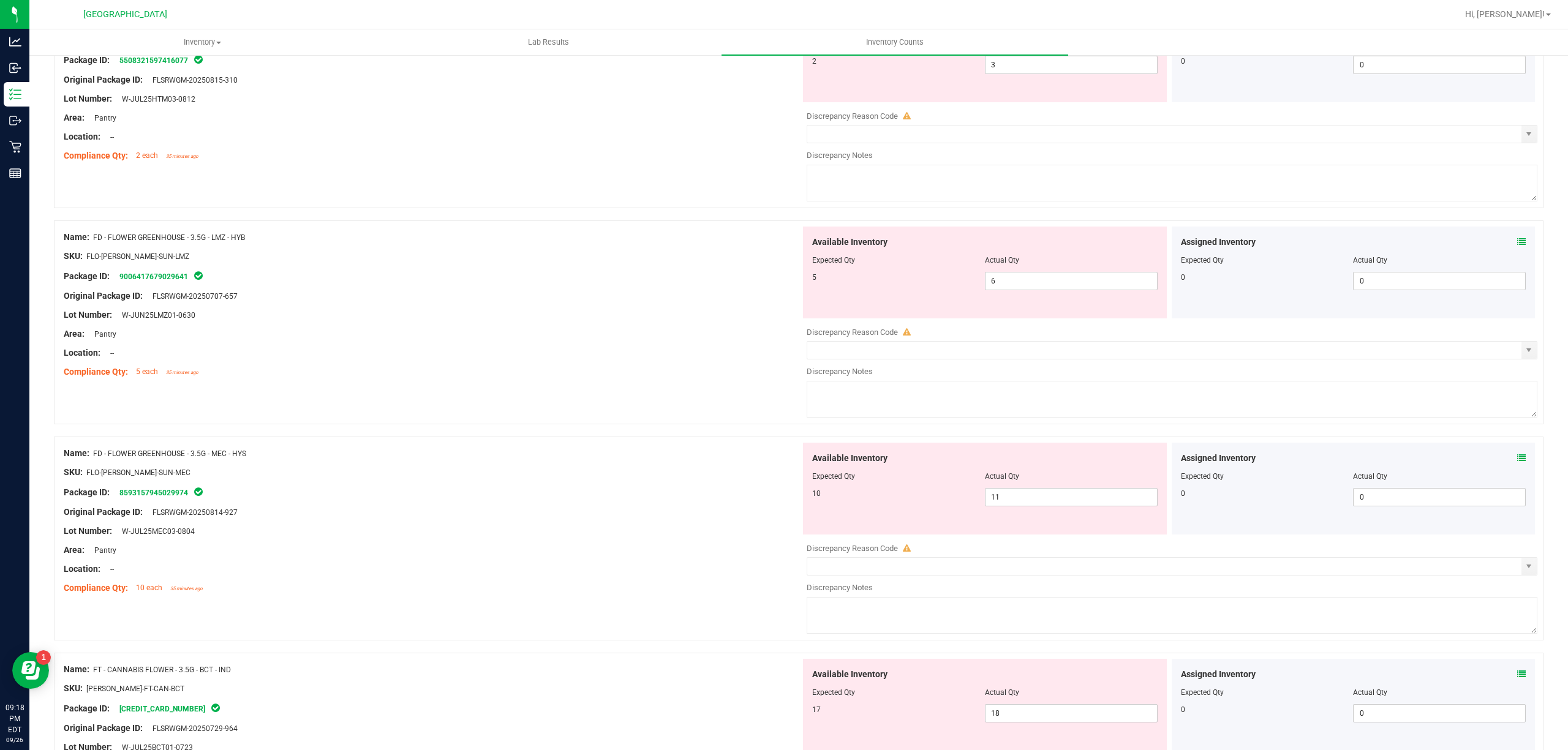
scroll to position [0, 0]
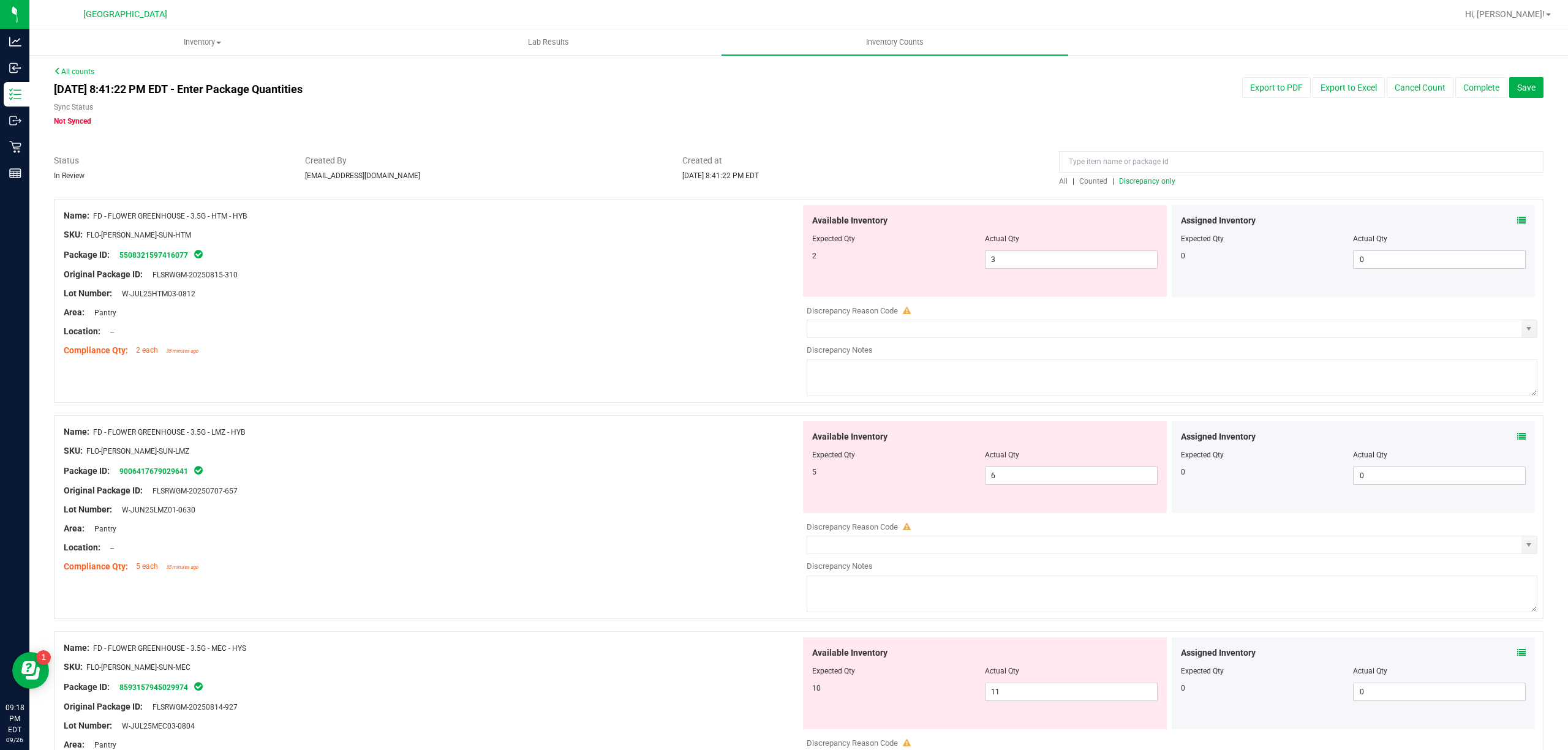
click at [1151, 179] on span "Discrepancy only" at bounding box center [1147, 181] width 56 height 9
click at [1139, 182] on span "Discrepancy only" at bounding box center [1147, 181] width 56 height 9
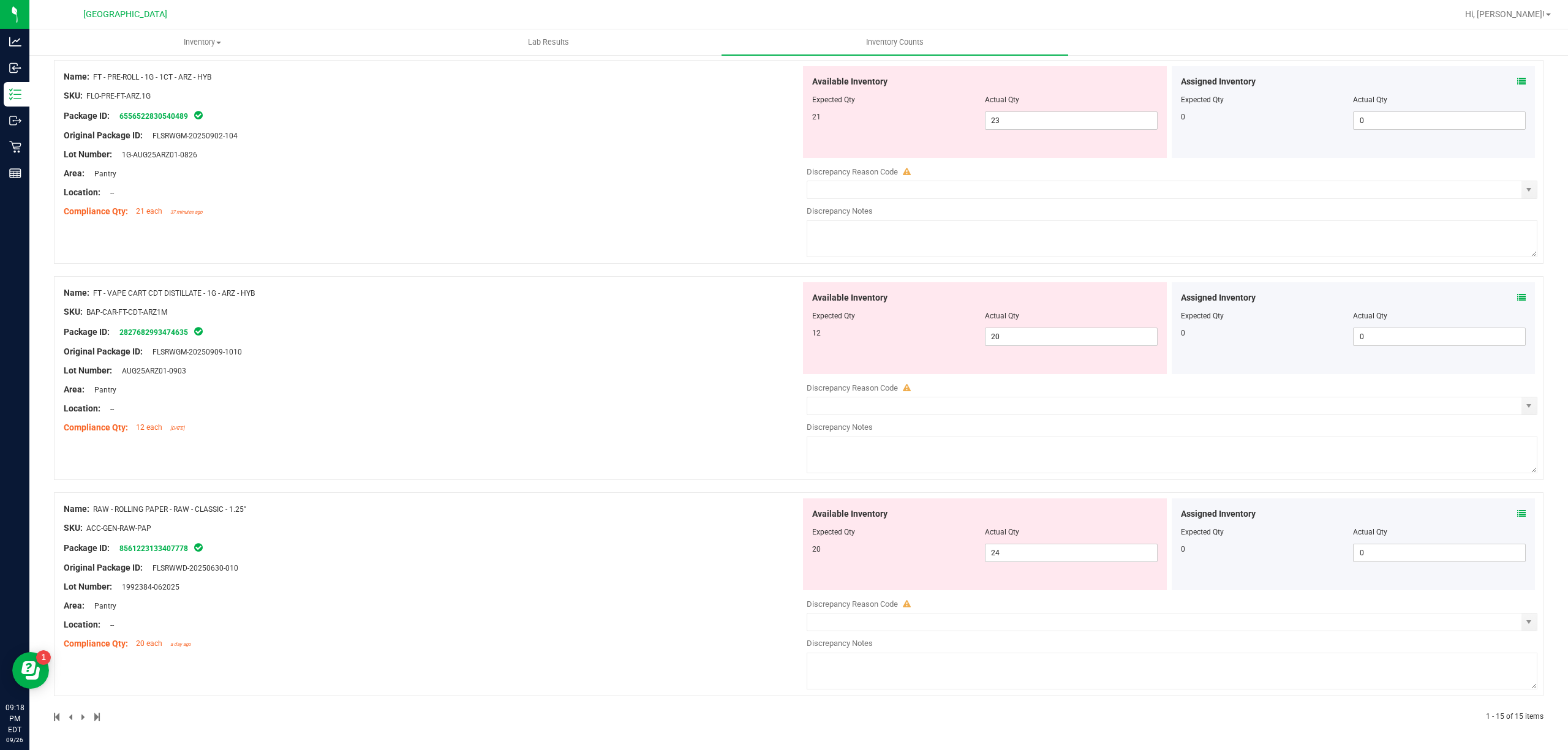
scroll to position [2660, 0]
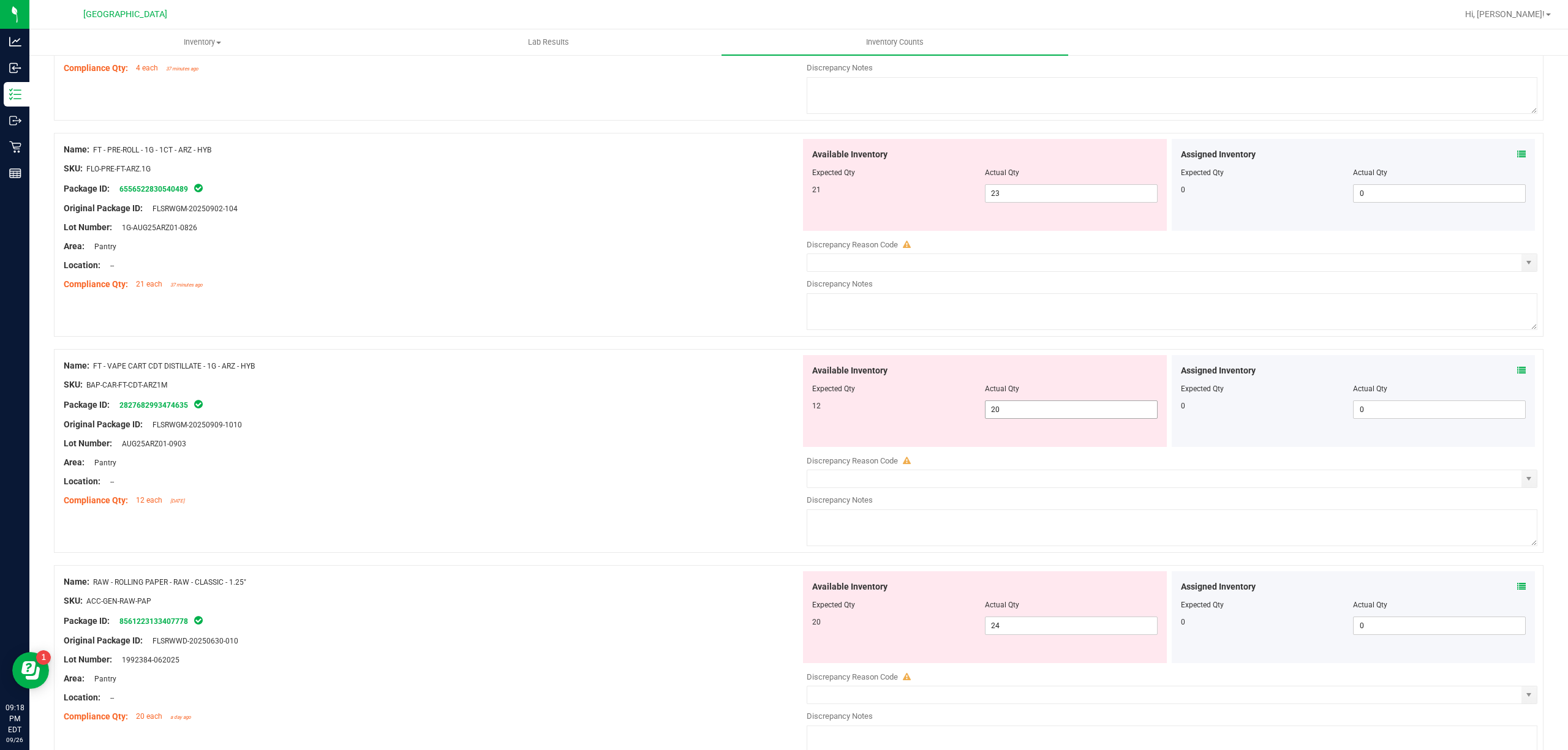
click at [1068, 417] on span "20 20" at bounding box center [1071, 409] width 172 height 18
click at [1013, 418] on input "20" at bounding box center [1072, 410] width 172 height 17
type input "12"
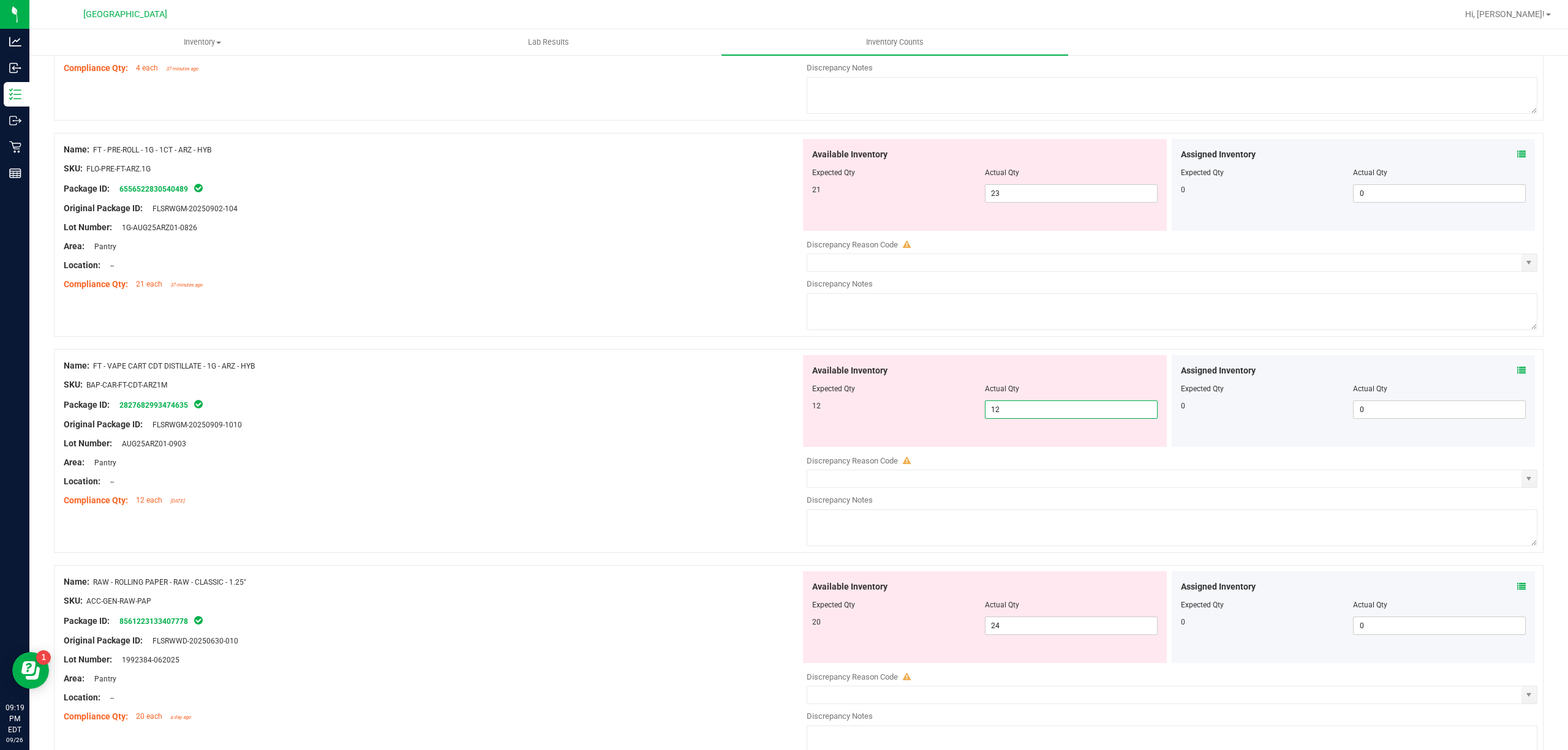
click at [718, 431] on div "Original Package ID: FLSRWGM-20250909-1010" at bounding box center [432, 424] width 737 height 13
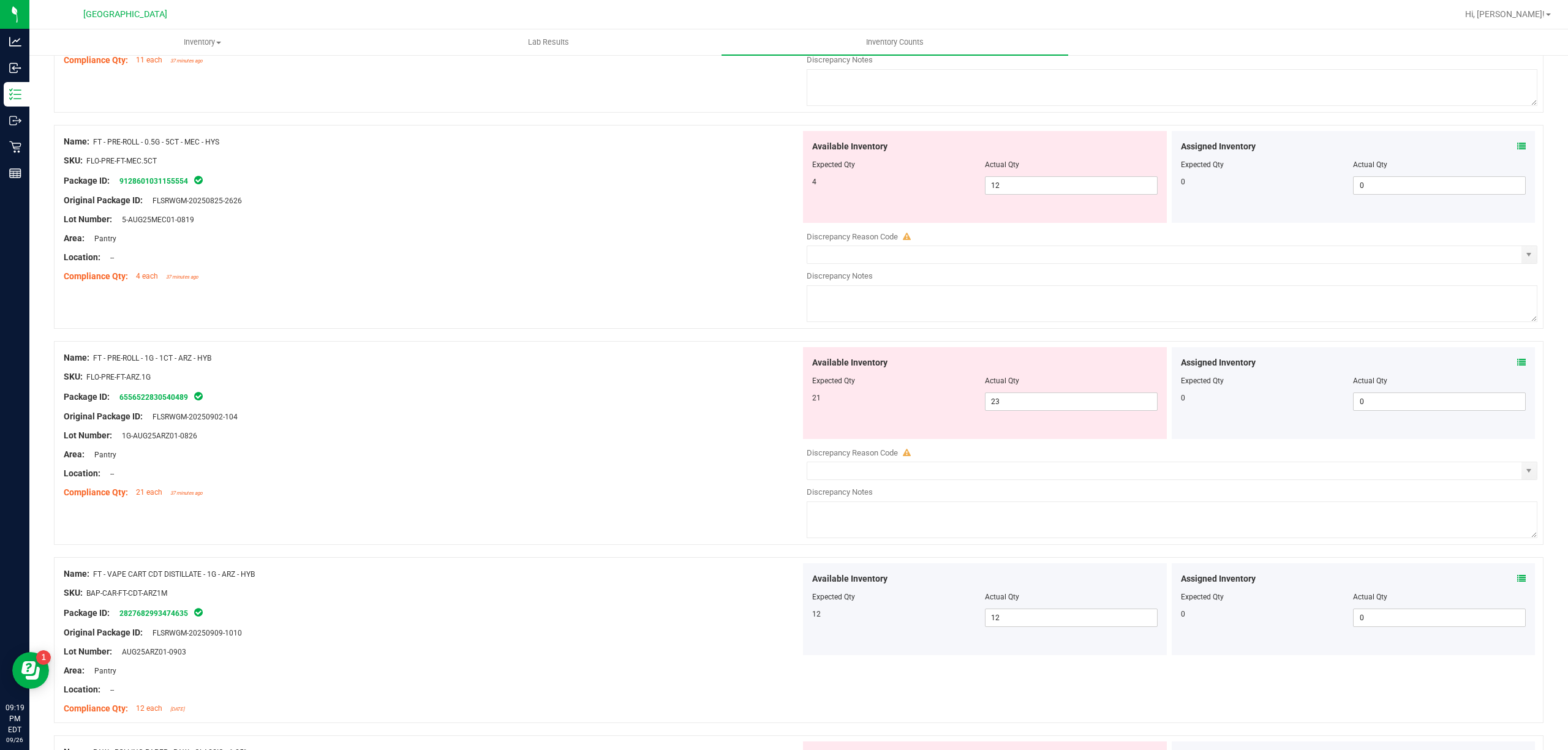
scroll to position [2415, 0]
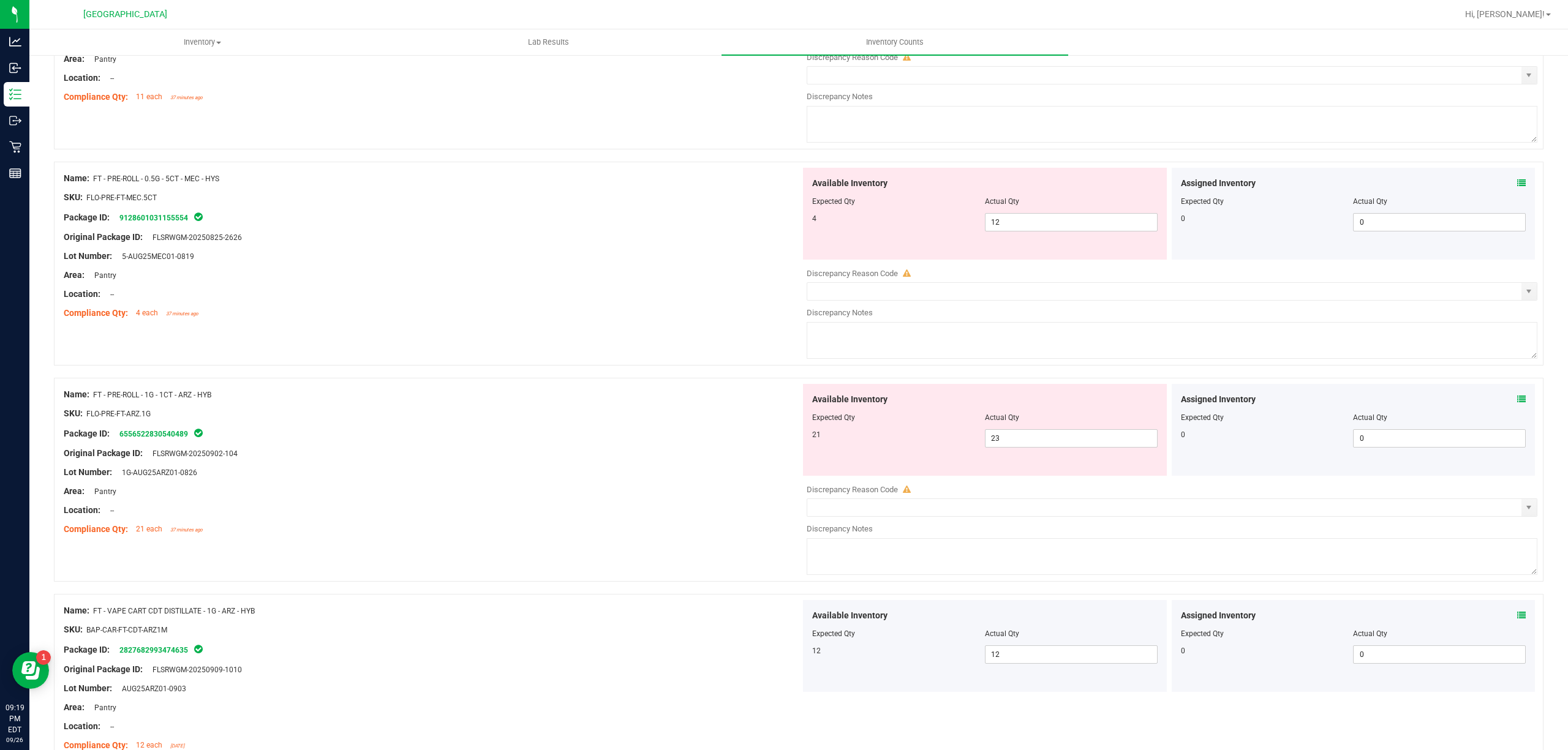
click at [1024, 429] on div at bounding box center [984, 426] width 346 height 6
click at [1024, 445] on span "23 23" at bounding box center [1071, 438] width 172 height 18
click at [0, 0] on input "23" at bounding box center [0, 0] width 0 height 0
type input "21"
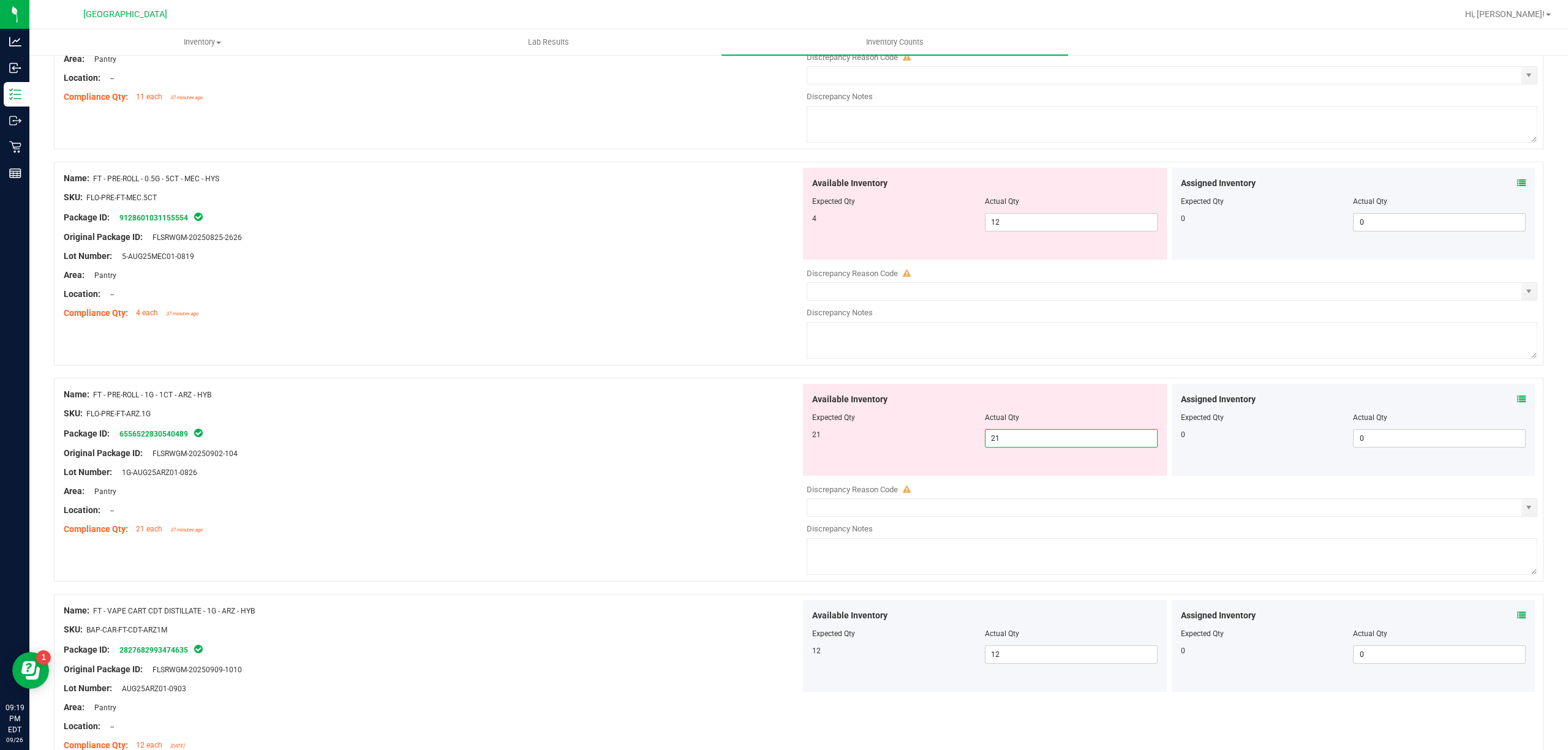
click at [766, 415] on div "SKU: FLO-PRE-FT-ARZ.1G" at bounding box center [432, 413] width 737 height 13
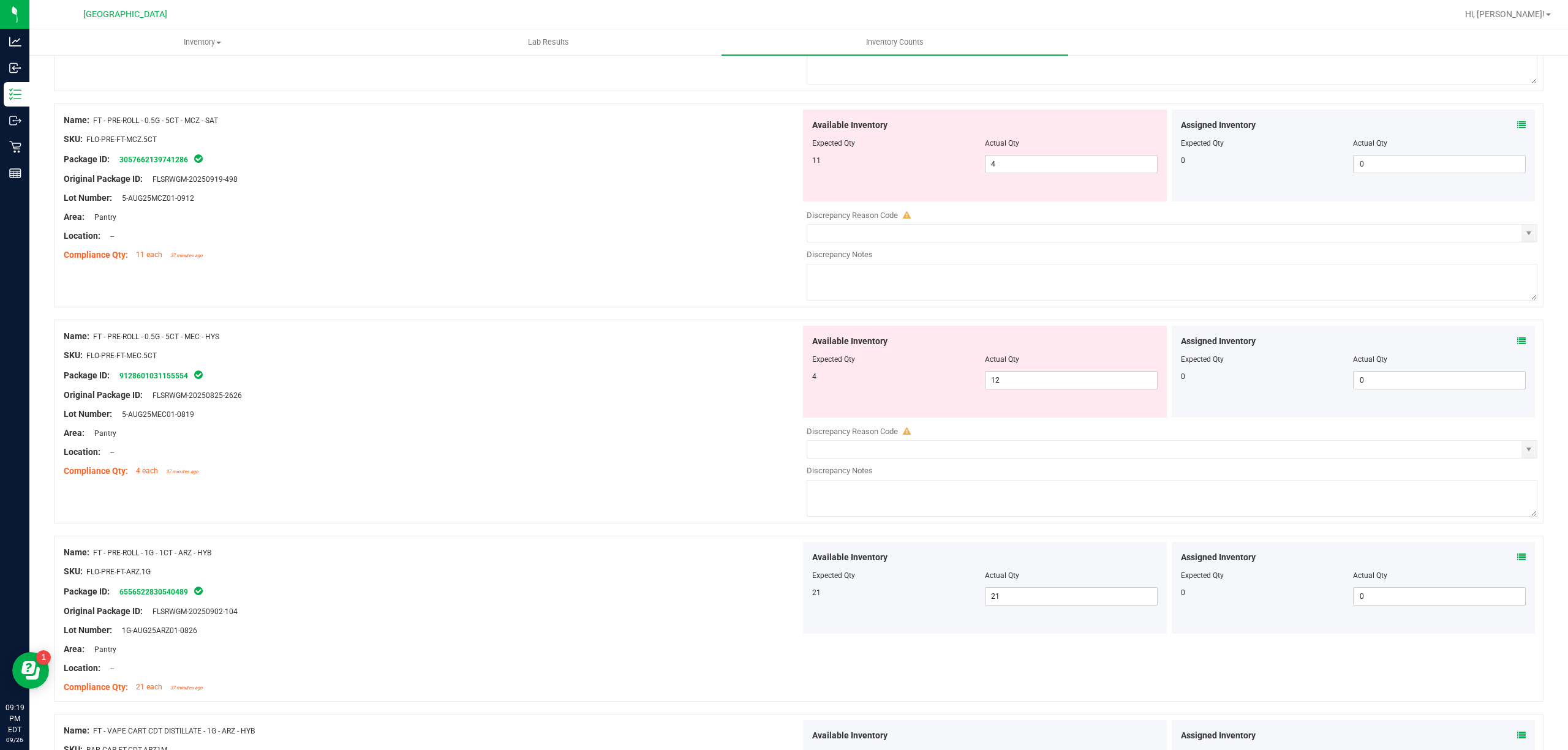
scroll to position [2170, 0]
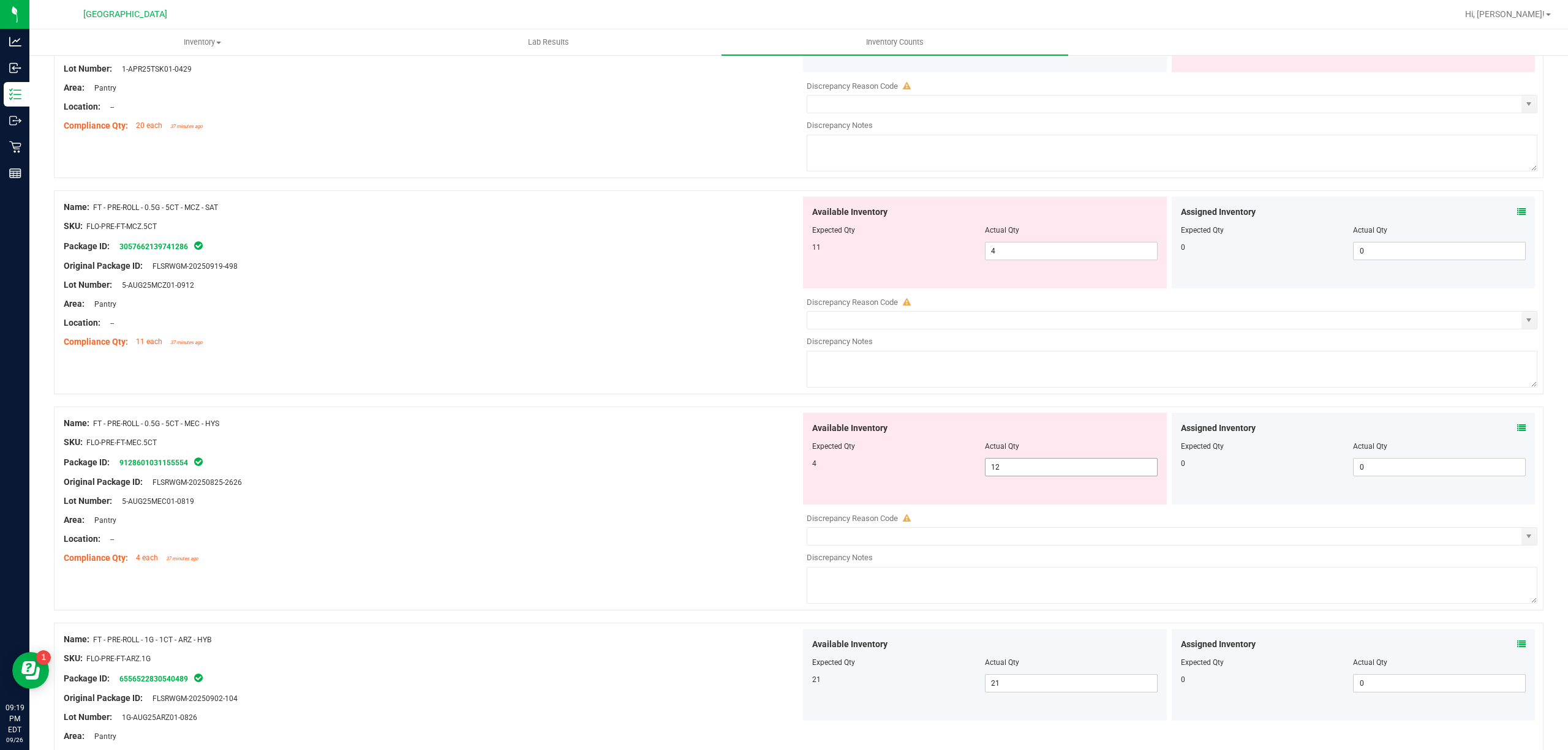
click at [1030, 469] on span "12 12" at bounding box center [1071, 467] width 172 height 18
click at [1030, 469] on input "12" at bounding box center [1072, 468] width 172 height 17
type input "4"
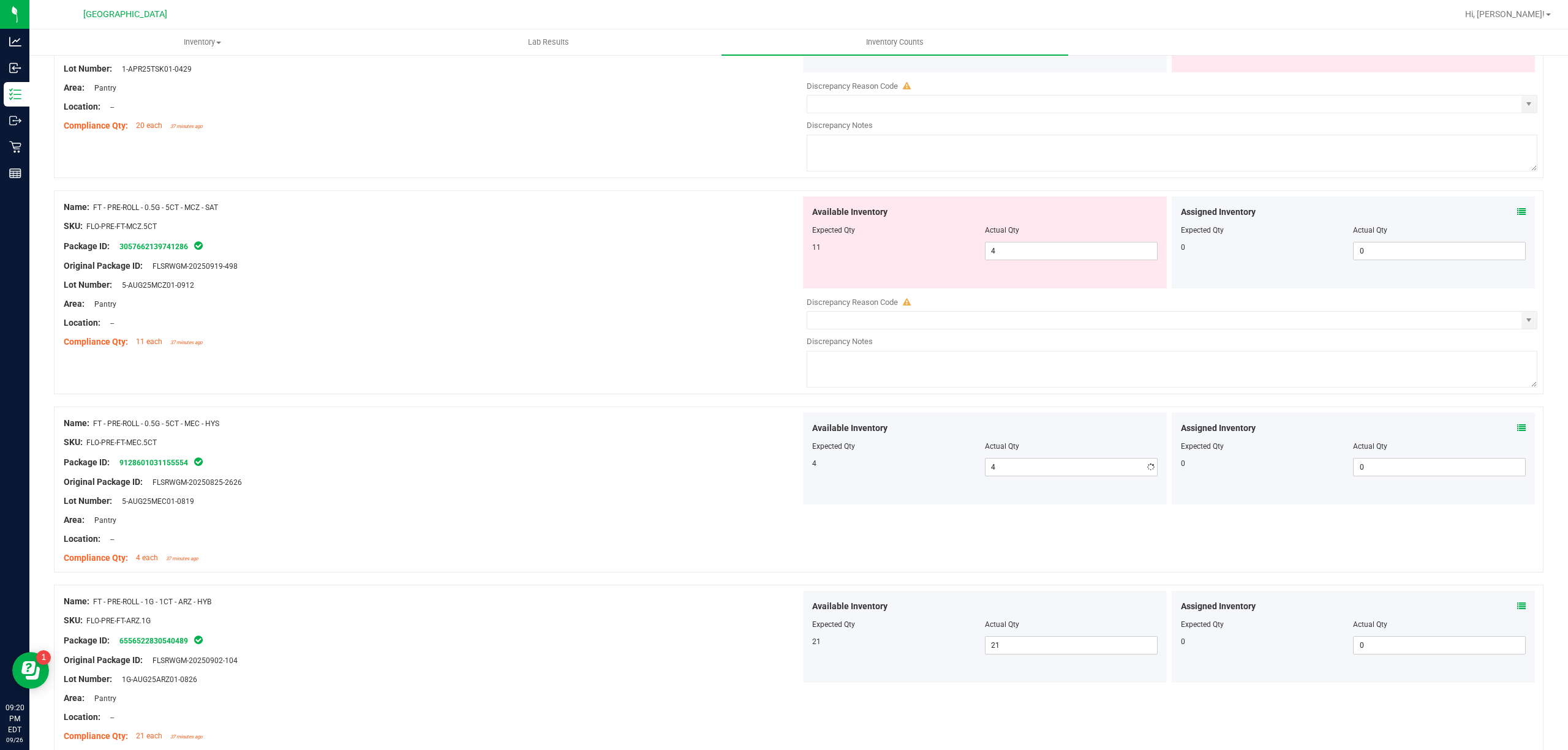
click at [587, 376] on div "Name: FT - PRE-ROLL - 0.5G - 5CT - MCZ - SAT SKU: FLO-PRE-FT-MCZ.5CT Package ID…" at bounding box center [798, 292] width 1489 height 204
click at [1010, 256] on span "4 4" at bounding box center [1071, 251] width 172 height 18
click at [1010, 256] on input "4" at bounding box center [1072, 251] width 172 height 17
type input "11"
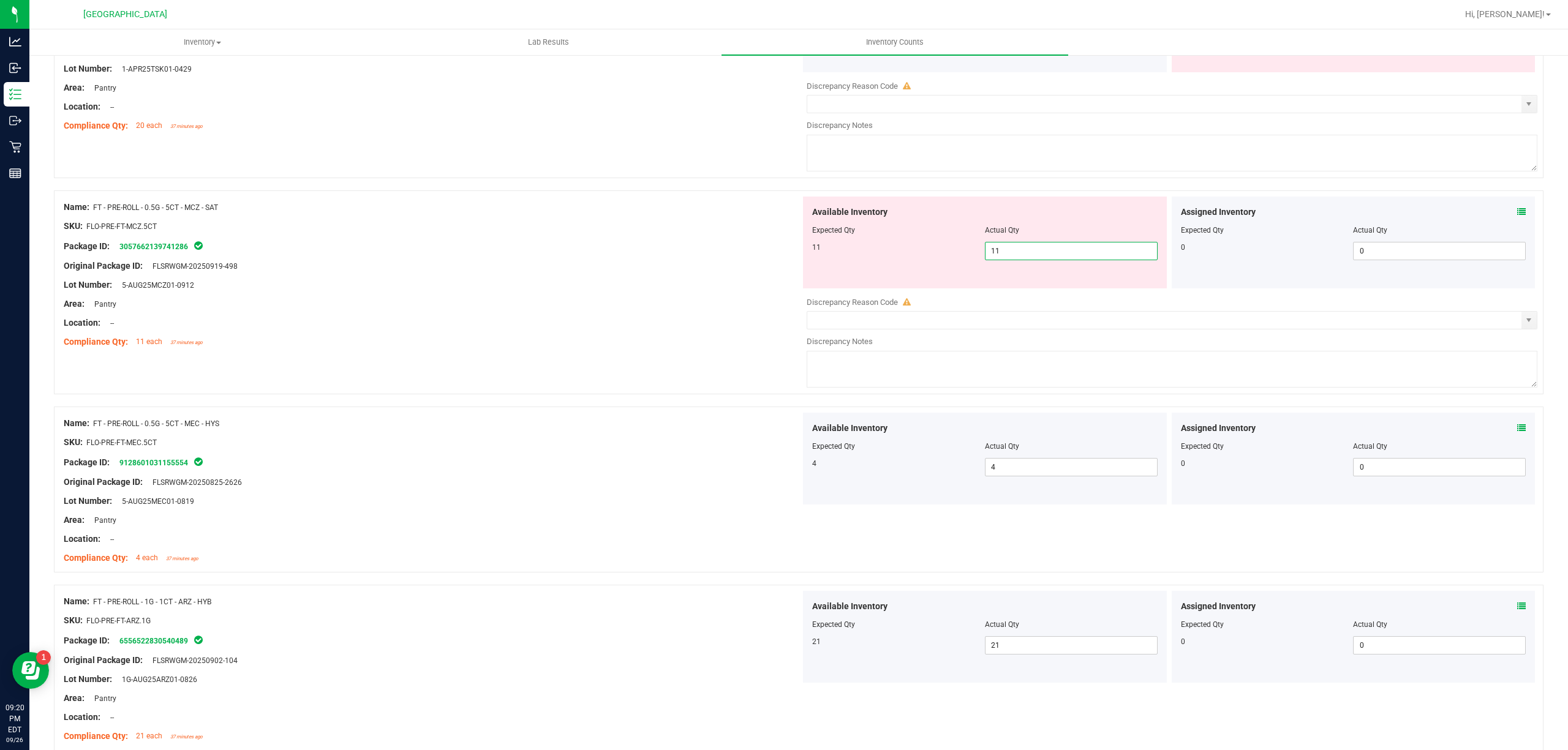
type input "11"
click at [598, 303] on div "Name: FT - PRE-ROLL - 0.5G - 5CT - MCZ - SAT SKU: FLO-PRE-FT-MCZ.5CT Package ID…" at bounding box center [432, 274] width 737 height 156
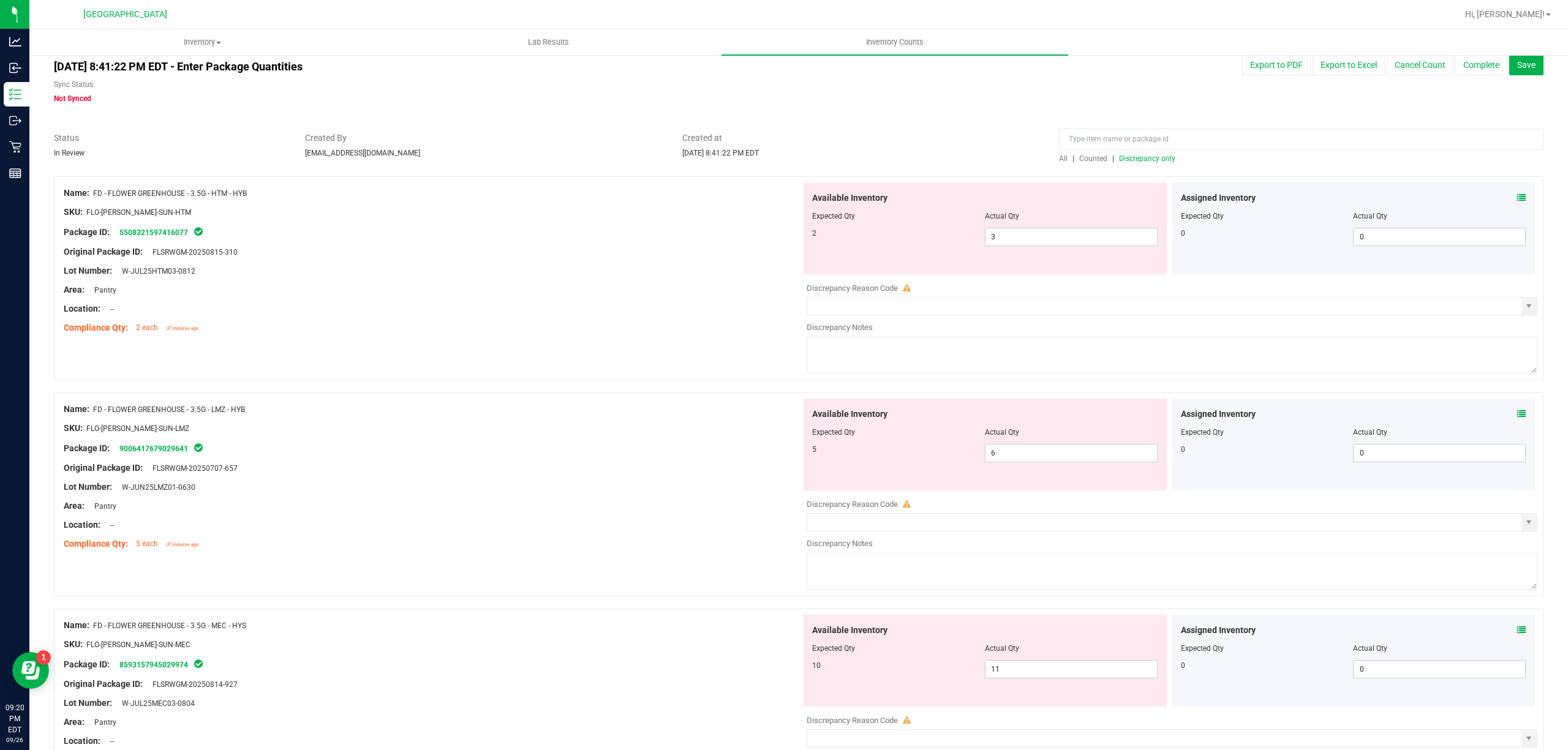
scroll to position [0, 0]
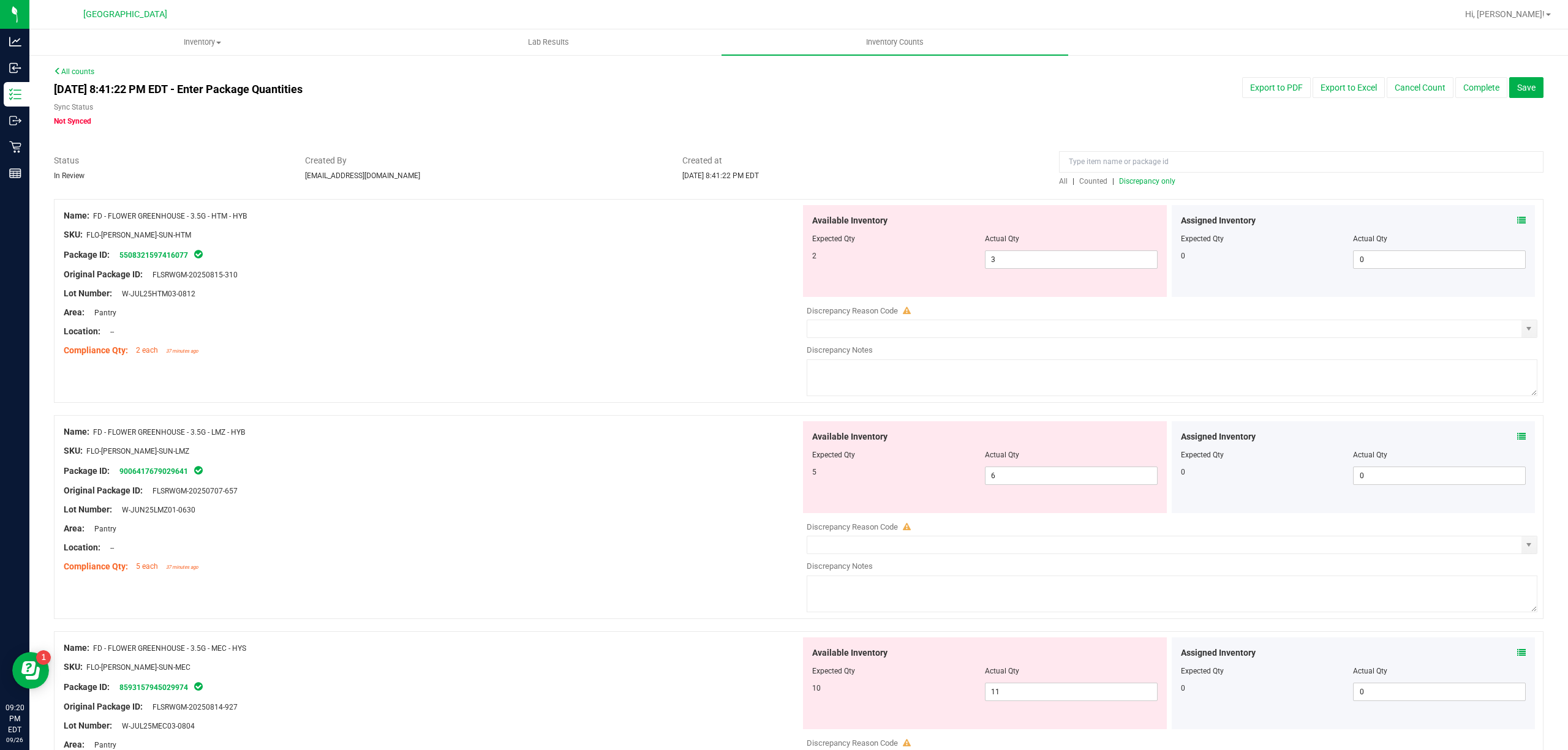
click at [1155, 177] on span "Discrepancy only" at bounding box center [1147, 181] width 56 height 9
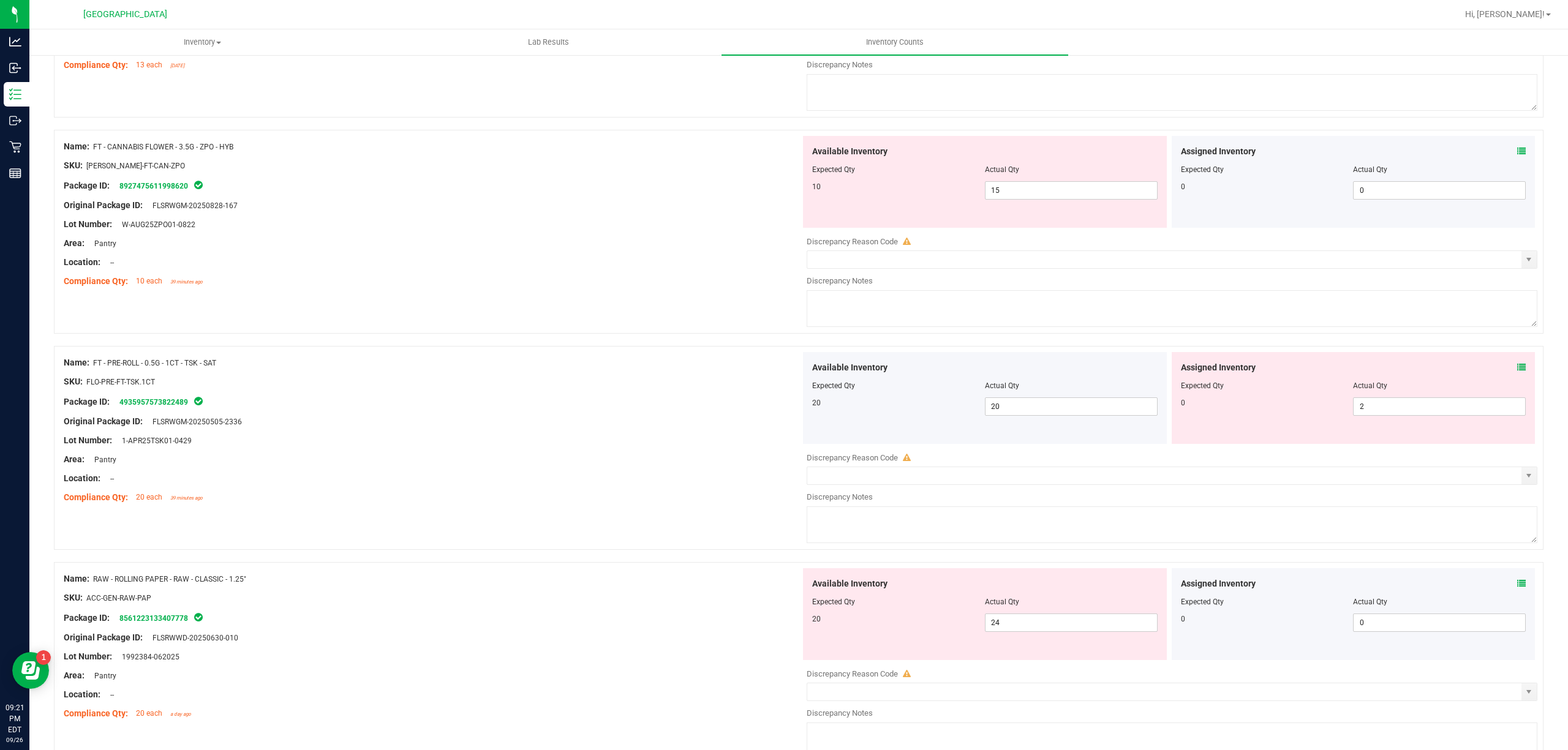
scroll to position [1874, 0]
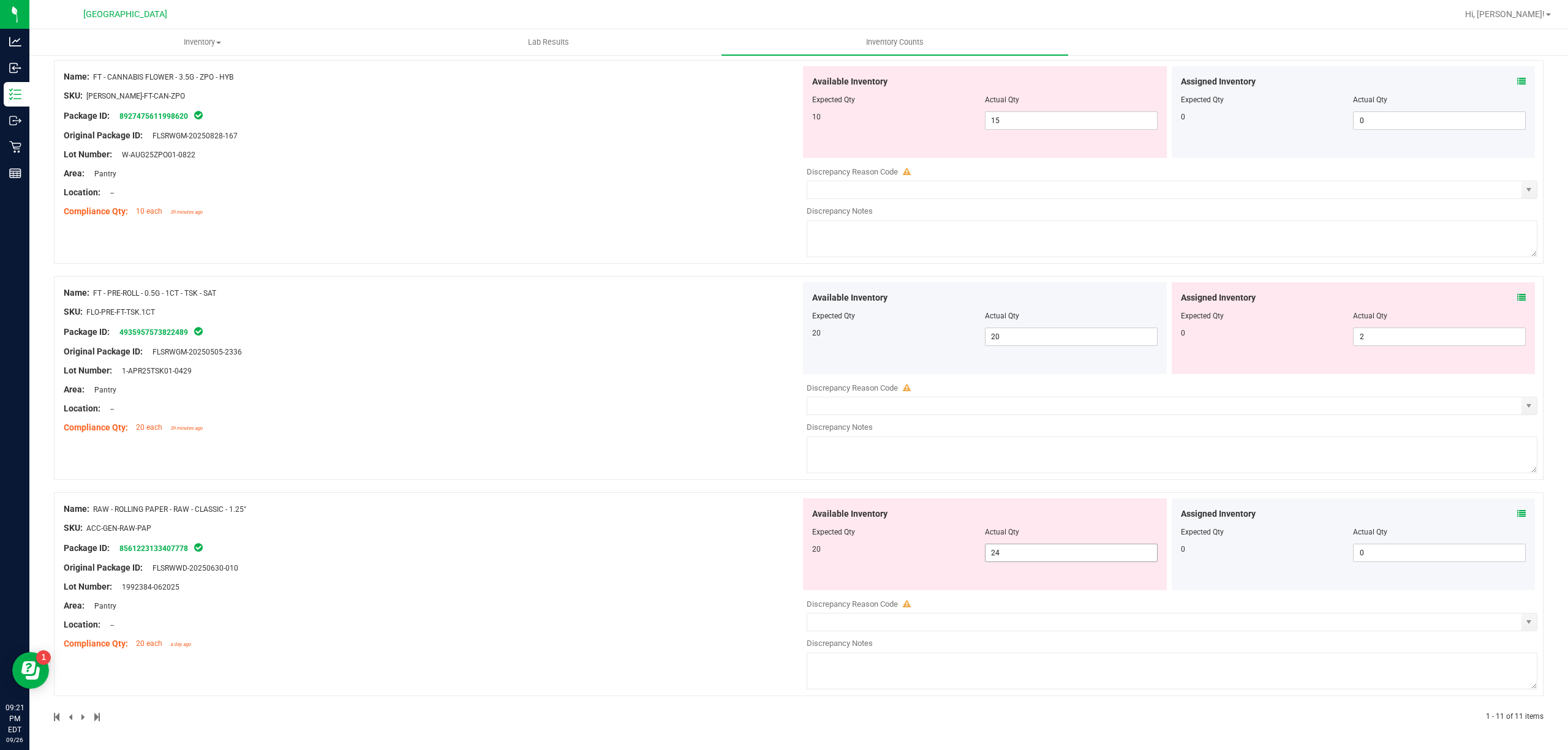
click at [1051, 550] on span "24 24" at bounding box center [1071, 553] width 172 height 18
click at [1051, 550] on input "24" at bounding box center [1072, 553] width 172 height 17
type input "20"
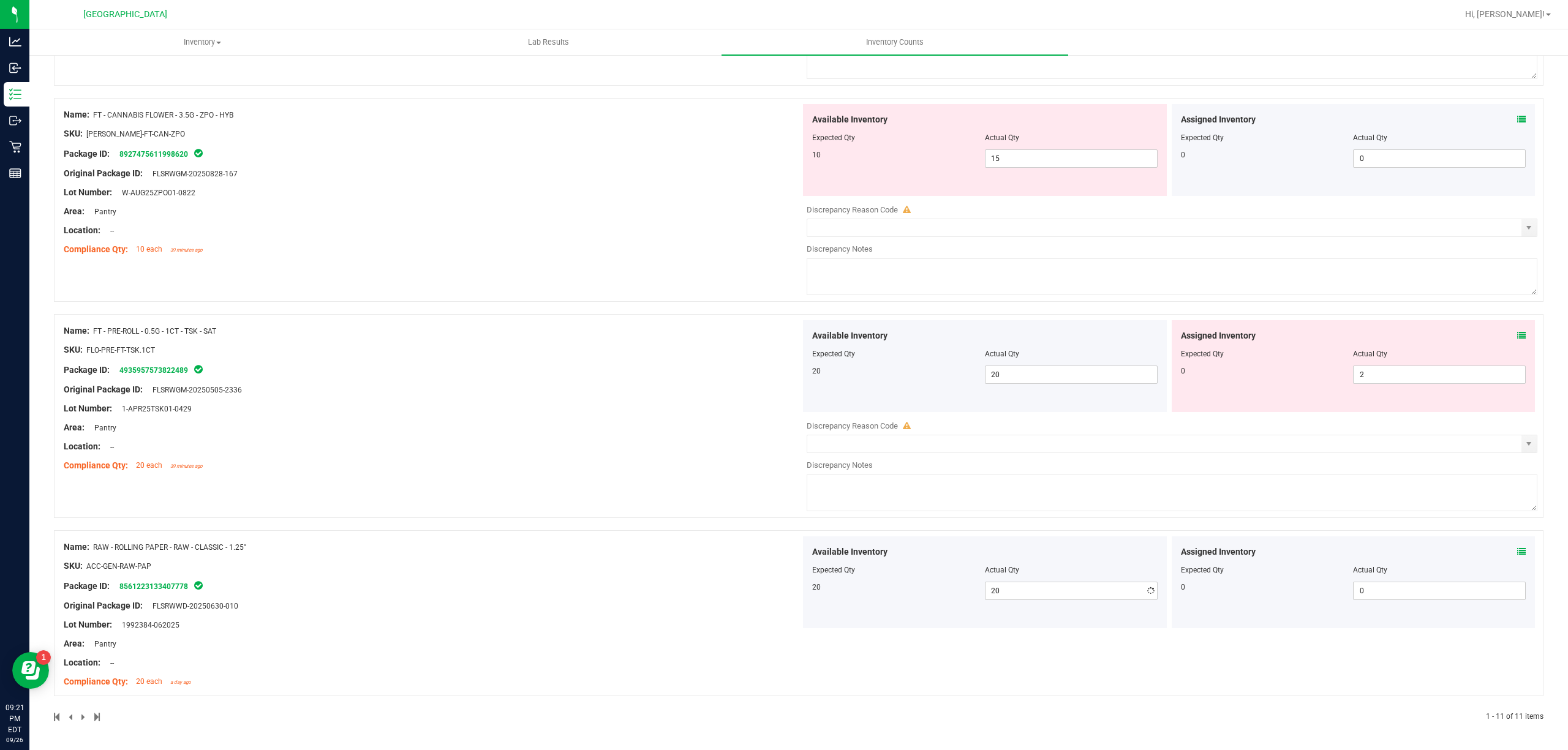
click at [738, 570] on div "Name: RAW - ROLLING PAPER - RAW - CLASSIC - 1.25" SKU: ACC-GEN-RAW-PAP Package …" at bounding box center [432, 614] width 737 height 156
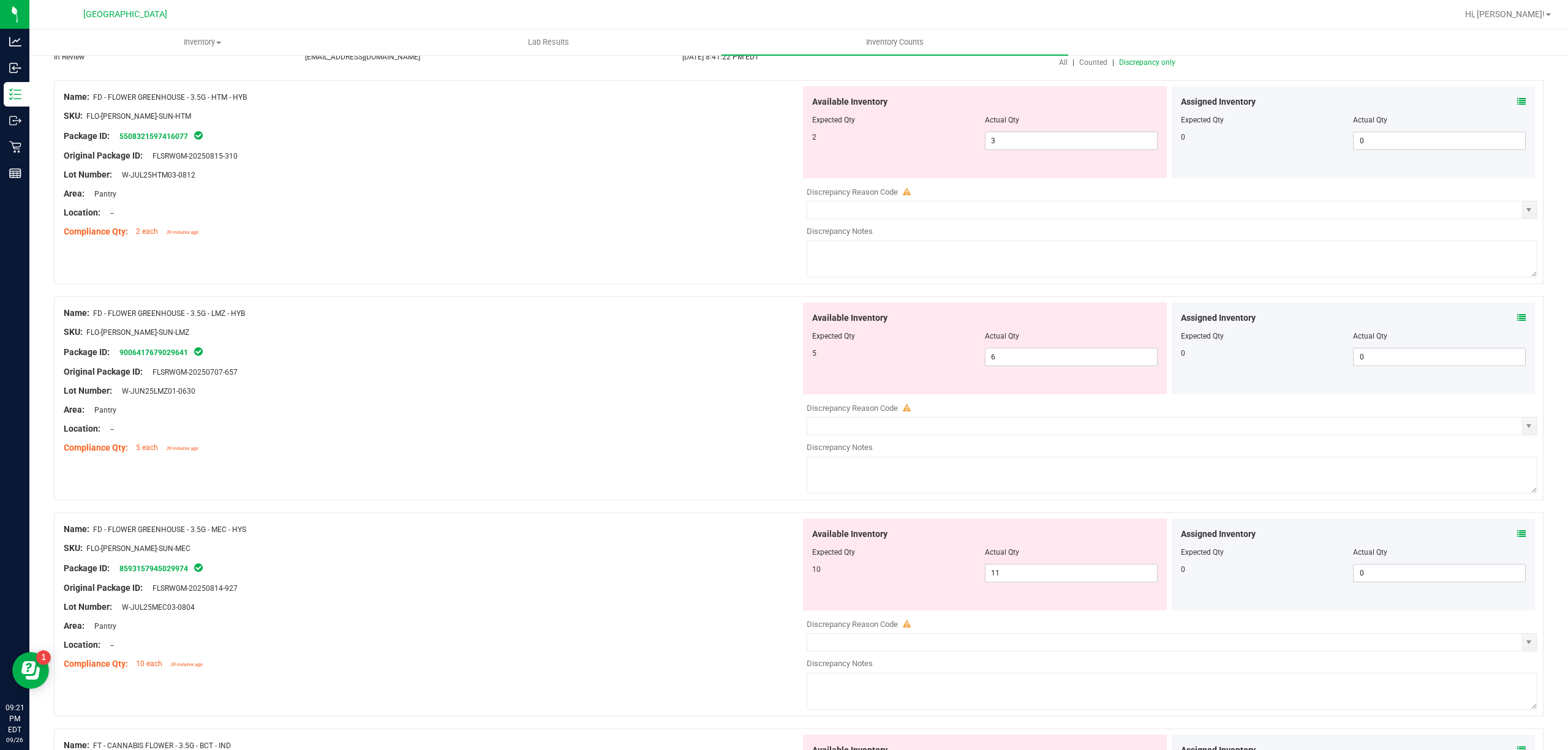
scroll to position [0, 0]
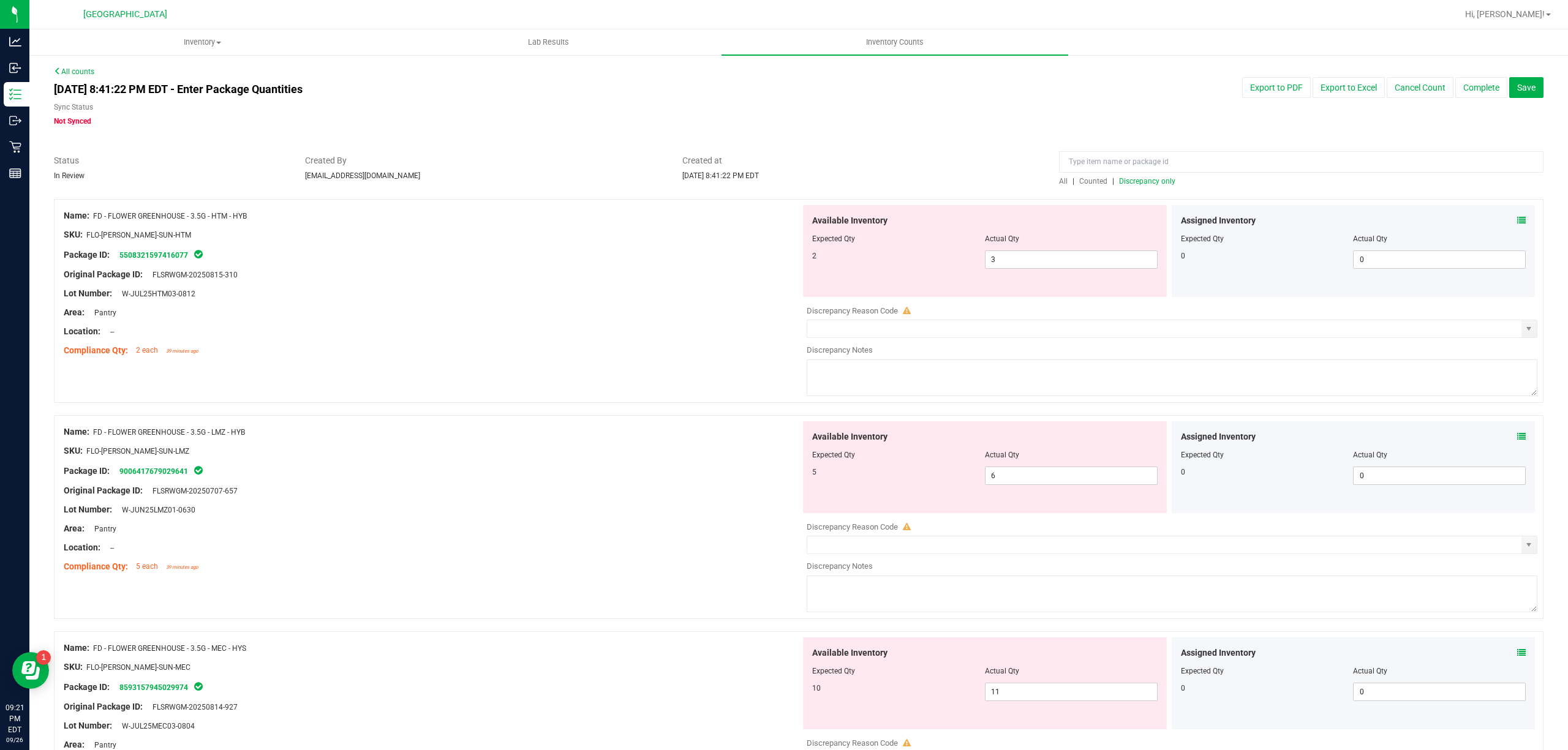
click at [1159, 186] on div at bounding box center [798, 193] width 1489 height 12
click at [1157, 182] on span "Discrepancy only" at bounding box center [1147, 181] width 56 height 9
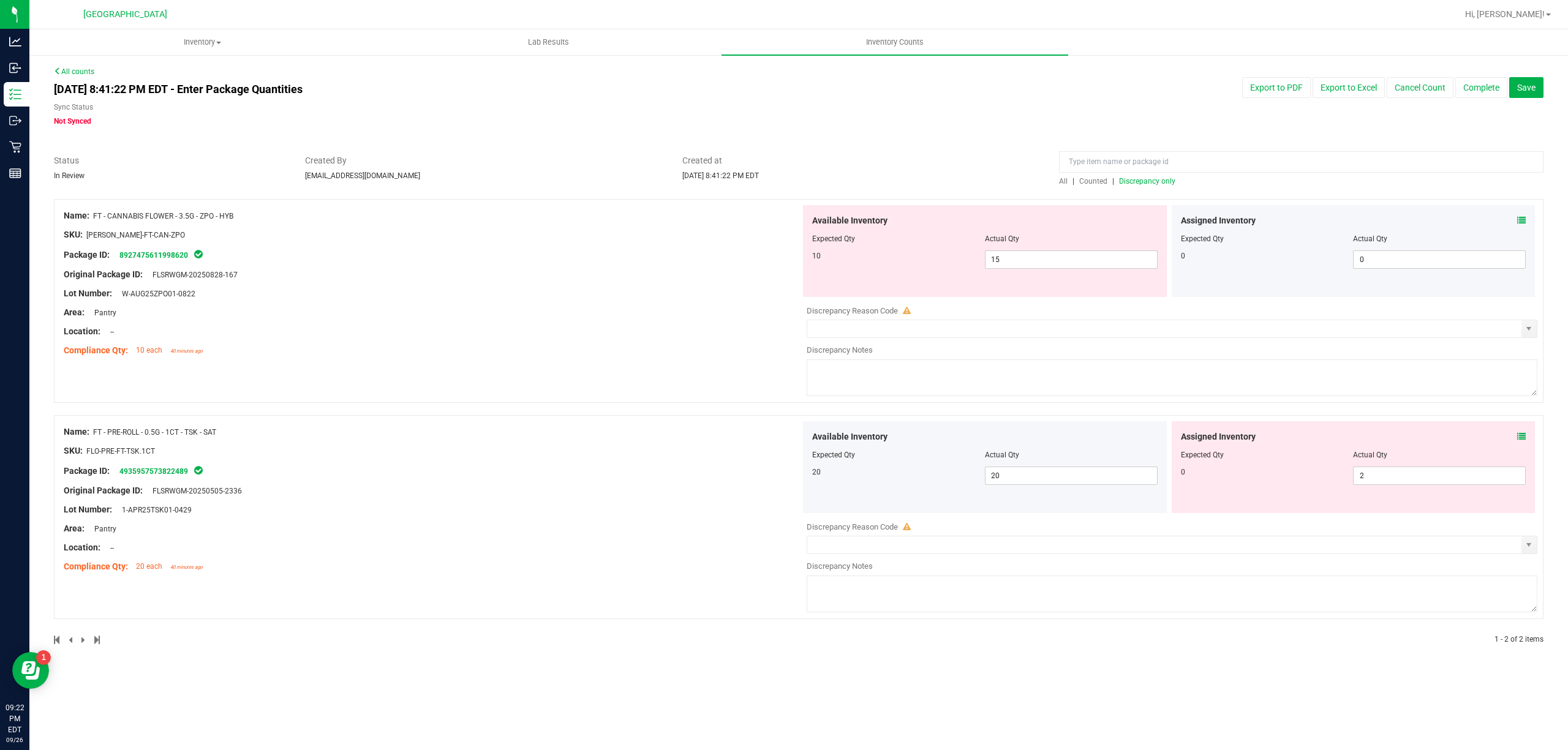
click at [1155, 182] on span "Discrepancy only" at bounding box center [1147, 181] width 56 height 9
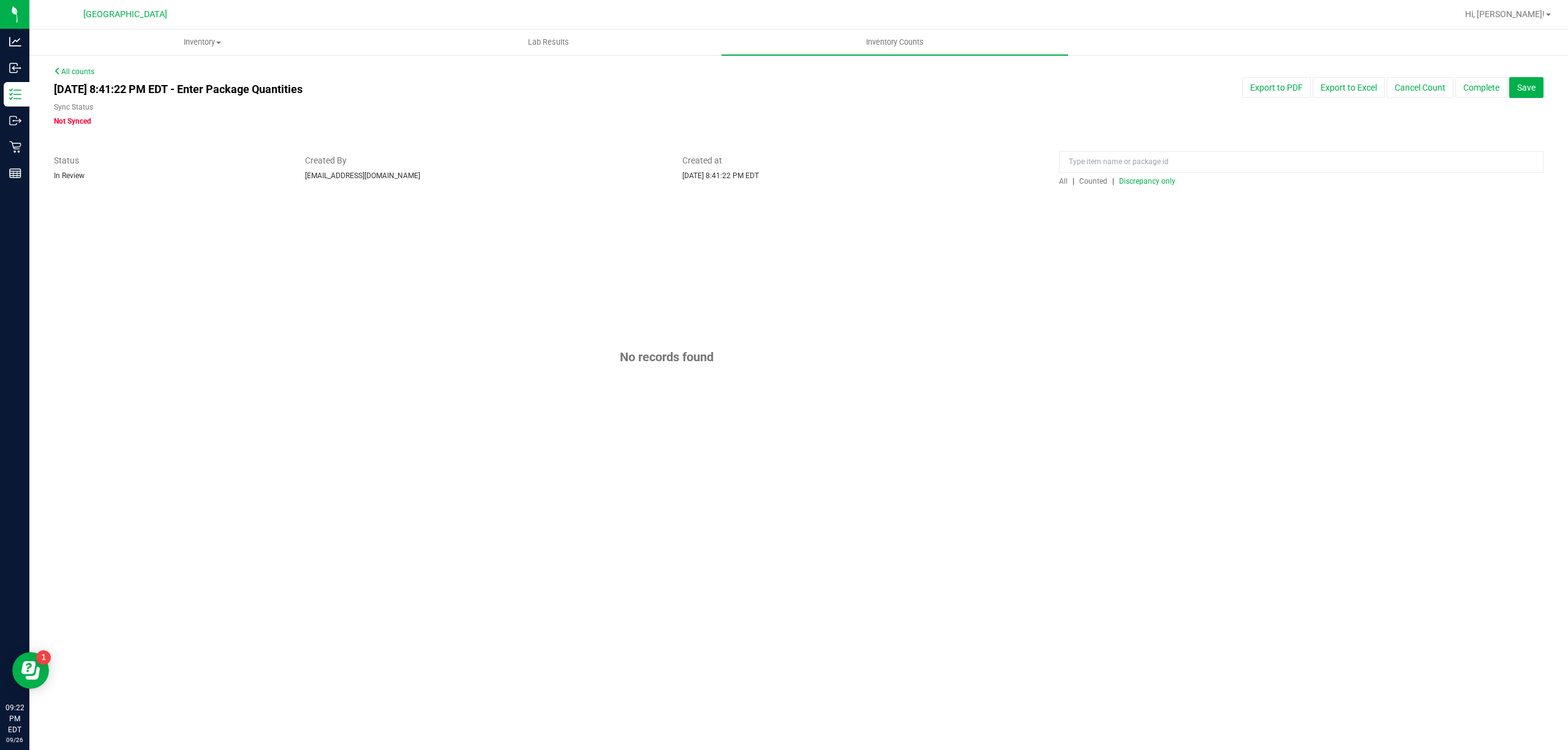
click at [1150, 181] on span "Discrepancy only" at bounding box center [1147, 181] width 56 height 9
click at [1531, 1] on nav "[GEOGRAPHIC_DATA] WC Hi, [PERSON_NAME]!" at bounding box center [798, 15] width 1538 height 30
click at [1531, 16] on span "Hi, [PERSON_NAME]!" at bounding box center [1505, 14] width 80 height 10
drag, startPoint x: 533, startPoint y: 284, endPoint x: 473, endPoint y: 257, distance: 65.8
click at [528, 282] on div "No records found" at bounding box center [798, 357] width 1489 height 316
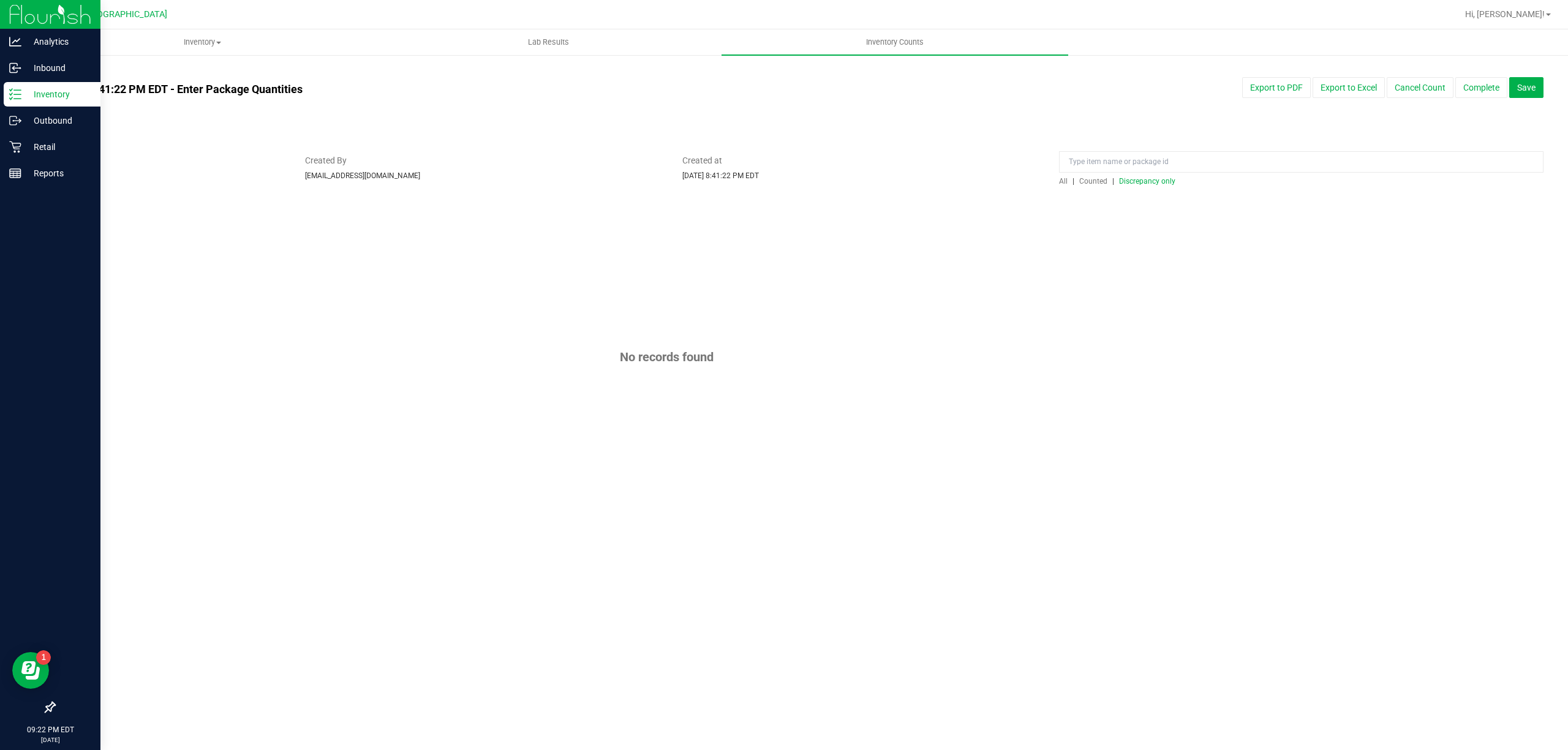
click at [28, 95] on p "Inventory" at bounding box center [58, 95] width 74 height 15
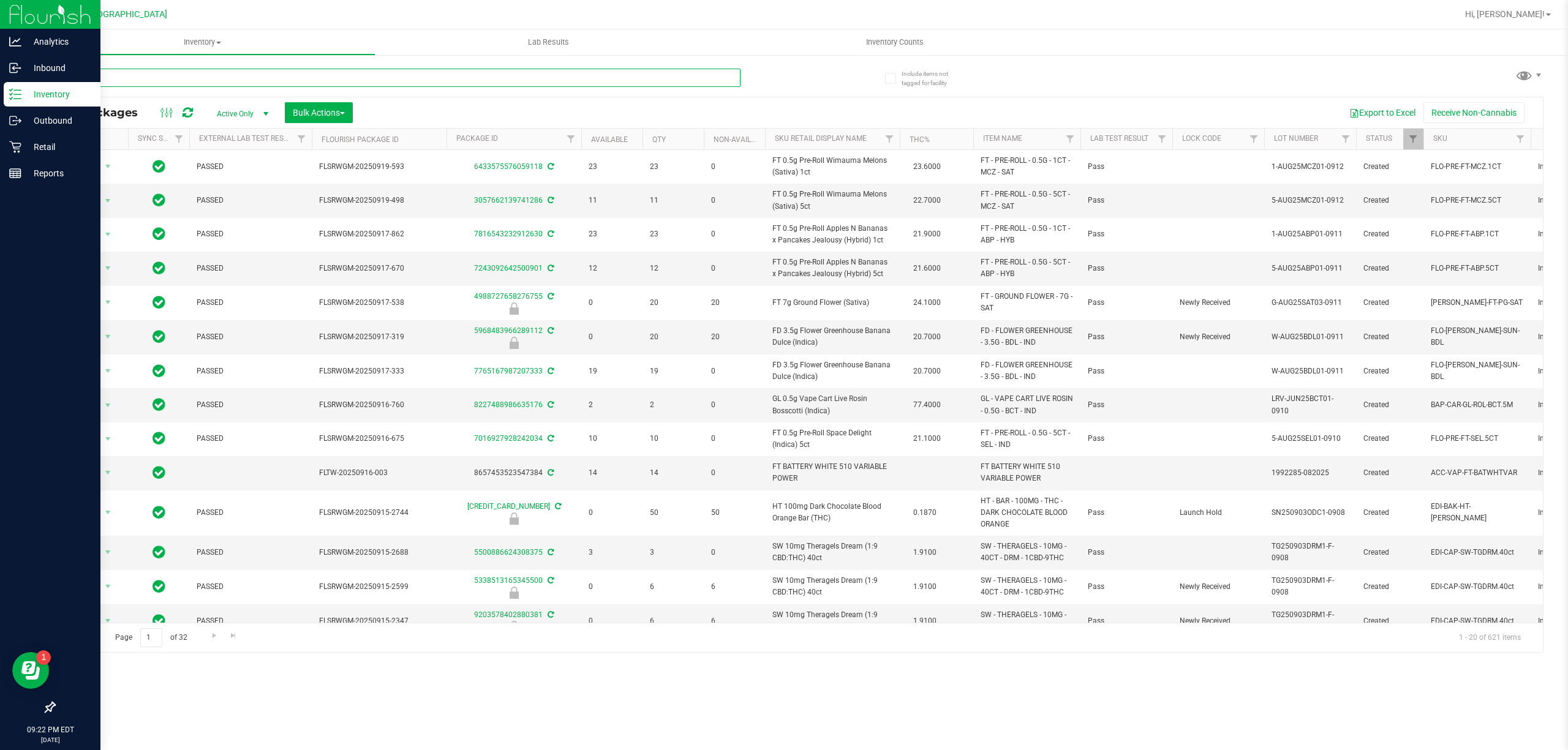
click at [261, 81] on input "text" at bounding box center [397, 77] width 686 height 18
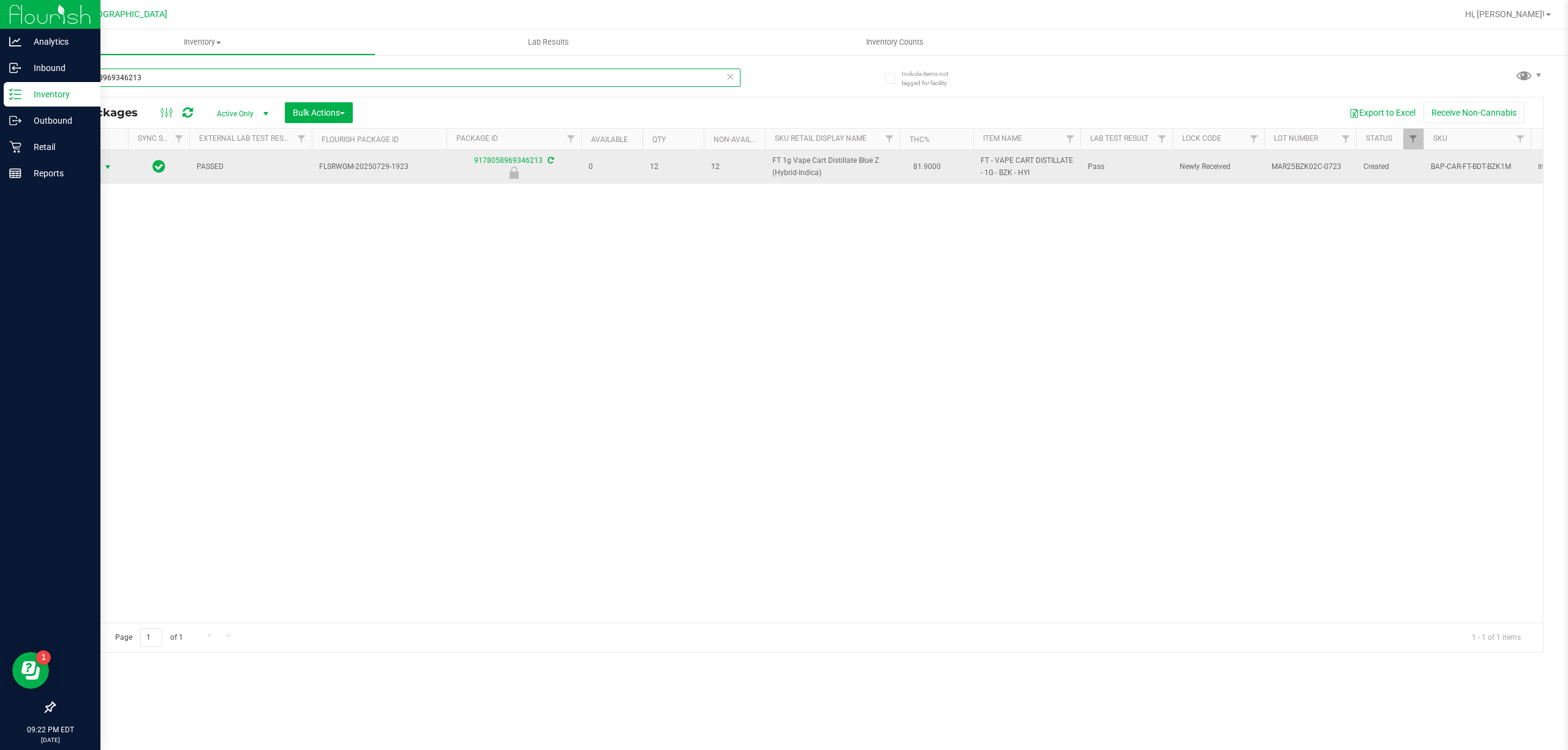
type input "9178058969346213"
click at [99, 167] on span "Action" at bounding box center [83, 167] width 33 height 17
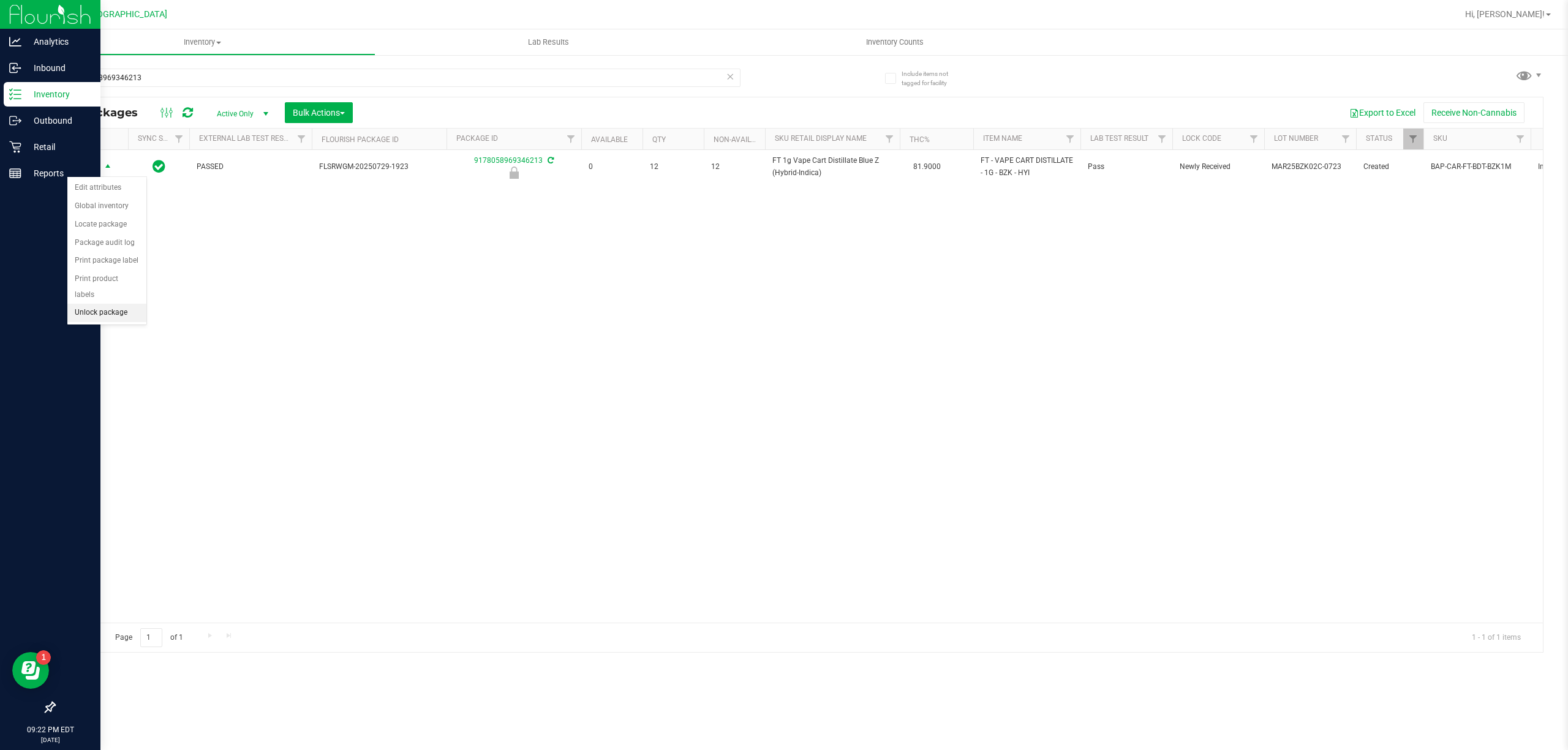
click at [116, 314] on li "Unlock package" at bounding box center [107, 313] width 79 height 18
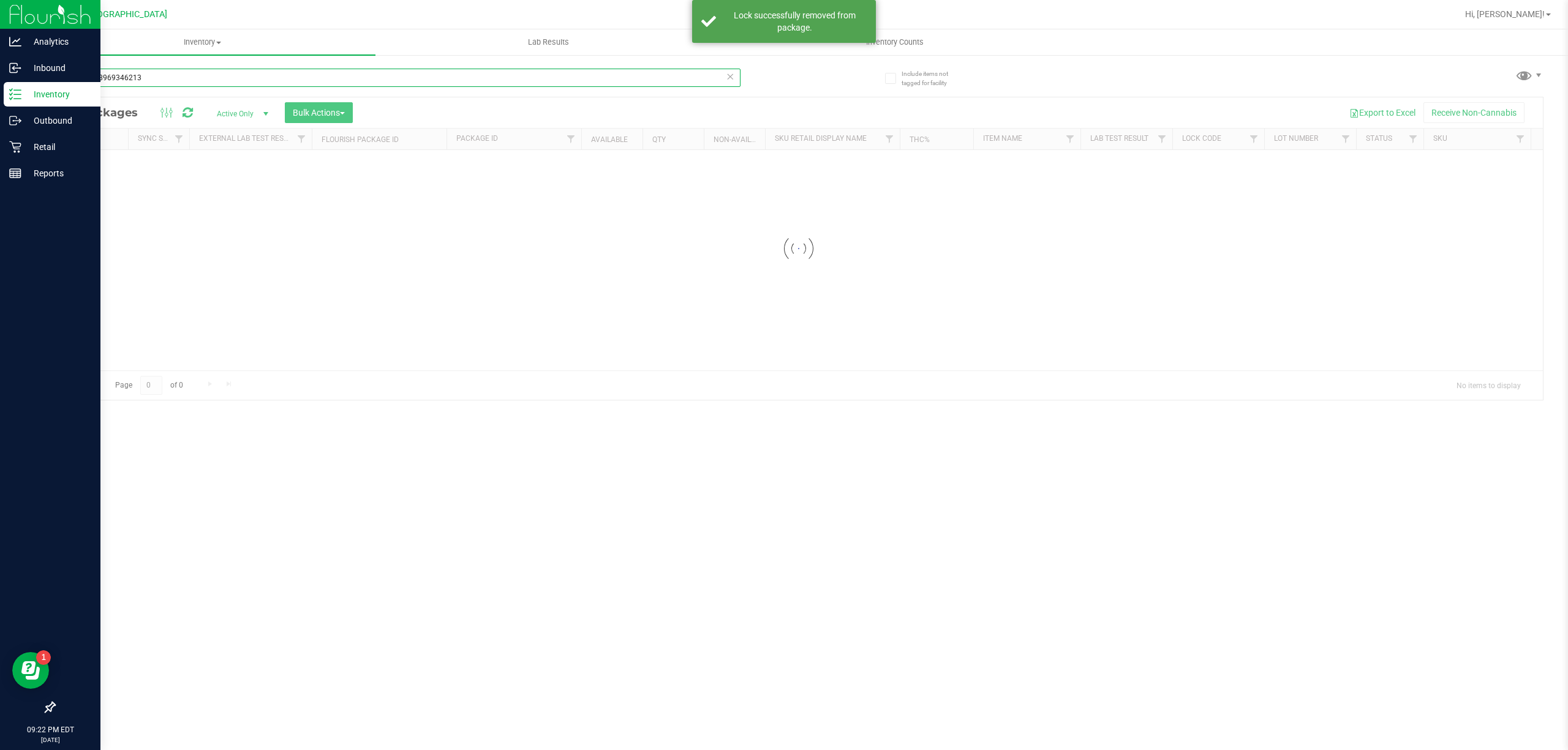
click at [424, 82] on input "9178058969346213" at bounding box center [397, 77] width 686 height 18
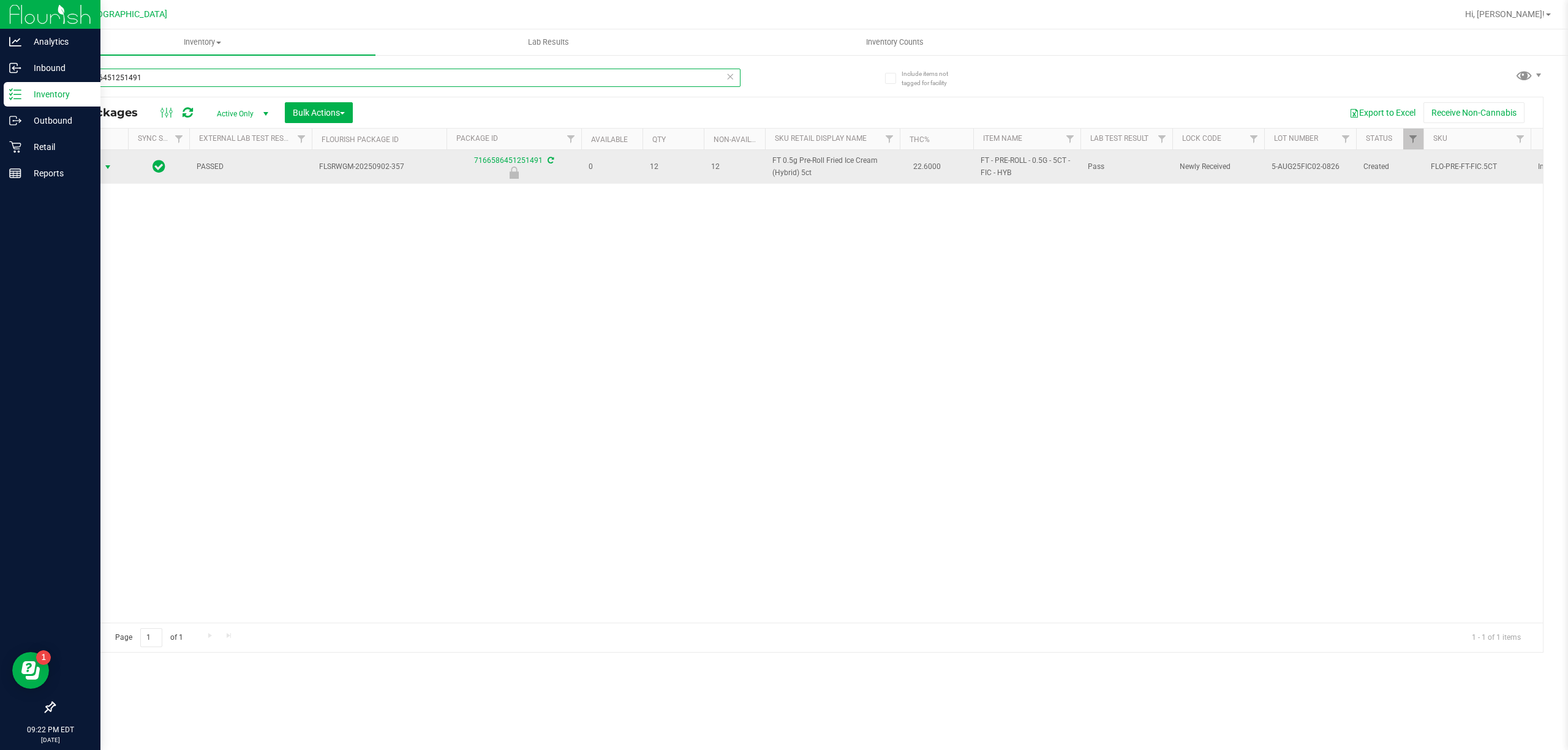
type input "7166586451251491"
click at [98, 166] on span "Action" at bounding box center [83, 167] width 33 height 17
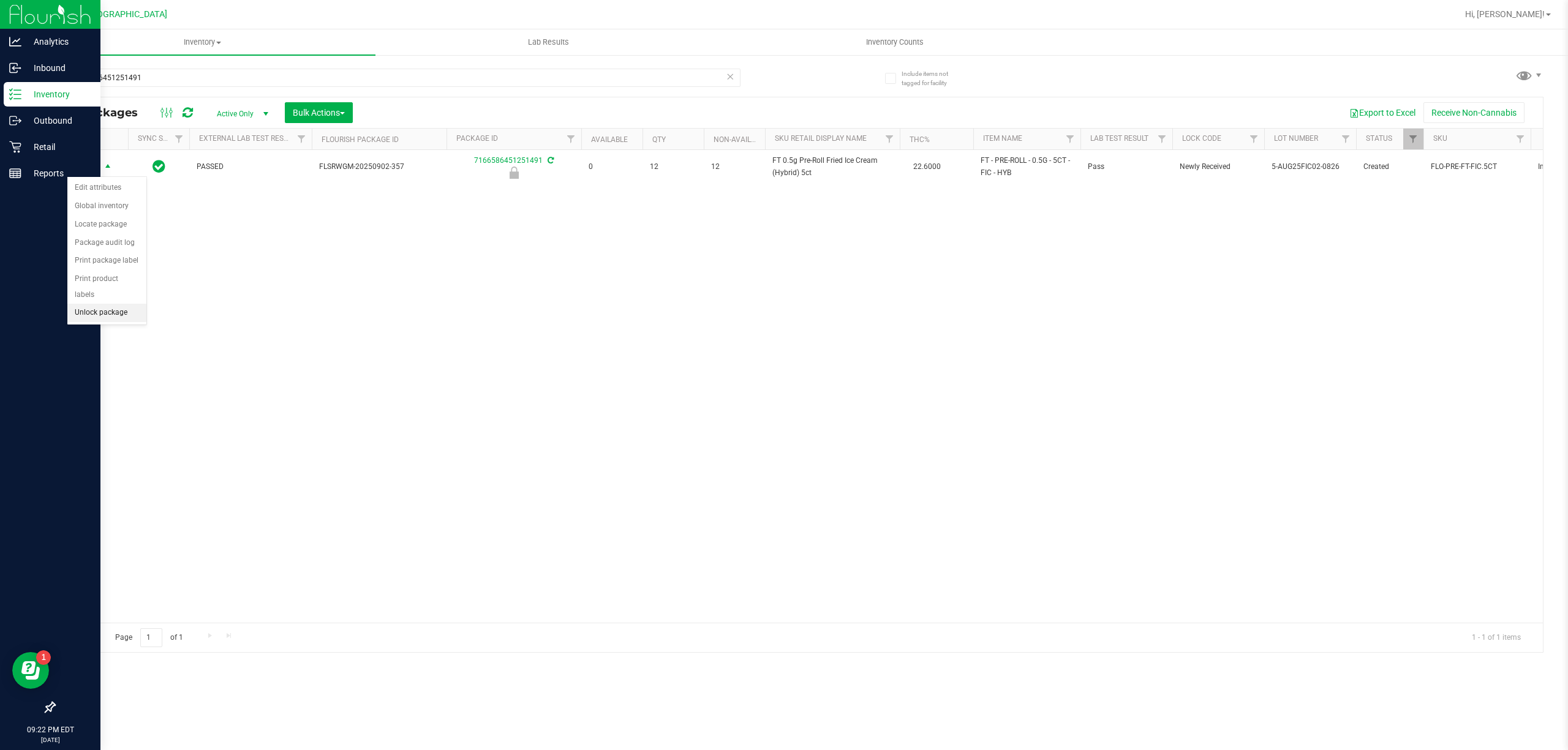
click at [119, 317] on li "Unlock package" at bounding box center [107, 313] width 79 height 18
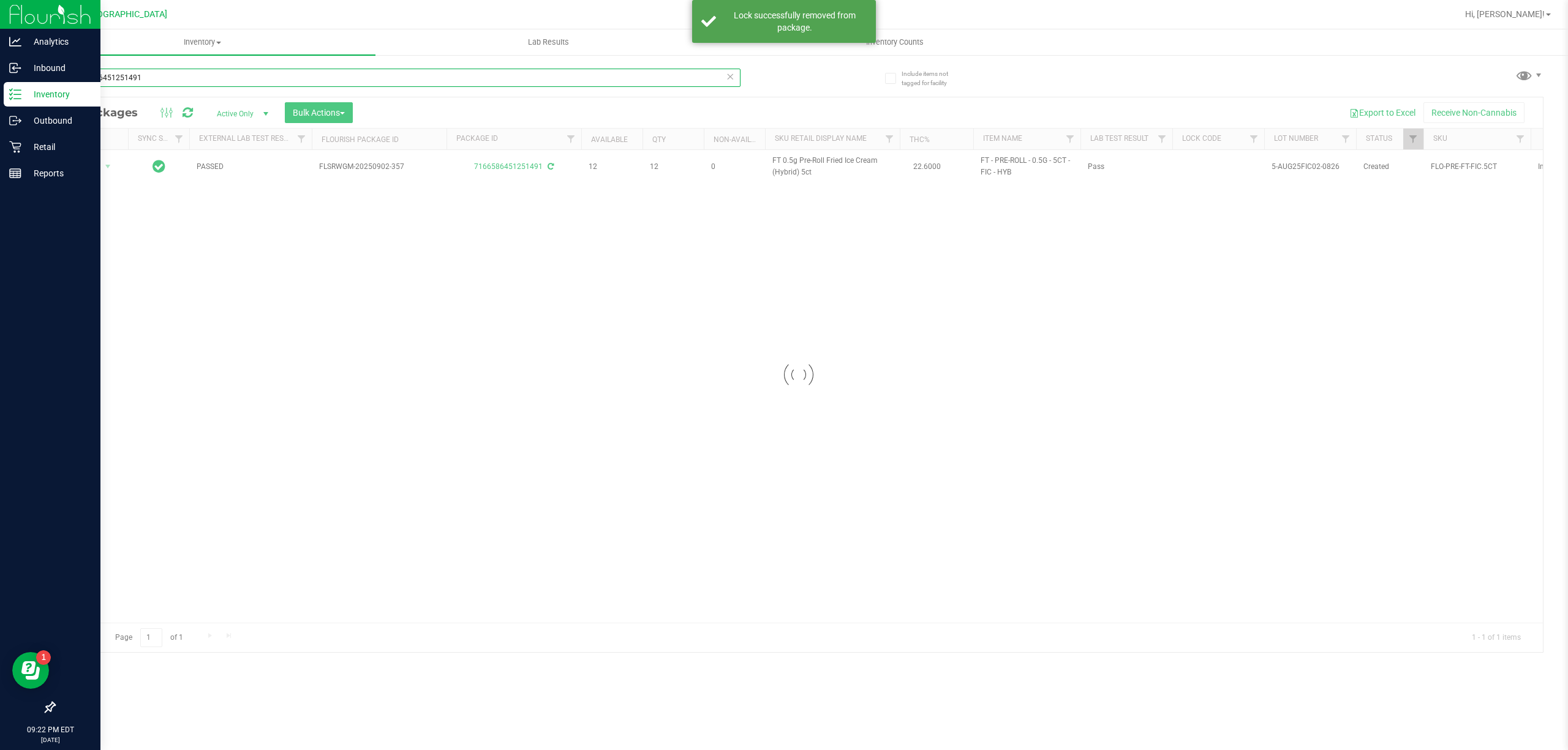
click at [193, 80] on input "7166586451251491" at bounding box center [397, 77] width 686 height 18
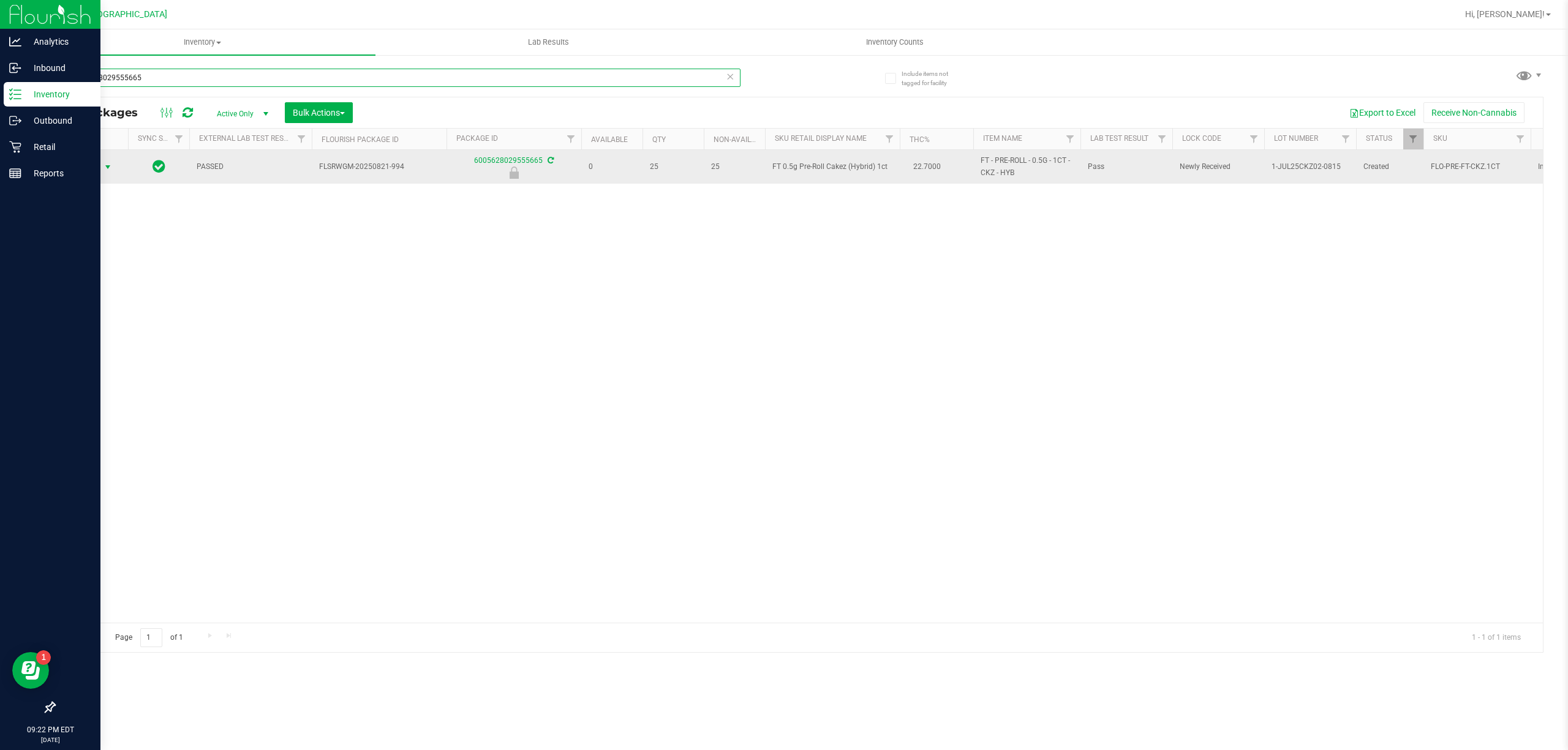
type input "6005628029555665"
click at [96, 167] on span "Action" at bounding box center [83, 167] width 33 height 17
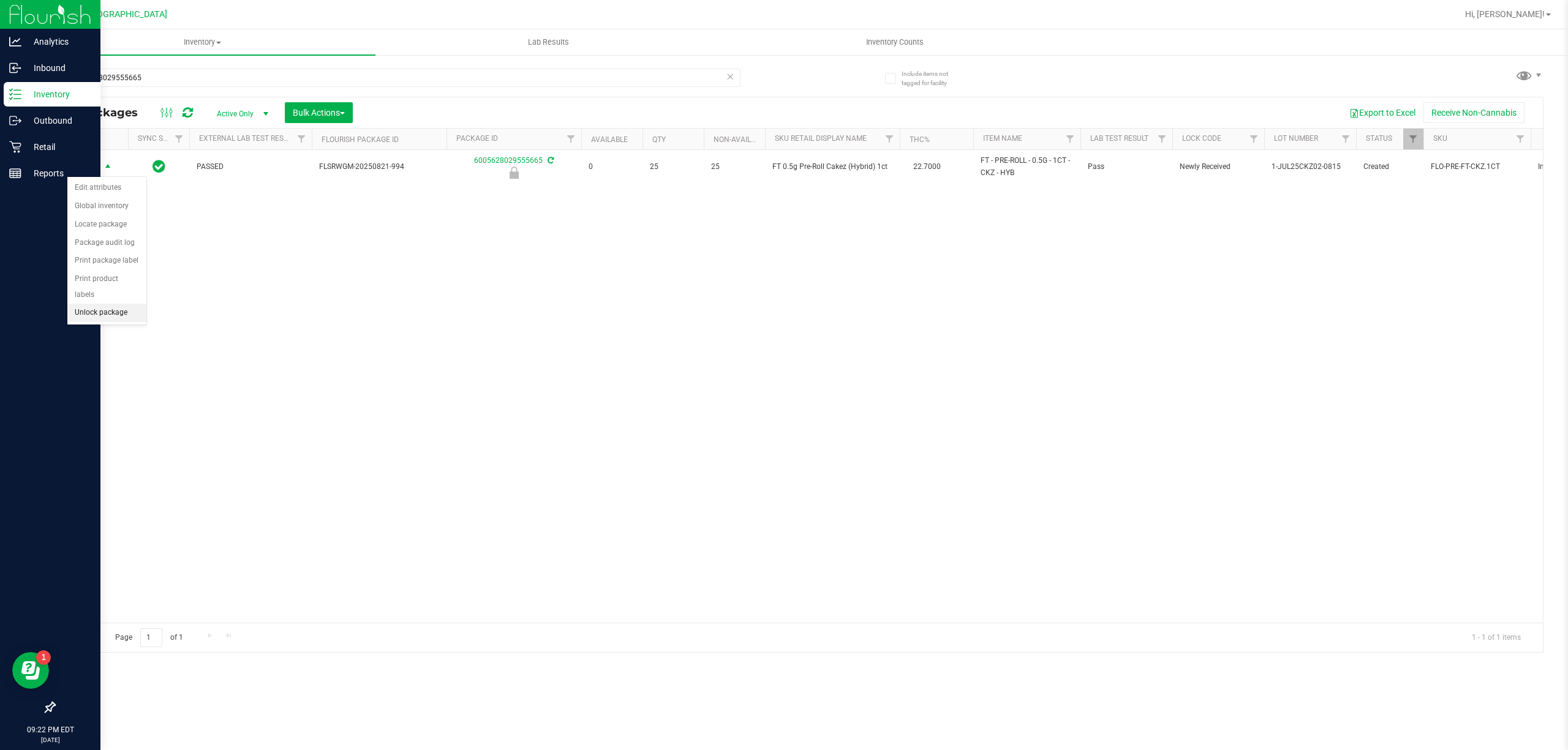
click at [103, 316] on li "Unlock package" at bounding box center [107, 313] width 79 height 18
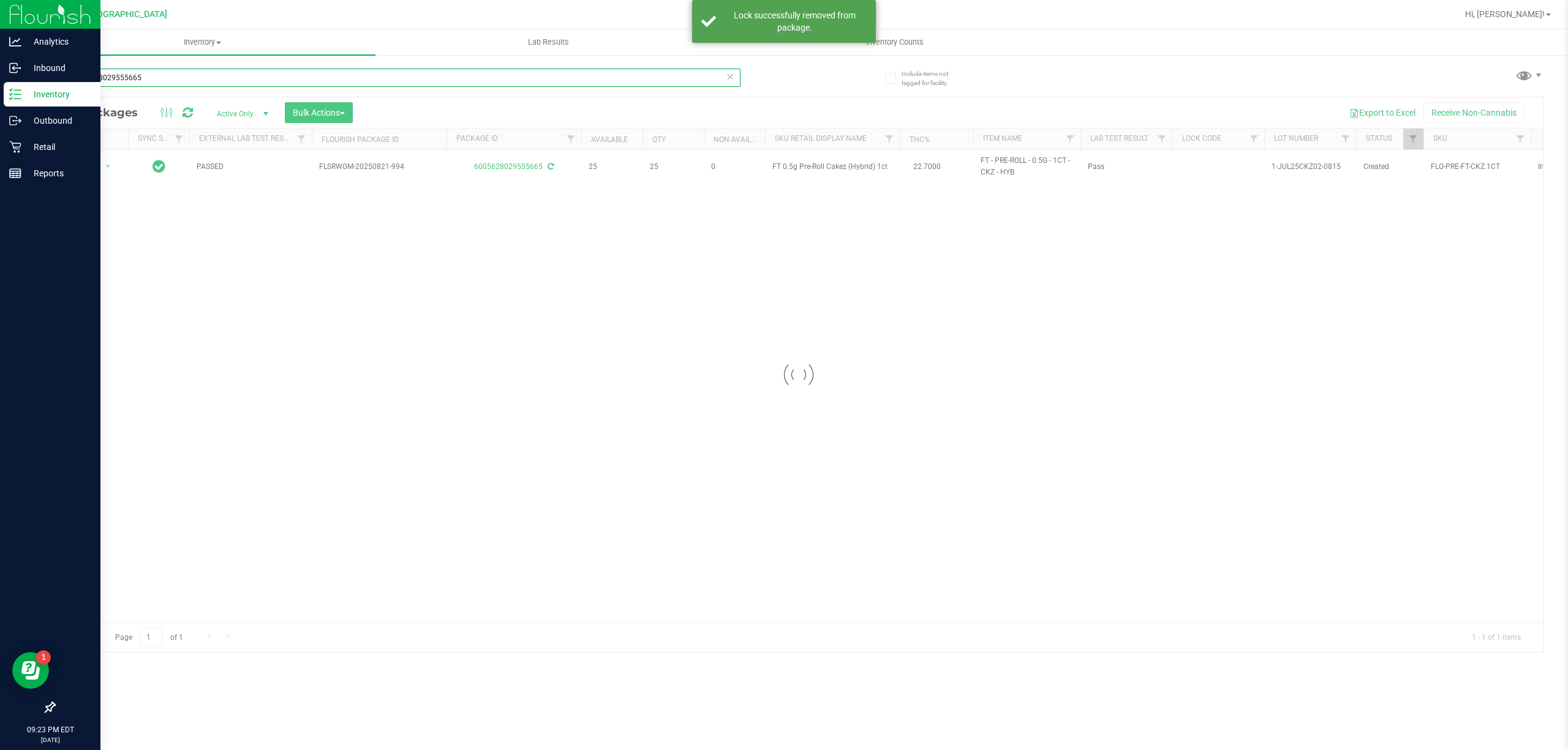
click at [221, 76] on input "6005628029555665" at bounding box center [397, 77] width 686 height 18
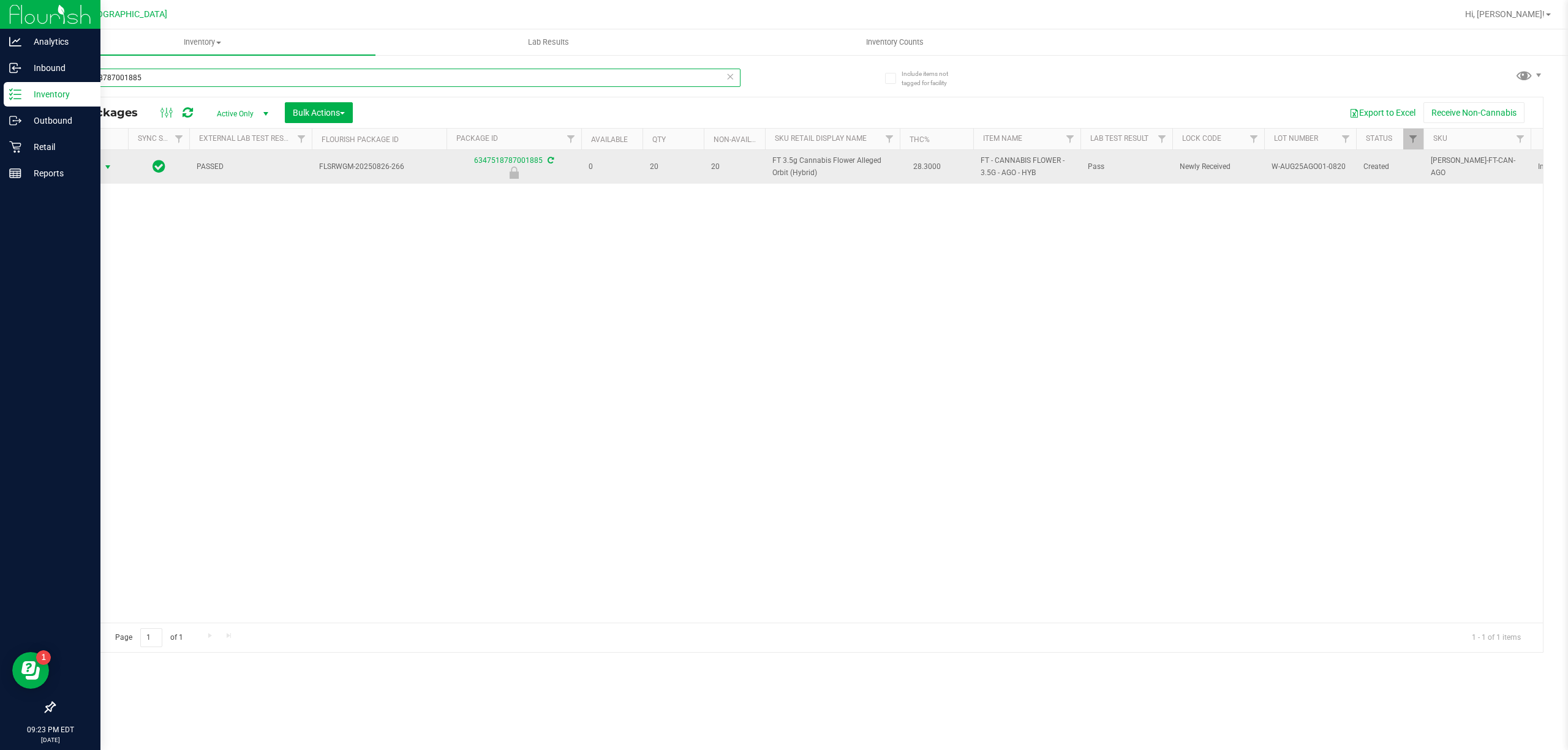
type input "6347518787001885"
click at [82, 168] on span "Action" at bounding box center [83, 167] width 33 height 17
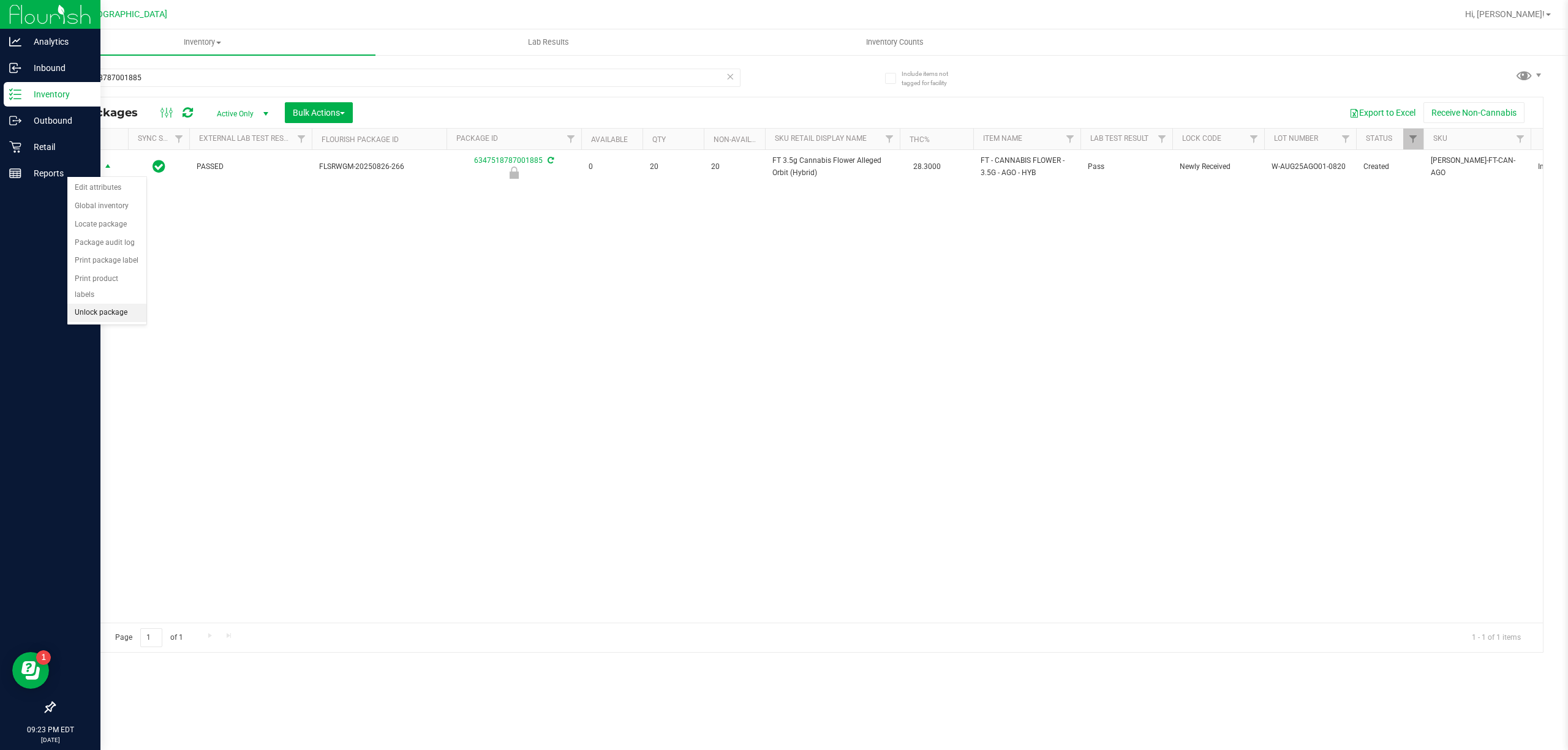
click at [114, 319] on li "Unlock package" at bounding box center [107, 313] width 79 height 18
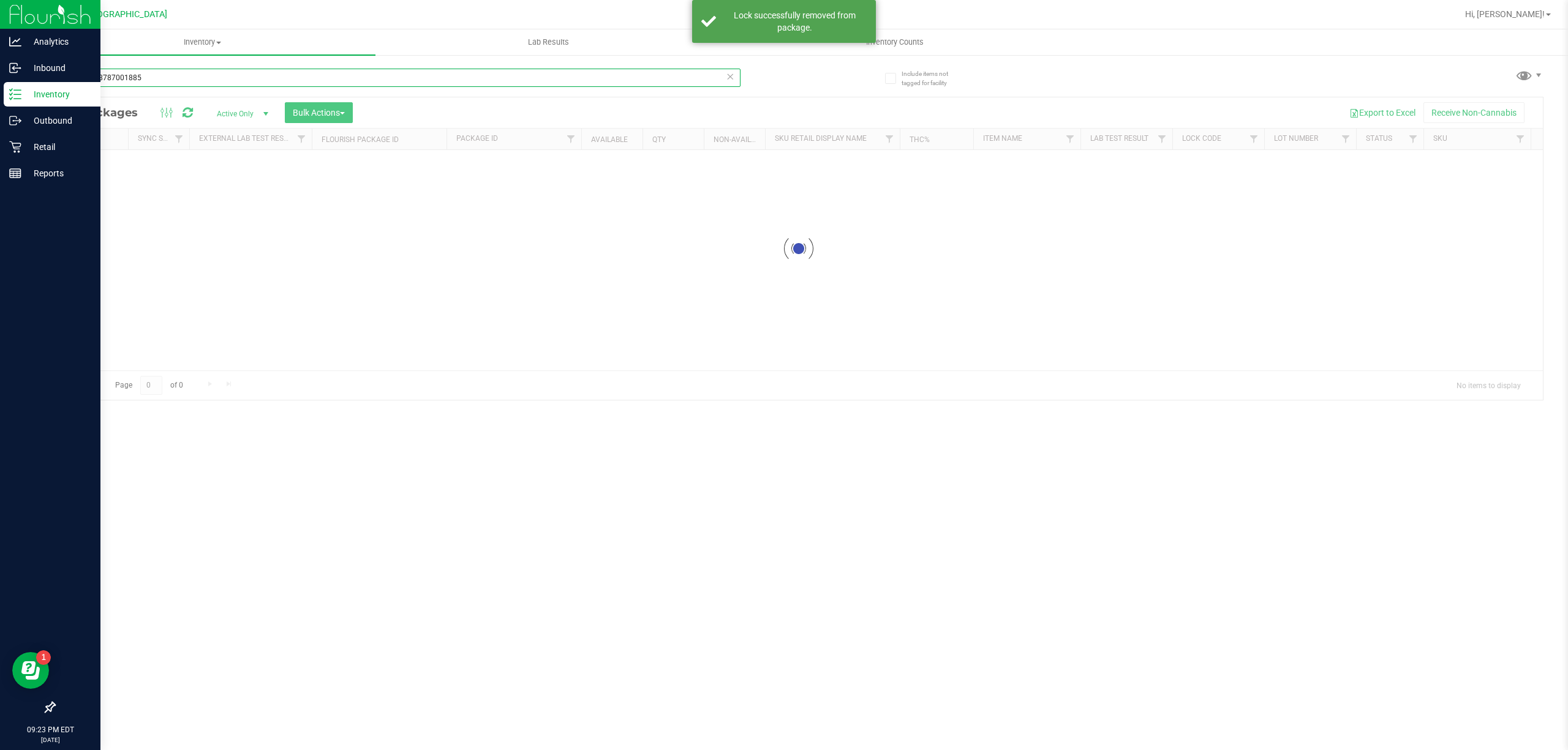
drag, startPoint x: 227, startPoint y: 87, endPoint x: 231, endPoint y: 77, distance: 10.8
click at [231, 77] on input "6347518787001885" at bounding box center [397, 77] width 686 height 18
click at [231, 77] on div "Inventory All packages All inventory Waste log Create inventory Lab Results Inv…" at bounding box center [798, 390] width 1538 height 720
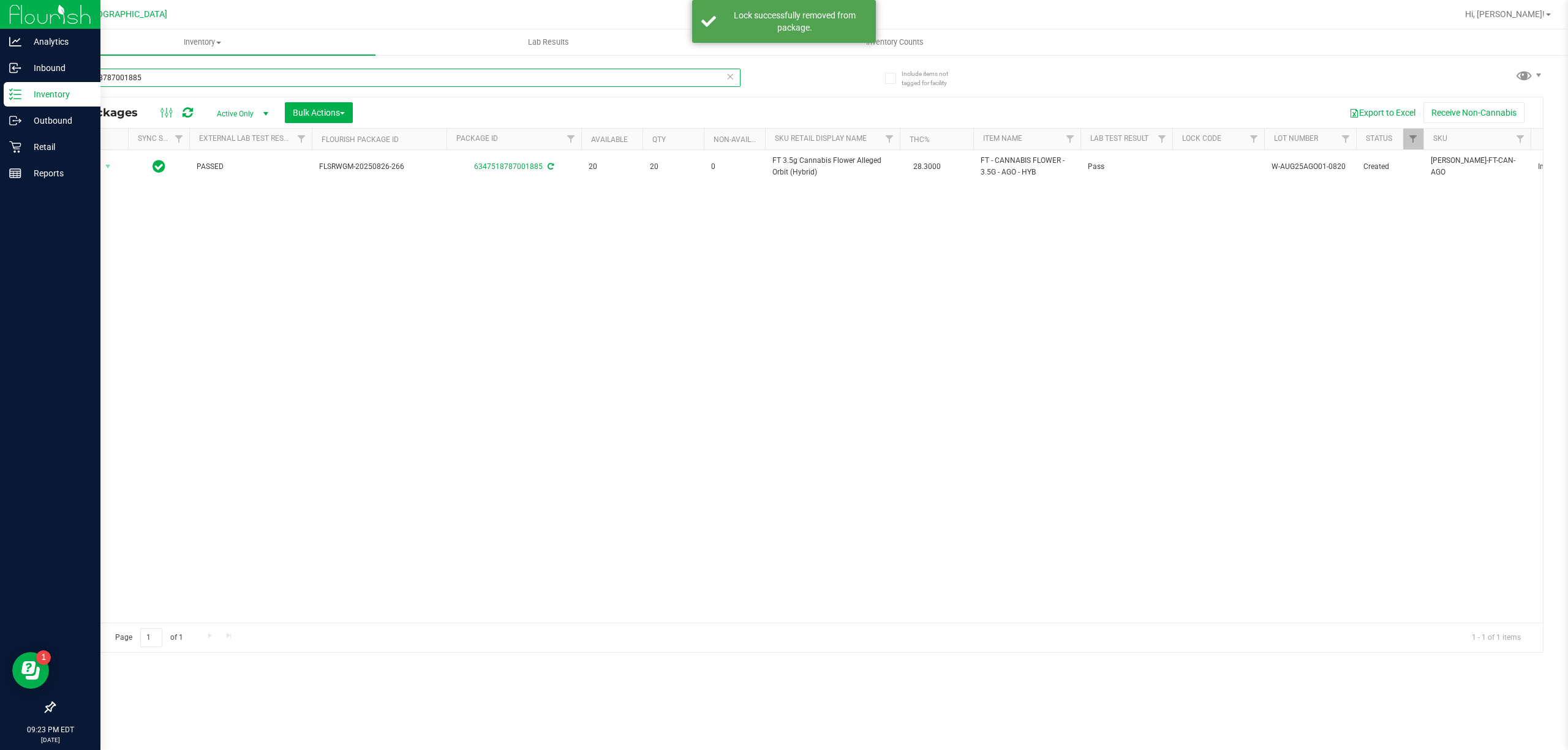
click at [275, 78] on input "6347518787001885" at bounding box center [397, 77] width 686 height 18
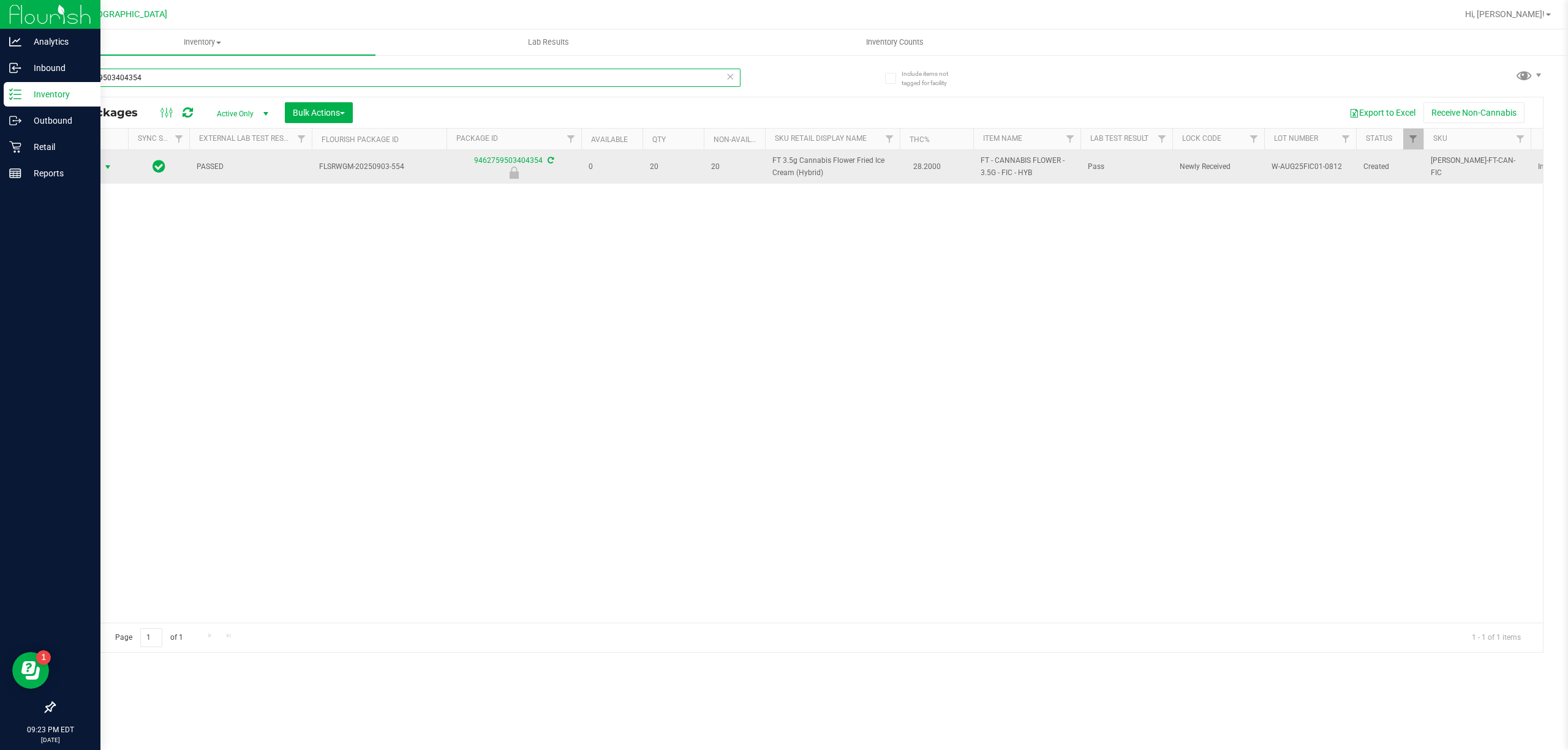
type input "9462759503404354"
click at [99, 165] on span "Action" at bounding box center [91, 167] width 49 height 17
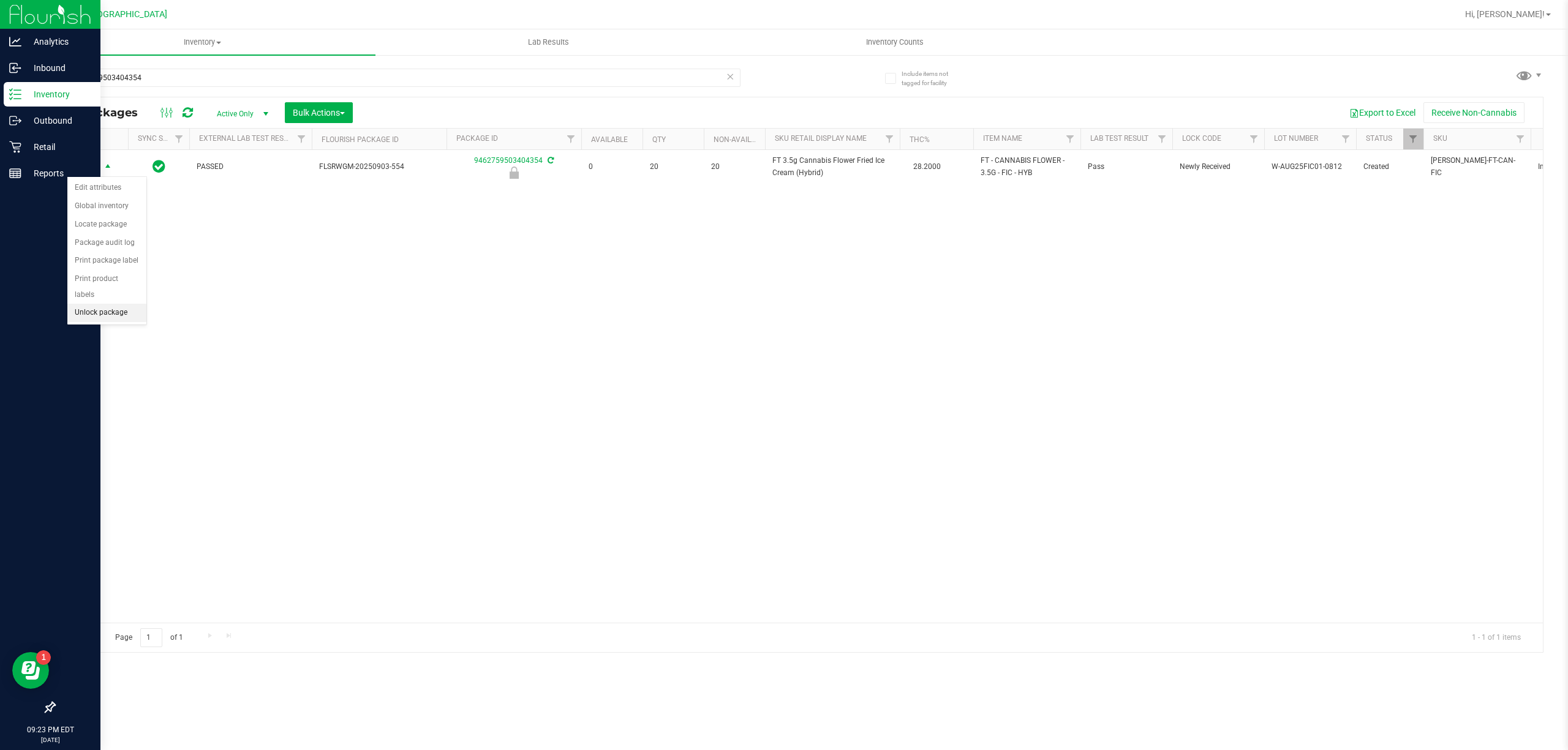
click at [93, 313] on li "Unlock package" at bounding box center [107, 313] width 79 height 18
click at [1529, 25] on nav "[GEOGRAPHIC_DATA] WC Hi, [PERSON_NAME]! Print Settings Support Your Profile Sig…" at bounding box center [798, 15] width 1538 height 30
click at [1522, 8] on link "Hi, [PERSON_NAME]!" at bounding box center [1508, 14] width 95 height 13
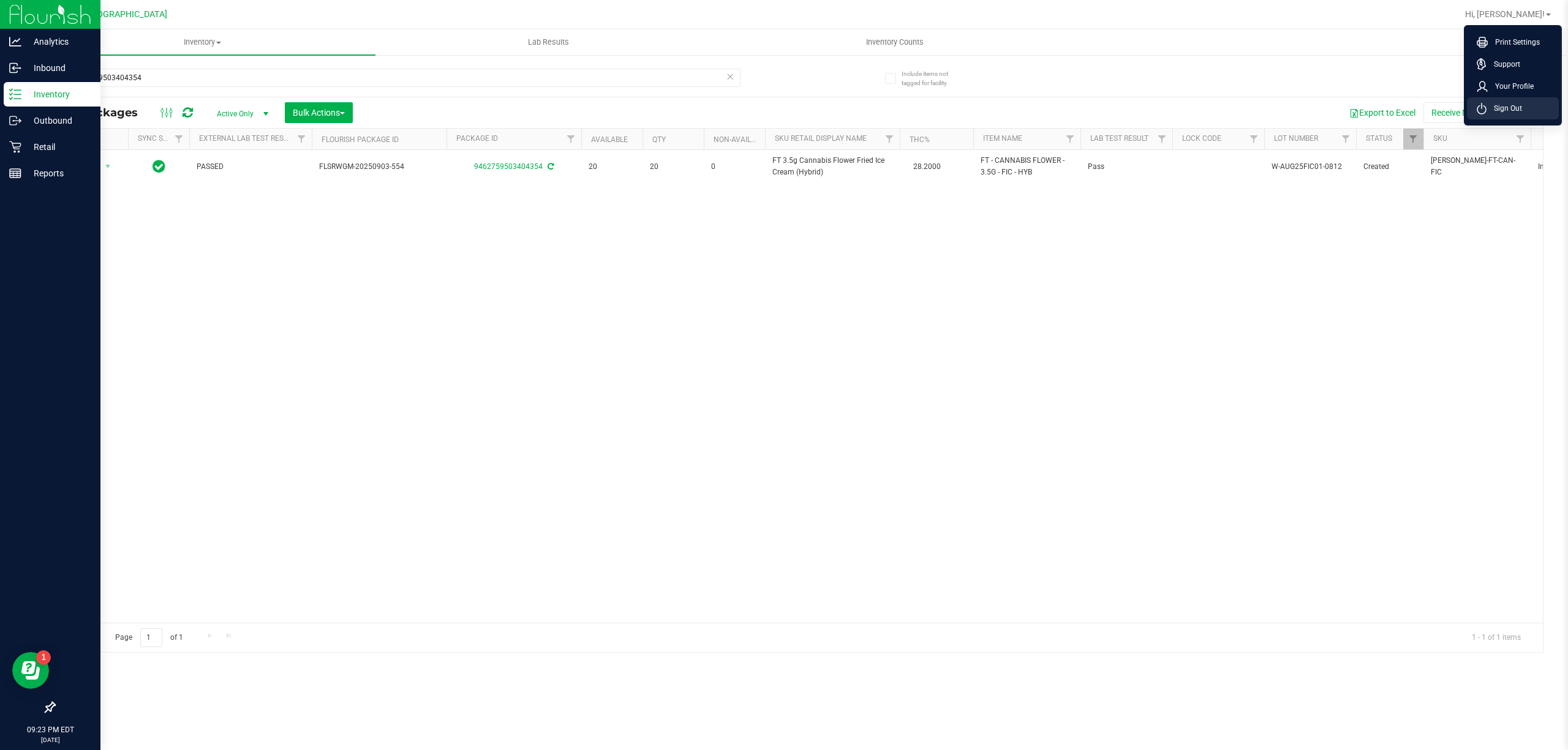
click at [1525, 111] on li "Sign Out" at bounding box center [1512, 108] width 92 height 22
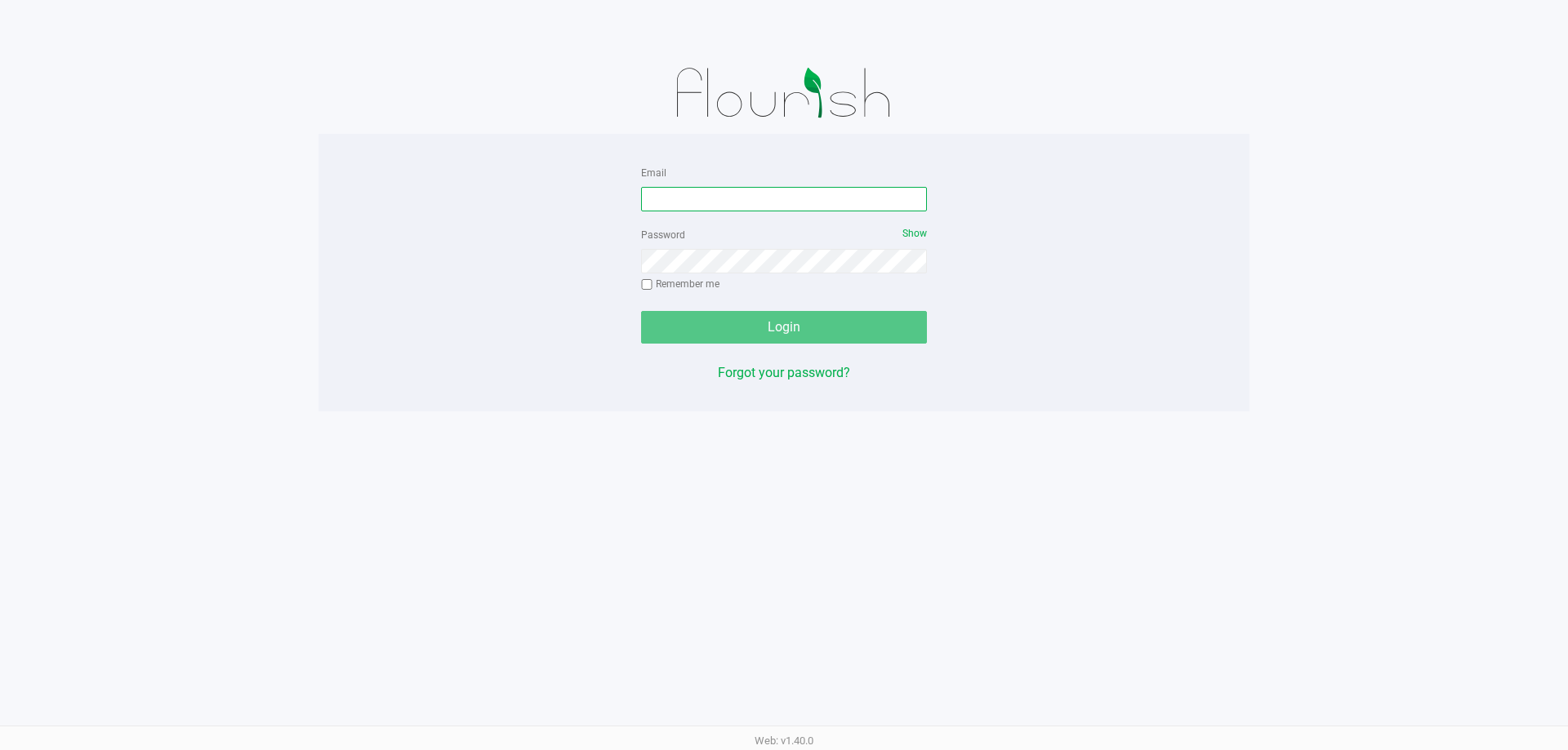
click at [777, 192] on input "Email" at bounding box center [784, 198] width 285 height 24
type input "[EMAIL_ADDRESS][DOMAIN_NAME]"
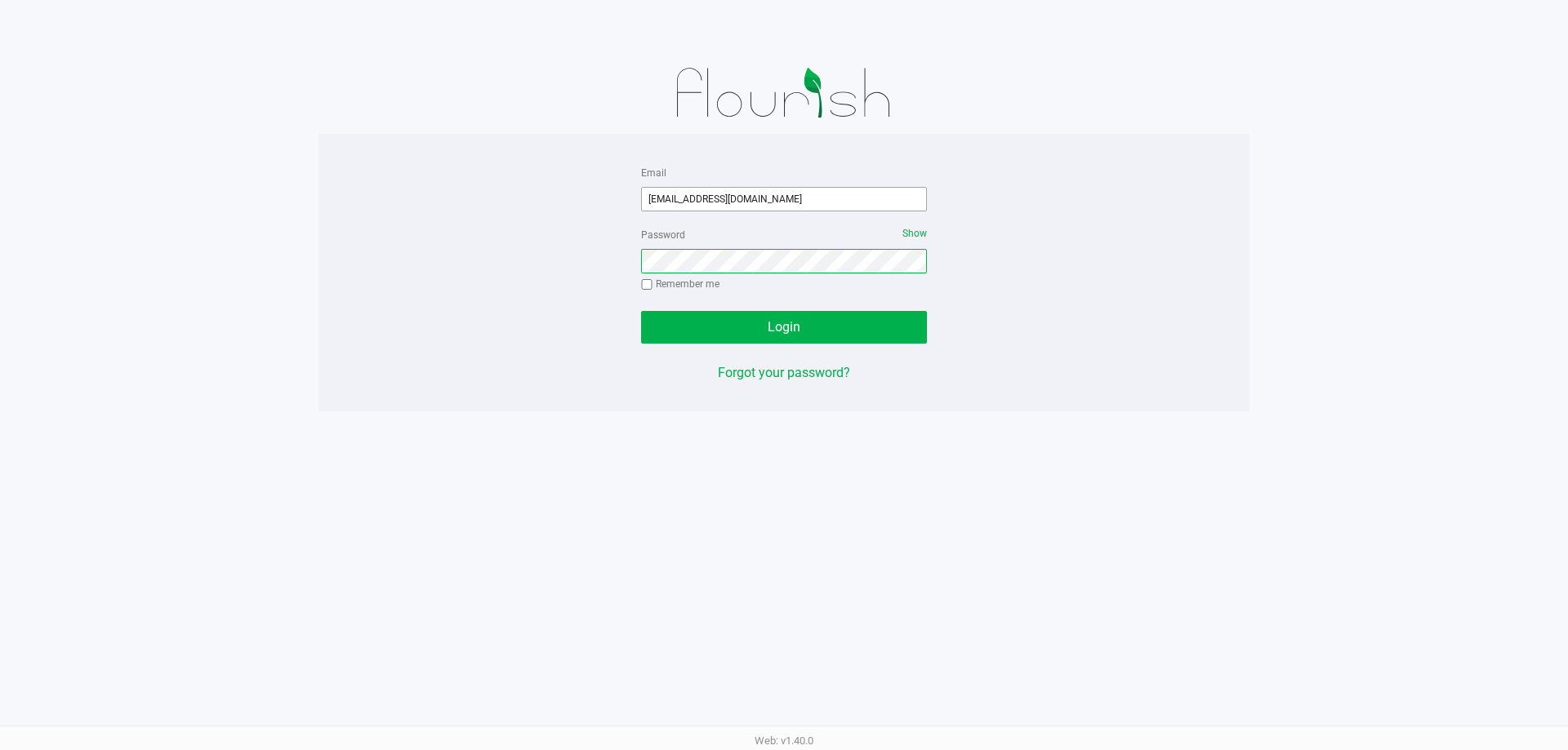
click at [641, 311] on button "Login" at bounding box center [784, 327] width 285 height 33
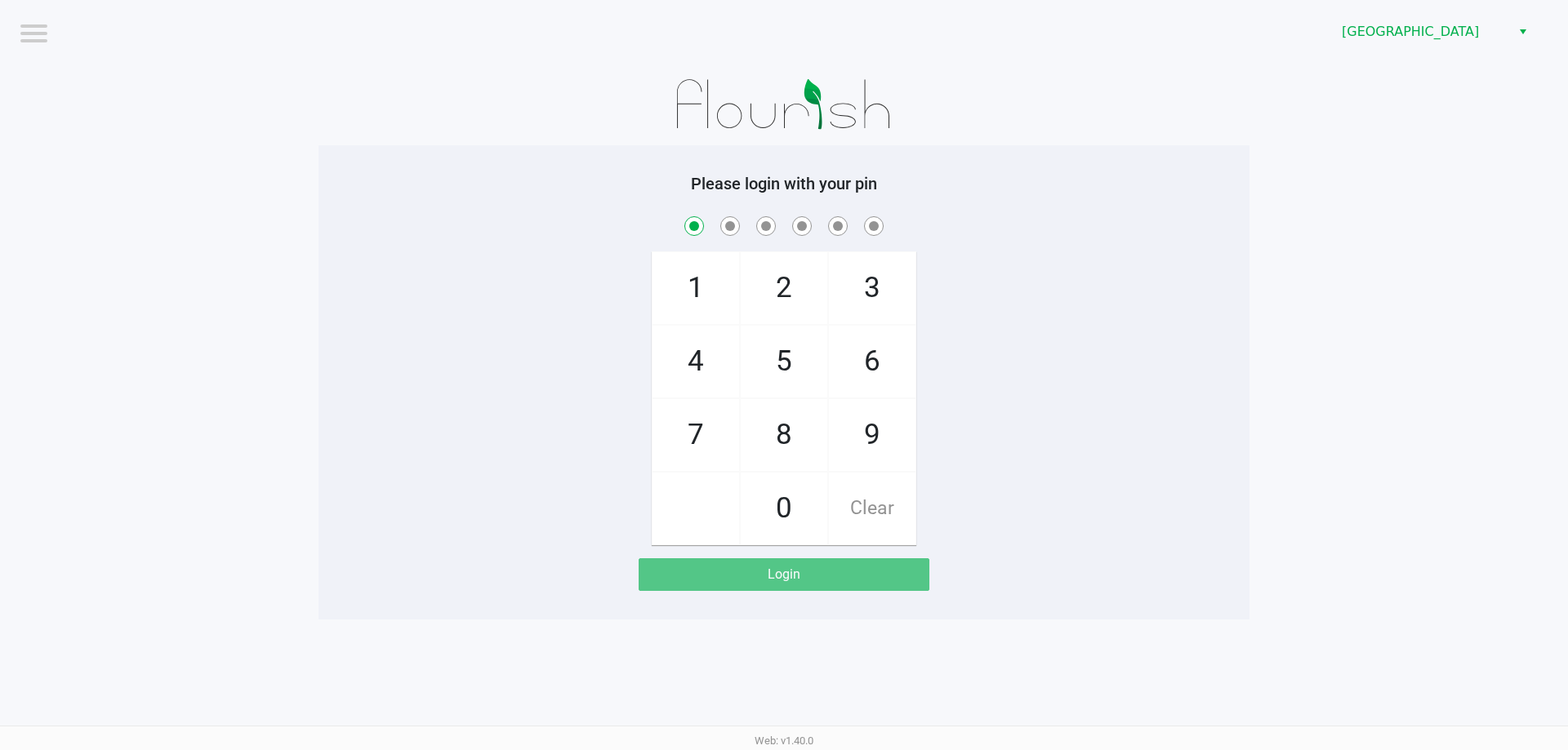
checkbox input "true"
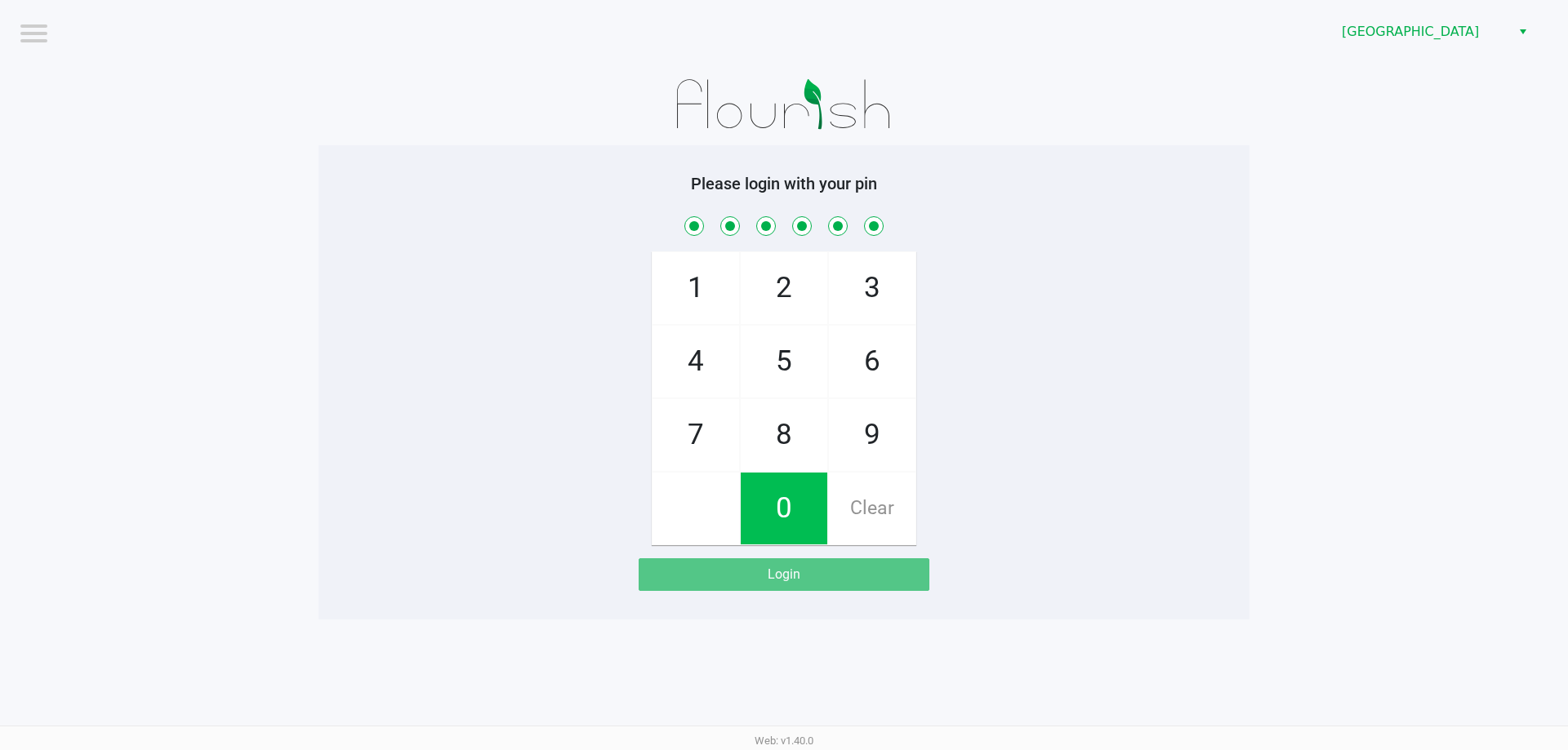
checkbox input "true"
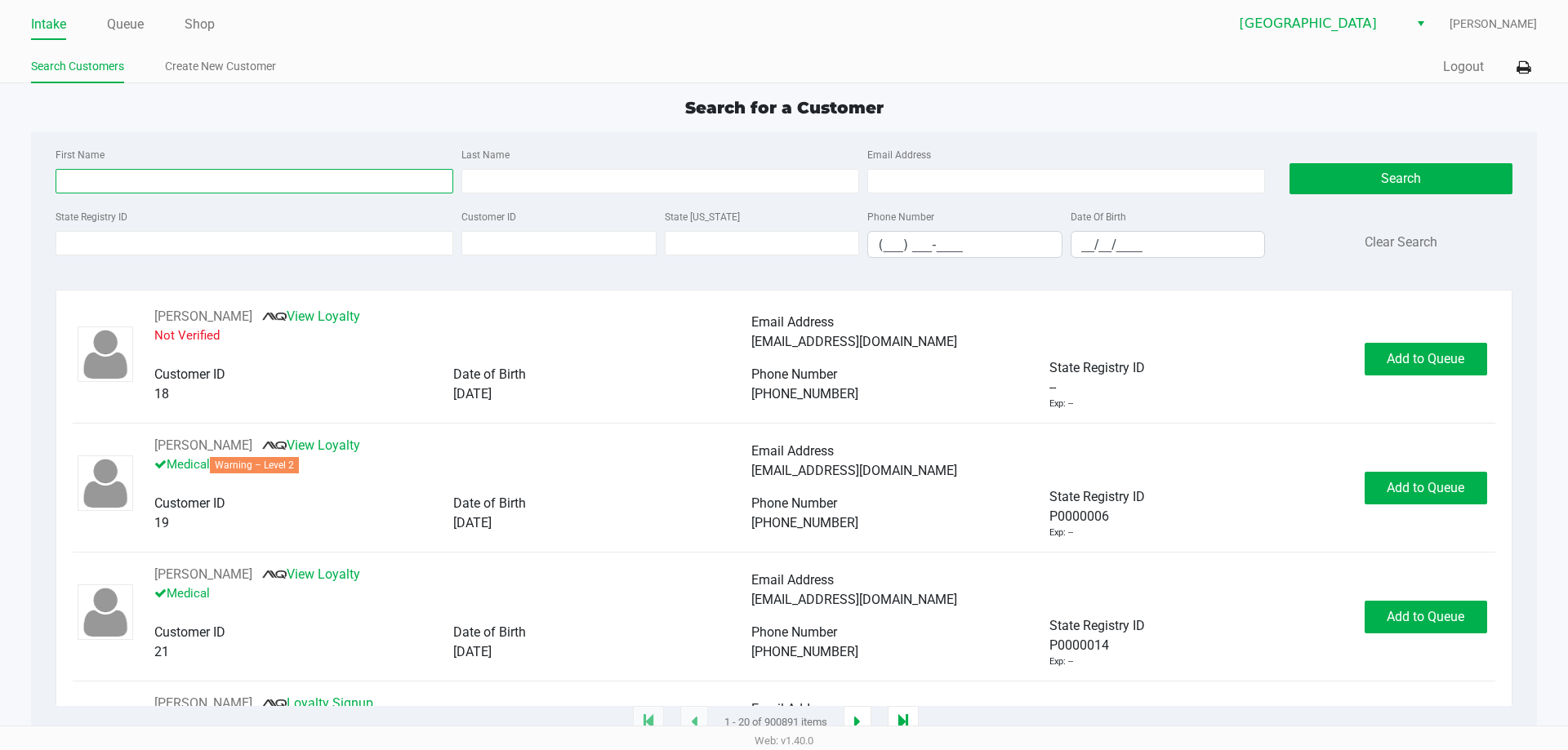
click at [123, 169] on input "First Name" at bounding box center [254, 181] width 398 height 24
type input "melanie"
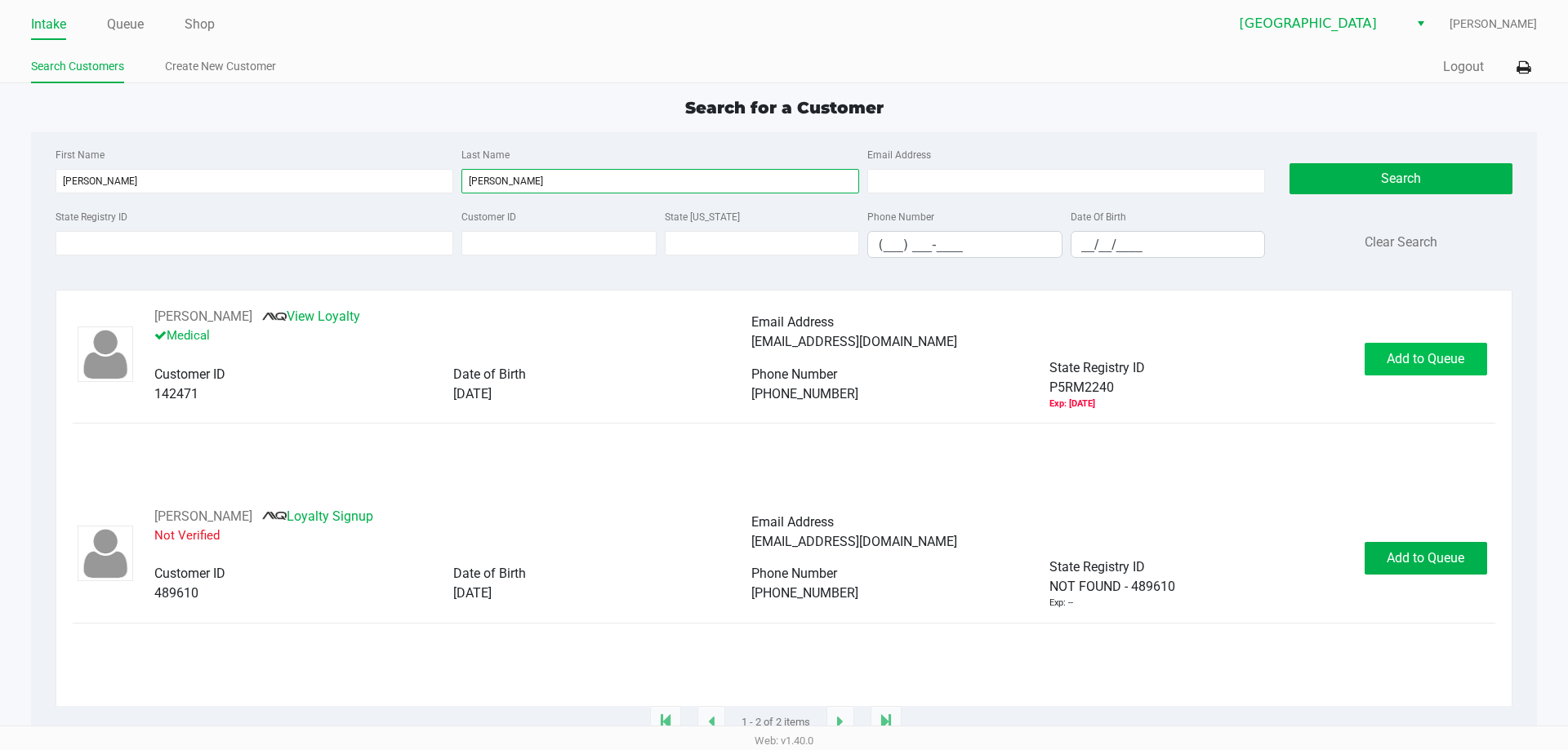
type input "stephens"
click at [1390, 357] on span "Add to Queue" at bounding box center [1425, 358] width 78 height 15
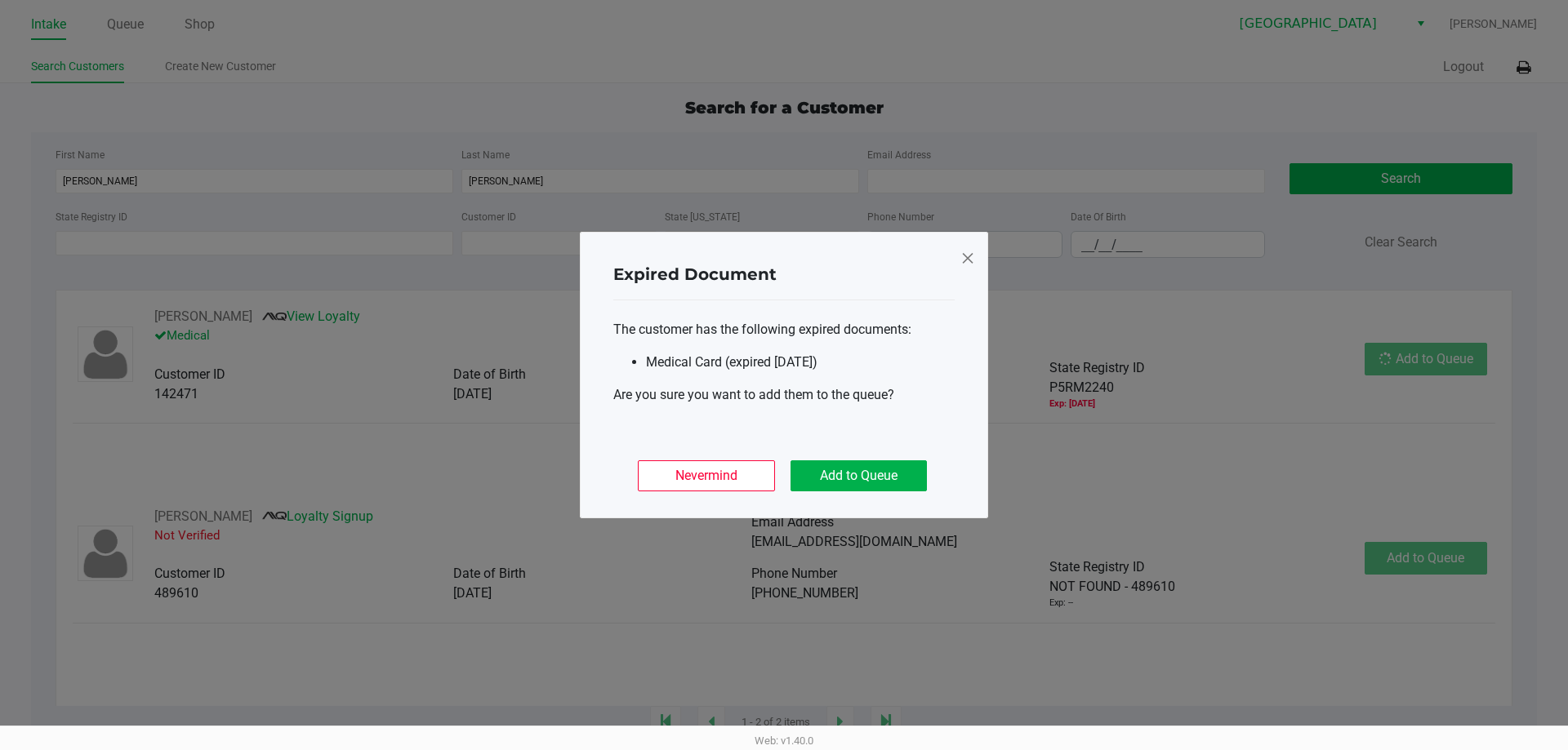
click at [908, 456] on div "Nevermind Add to Queue" at bounding box center [784, 468] width 342 height 63
click at [880, 472] on button "Add to Queue" at bounding box center [859, 476] width 136 height 31
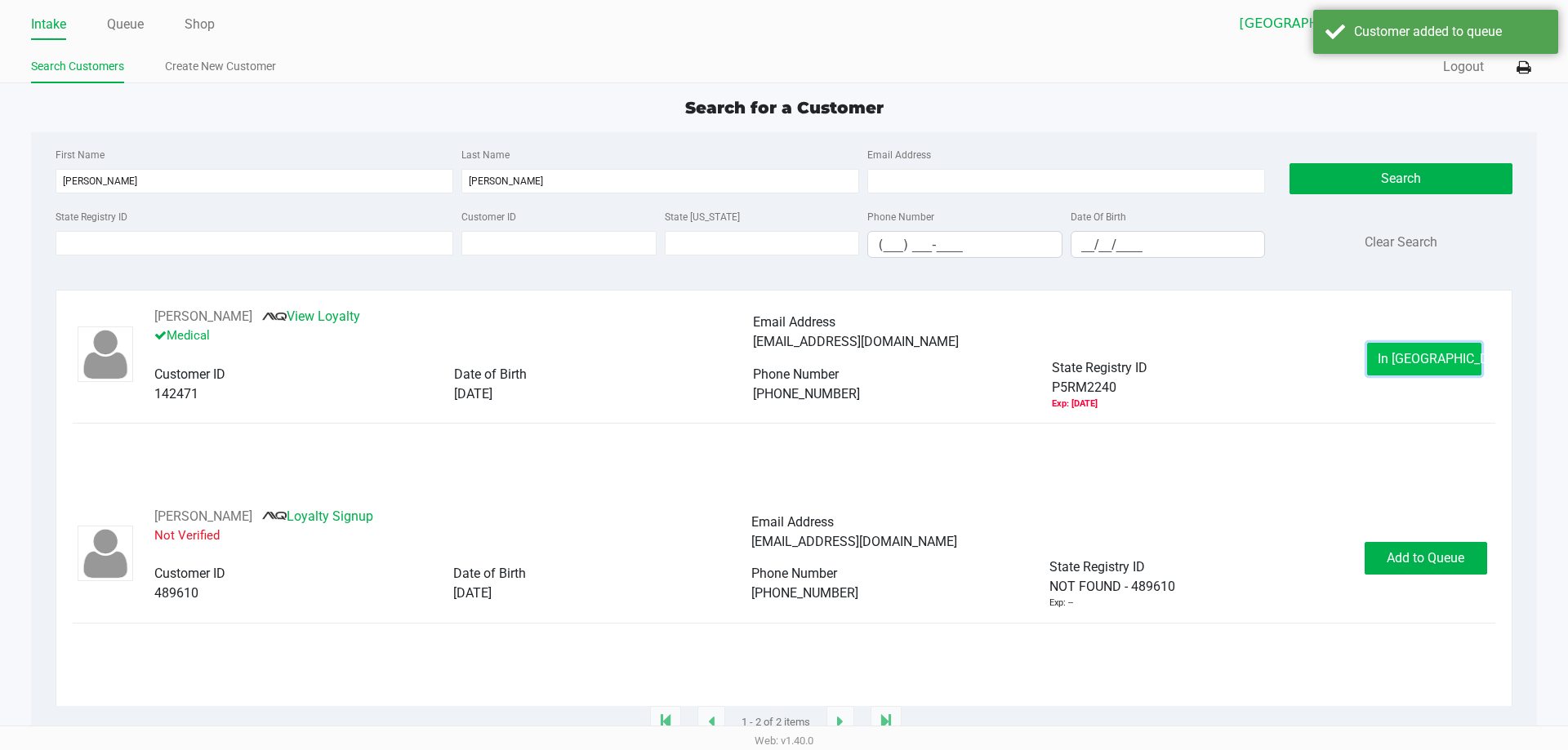
click at [1446, 370] on button "In Queue" at bounding box center [1424, 358] width 114 height 33
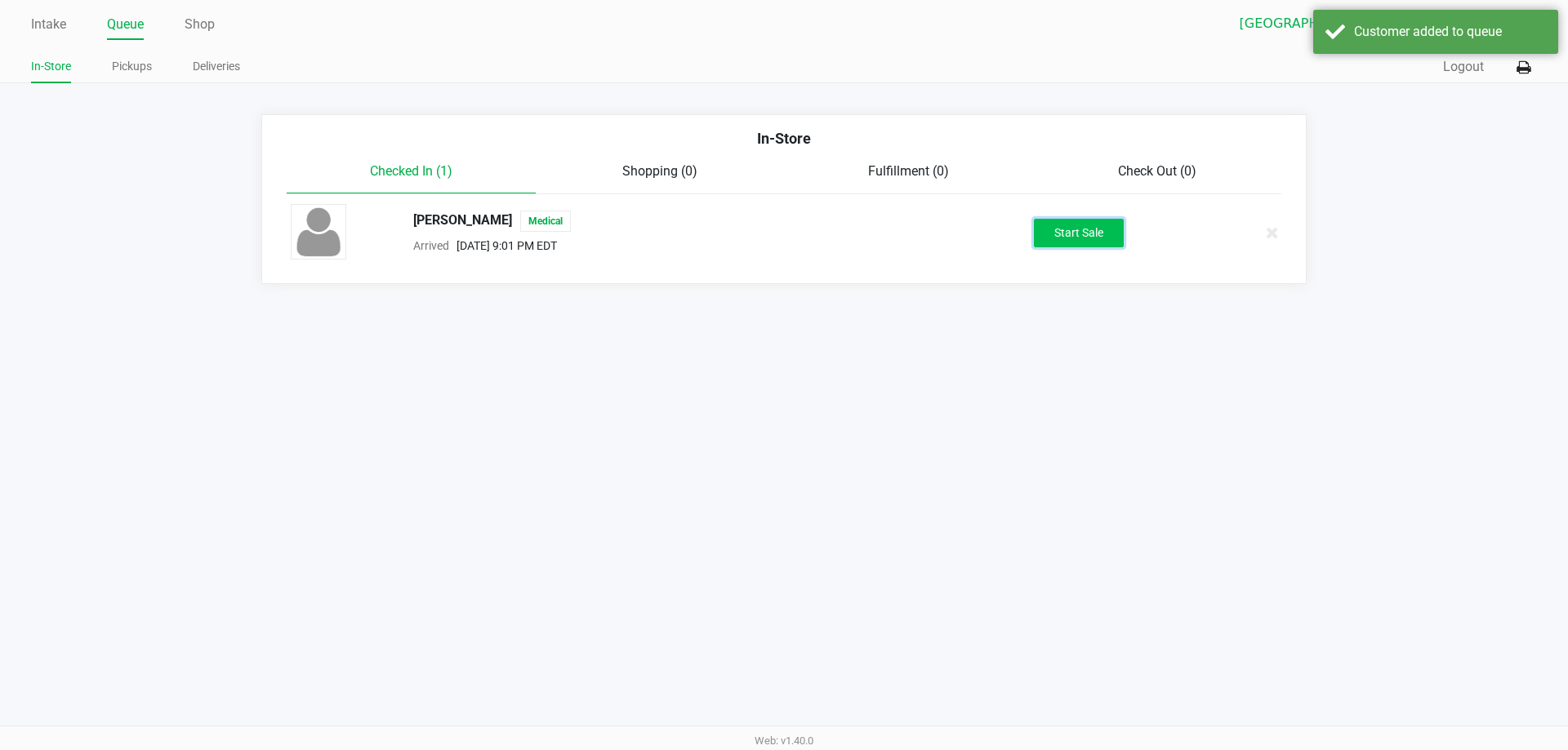
click at [1123, 235] on button "Start Sale" at bounding box center [1079, 233] width 89 height 29
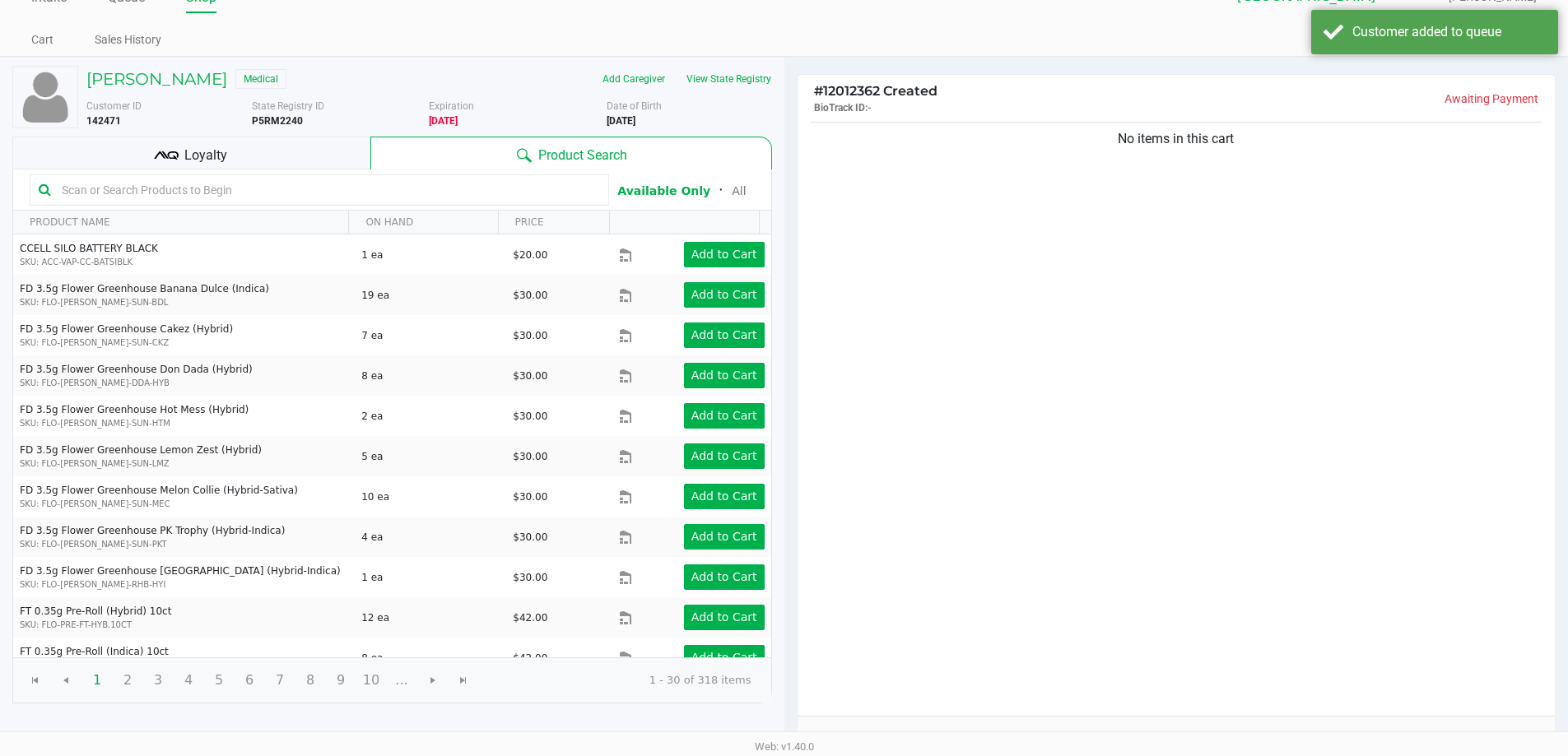
scroll to position [169, 0]
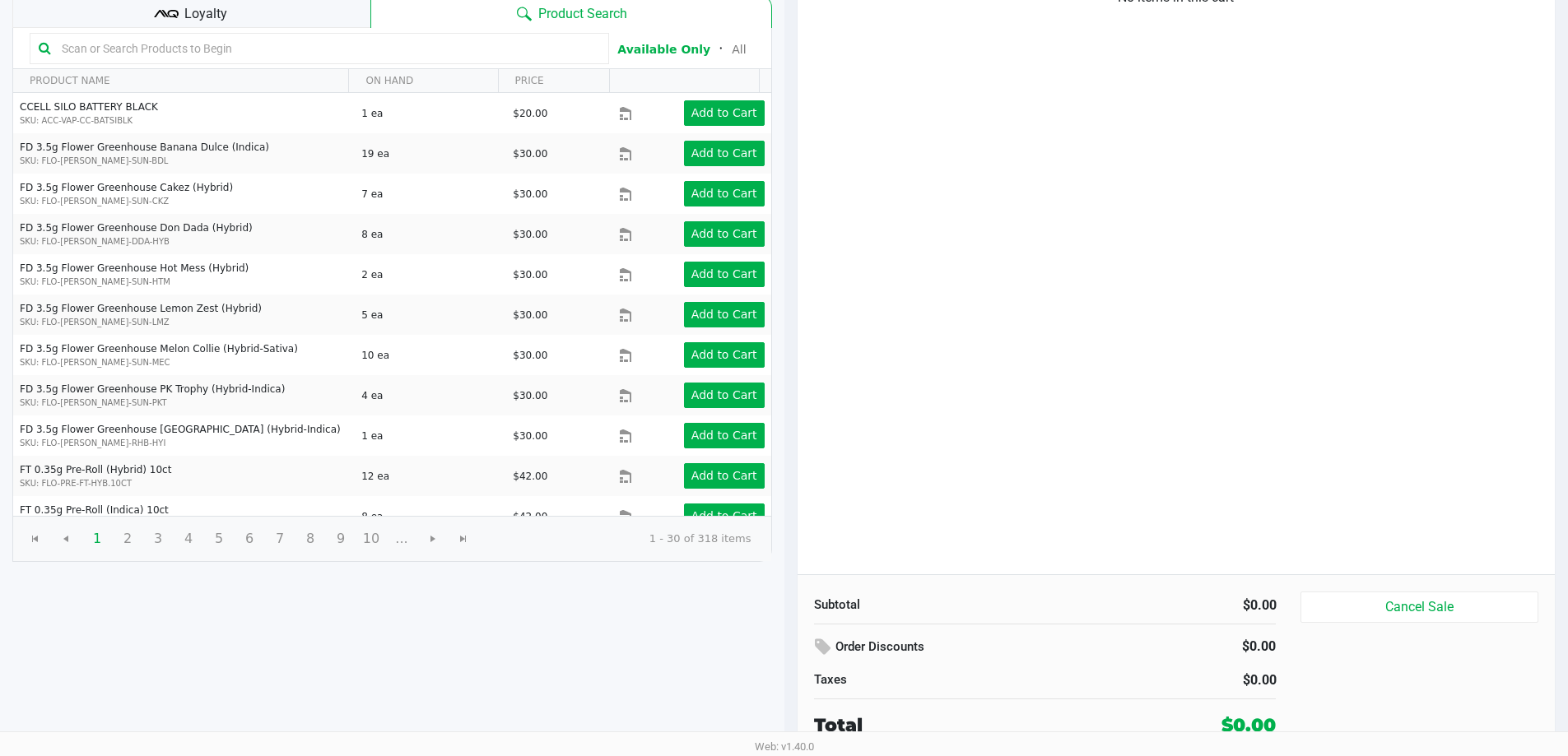
click at [1119, 344] on div "No items in this cart" at bounding box center [1177, 275] width 758 height 597
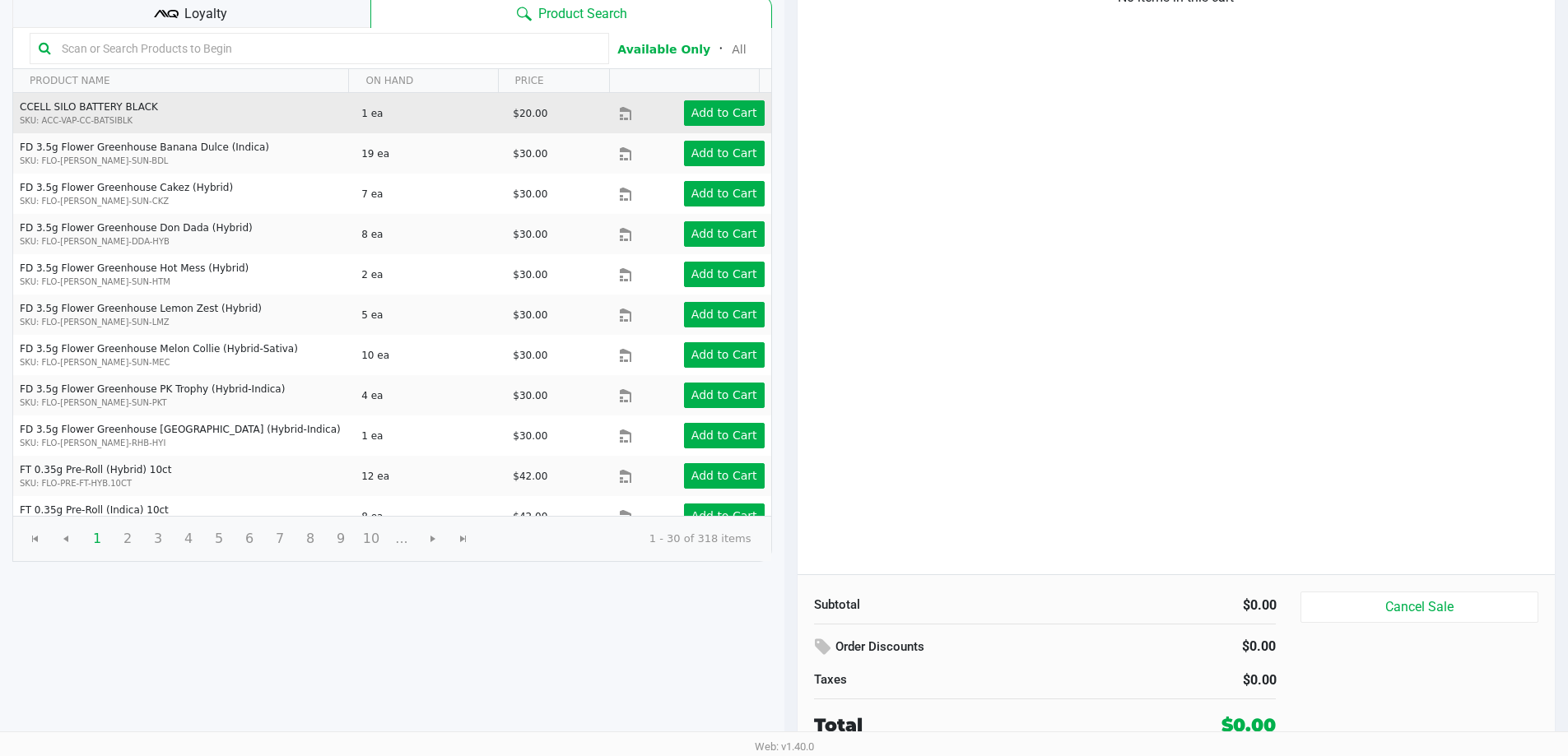
click at [619, 93] on td "Add to Cart" at bounding box center [694, 113] width 151 height 41
click at [692, 119] on app-button-loader "Add to Cart" at bounding box center [724, 113] width 66 height 14
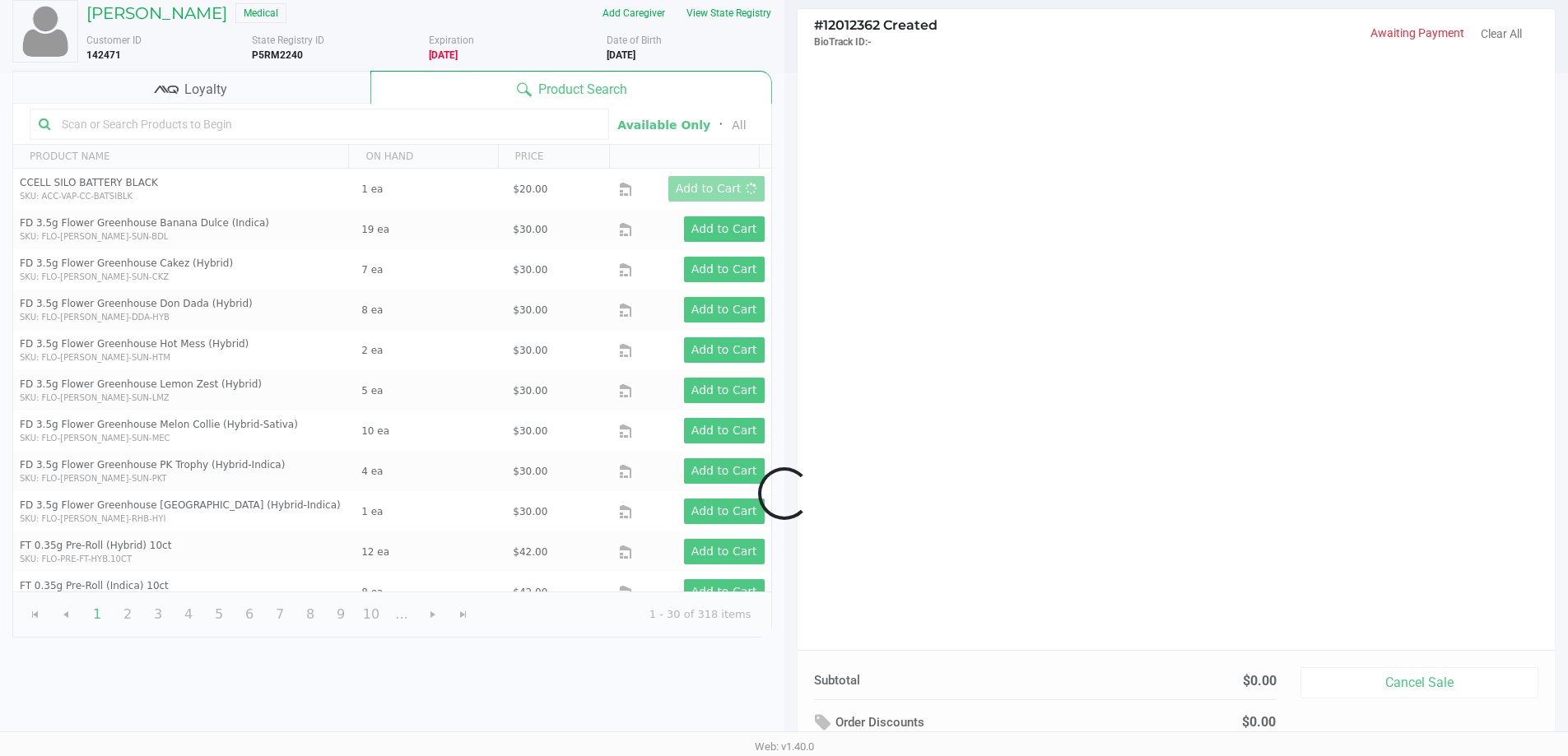
scroll to position [0, 0]
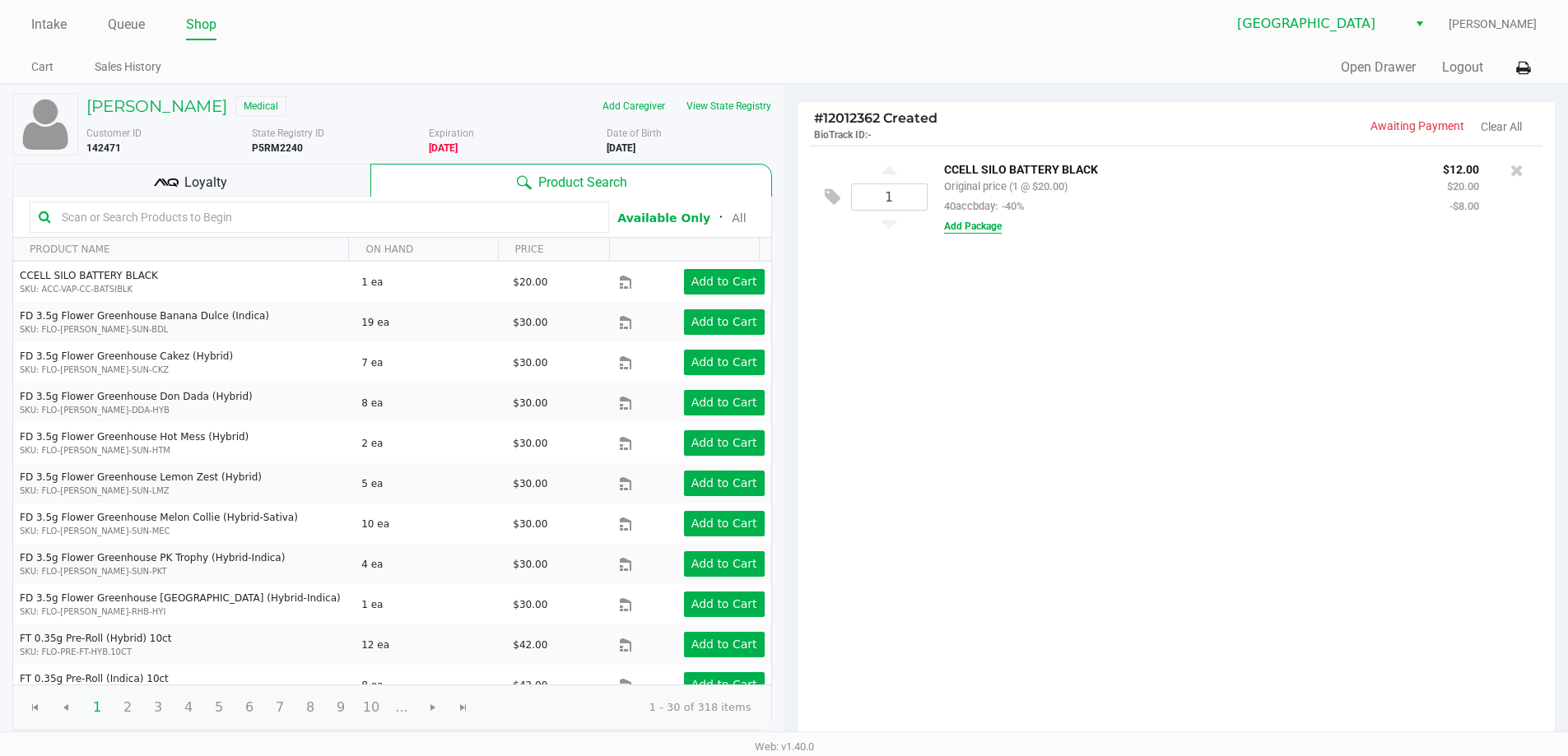
click at [989, 225] on button "Add Package" at bounding box center [973, 226] width 58 height 14
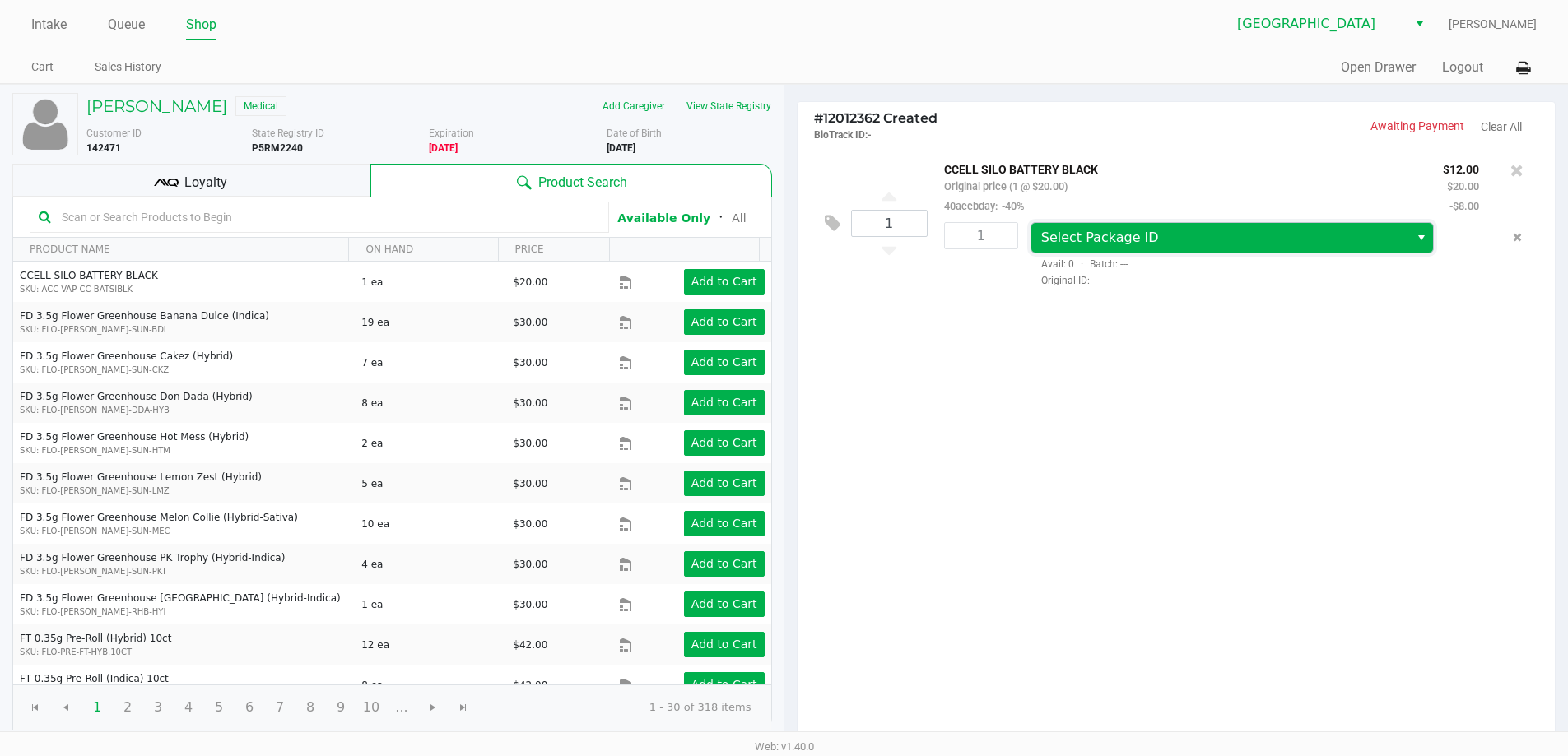
click at [1106, 241] on span "Select Package ID" at bounding box center [1100, 237] width 118 height 15
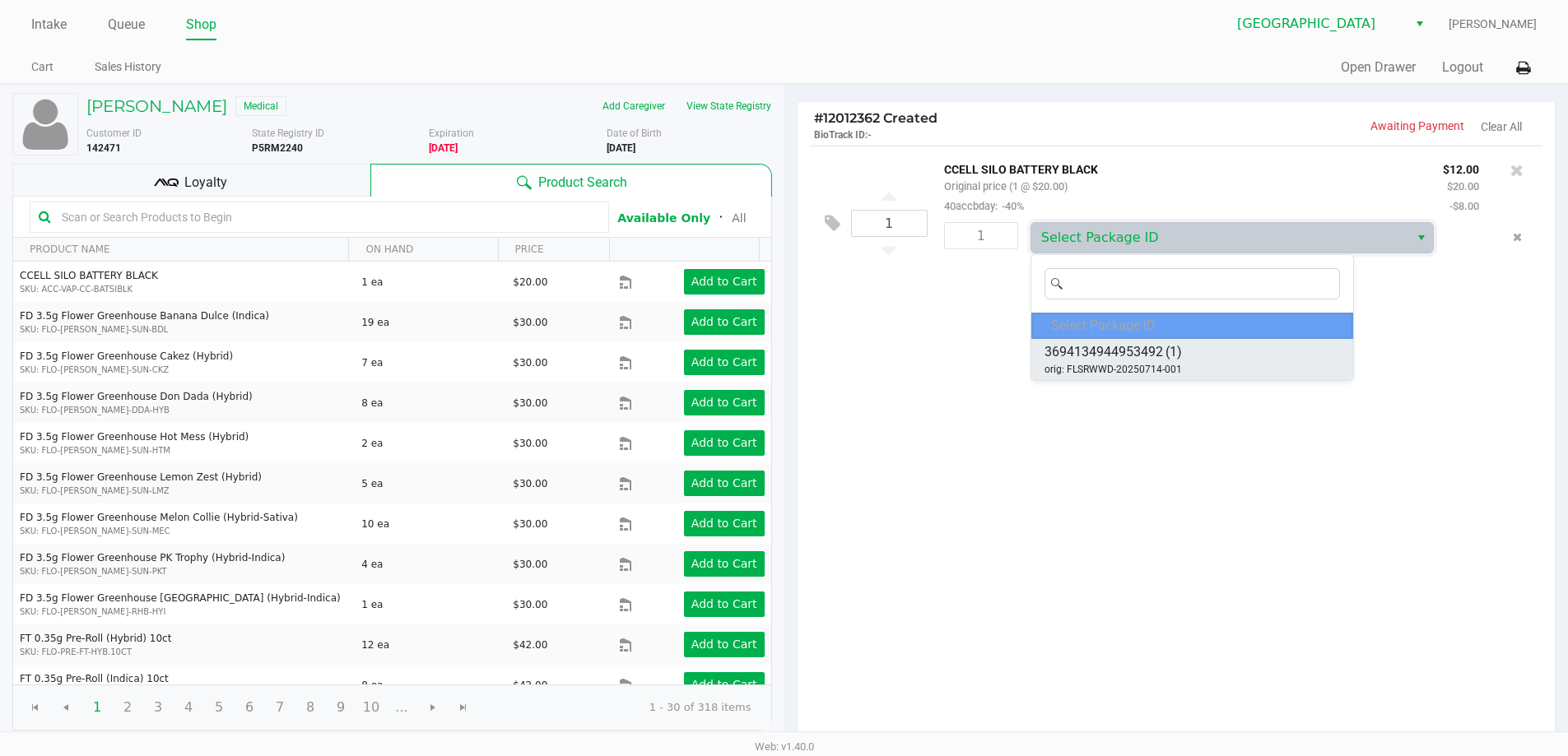
click at [1131, 351] on span "3694134944953492" at bounding box center [1103, 352] width 118 height 20
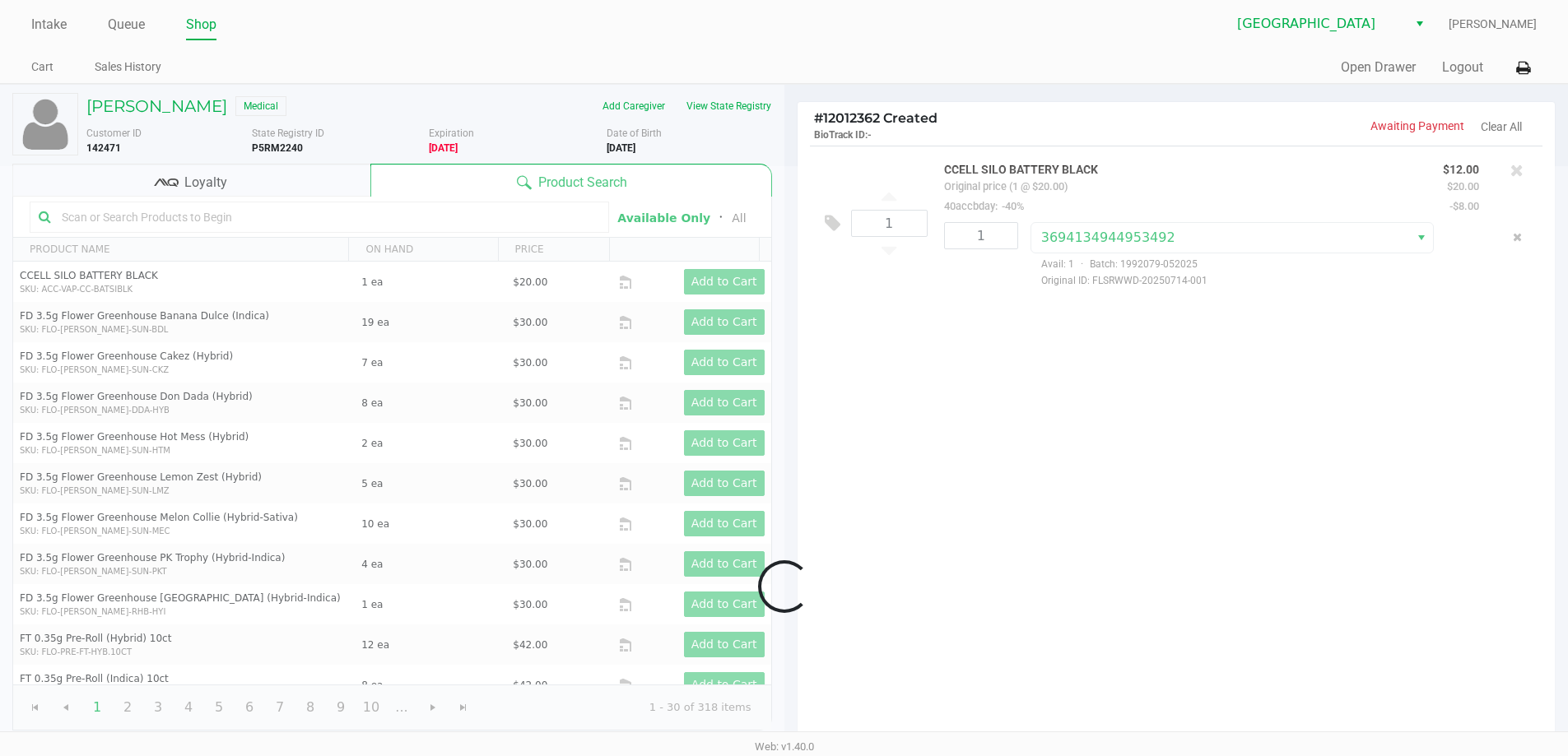
click at [1201, 388] on div at bounding box center [784, 586] width 1568 height 841
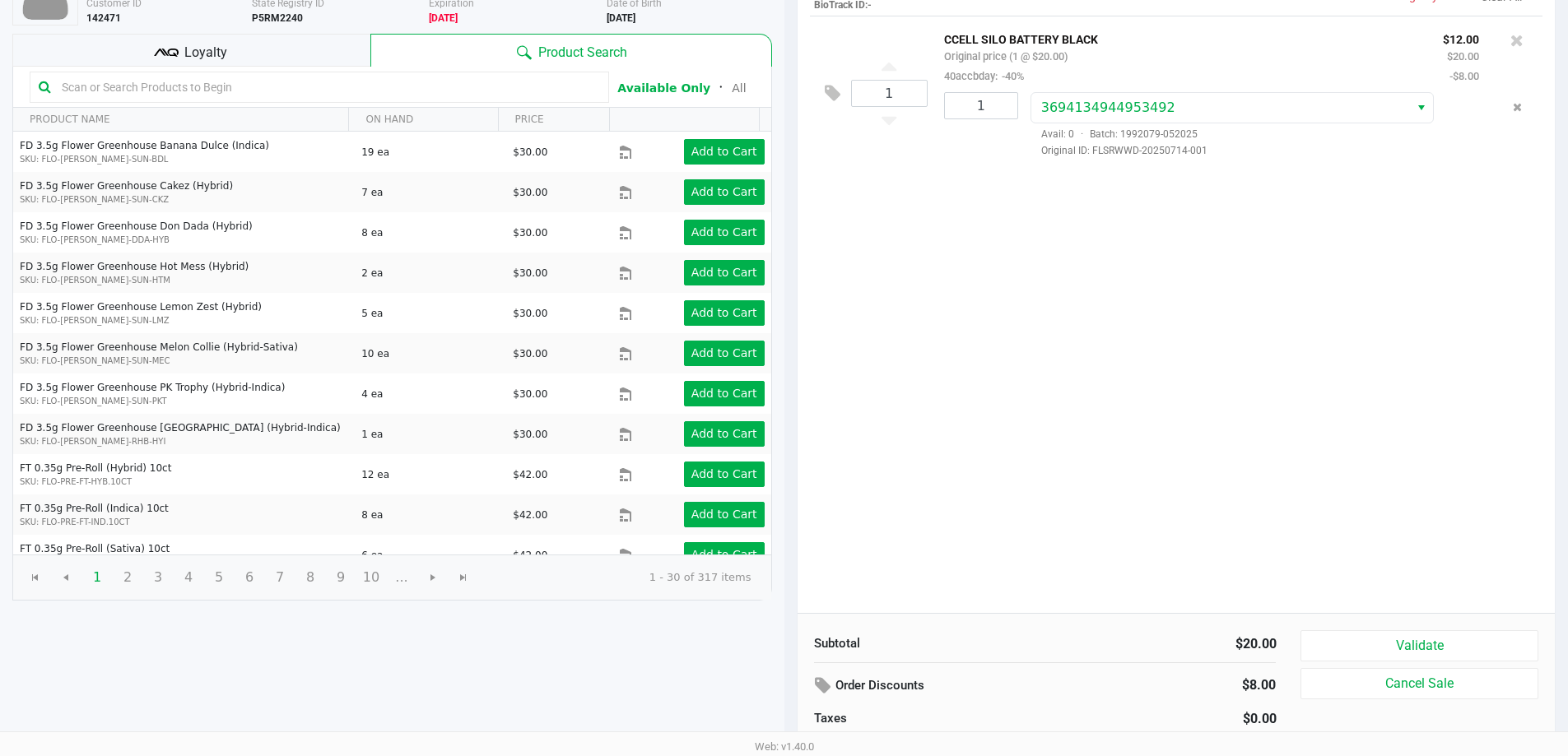
scroll to position [169, 0]
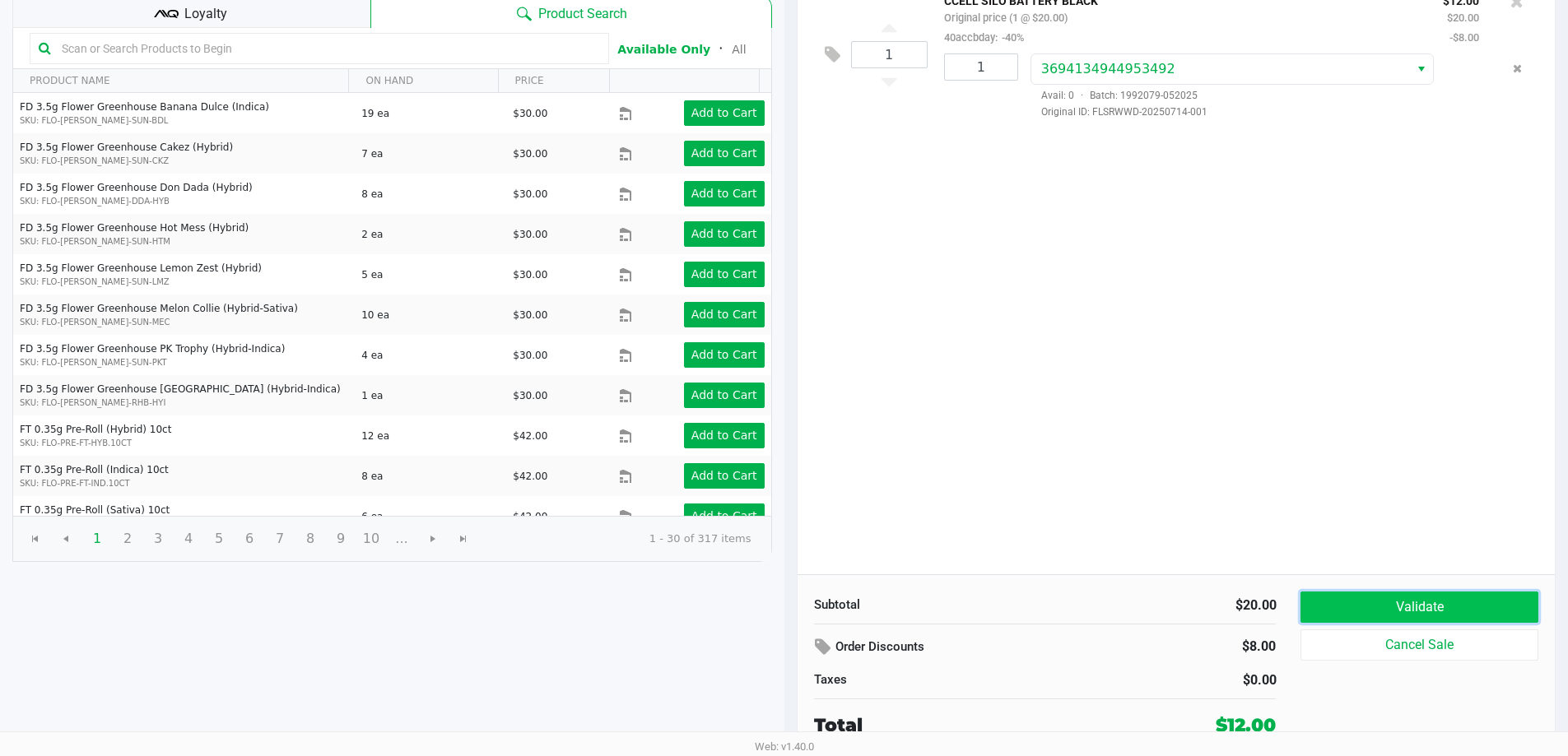
click at [1463, 595] on button "Validate" at bounding box center [1418, 606] width 237 height 32
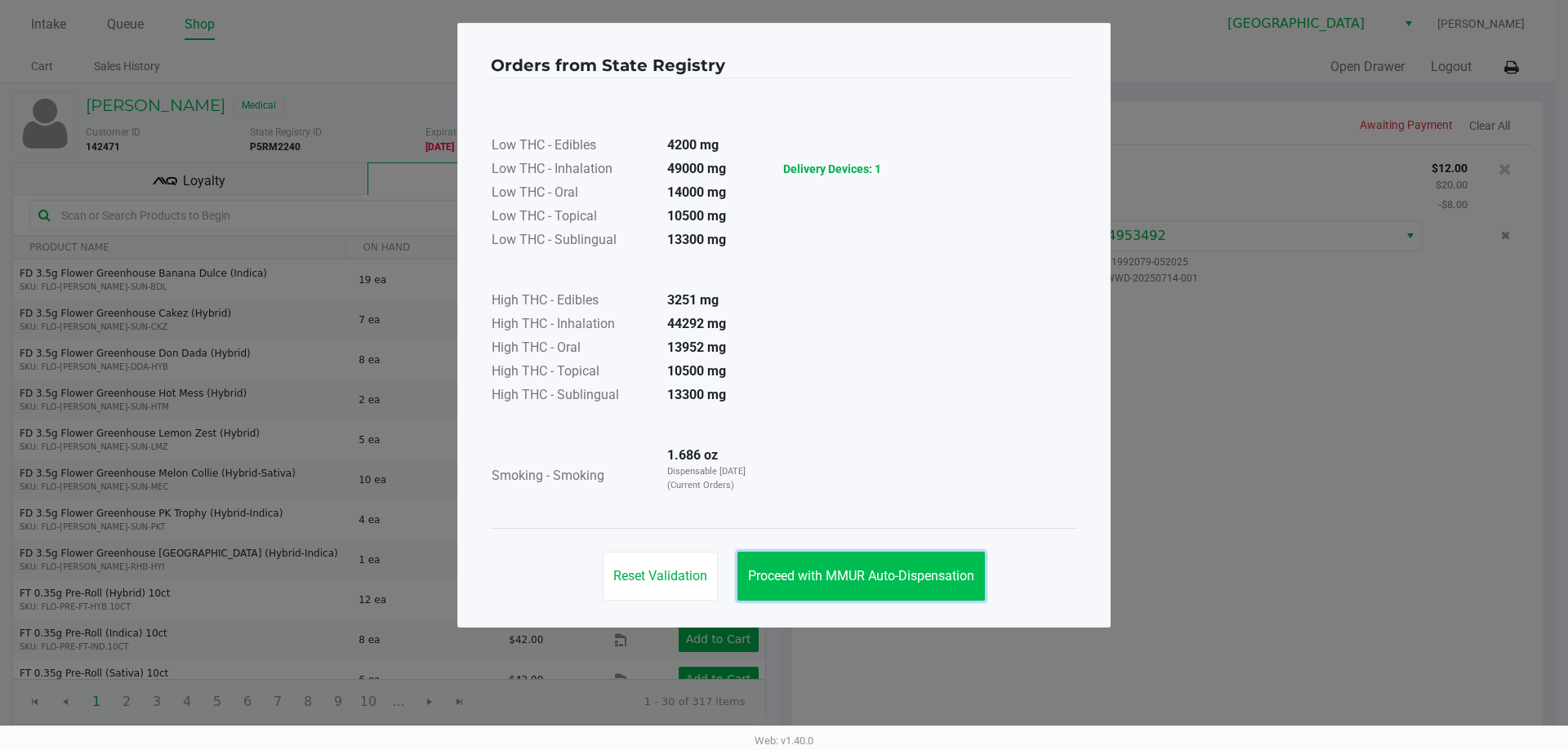
click at [947, 570] on span "Proceed with MMUR Auto-Dispensation" at bounding box center [860, 575] width 226 height 15
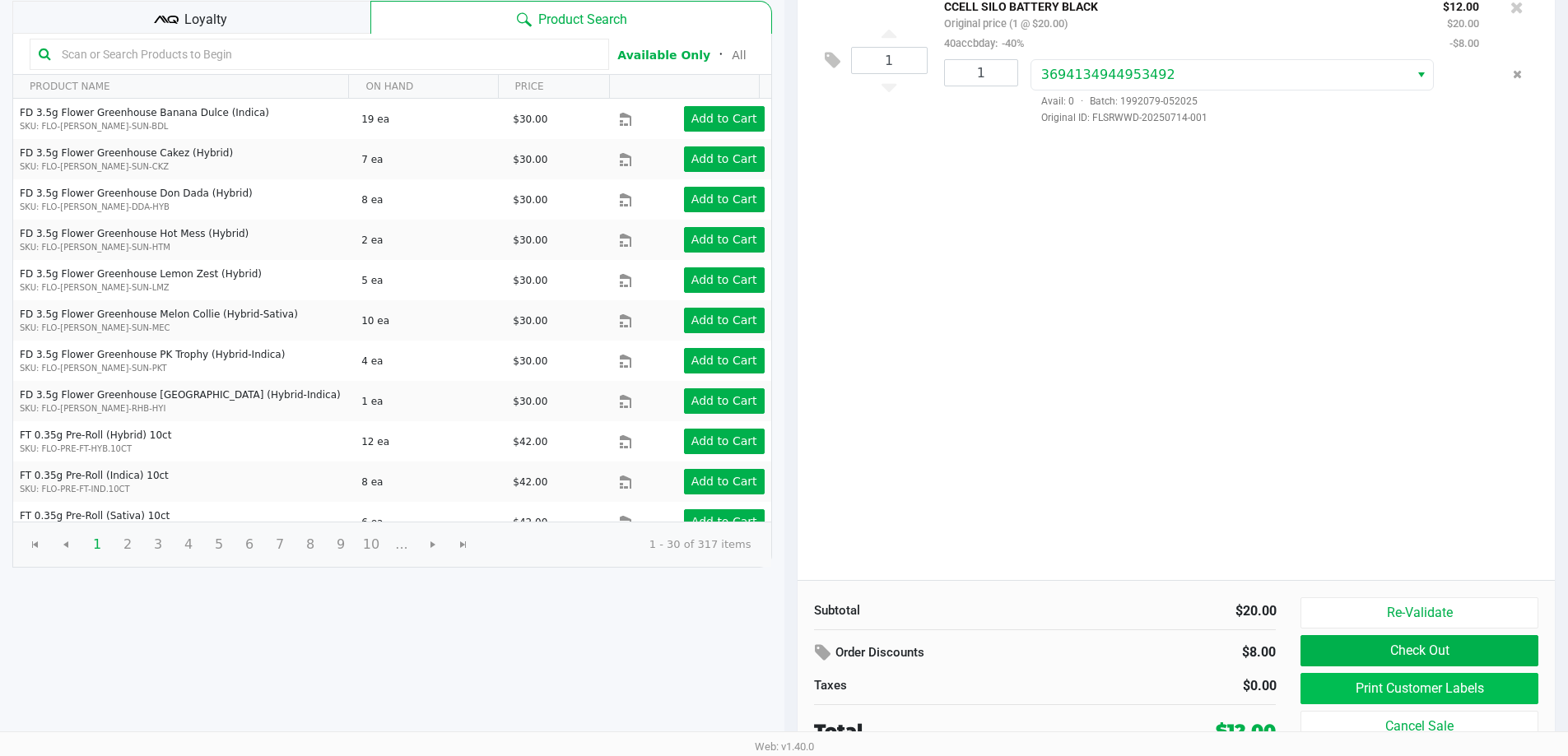
scroll to position [169, 0]
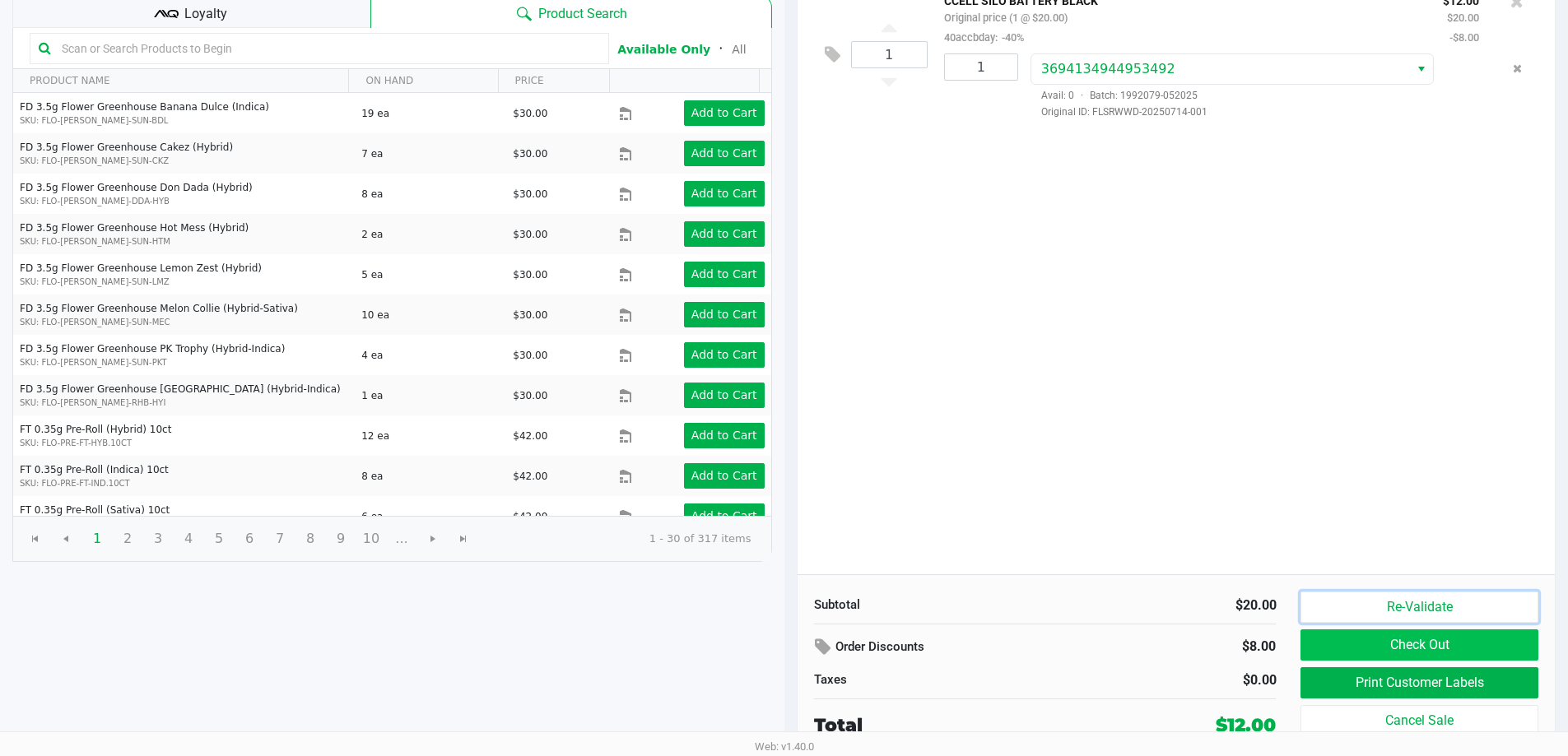
drag, startPoint x: 1459, startPoint y: 605, endPoint x: 1460, endPoint y: 643, distance: 38.0
click at [1460, 647] on div "Re-Validate Check Out Print Customer Labels Cancel Sale" at bounding box center [1425, 664] width 250 height 147
click at [1460, 642] on button "Check Out" at bounding box center [1418, 644] width 237 height 32
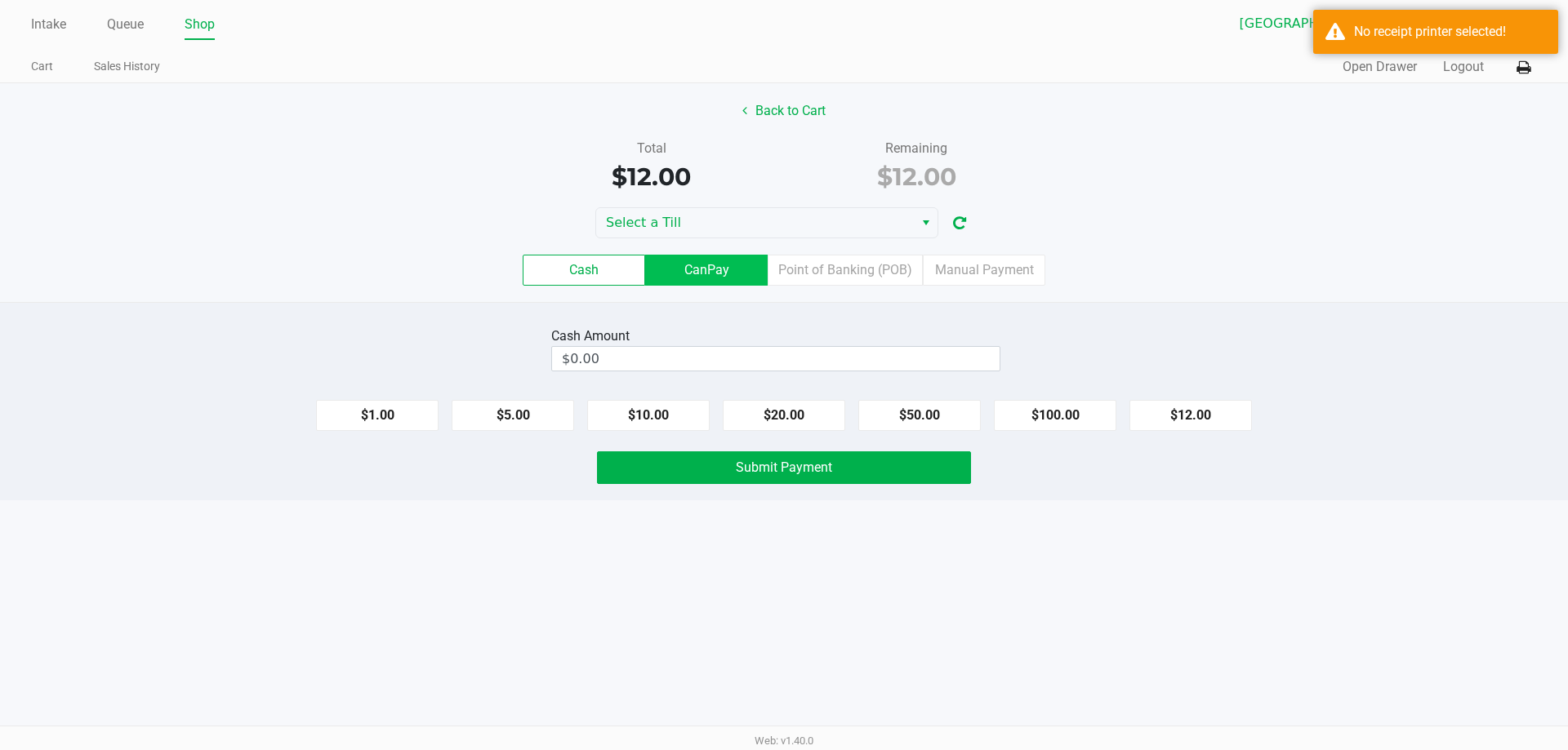
click at [716, 267] on label "CanPay" at bounding box center [706, 270] width 123 height 31
click at [0, 0] on 2 "CanPay" at bounding box center [0, 0] width 0 height 0
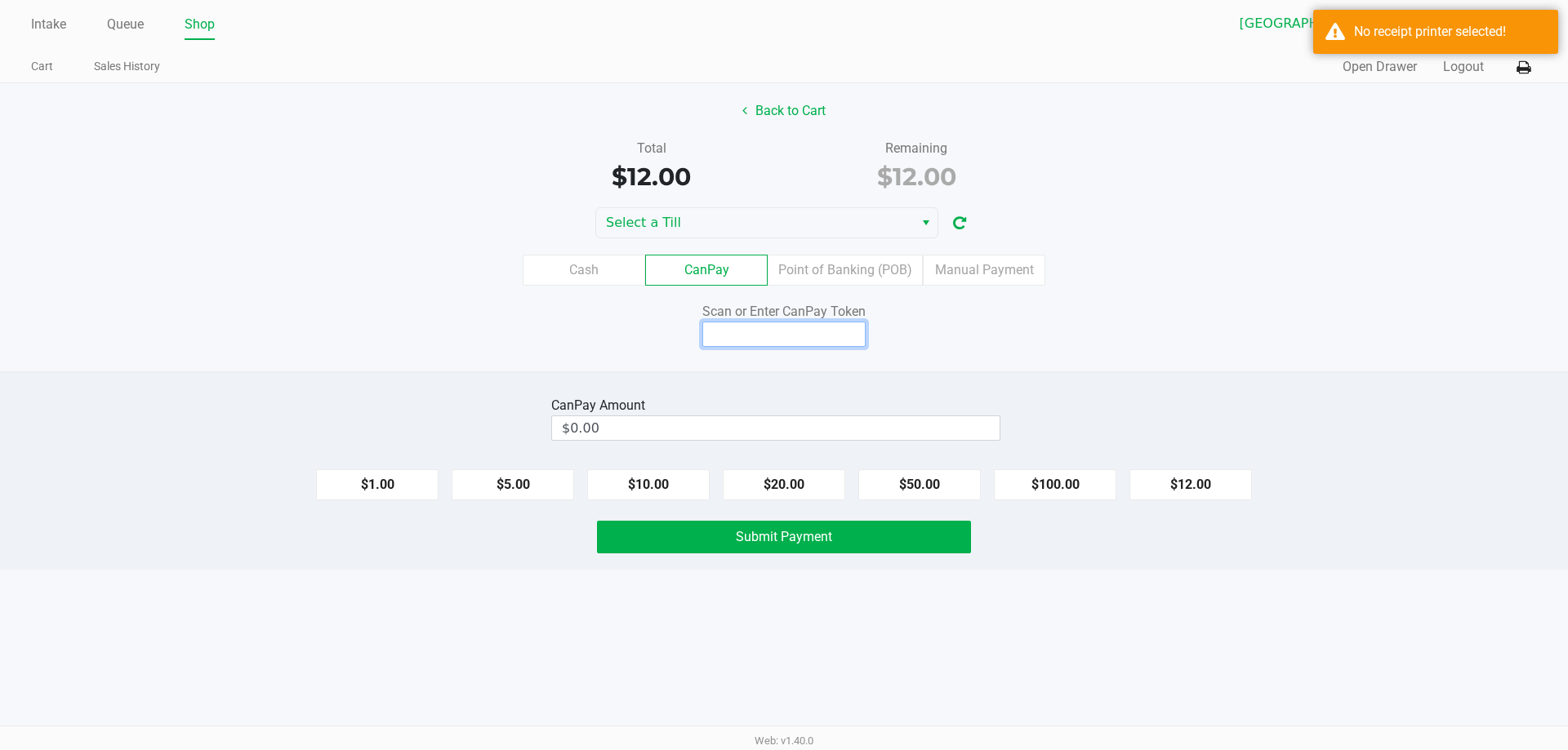
click at [822, 338] on input at bounding box center [784, 334] width 164 height 25
click at [823, 331] on input at bounding box center [784, 334] width 164 height 25
click at [826, 331] on input at bounding box center [784, 334] width 164 height 25
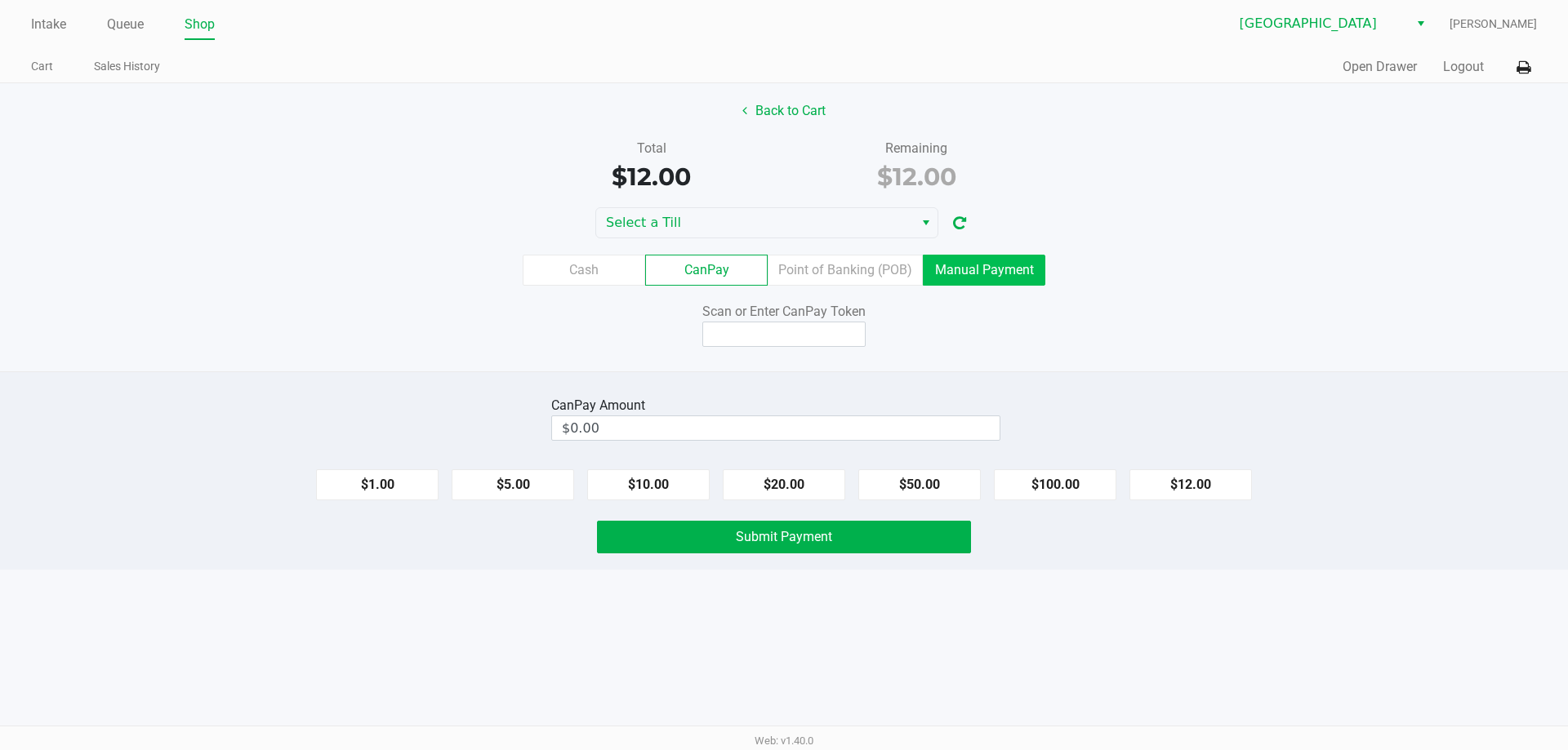
click at [1006, 267] on label "Manual Payment" at bounding box center [984, 270] width 123 height 31
click at [0, 0] on 8 "Manual Payment" at bounding box center [0, 0] width 0 height 0
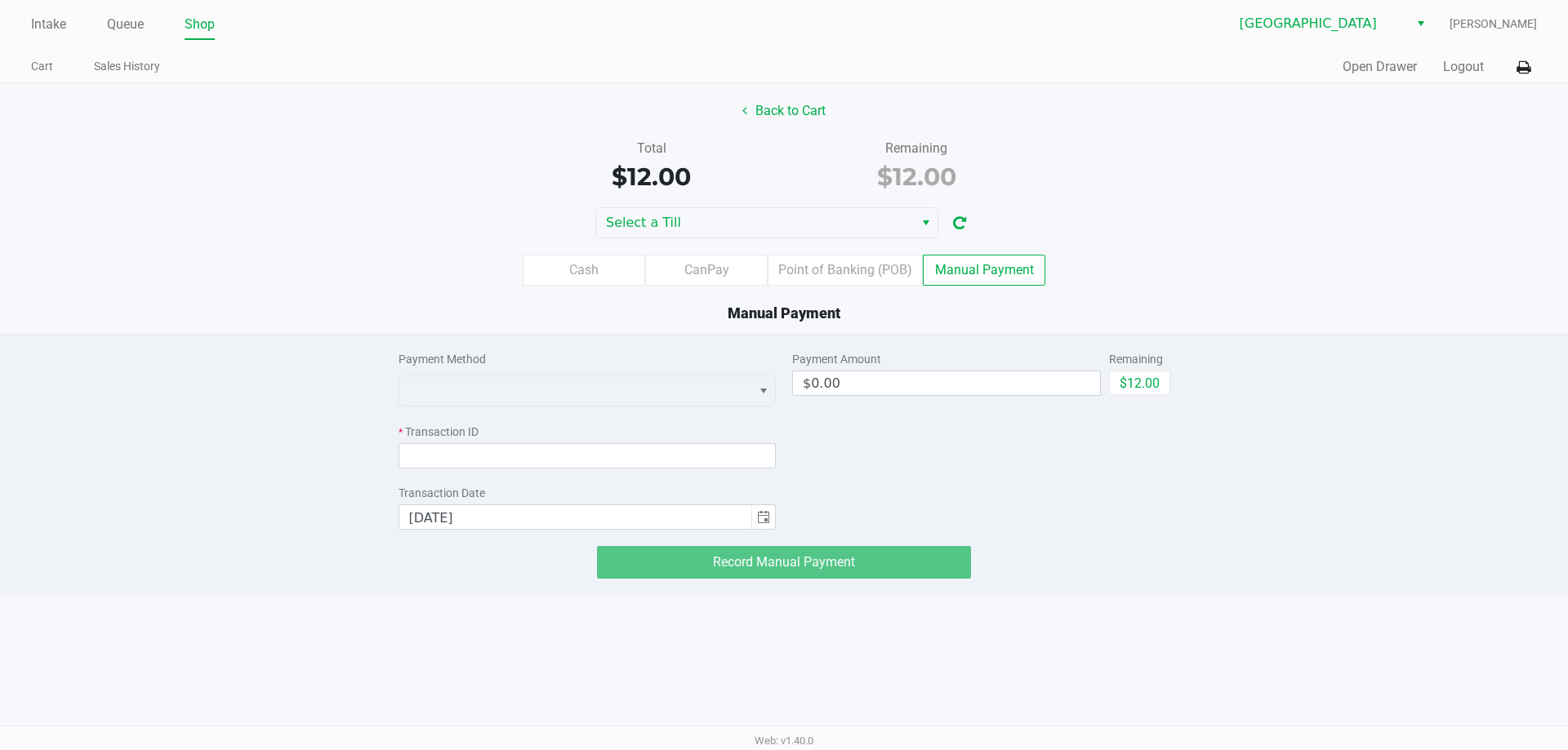
click at [951, 263] on label "Manual Payment" at bounding box center [984, 270] width 123 height 31
click at [0, 0] on 8 "Manual Payment" at bounding box center [0, 0] width 0 height 0
click at [736, 275] on label "CanPay" at bounding box center [706, 270] width 123 height 31
click at [0, 0] on 2 "CanPay" at bounding box center [0, 0] width 0 height 0
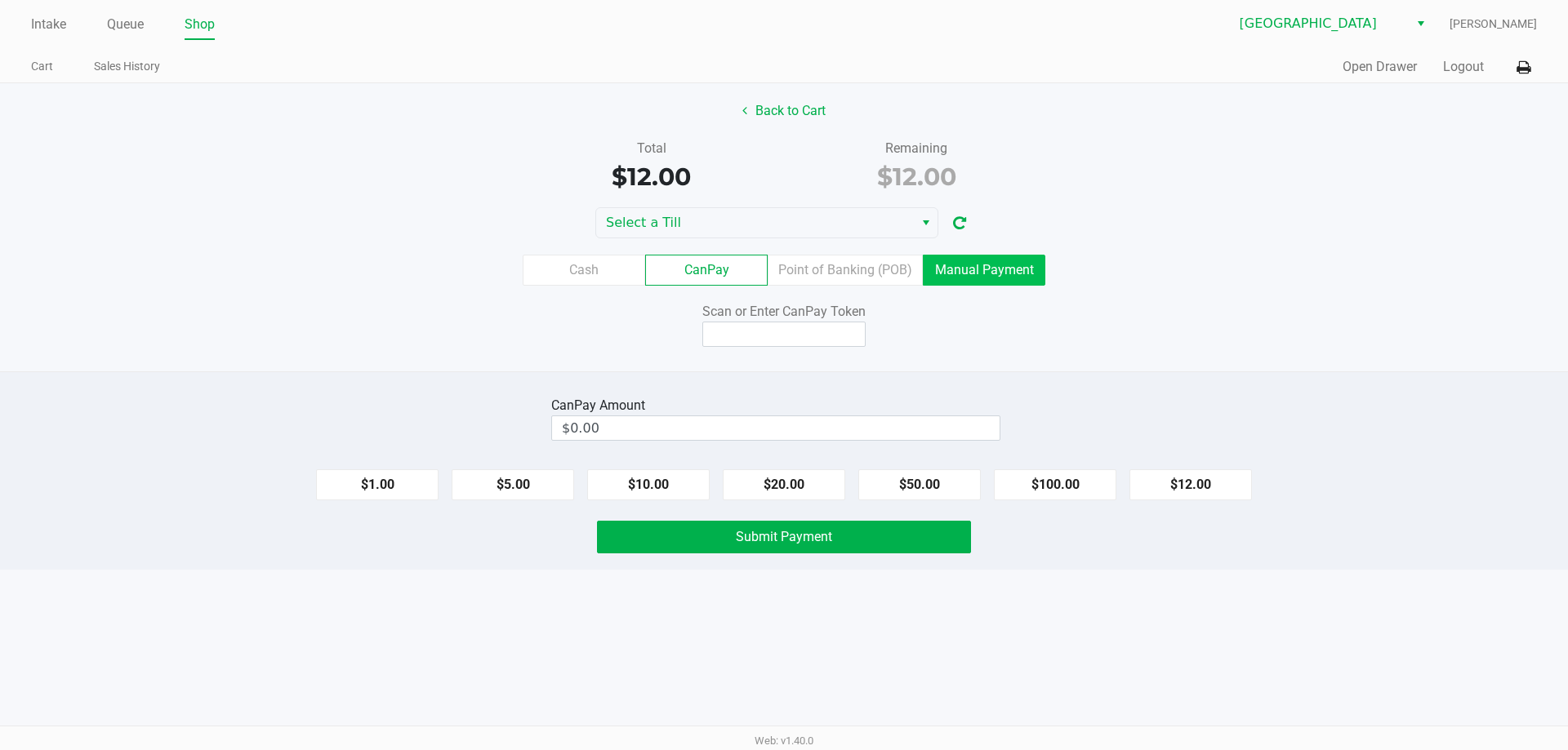
click at [1000, 267] on label "Manual Payment" at bounding box center [984, 270] width 123 height 31
click at [0, 0] on 8 "Manual Payment" at bounding box center [0, 0] width 0 height 0
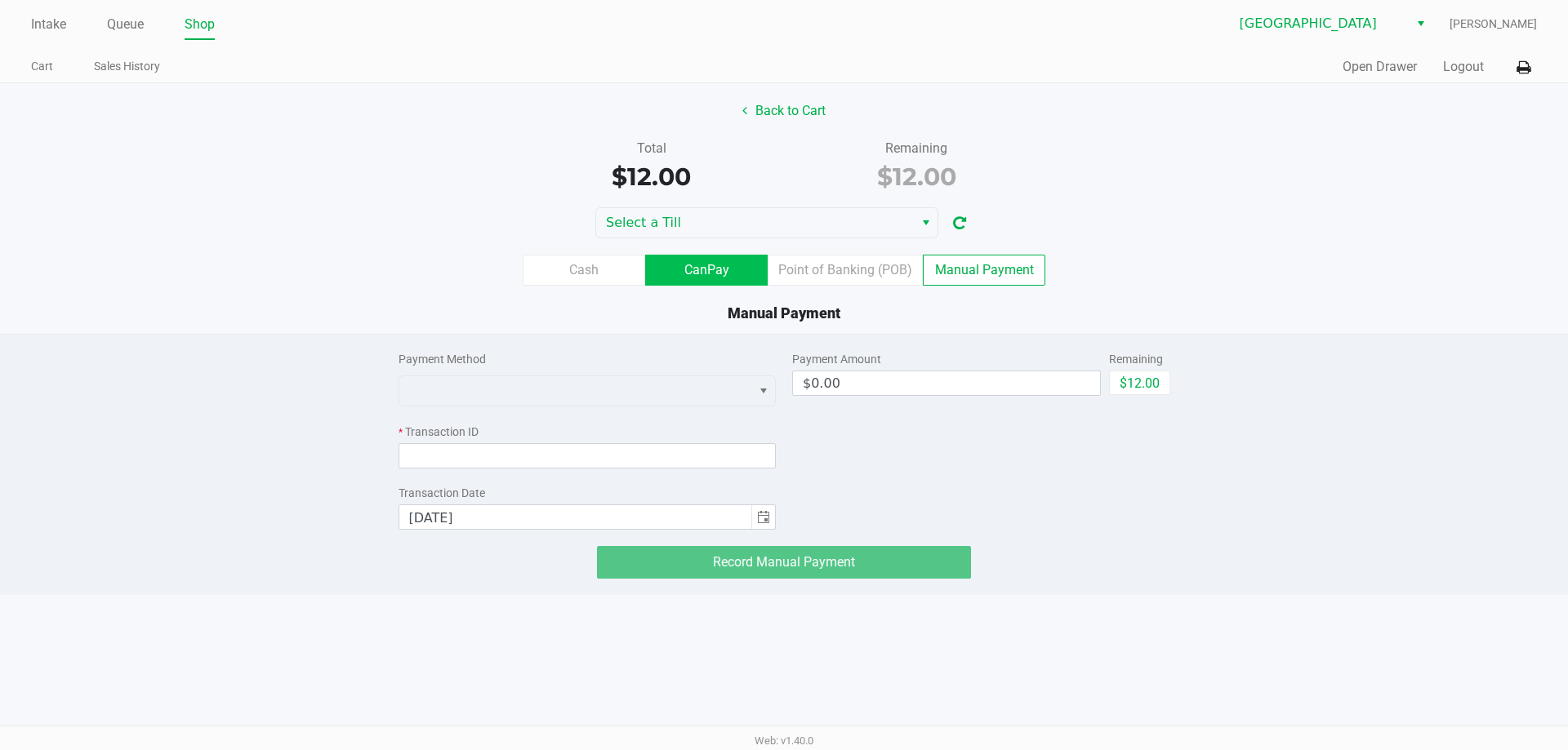
click at [718, 276] on label "CanPay" at bounding box center [706, 270] width 123 height 31
click at [0, 0] on 2 "CanPay" at bounding box center [0, 0] width 0 height 0
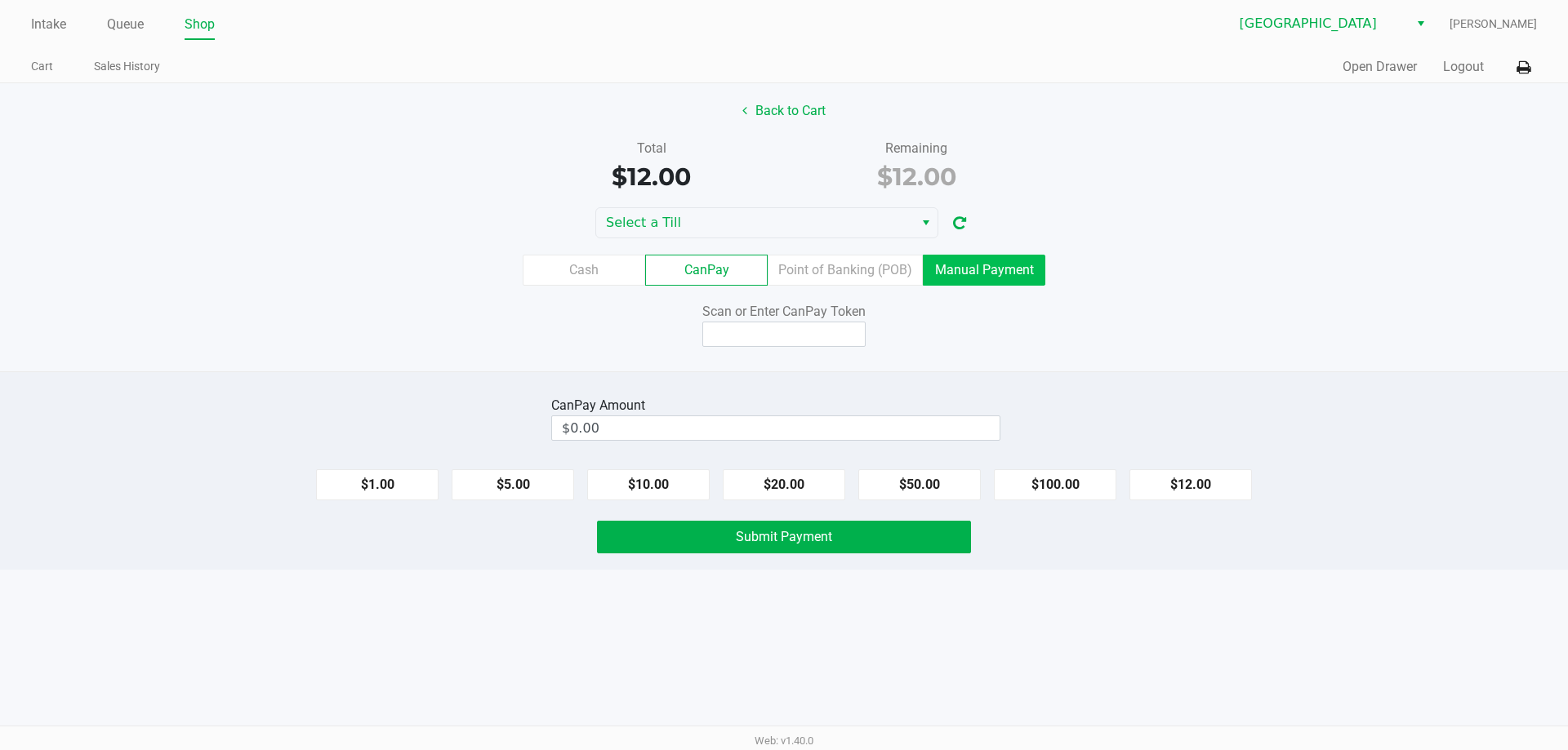
click at [982, 282] on label "Manual Payment" at bounding box center [984, 270] width 123 height 31
click at [0, 0] on 8 "Manual Payment" at bounding box center [0, 0] width 0 height 0
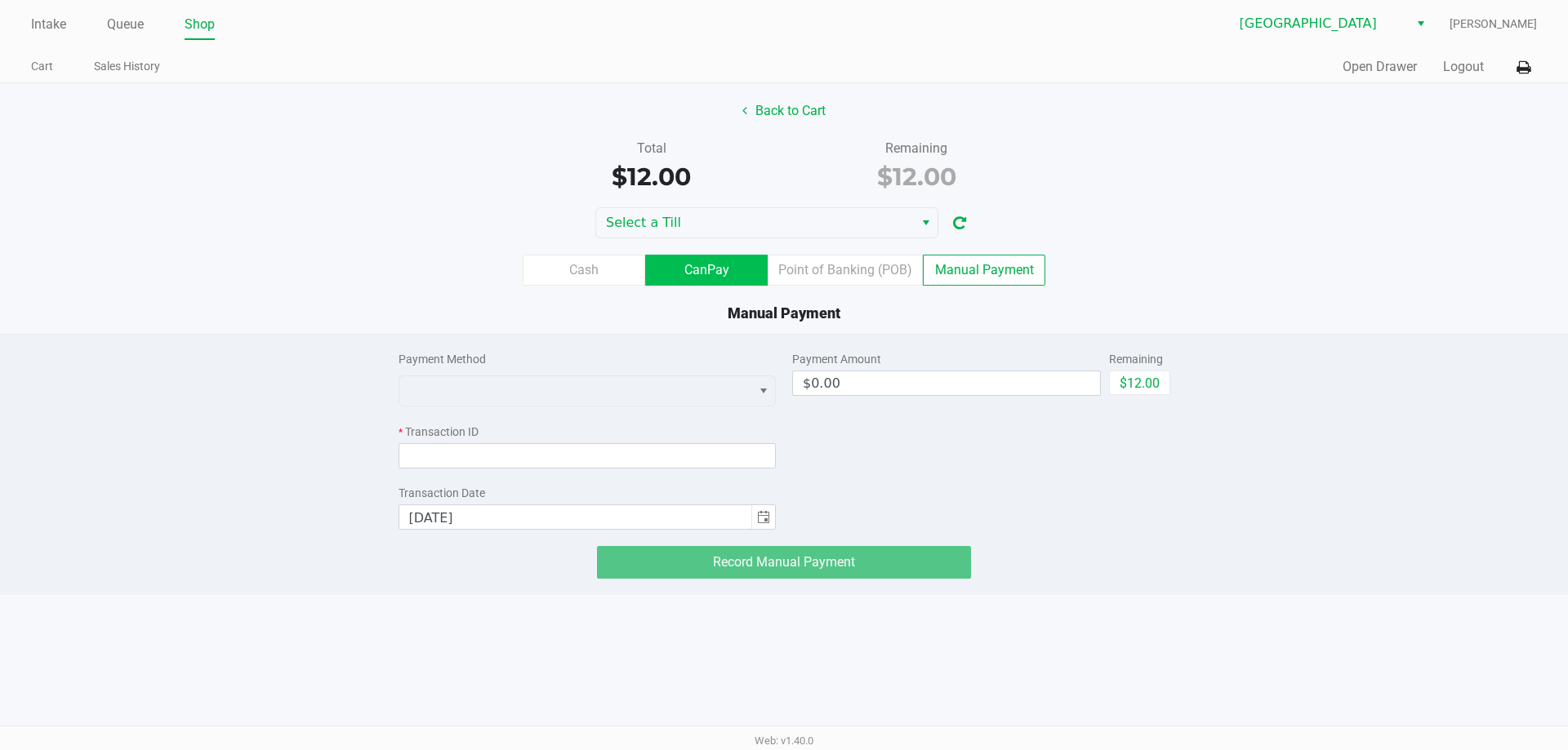
click at [714, 274] on label "CanPay" at bounding box center [706, 270] width 123 height 31
click at [0, 0] on 2 "CanPay" at bounding box center [0, 0] width 0 height 0
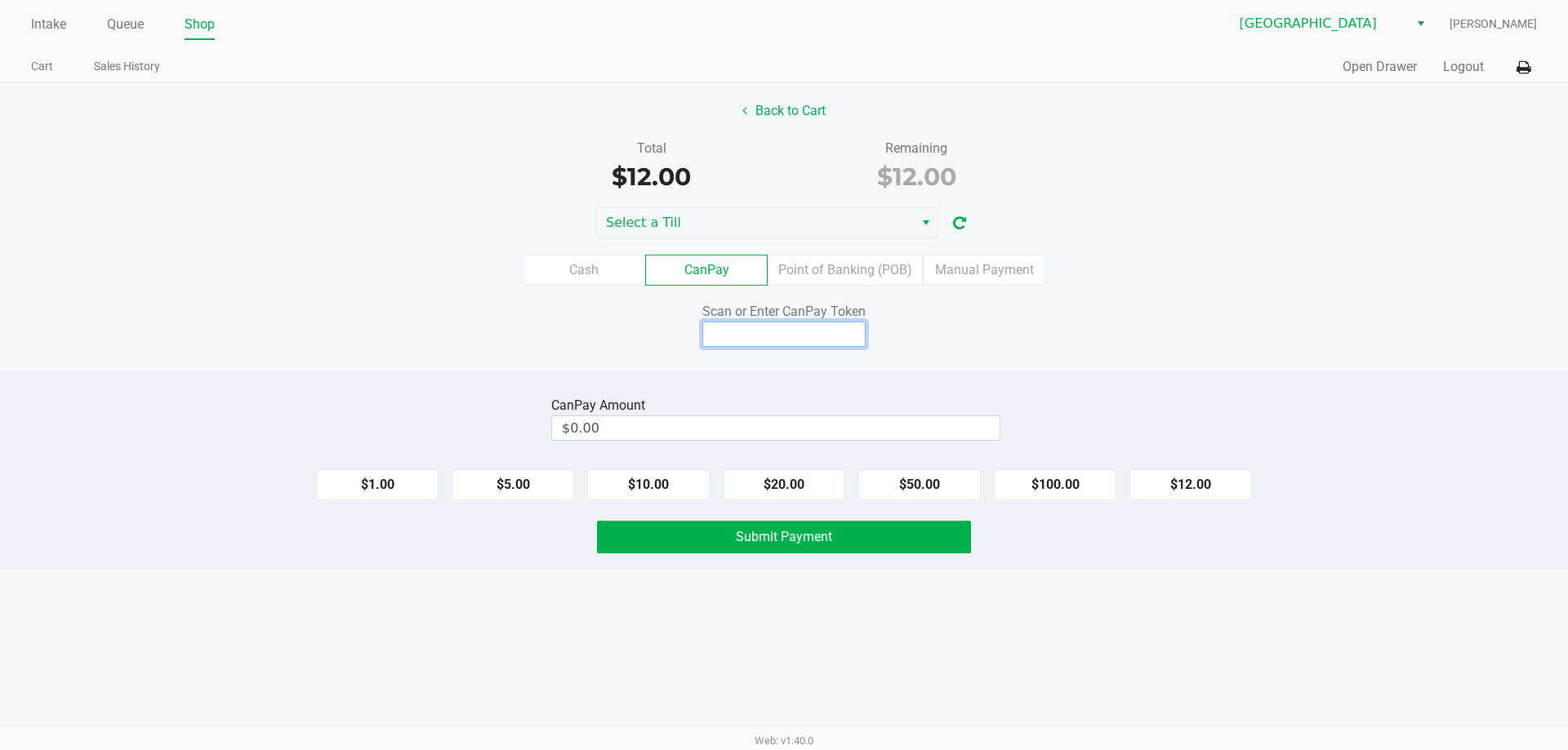
click at [801, 325] on input at bounding box center [784, 334] width 164 height 25
click at [738, 327] on input at bounding box center [784, 334] width 164 height 25
click at [750, 334] on input at bounding box center [784, 334] width 164 height 25
click at [979, 279] on label "Manual Payment" at bounding box center [984, 270] width 123 height 31
click at [0, 0] on 8 "Manual Payment" at bounding box center [0, 0] width 0 height 0
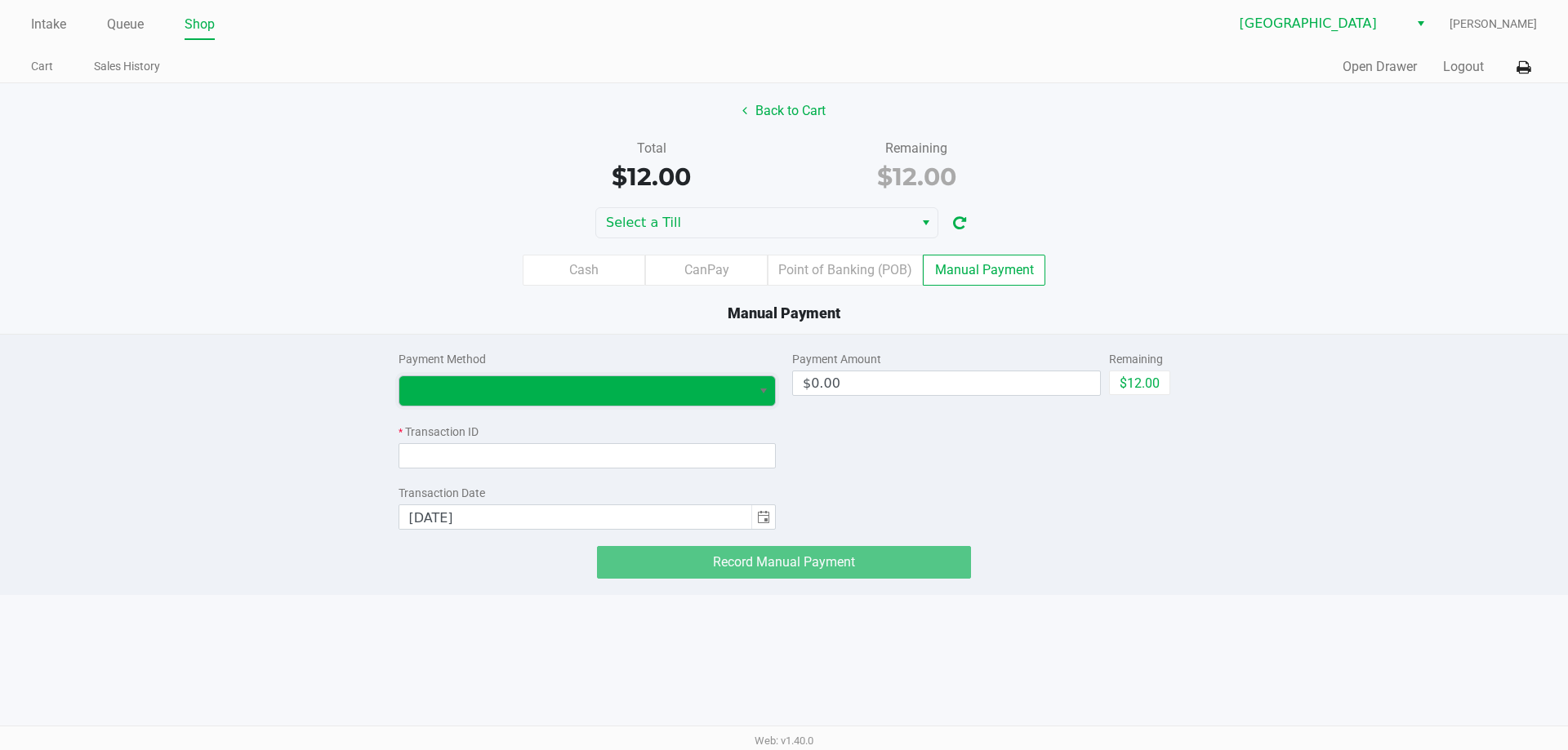
click at [648, 398] on span at bounding box center [575, 391] width 333 height 20
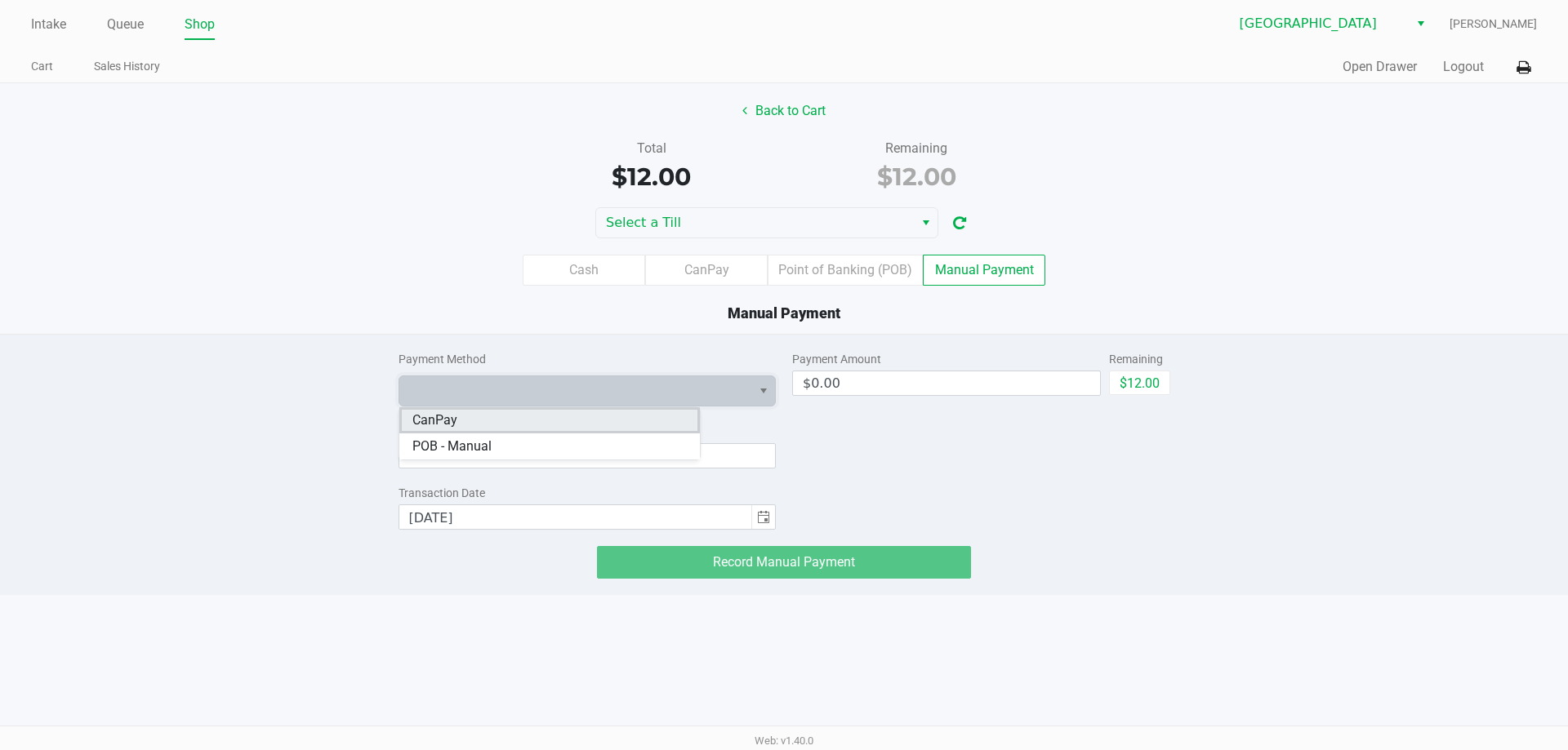
click at [538, 426] on li "CanPay" at bounding box center [549, 420] width 301 height 26
click at [860, 417] on div "Payment Amount $0.00 Remaining $12.00" at bounding box center [980, 432] width 378 height 195
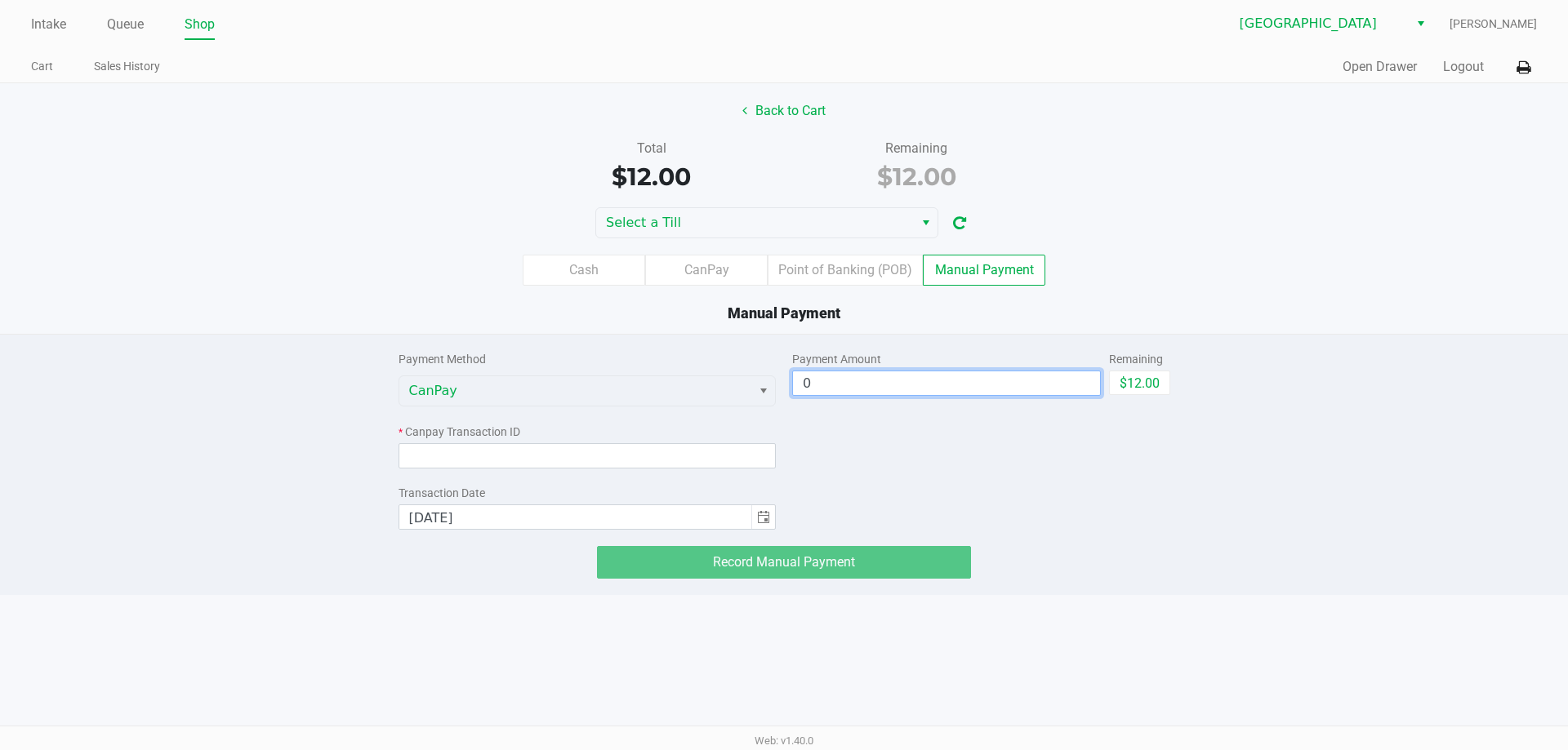
click at [863, 380] on input "0" at bounding box center [945, 383] width 307 height 23
click at [702, 453] on input at bounding box center [587, 456] width 378 height 25
click at [1024, 391] on input "0" at bounding box center [945, 383] width 307 height 23
type input "$0.00"
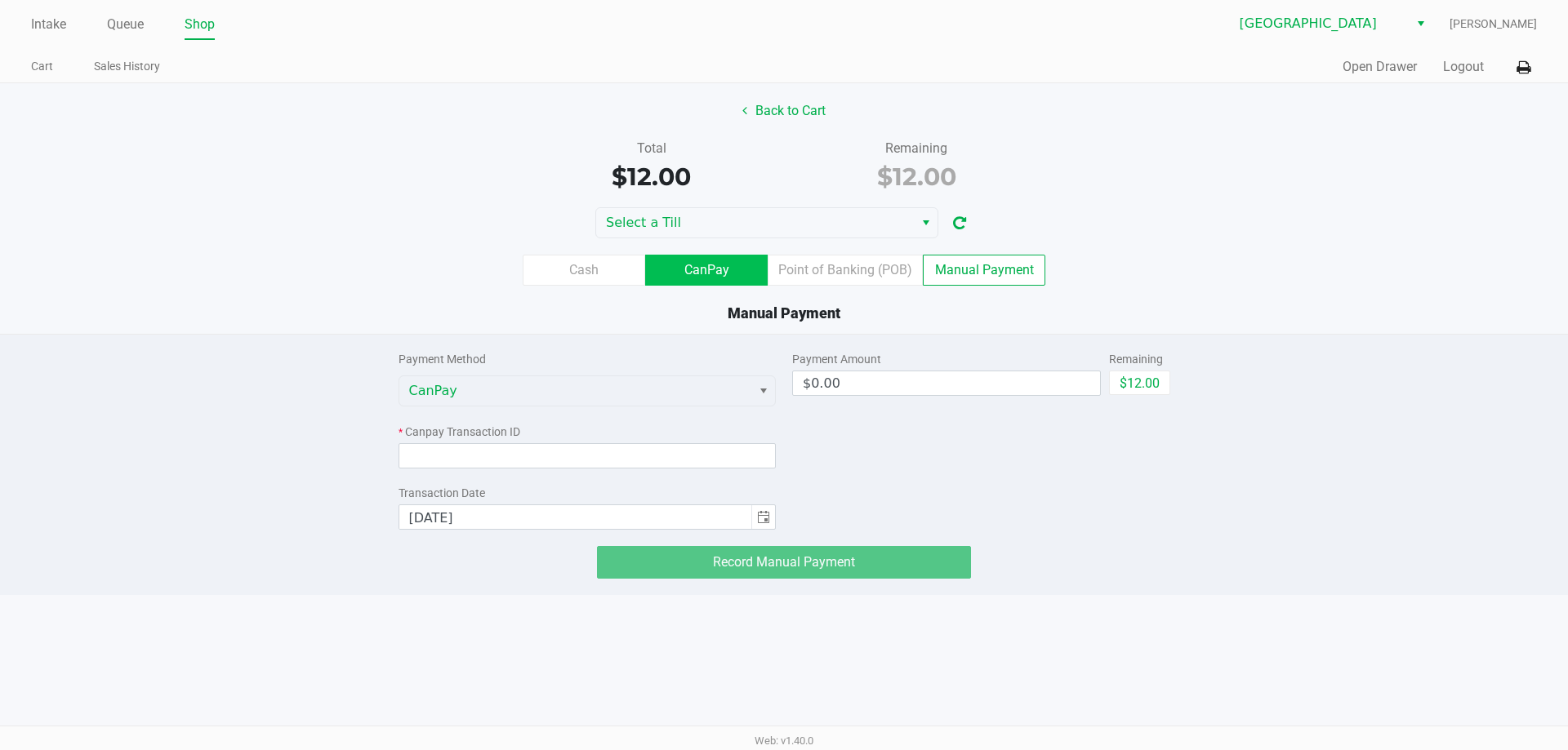
click at [739, 282] on label "CanPay" at bounding box center [706, 270] width 123 height 31
click at [0, 0] on 2 "CanPay" at bounding box center [0, 0] width 0 height 0
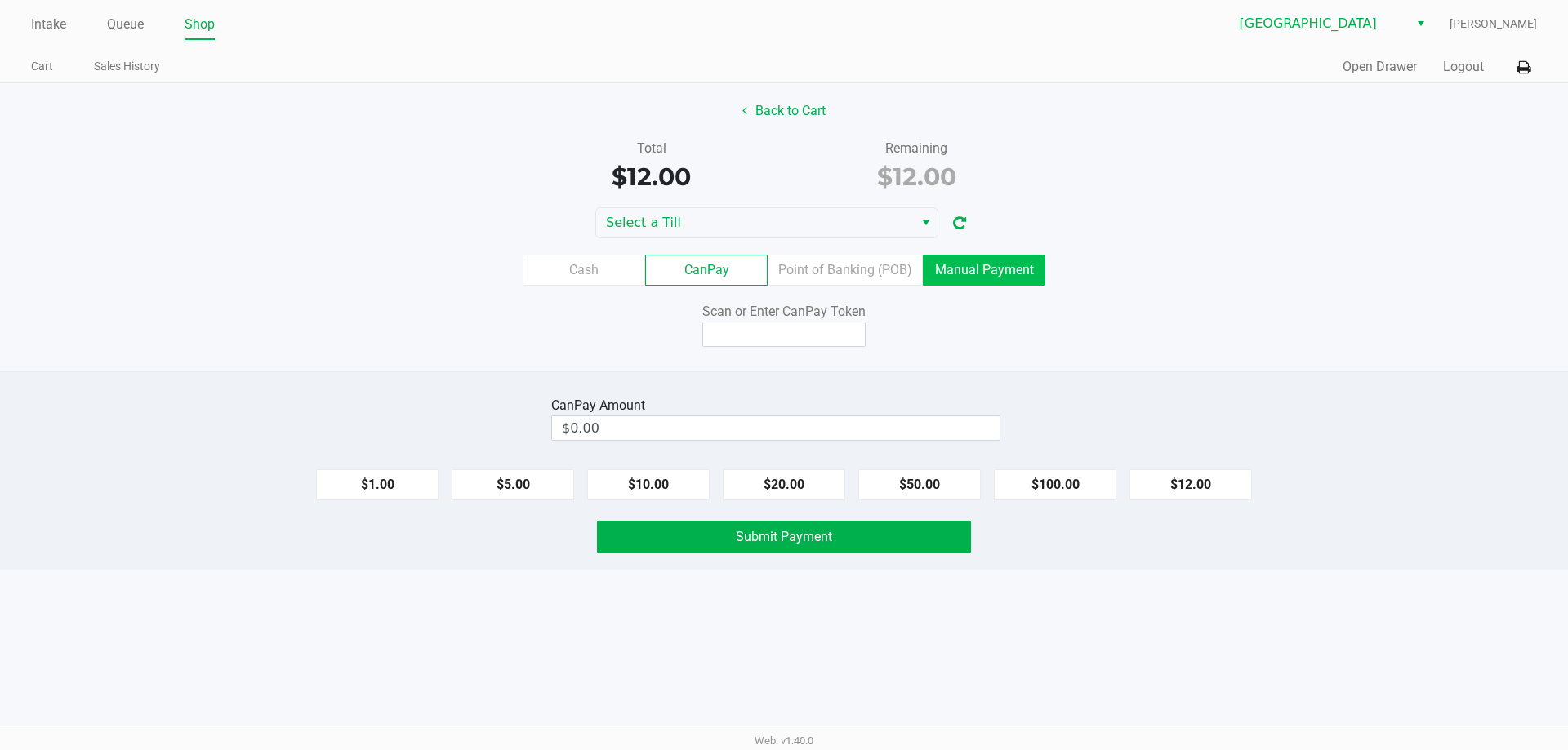
click at [984, 278] on label "Manual Payment" at bounding box center [984, 270] width 123 height 31
click at [0, 0] on 8 "Manual Payment" at bounding box center [0, 0] width 0 height 0
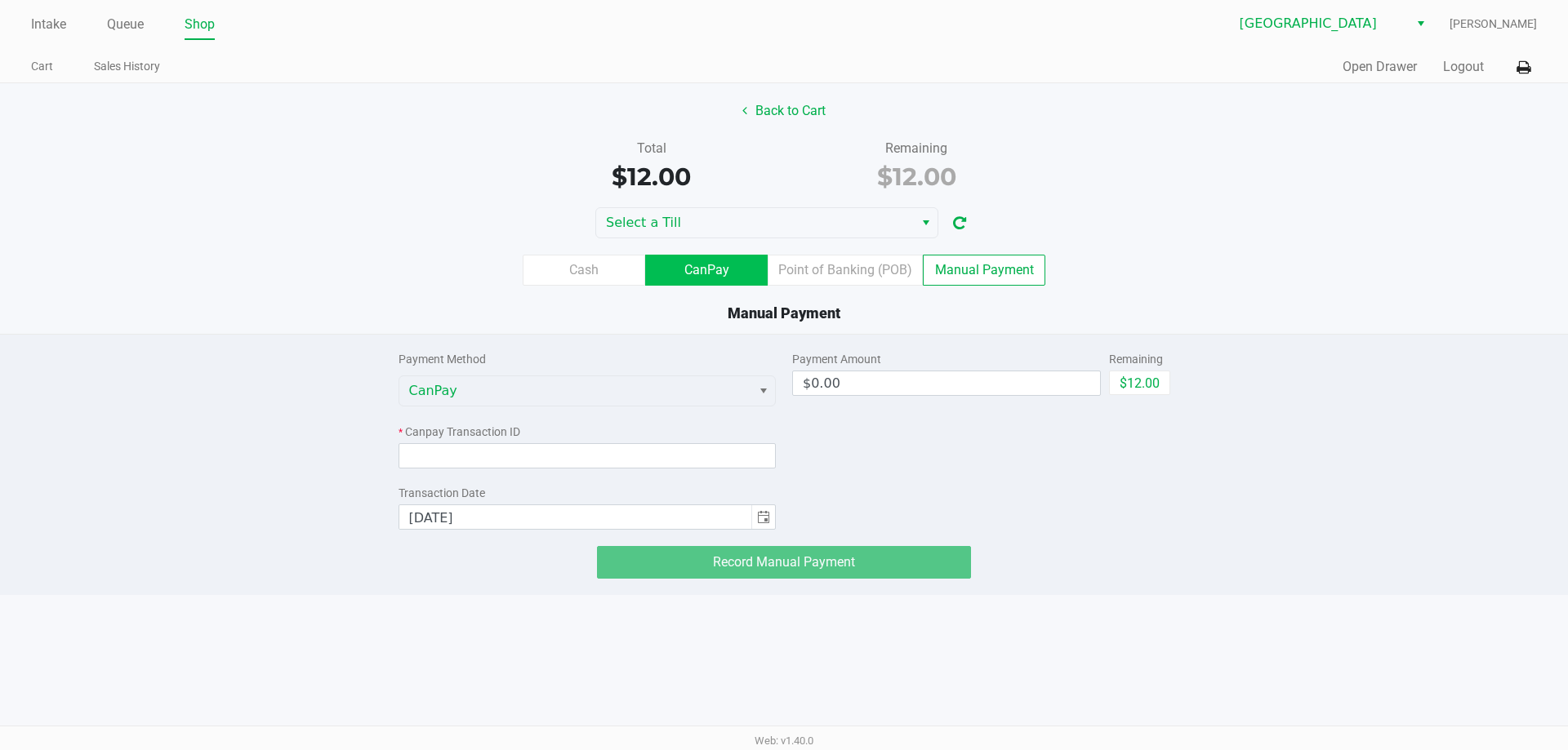
click at [730, 280] on label "CanPay" at bounding box center [706, 270] width 123 height 31
click at [0, 0] on 2 "CanPay" at bounding box center [0, 0] width 0 height 0
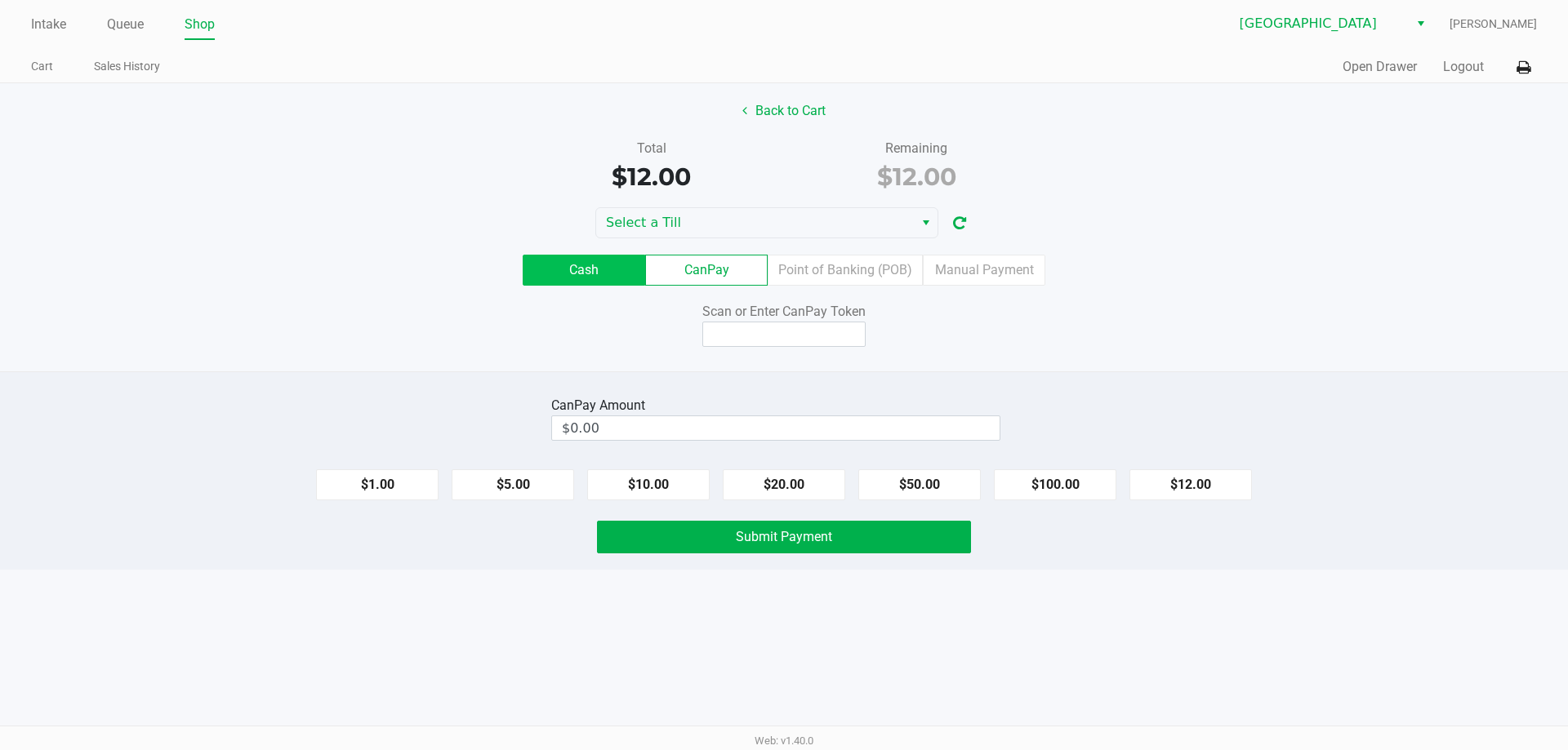
click at [595, 276] on label "Cash" at bounding box center [583, 270] width 123 height 31
click at [0, 0] on 0 "Cash" at bounding box center [0, 0] width 0 height 0
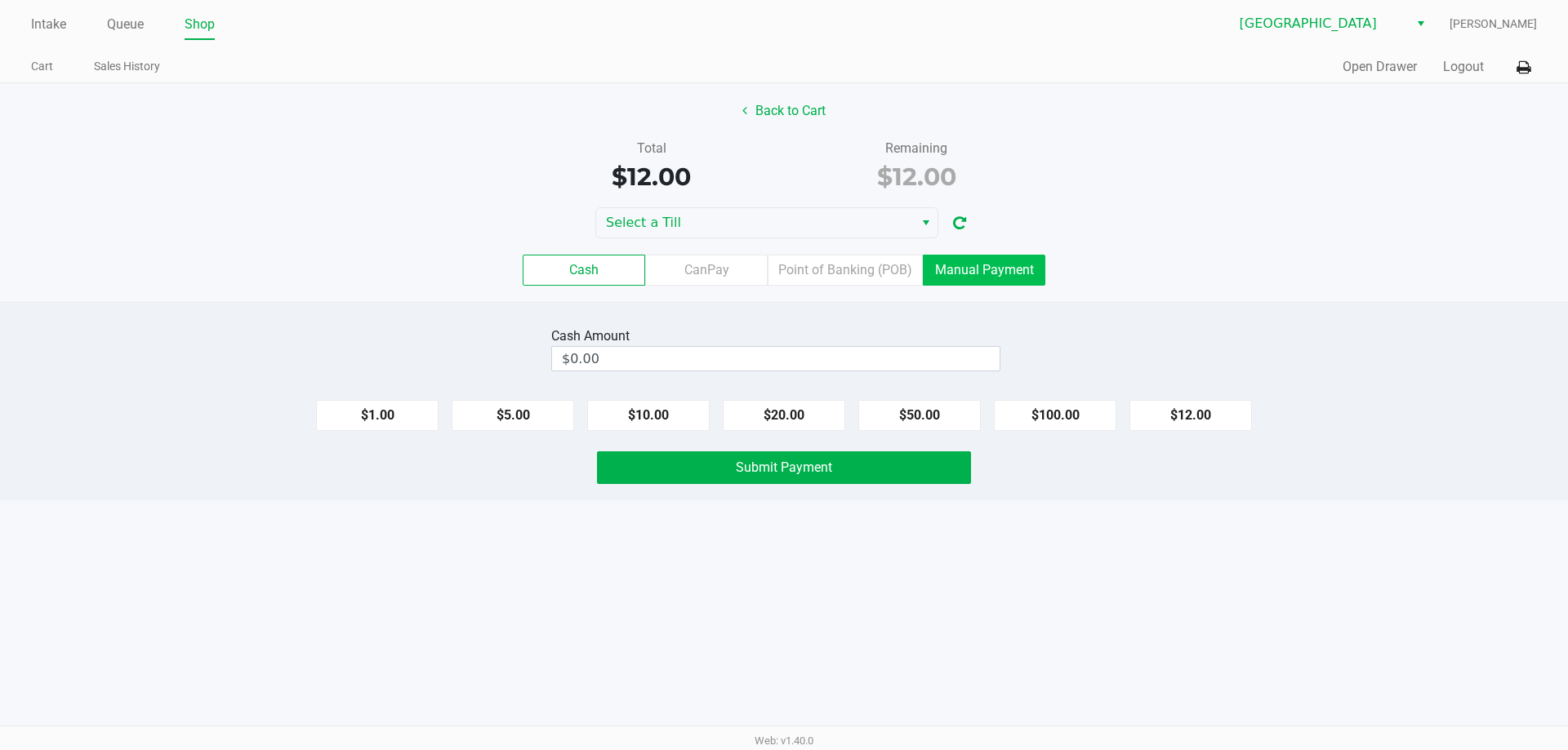
click at [993, 276] on label "Manual Payment" at bounding box center [984, 270] width 123 height 31
click at [0, 0] on 8 "Manual Payment" at bounding box center [0, 0] width 0 height 0
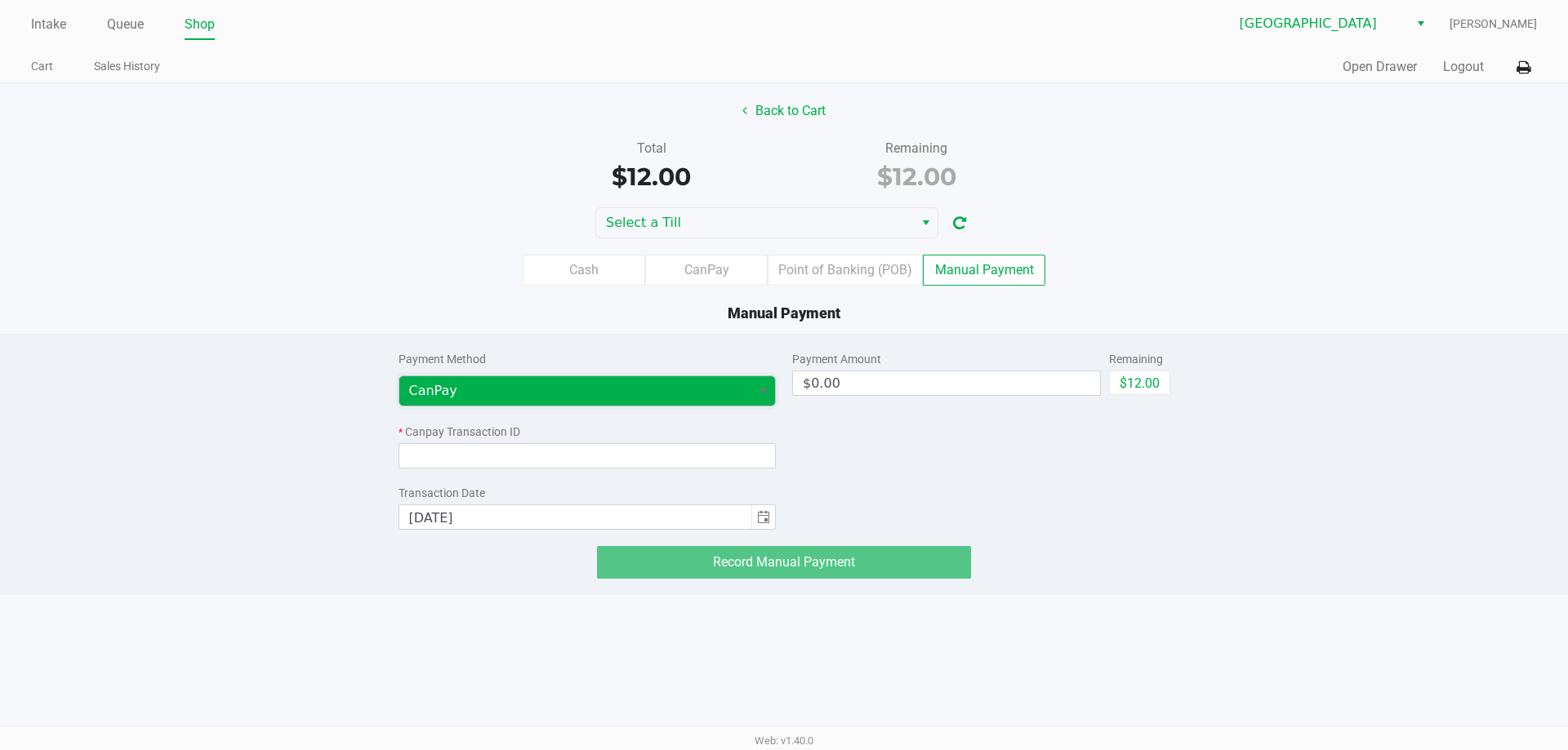
click at [609, 400] on span "CanPay" at bounding box center [575, 391] width 333 height 20
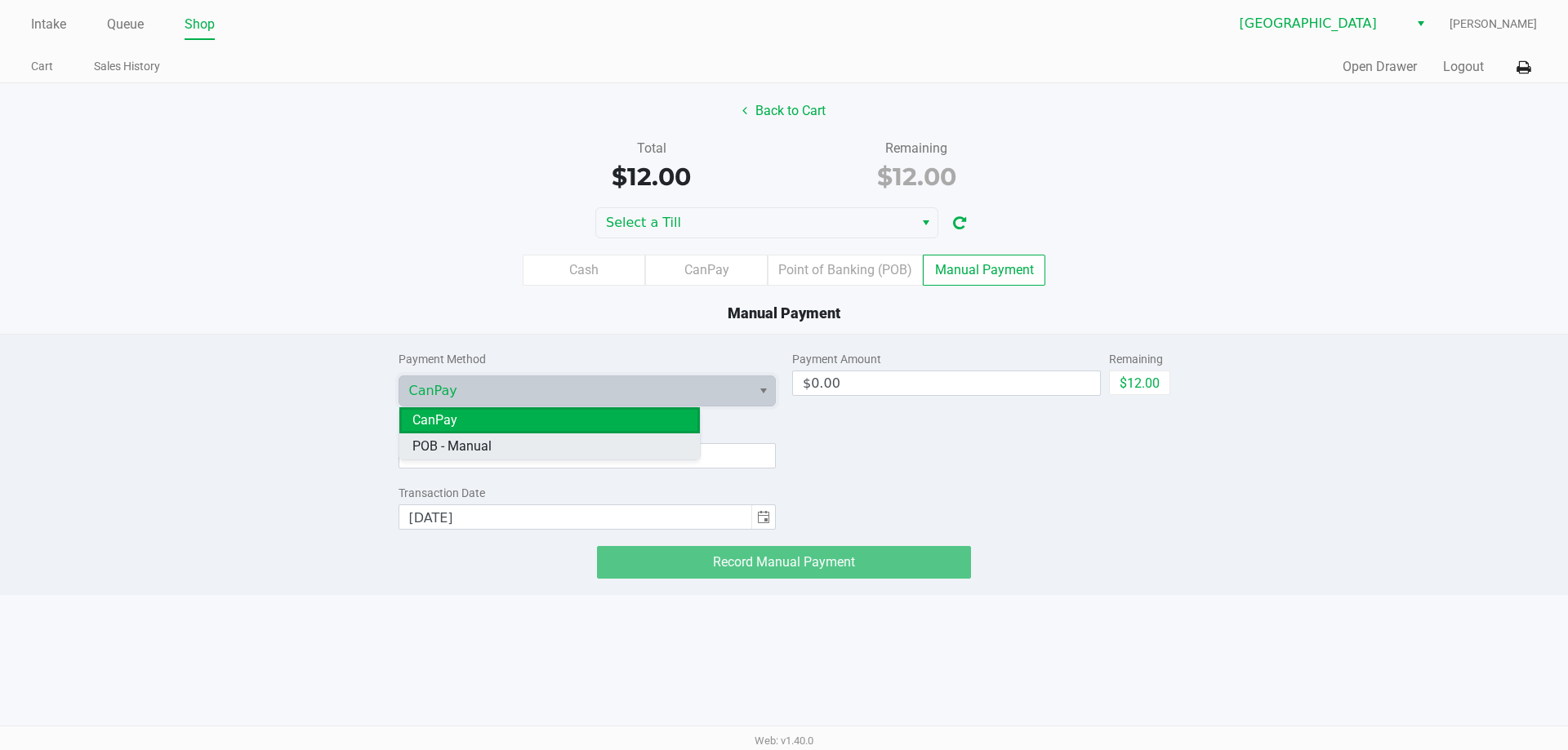
click at [496, 452] on Manual "POB - Manual" at bounding box center [549, 446] width 301 height 26
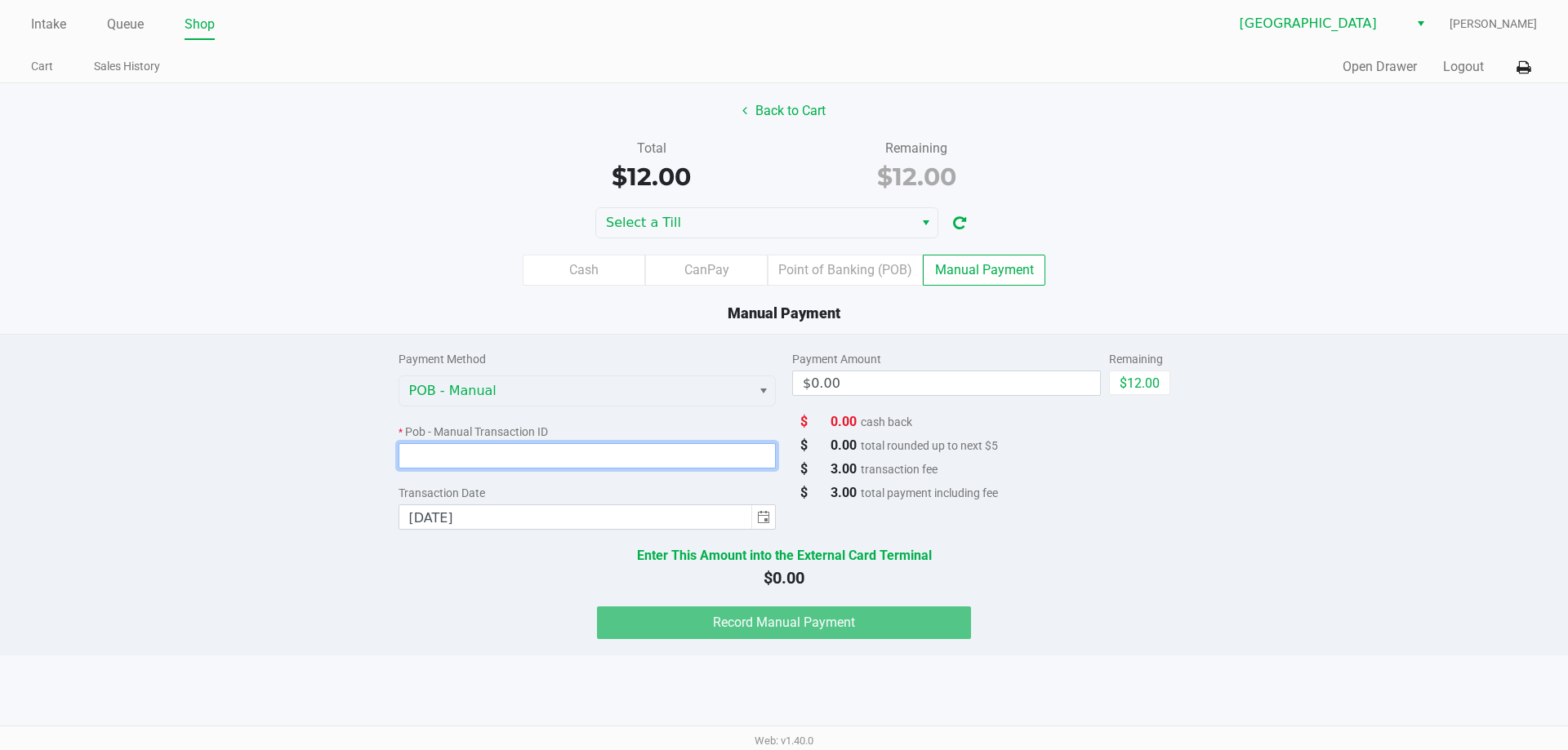
click at [729, 460] on input at bounding box center [587, 456] width 378 height 25
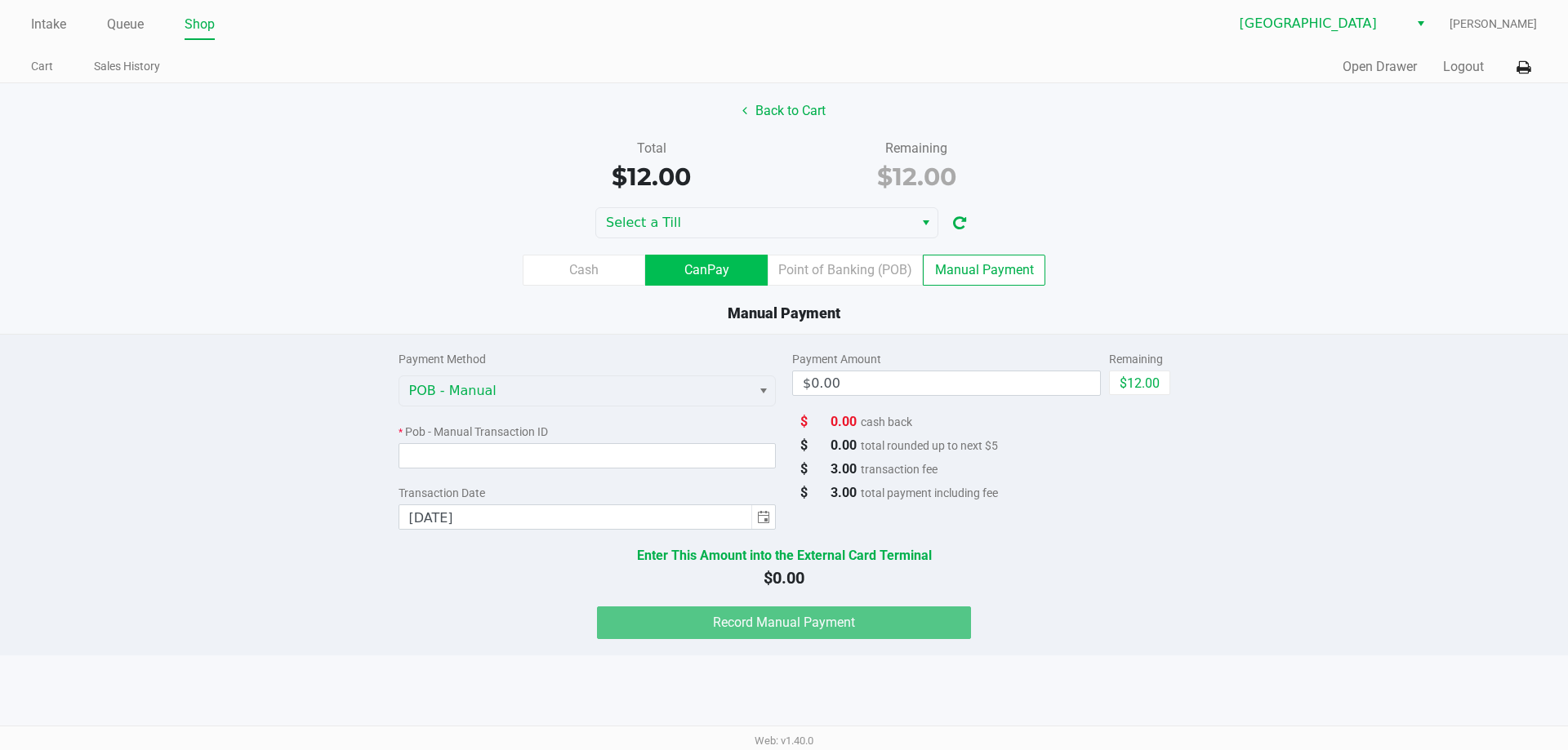
click at [723, 265] on label "CanPay" at bounding box center [706, 270] width 123 height 31
click at [0, 0] on 2 "CanPay" at bounding box center [0, 0] width 0 height 0
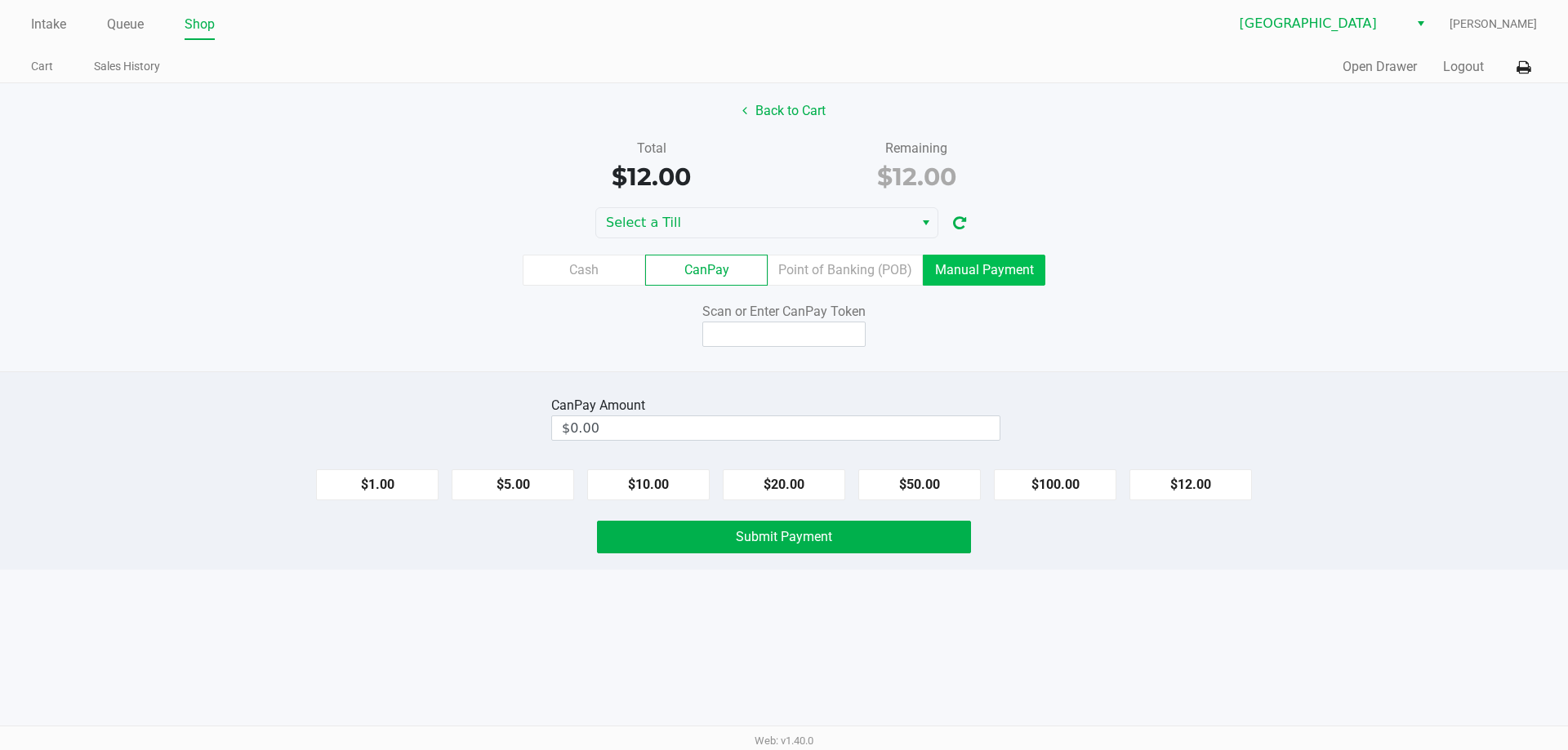
click at [959, 280] on label "Manual Payment" at bounding box center [984, 270] width 123 height 31
click at [0, 0] on 8 "Manual Payment" at bounding box center [0, 0] width 0 height 0
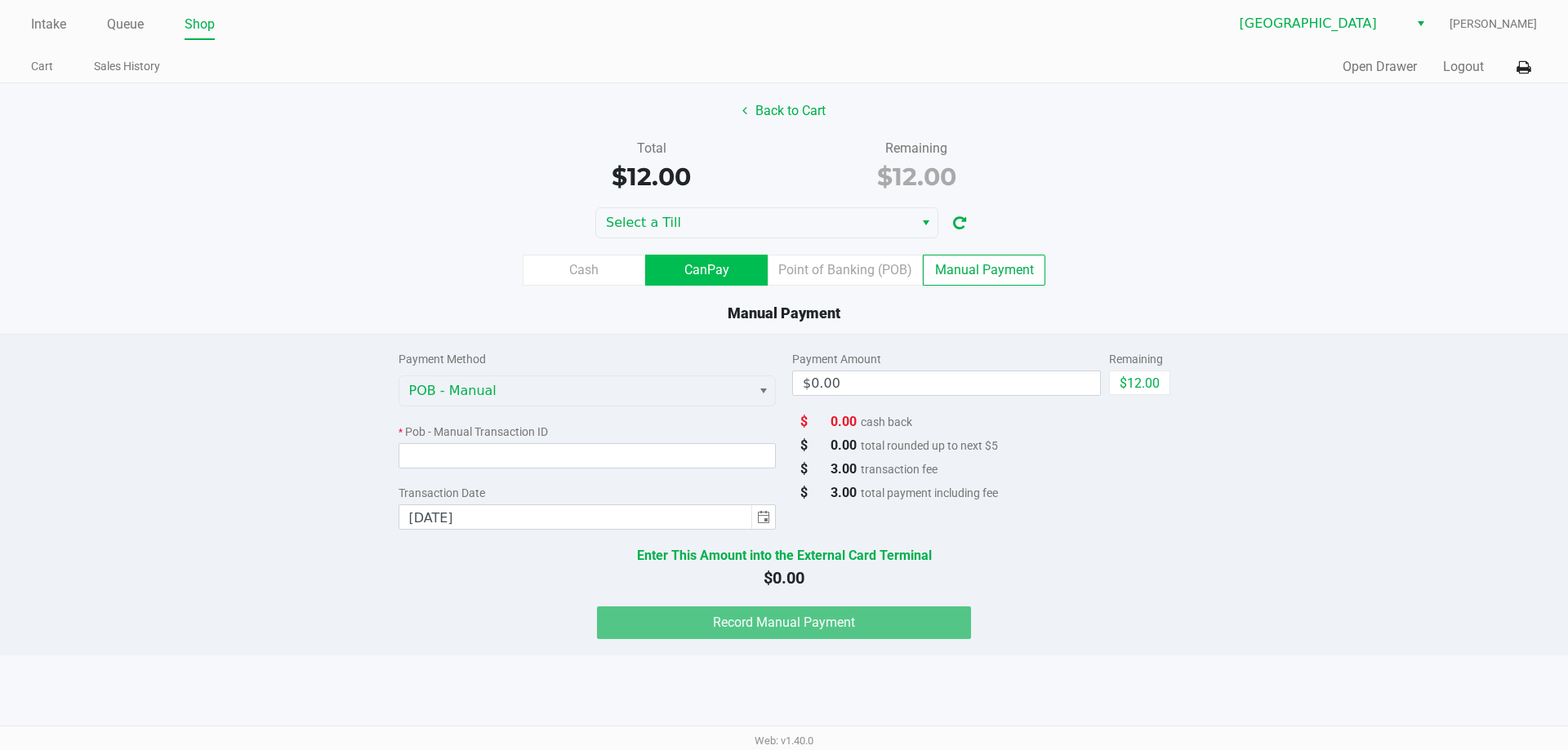
click at [695, 280] on label "CanPay" at bounding box center [706, 270] width 123 height 31
click at [0, 0] on 2 "CanPay" at bounding box center [0, 0] width 0 height 0
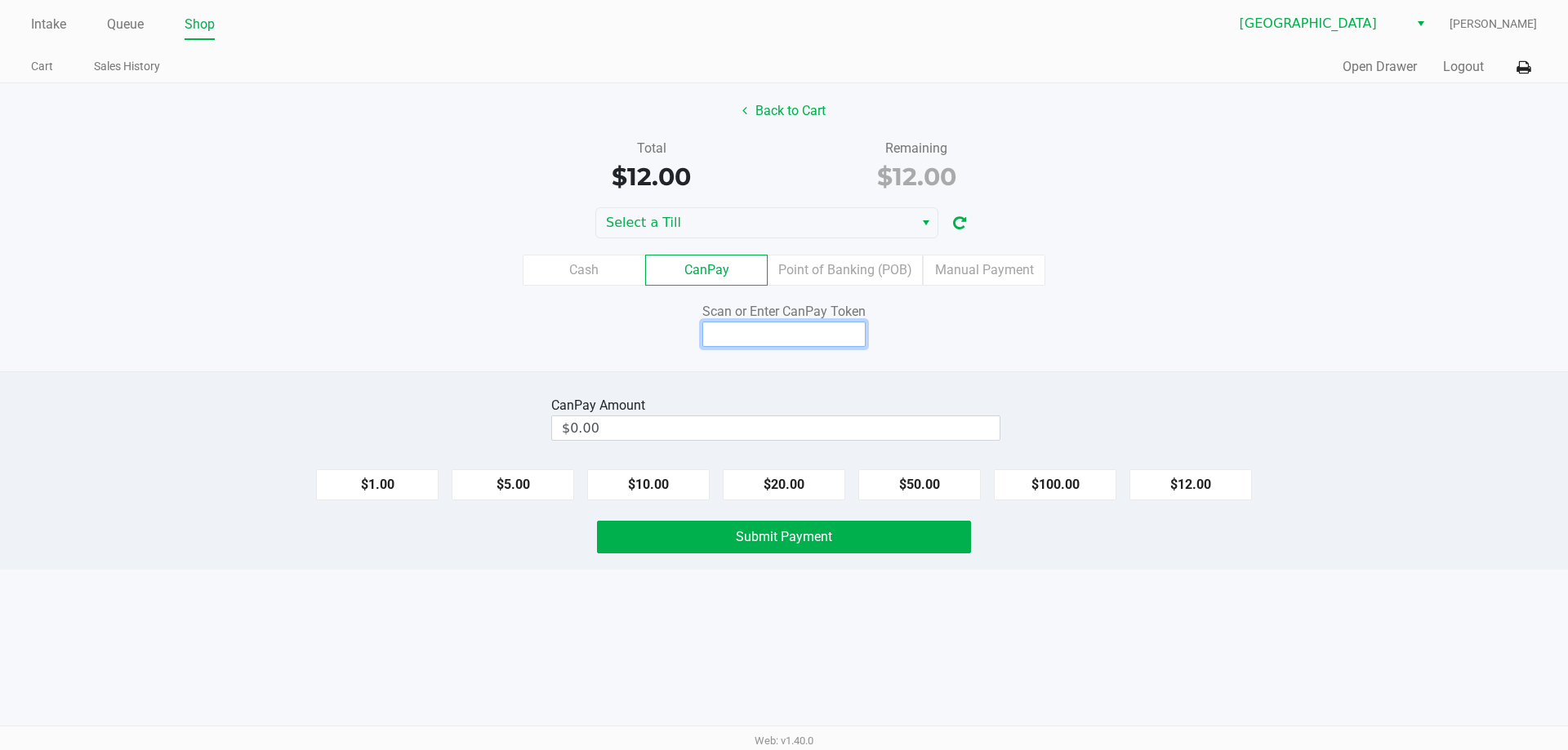
click at [791, 333] on input at bounding box center [784, 334] width 164 height 25
click at [1176, 471] on button "$12.00" at bounding box center [1190, 485] width 123 height 31
type input "$12.00"
click at [784, 111] on button "Back to Cart" at bounding box center [784, 111] width 105 height 31
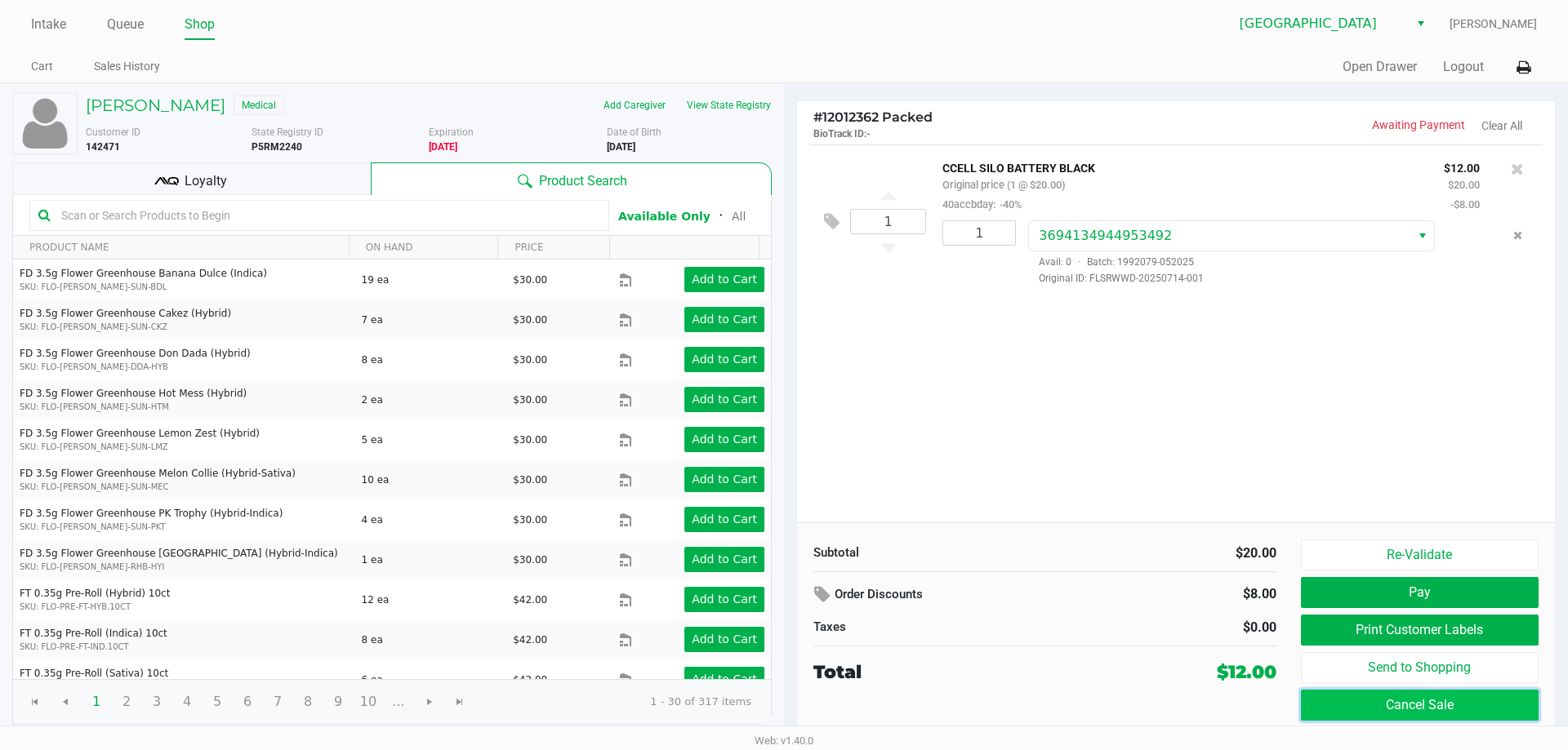
click at [1452, 709] on button "Cancel Sale" at bounding box center [1420, 704] width 238 height 31
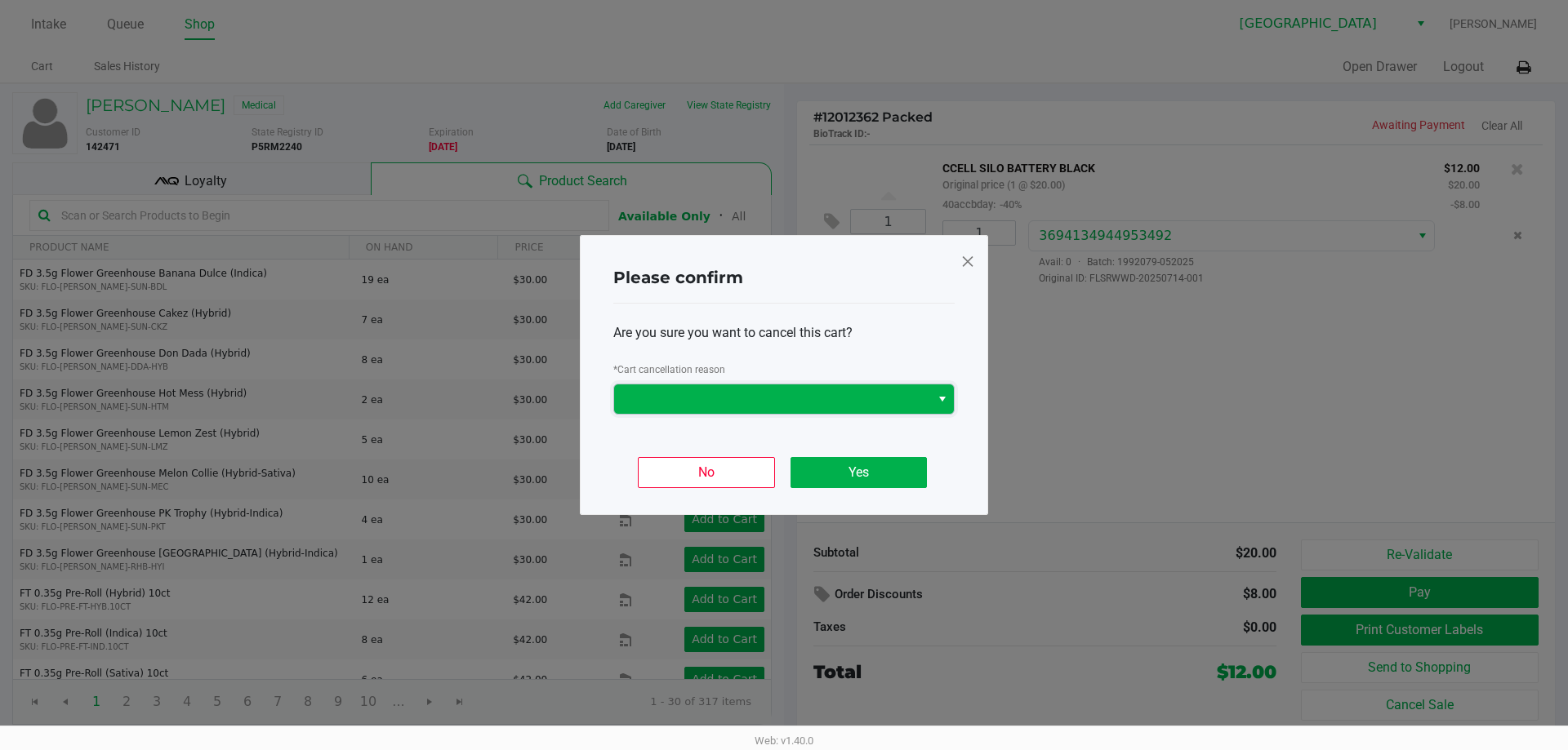
click at [860, 405] on span at bounding box center [771, 399] width 296 height 20
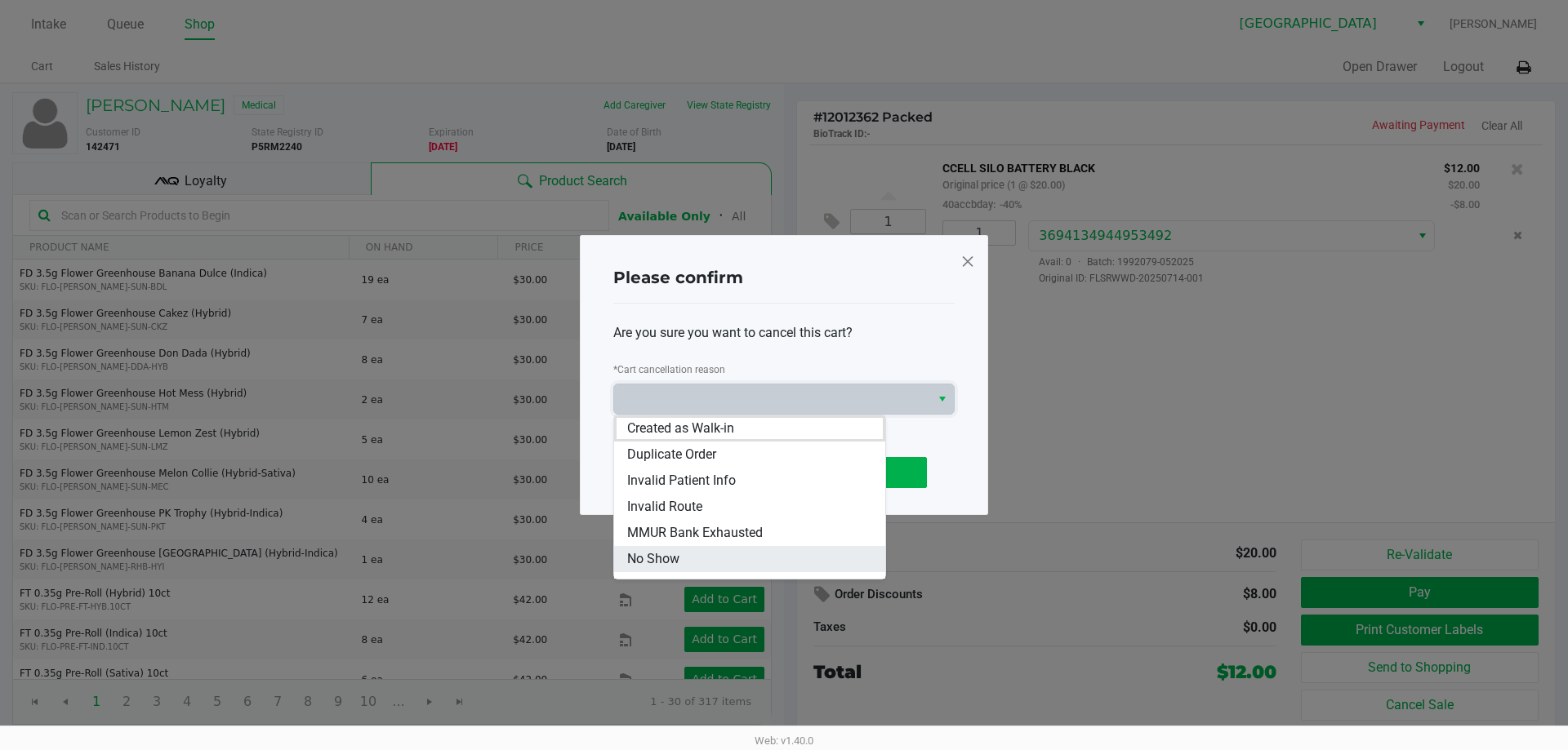
click at [703, 558] on li "No Show" at bounding box center [749, 559] width 271 height 26
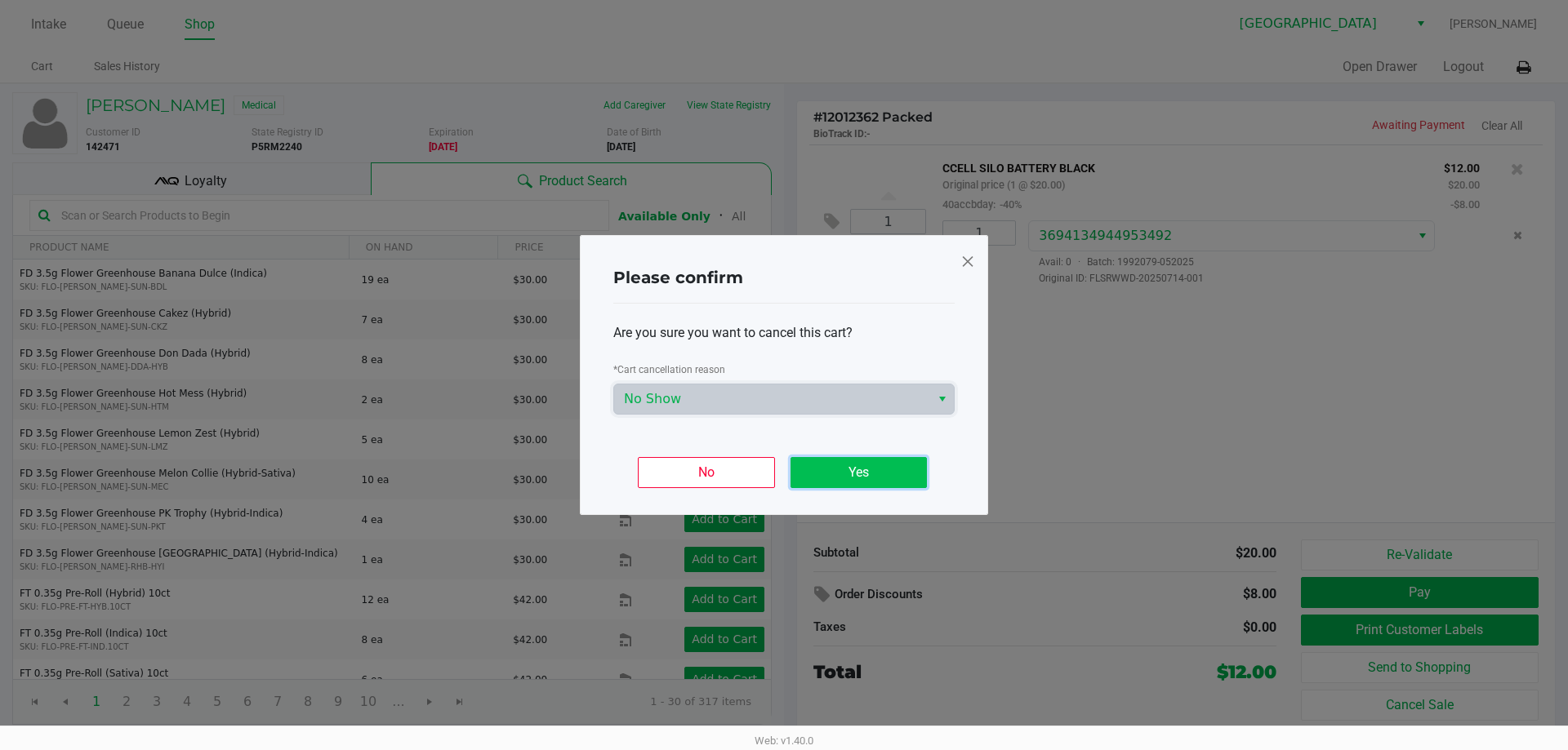
click at [838, 467] on button "Yes" at bounding box center [859, 472] width 136 height 31
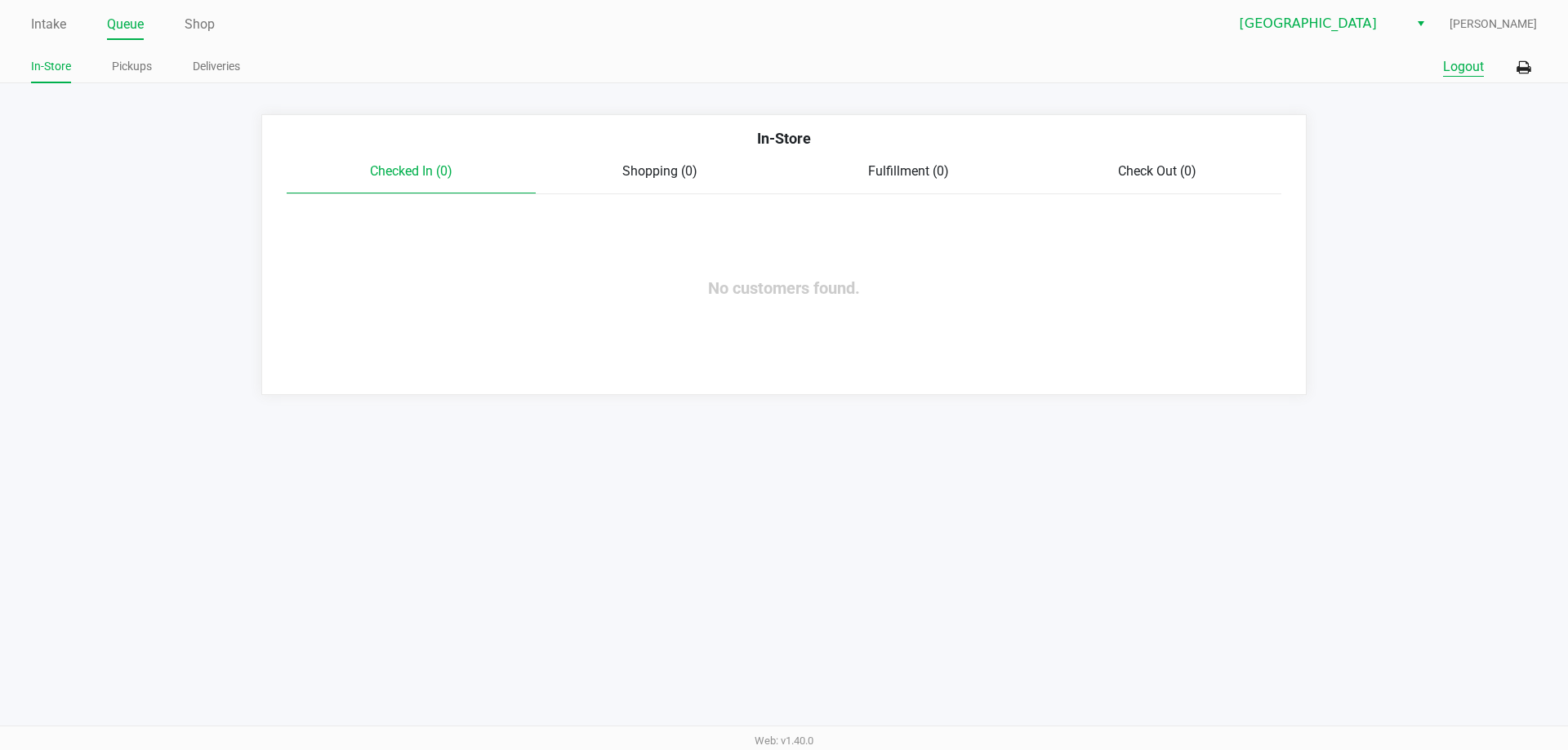
click at [1462, 61] on button "Logout" at bounding box center [1463, 67] width 41 height 20
